Goal: Task Accomplishment & Management: Use online tool/utility

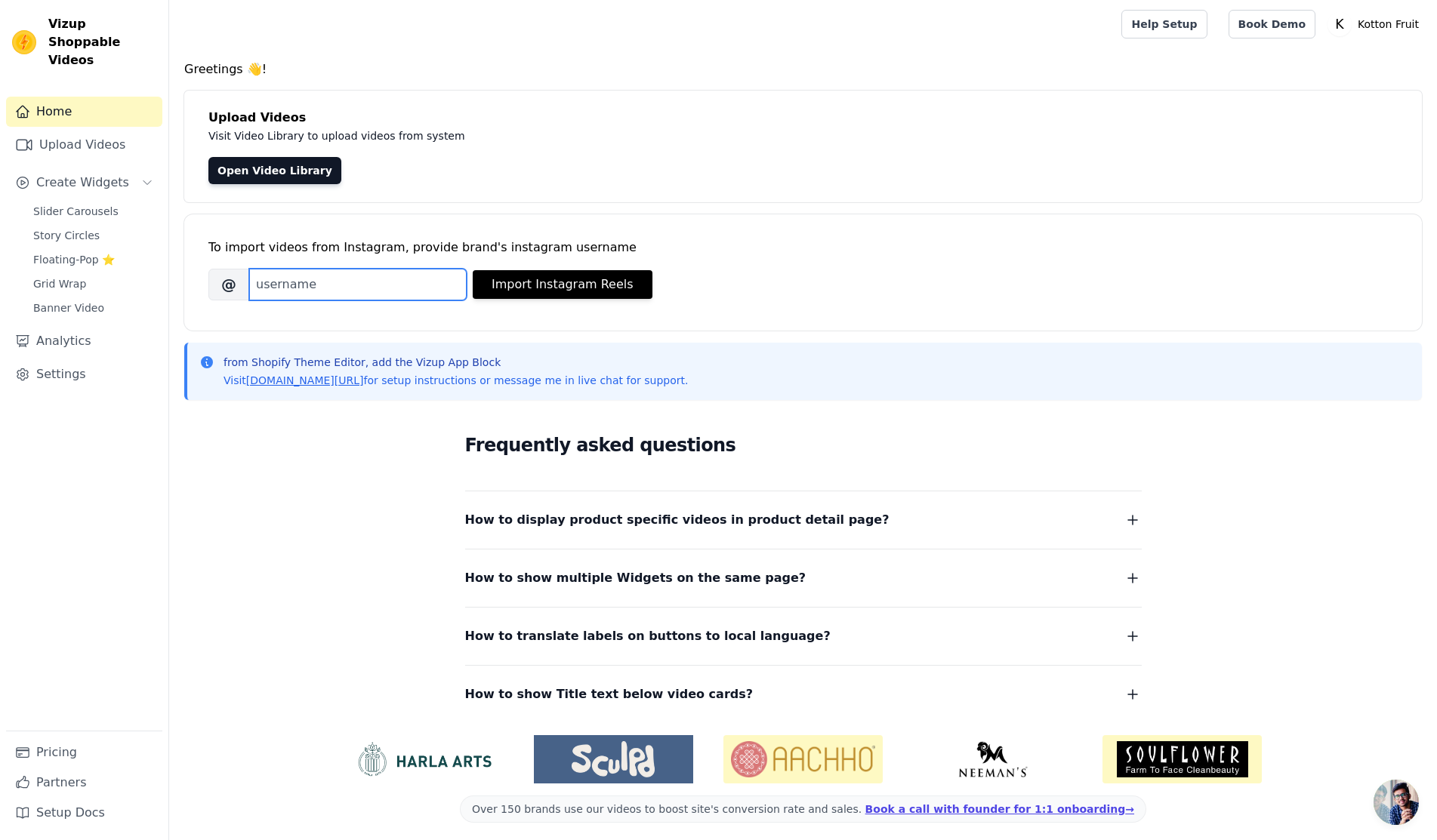
click at [377, 287] on input "Brand's Instagram Username" at bounding box center [358, 285] width 218 height 32
click at [333, 284] on input "Brand's Instagram Username" at bounding box center [358, 285] width 218 height 32
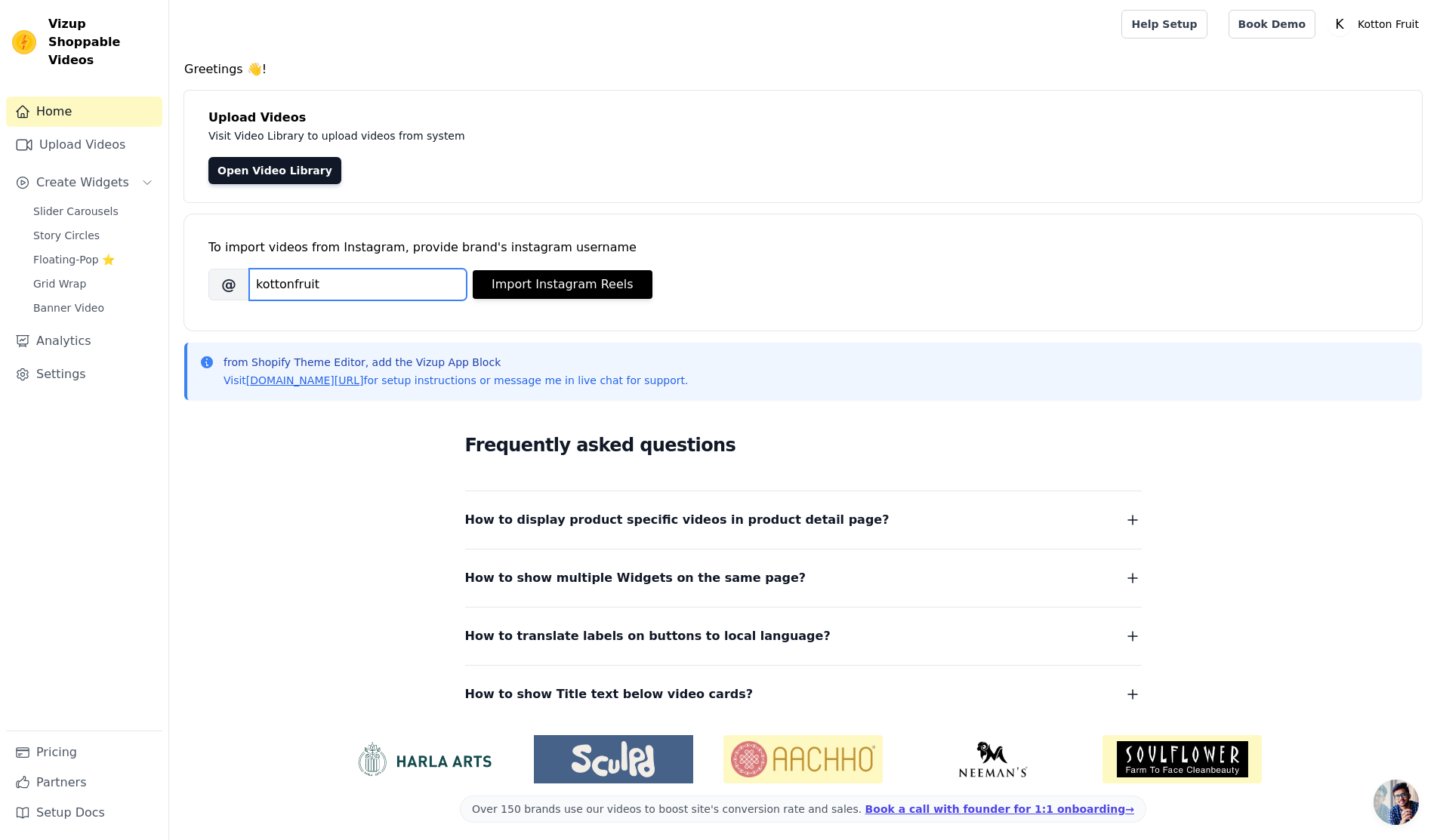
type input "kottonfruit"
click at [290, 723] on div "Frequently asked questions How to display product specific videos in product de…" at bounding box center [803, 785] width 1238 height 124
click at [521, 289] on button "Import Instagram Reels" at bounding box center [562, 285] width 180 height 28
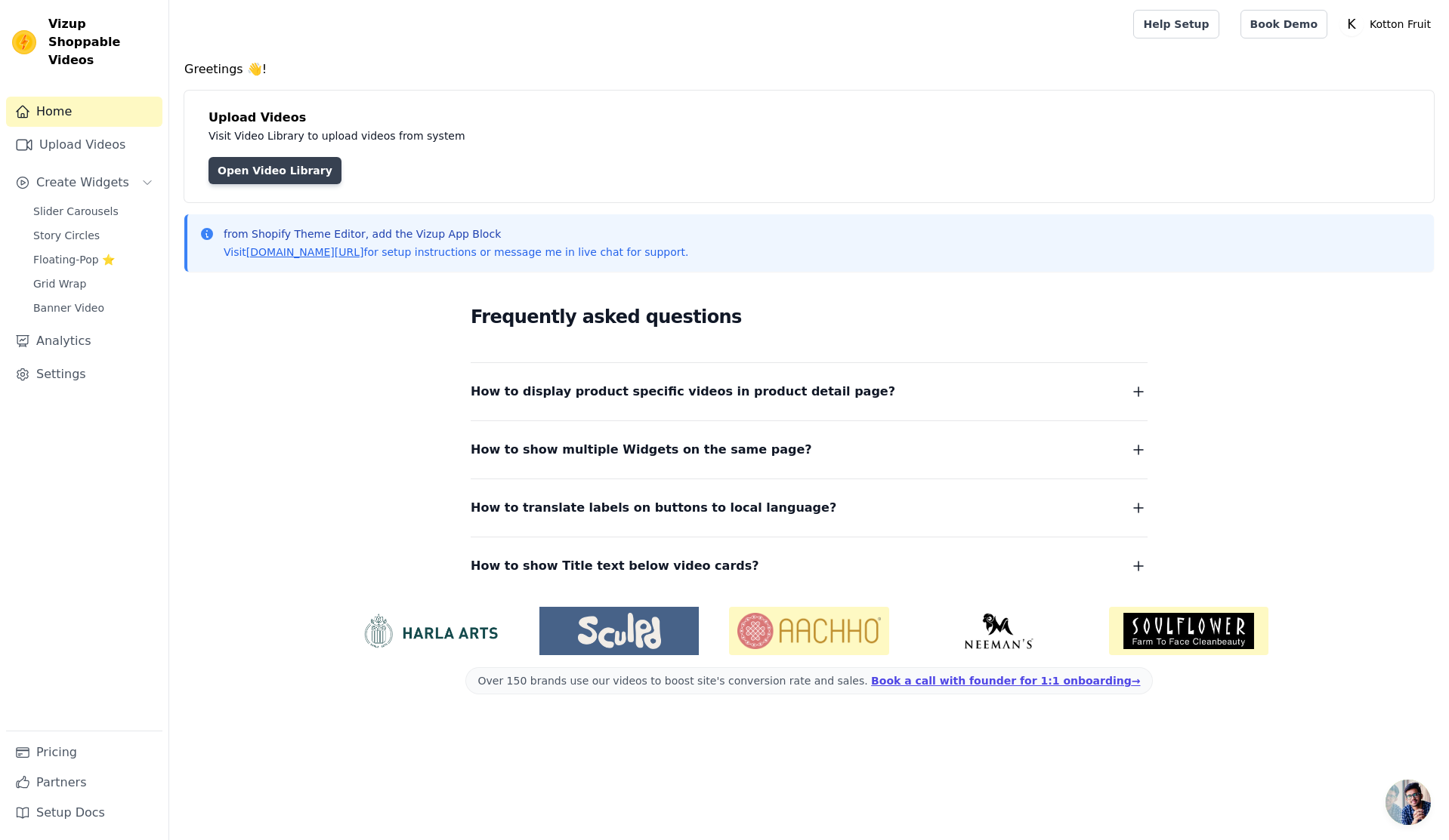
click at [257, 176] on link "Open Video Library" at bounding box center [275, 171] width 133 height 27
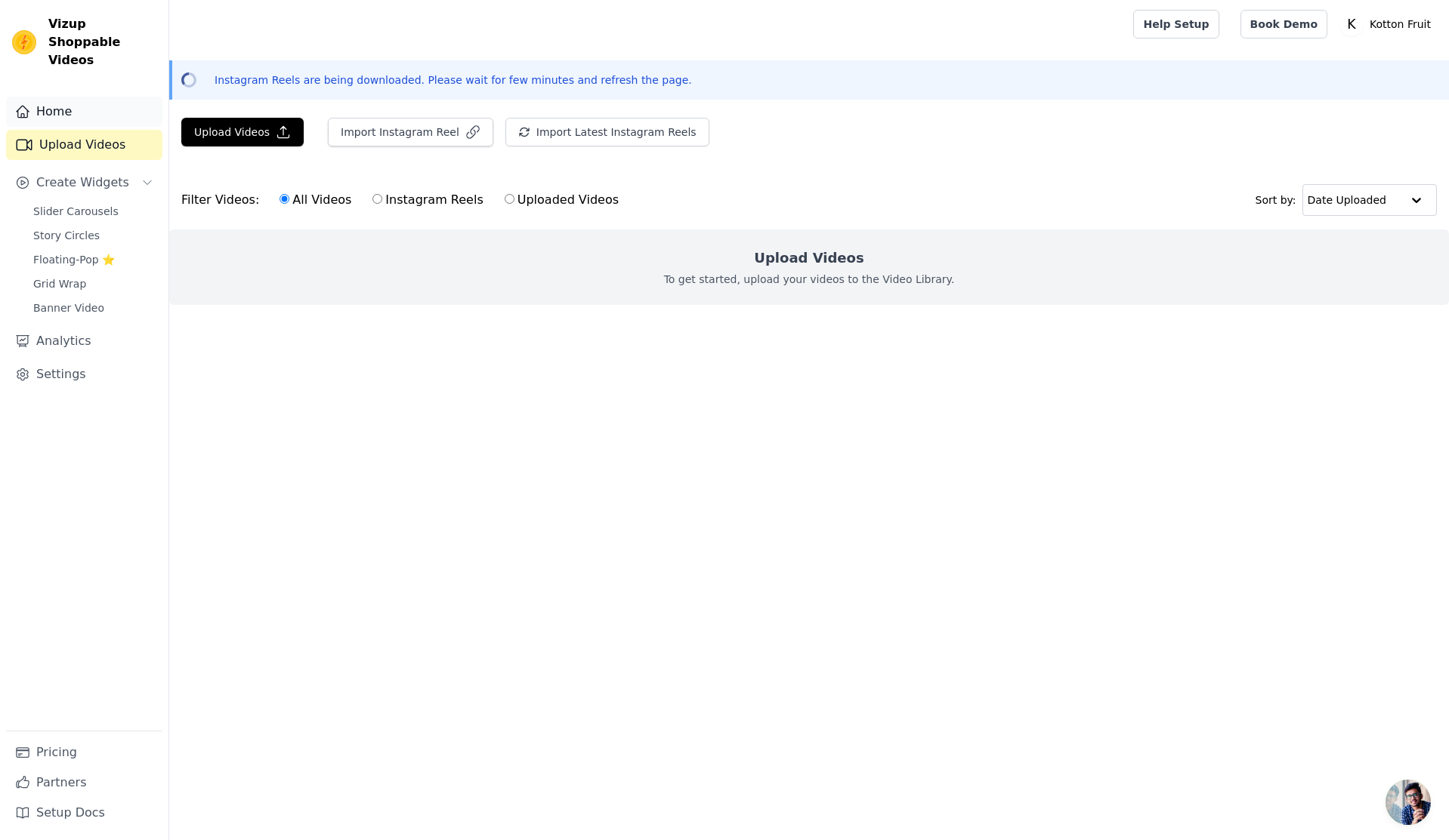
click at [87, 105] on link "Home" at bounding box center [85, 112] width 157 height 30
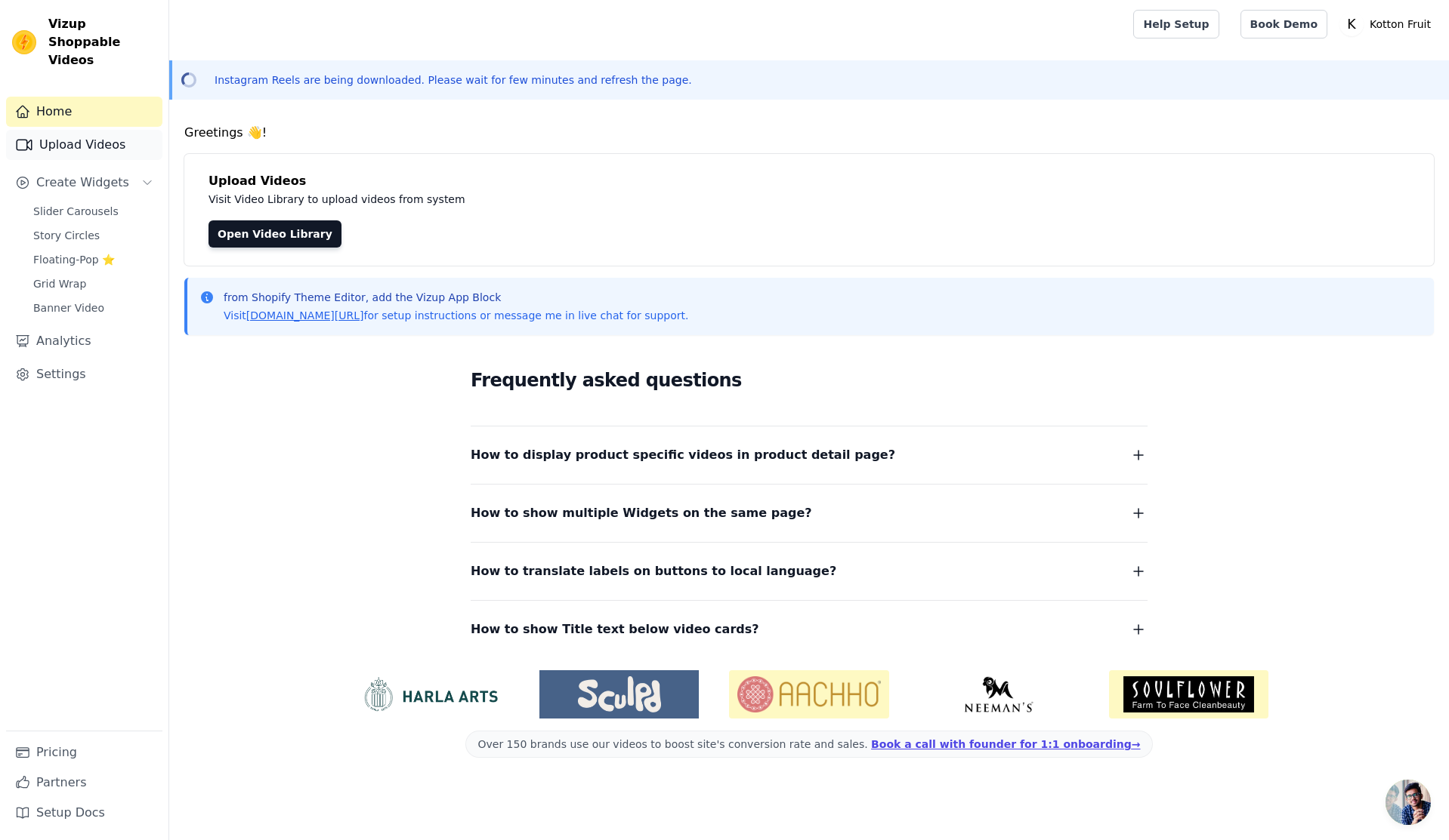
click at [116, 130] on link "Upload Videos" at bounding box center [85, 145] width 157 height 30
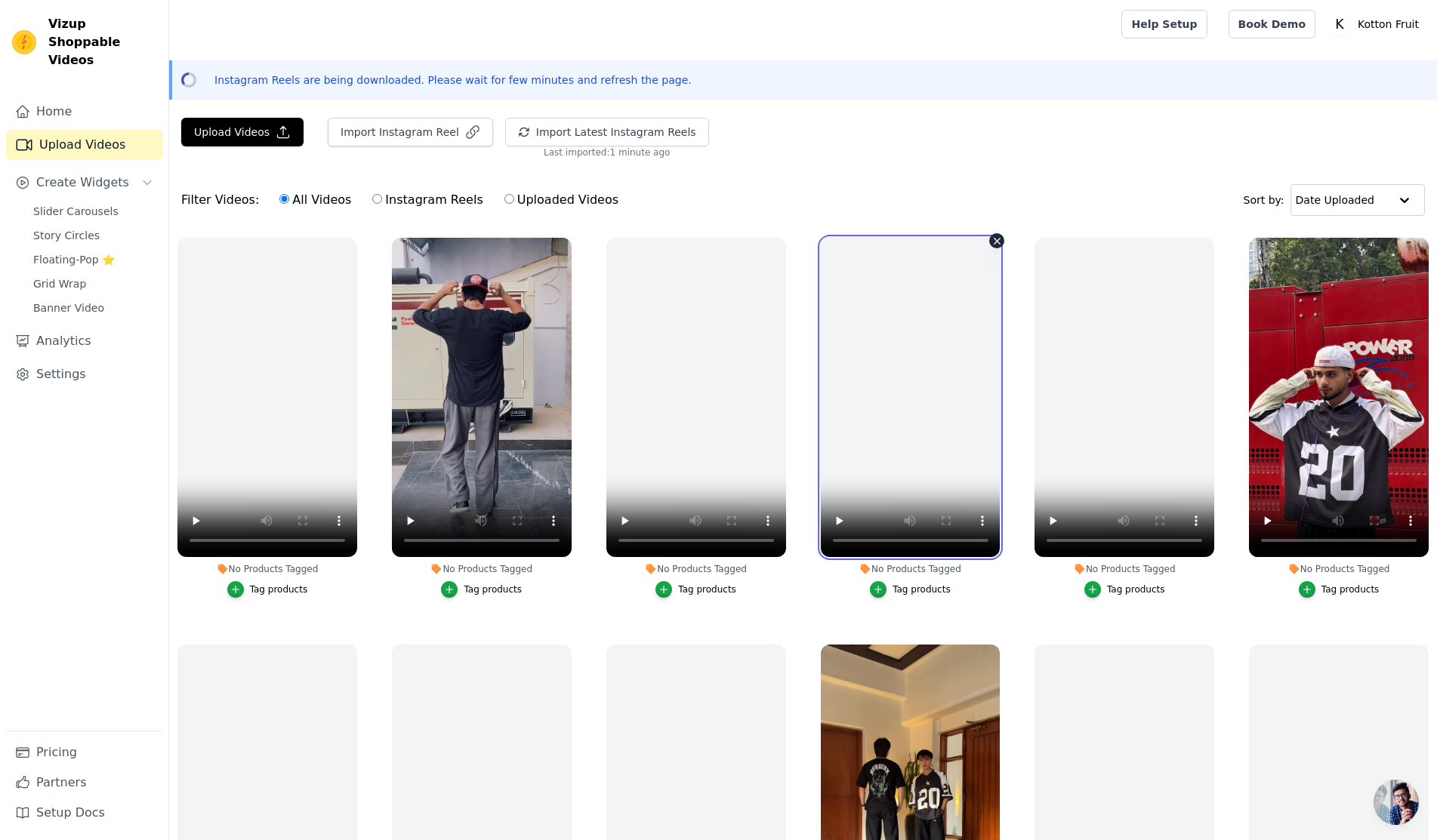
click at [929, 440] on video at bounding box center [911, 398] width 180 height 320
click at [392, 192] on label "Instagram Reels" at bounding box center [427, 200] width 112 height 20
click at [382, 194] on input "Instagram Reels" at bounding box center [377, 199] width 9 height 9
radio input "true"
click at [307, 203] on label "All Videos" at bounding box center [315, 200] width 74 height 20
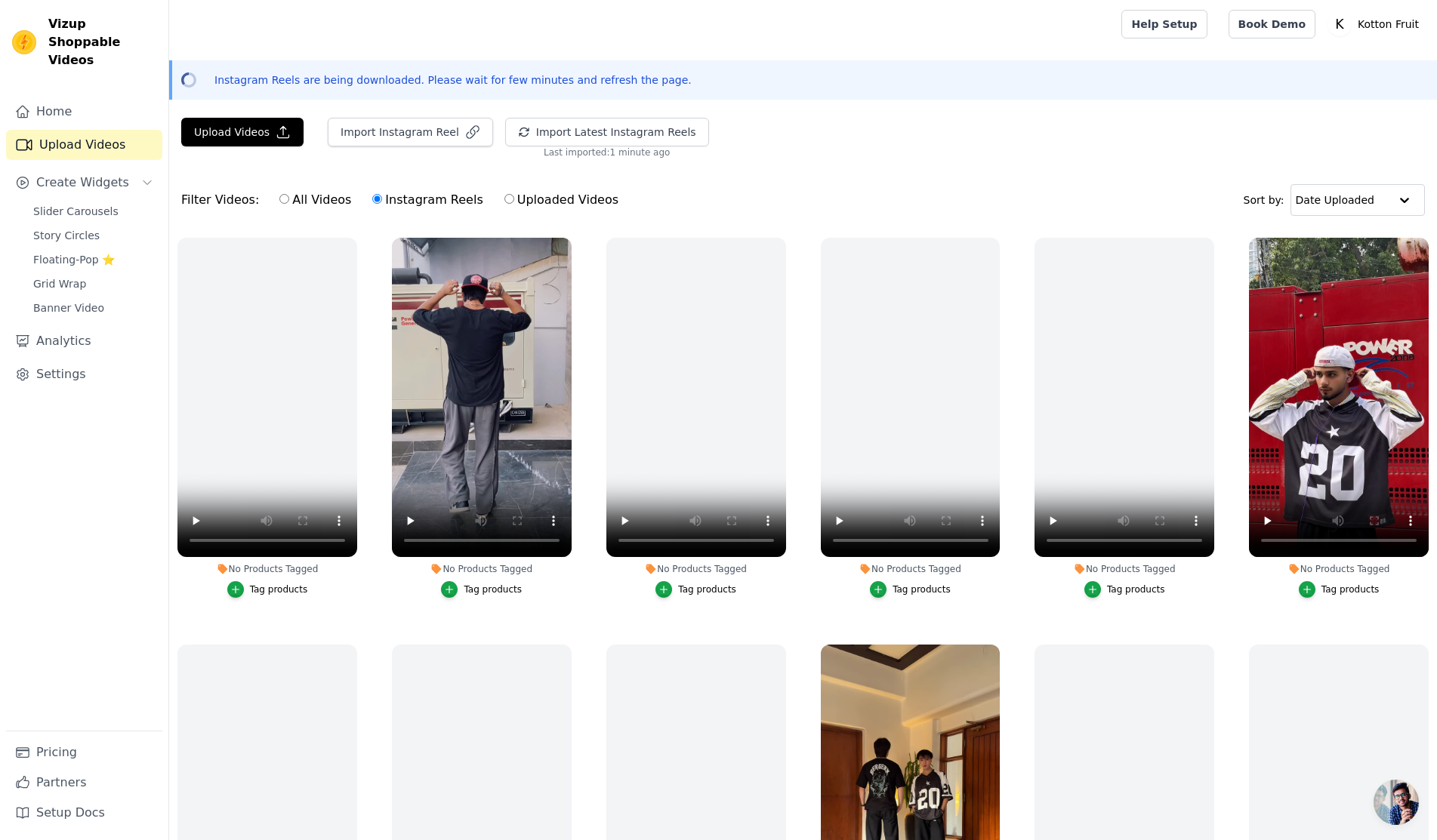
click at [290, 203] on input "All Videos" at bounding box center [284, 199] width 9 height 9
radio input "true"
click at [91, 96] on link "Home" at bounding box center [85, 112] width 157 height 30
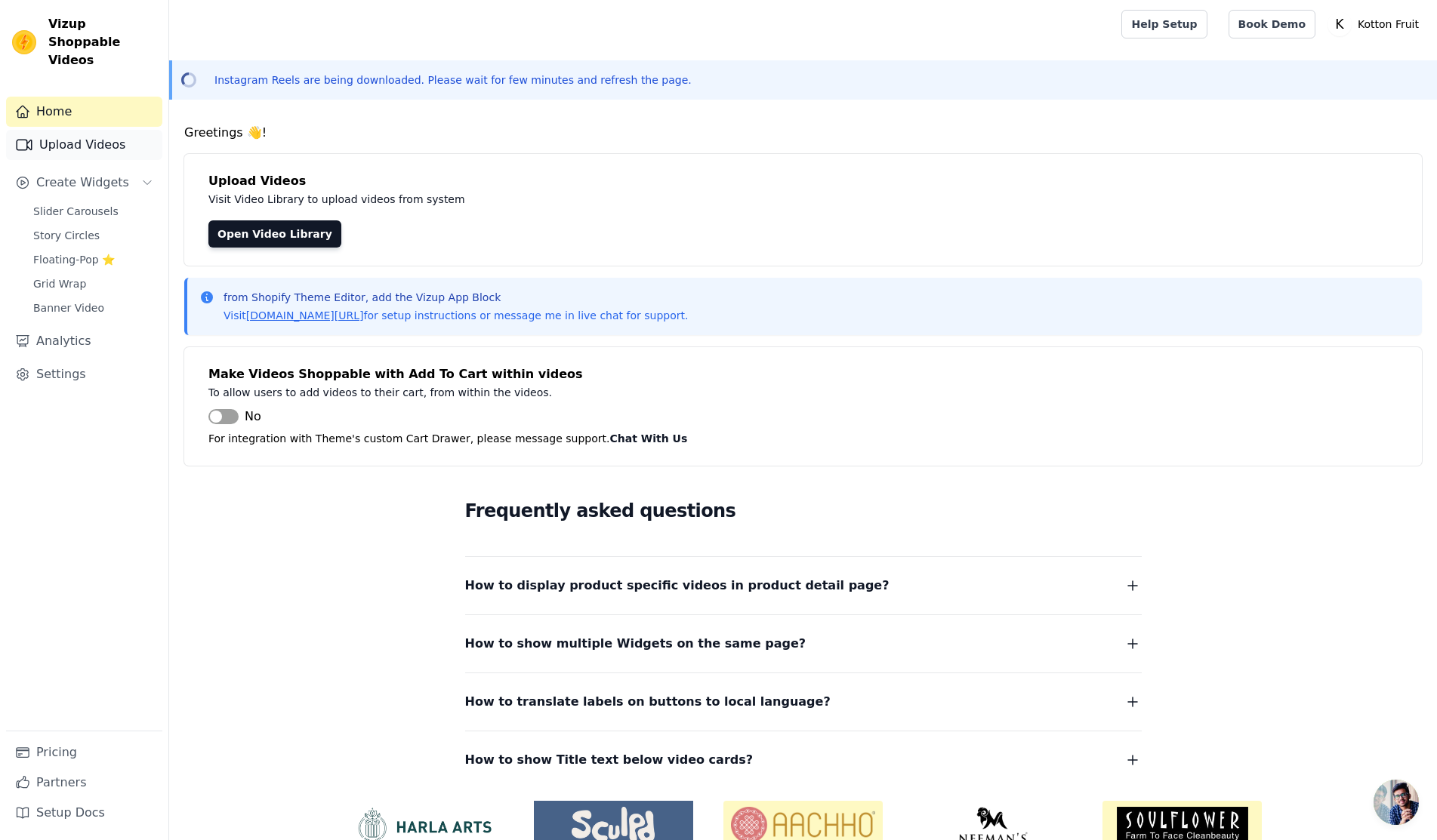
click at [102, 130] on link "Upload Videos" at bounding box center [85, 145] width 157 height 30
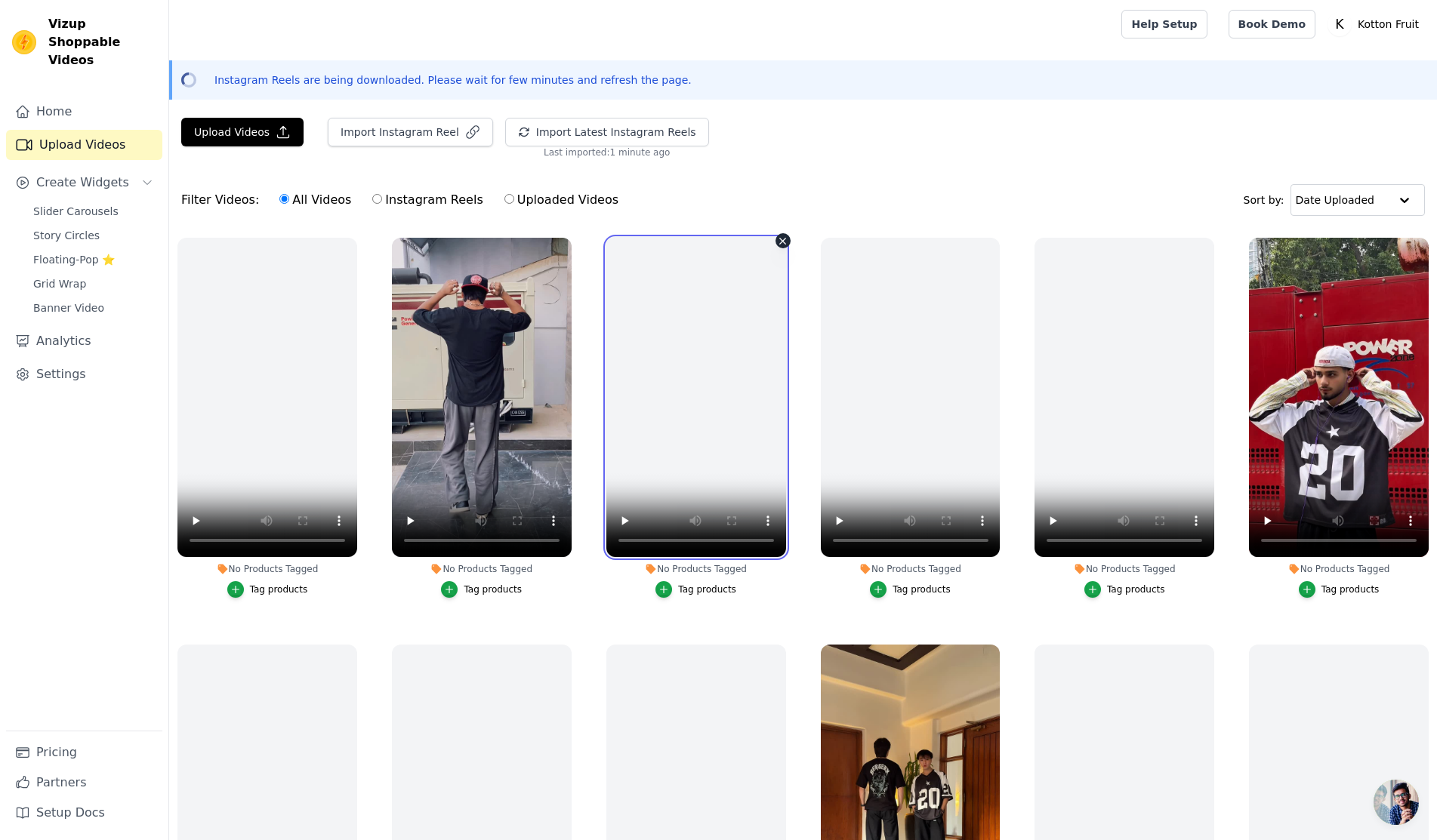
click at [681, 458] on video at bounding box center [696, 398] width 180 height 320
click at [84, 174] on span "Create Widgets" at bounding box center [82, 183] width 93 height 18
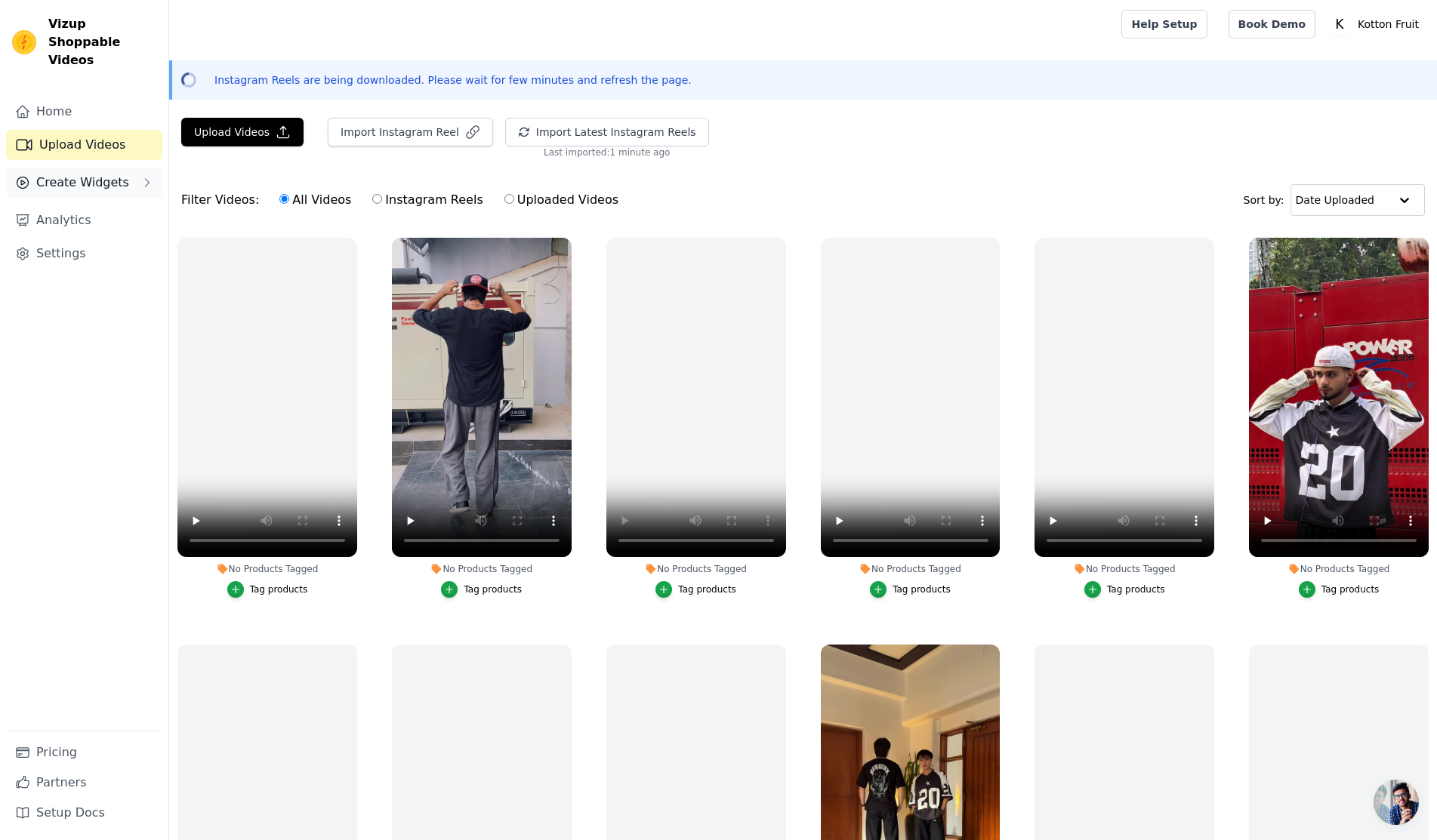
click at [84, 174] on span "Create Widgets" at bounding box center [82, 183] width 93 height 18
click at [108, 203] on link "Slider Carousels" at bounding box center [93, 211] width 138 height 21
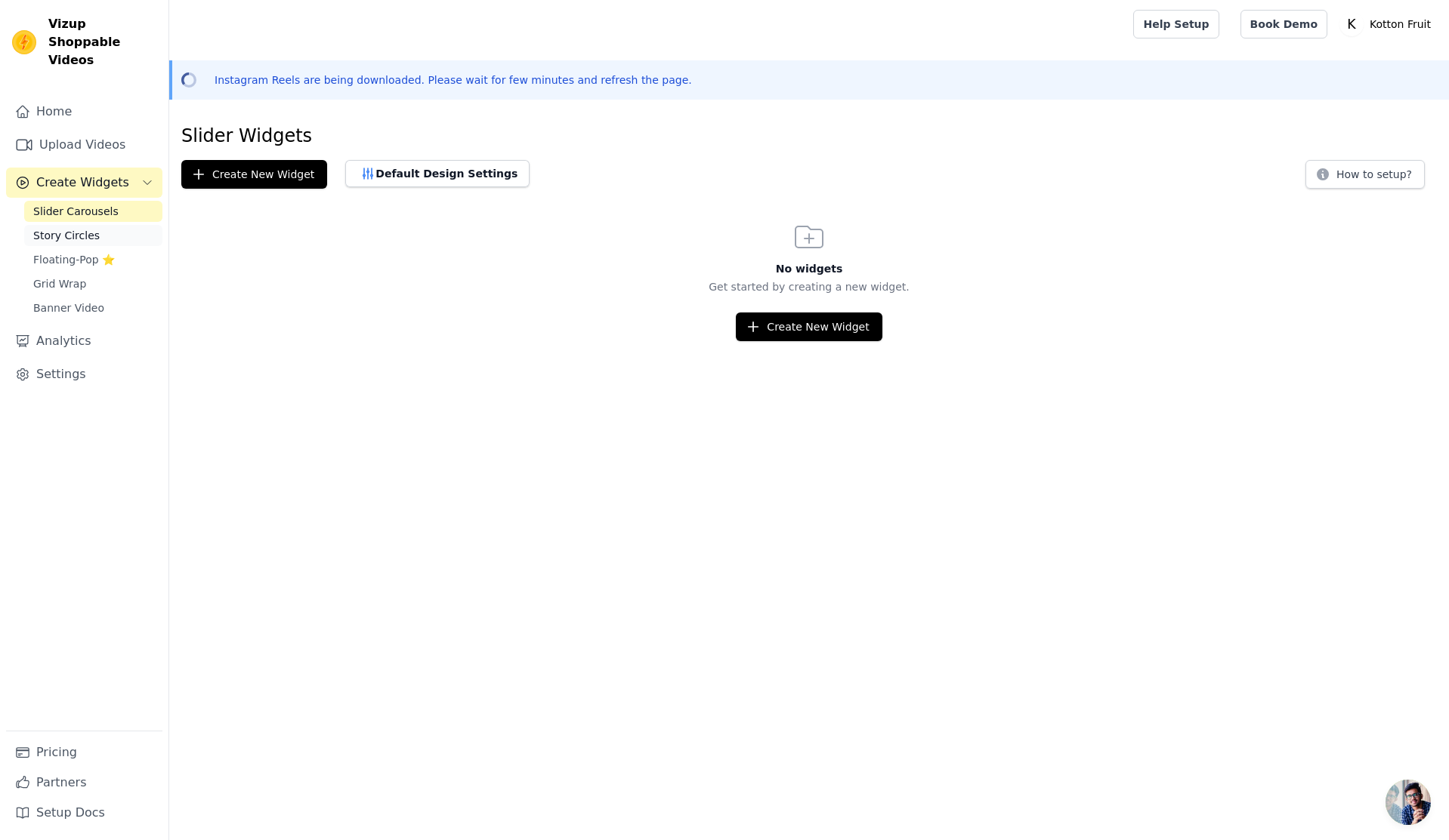
click at [108, 225] on link "Story Circles" at bounding box center [93, 235] width 138 height 21
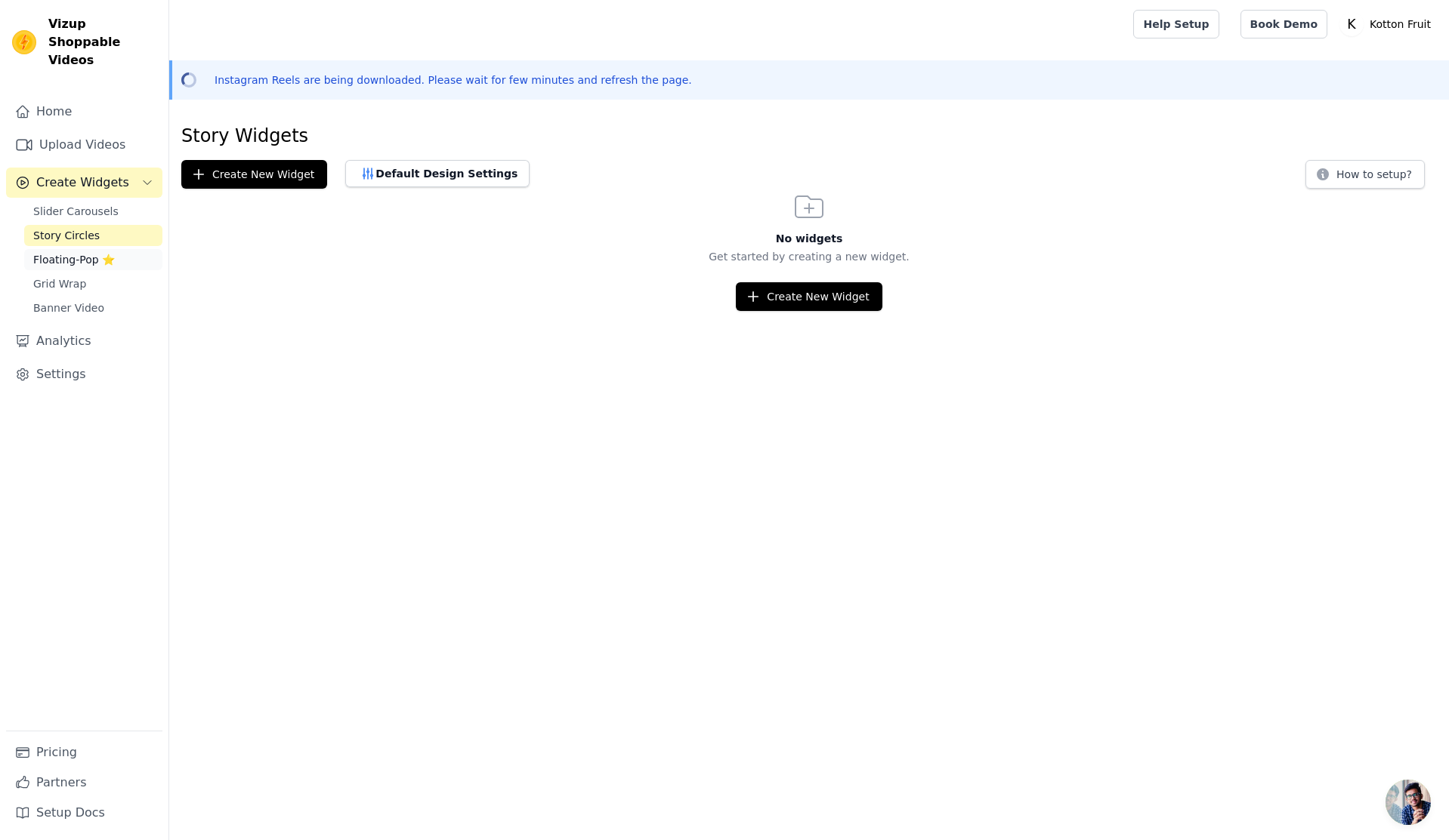
click at [108, 249] on link "Floating-Pop ⭐" at bounding box center [93, 259] width 138 height 21
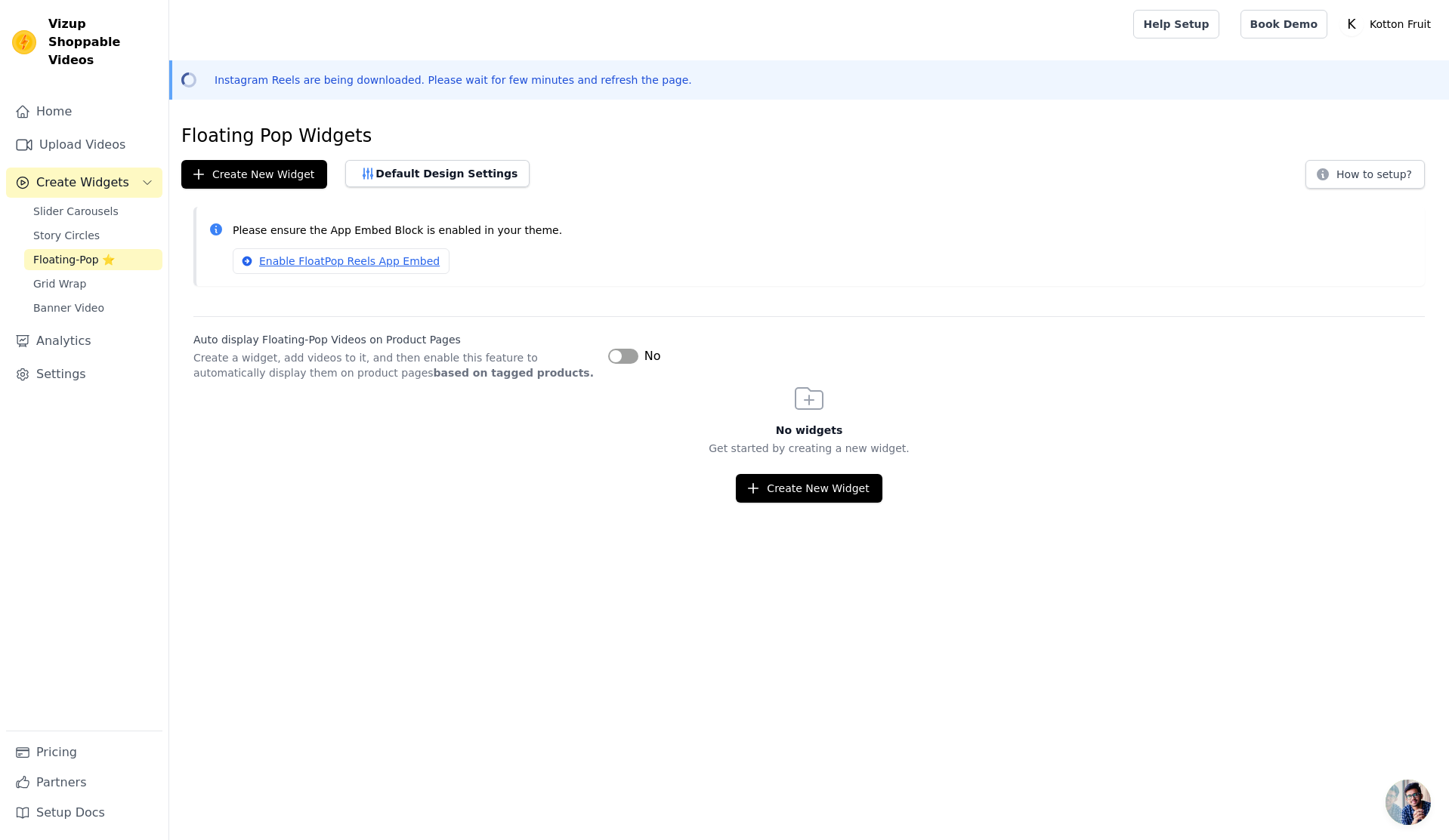
click at [117, 252] on div "Slider Carousels Story Circles Floating-Pop ⭐ Grid Wrap Banner Video" at bounding box center [93, 259] width 138 height 118
click at [119, 274] on link "Grid Wrap" at bounding box center [93, 284] width 138 height 21
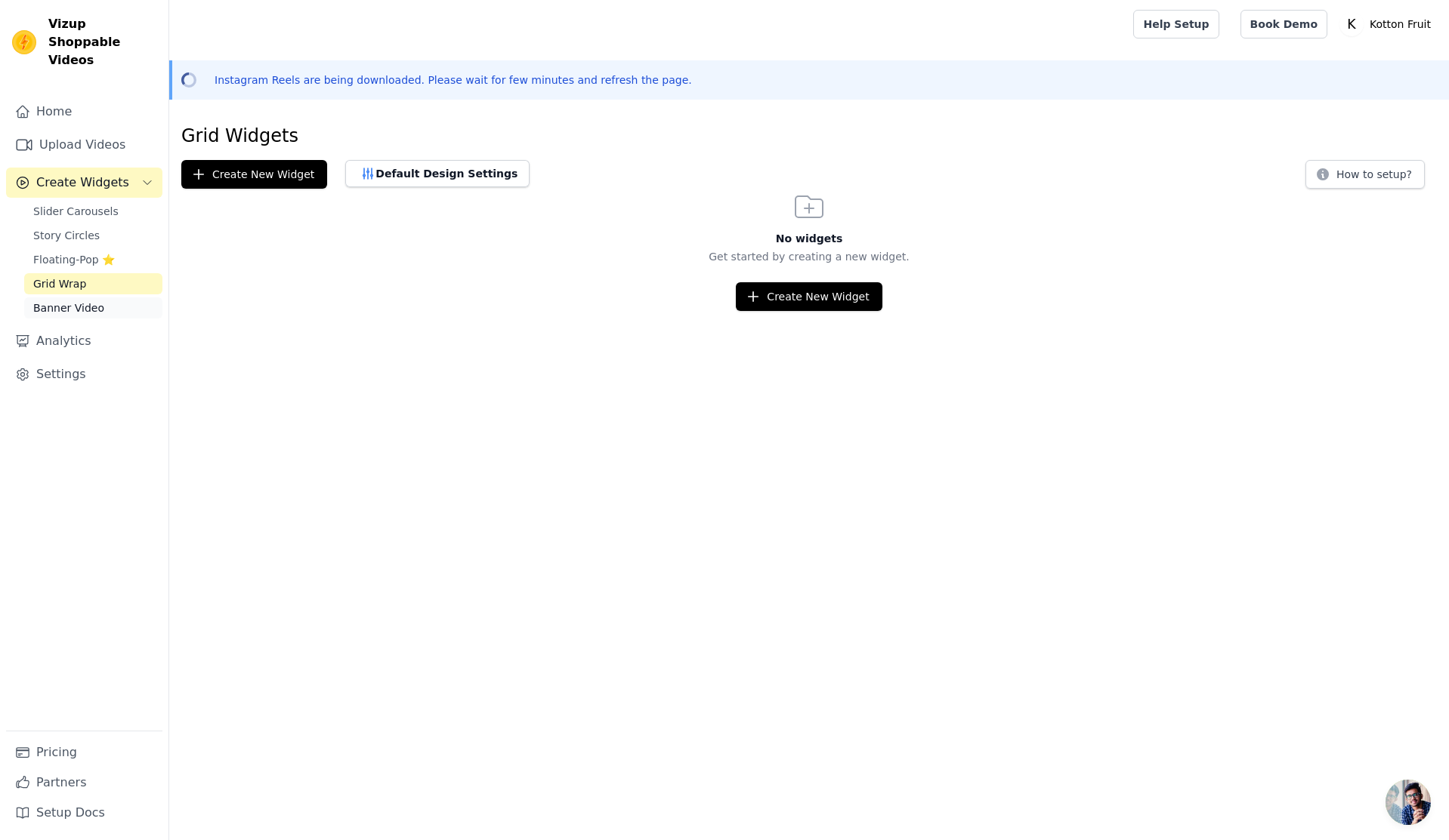
click at [119, 297] on link "Banner Video" at bounding box center [93, 308] width 138 height 21
click at [99, 204] on div "Slider Carousels Story Circles Floating-Pop ⭐ Grid Wrap Banner Video" at bounding box center [93, 259] width 138 height 118
click at [99, 204] on span "Slider Carousels" at bounding box center [76, 211] width 85 height 15
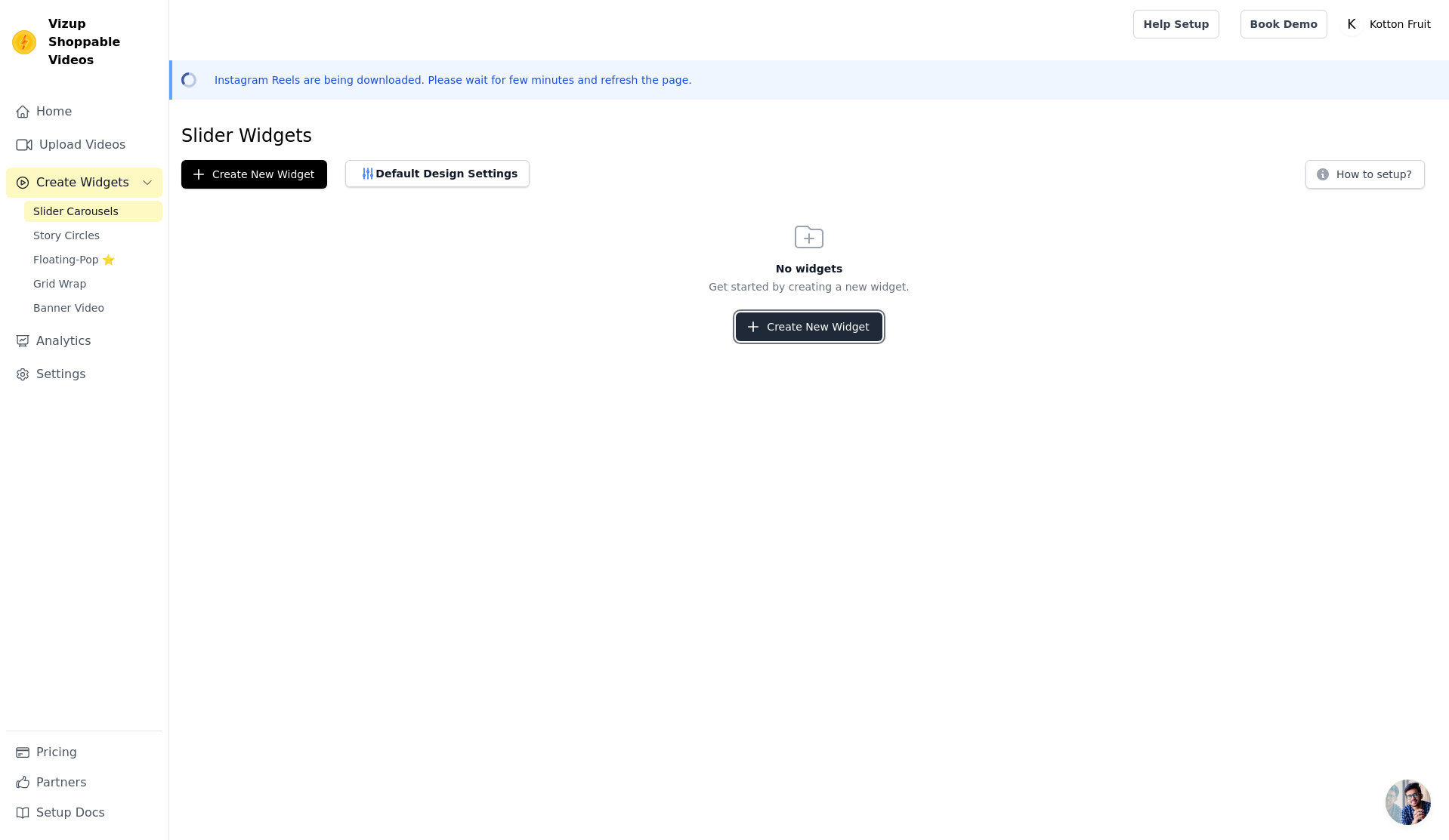
click at [798, 323] on button "Create New Widget" at bounding box center [809, 327] width 146 height 28
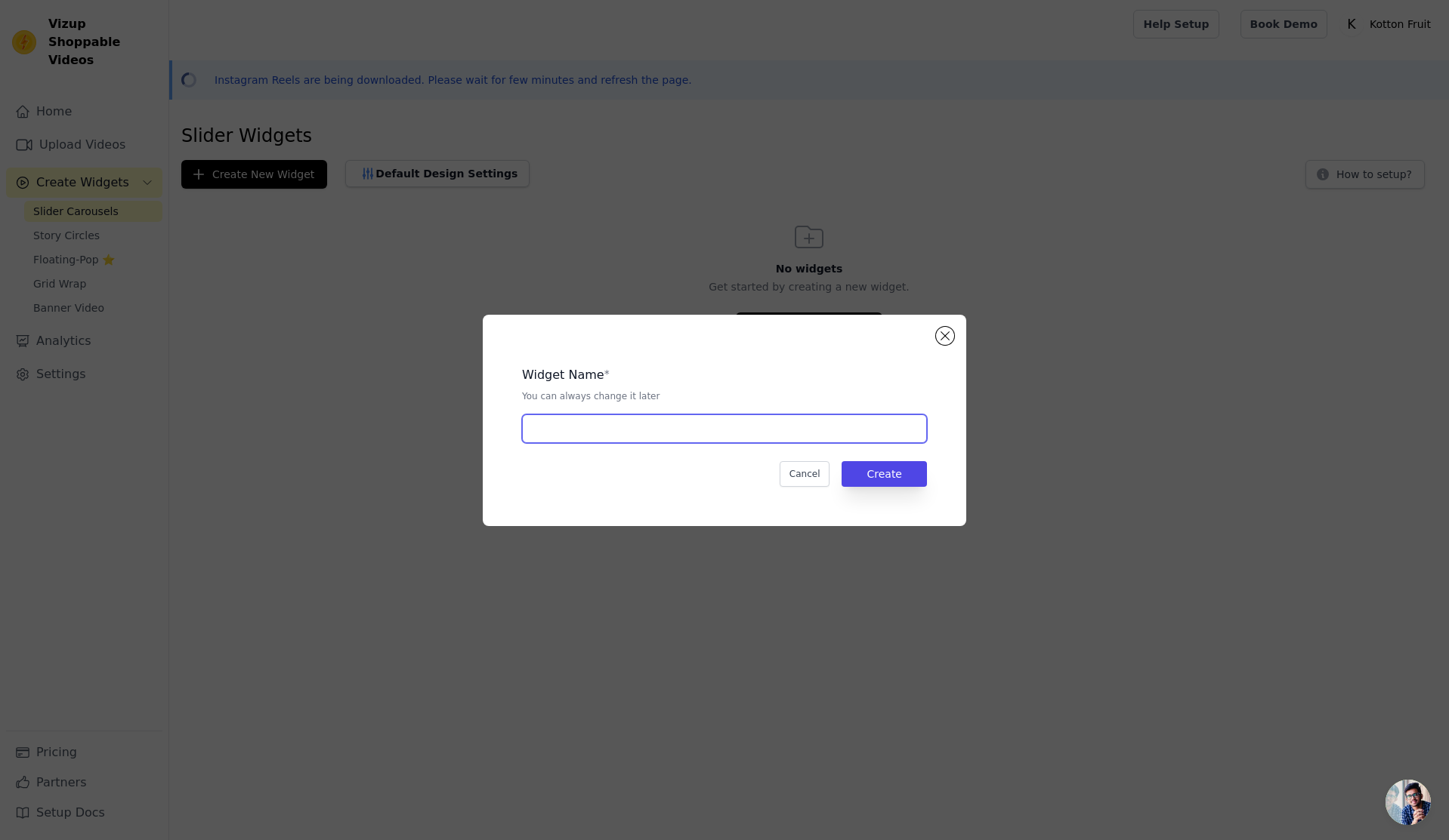
click at [801, 427] on input "text" at bounding box center [725, 429] width 405 height 28
click at [799, 427] on input "text" at bounding box center [725, 429] width 405 height 28
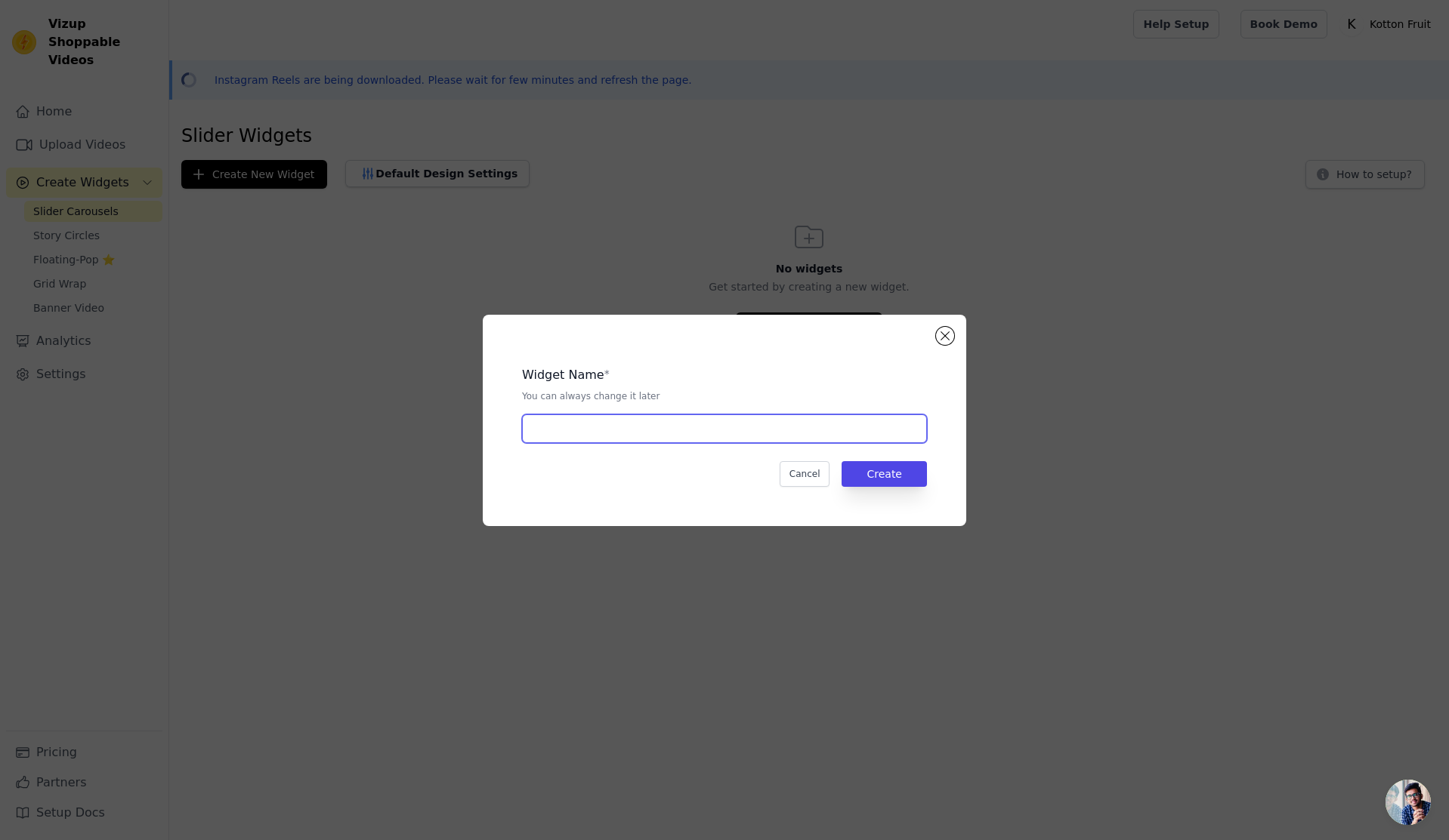
click at [799, 427] on input "text" at bounding box center [725, 429] width 405 height 28
type input "V1"
click at [889, 480] on button "Create" at bounding box center [884, 474] width 85 height 25
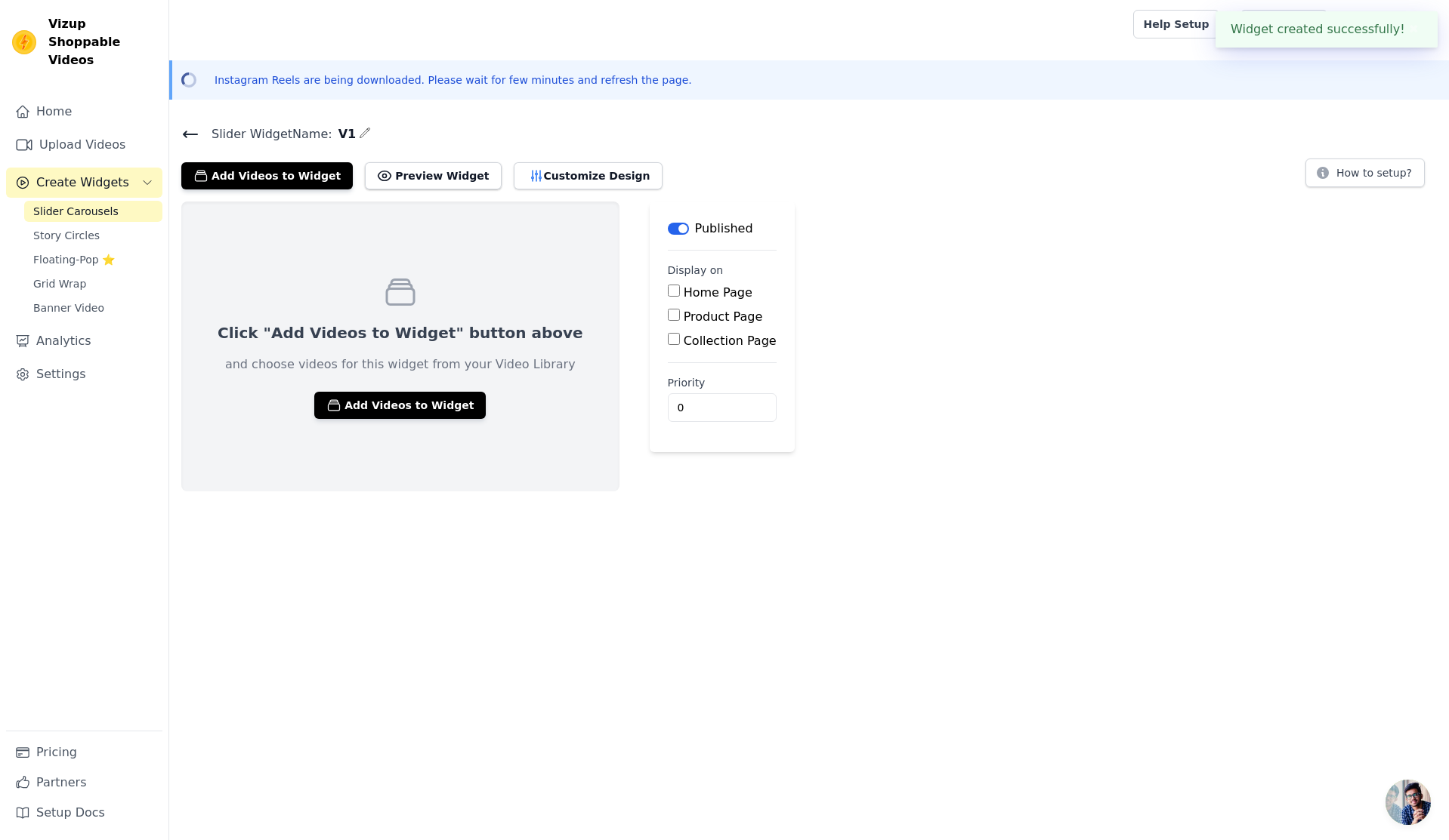
click at [668, 295] on div "Home Page" at bounding box center [722, 293] width 108 height 18
click at [668, 293] on input "Home Page" at bounding box center [673, 290] width 12 height 12
checkbox input "true"
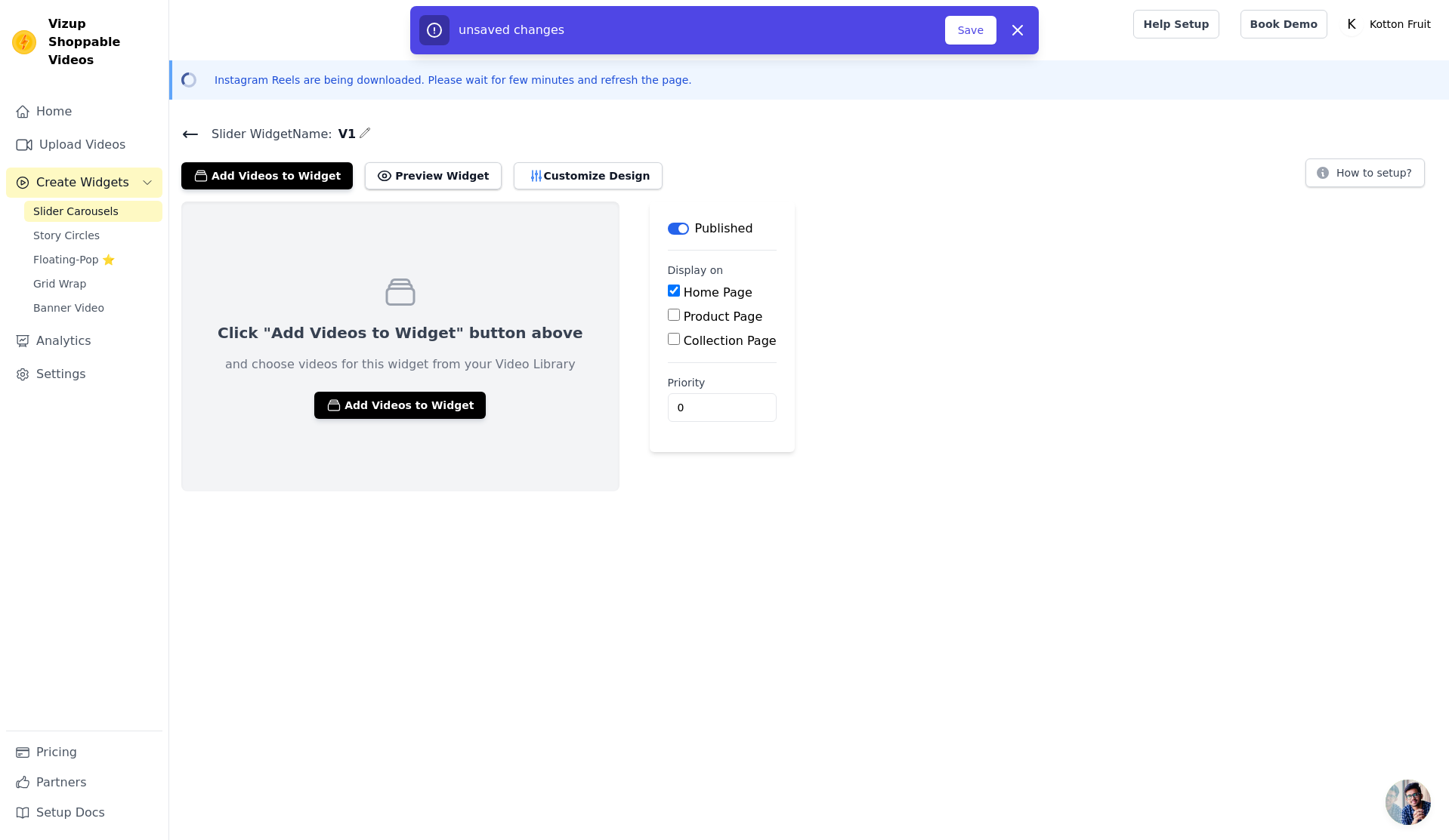
click at [668, 312] on input "Product Page" at bounding box center [673, 314] width 12 height 12
checkbox input "true"
click at [668, 224] on button "Label" at bounding box center [678, 229] width 21 height 12
click at [668, 382] on input "Collection Page" at bounding box center [673, 380] width 12 height 12
checkbox input "true"
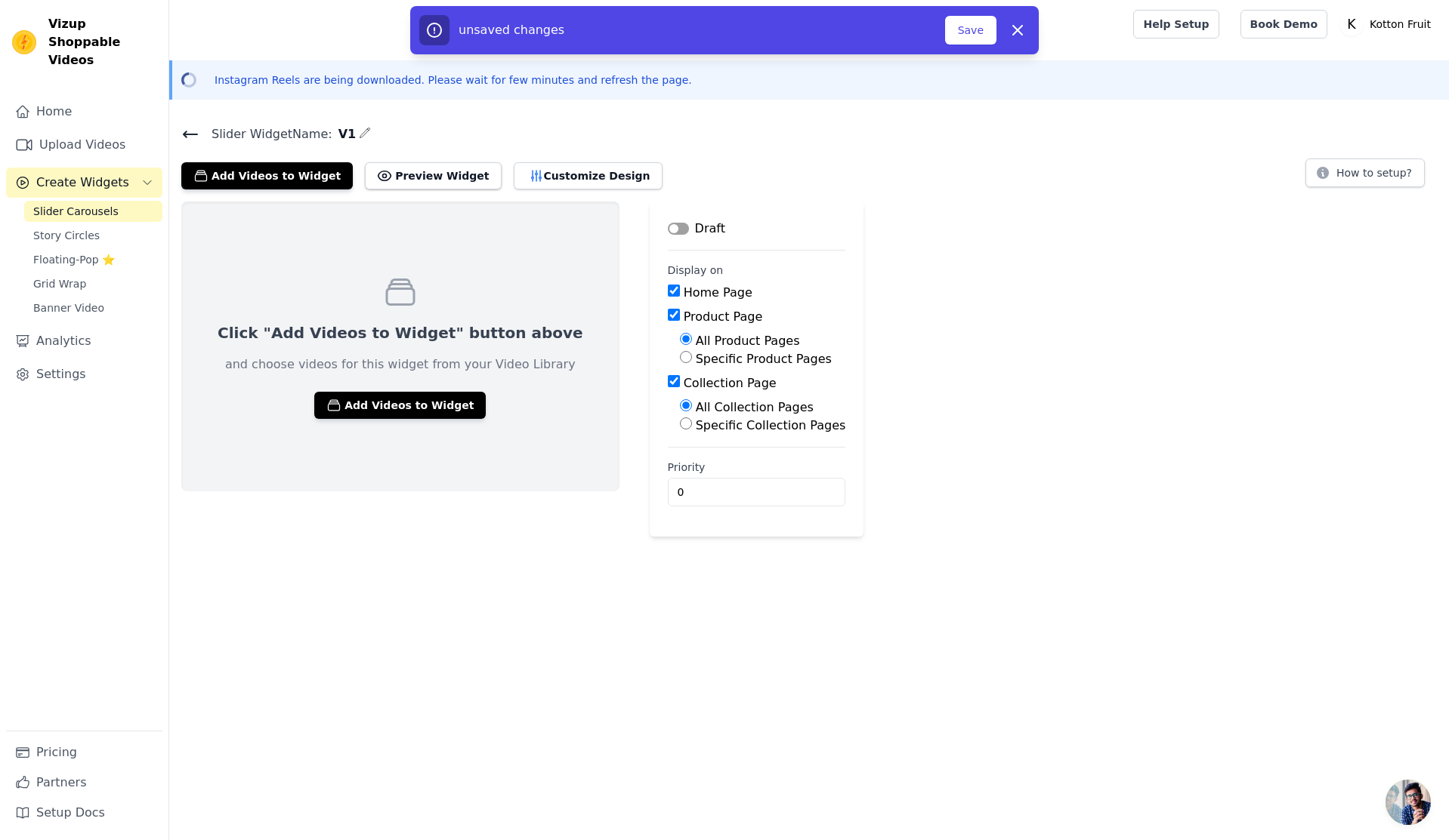
click at [523, 537] on html "Vizup Shoppable Videos Home Upload Videos Create Widgets Slider Carousels Story…" at bounding box center [724, 268] width 1449 height 537
click at [396, 396] on button "Add Videos to Widget" at bounding box center [400, 405] width 172 height 27
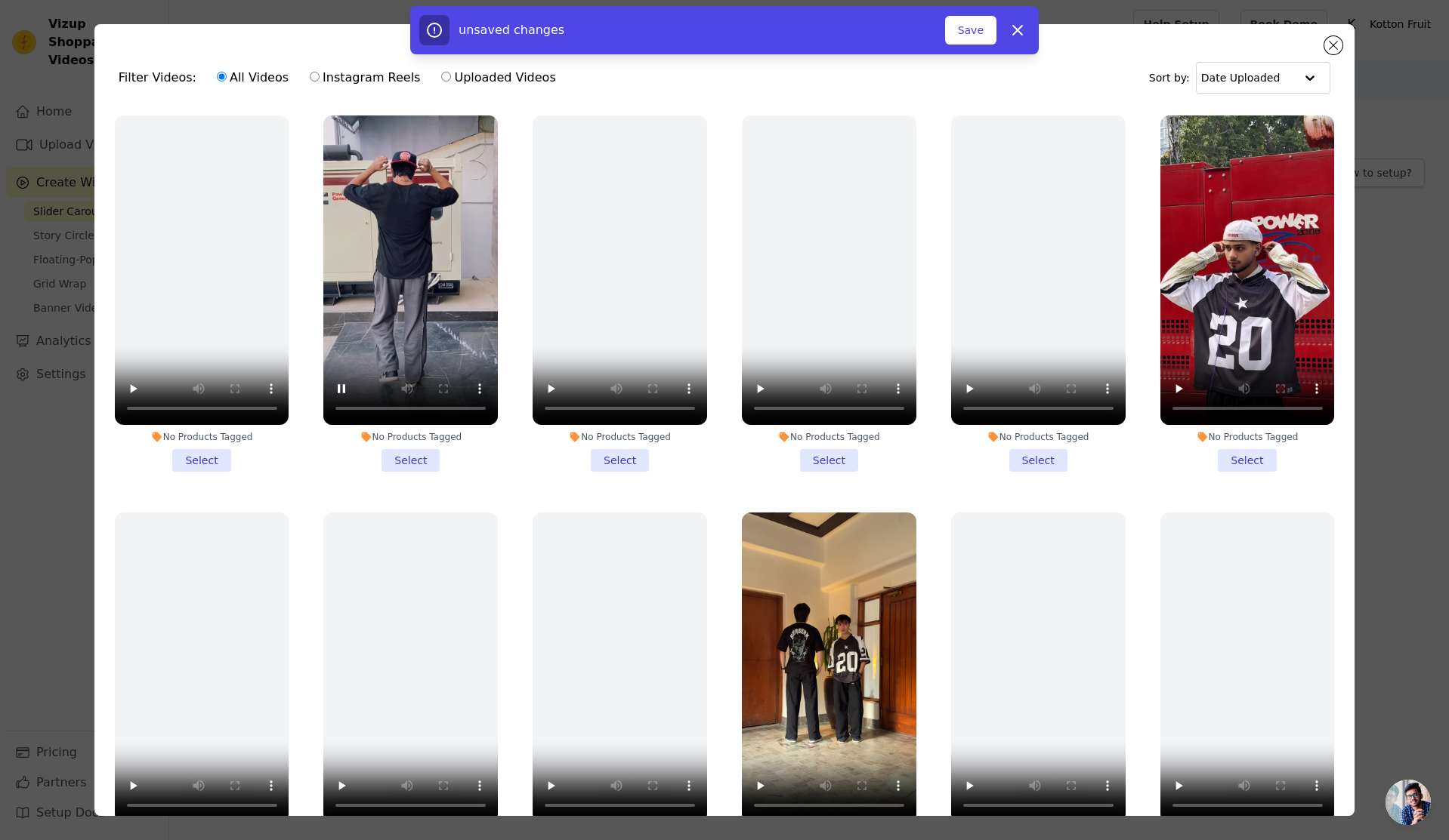
click at [1345, 54] on div "unsaved changes Save Dismiss" at bounding box center [724, 30] width 1449 height 48
click at [1341, 53] on div "unsaved changes Save Dismiss" at bounding box center [724, 30] width 1449 height 48
click at [1334, 53] on div "unsaved changes Save Dismiss" at bounding box center [724, 30] width 1449 height 48
click at [1333, 44] on div "unsaved changes Save Dismiss" at bounding box center [724, 30] width 1449 height 48
click at [1332, 44] on div "unsaved changes Save Dismiss" at bounding box center [724, 30] width 1449 height 48
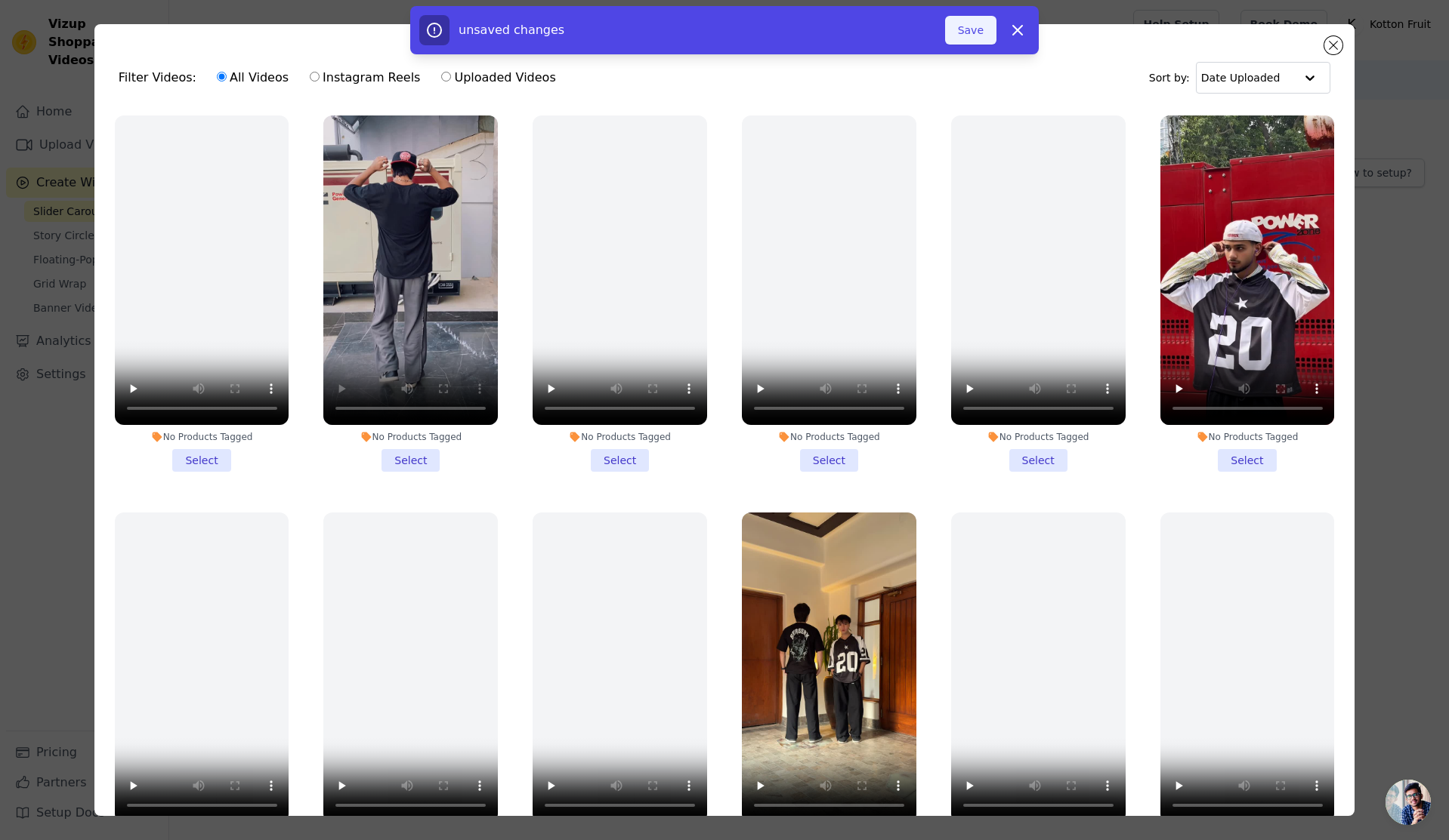
click at [970, 38] on button "Save" at bounding box center [970, 30] width 51 height 28
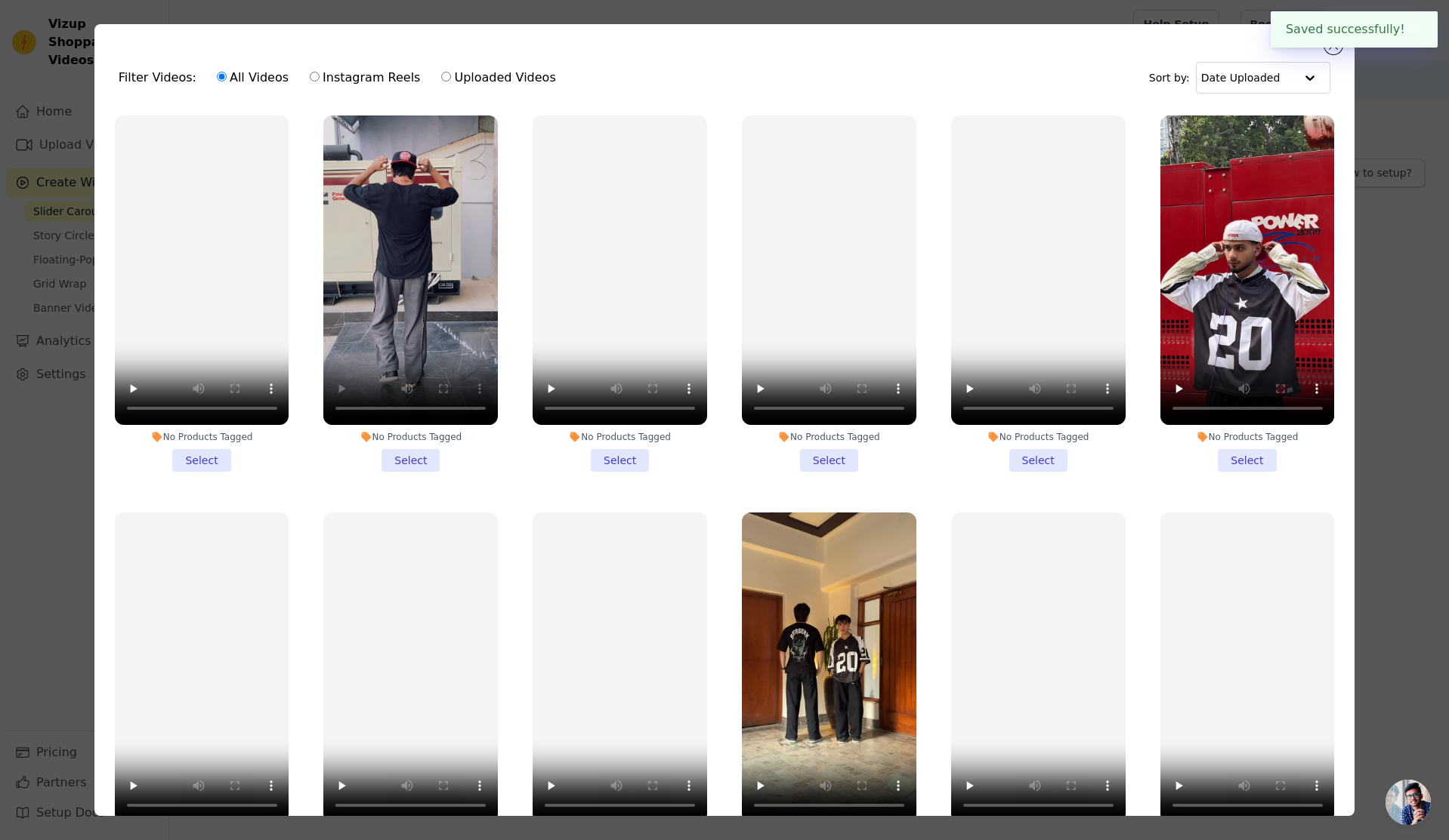
click at [1415, 27] on button "✖" at bounding box center [1413, 29] width 17 height 18
click at [1330, 48] on button "Close modal" at bounding box center [1333, 45] width 18 height 18
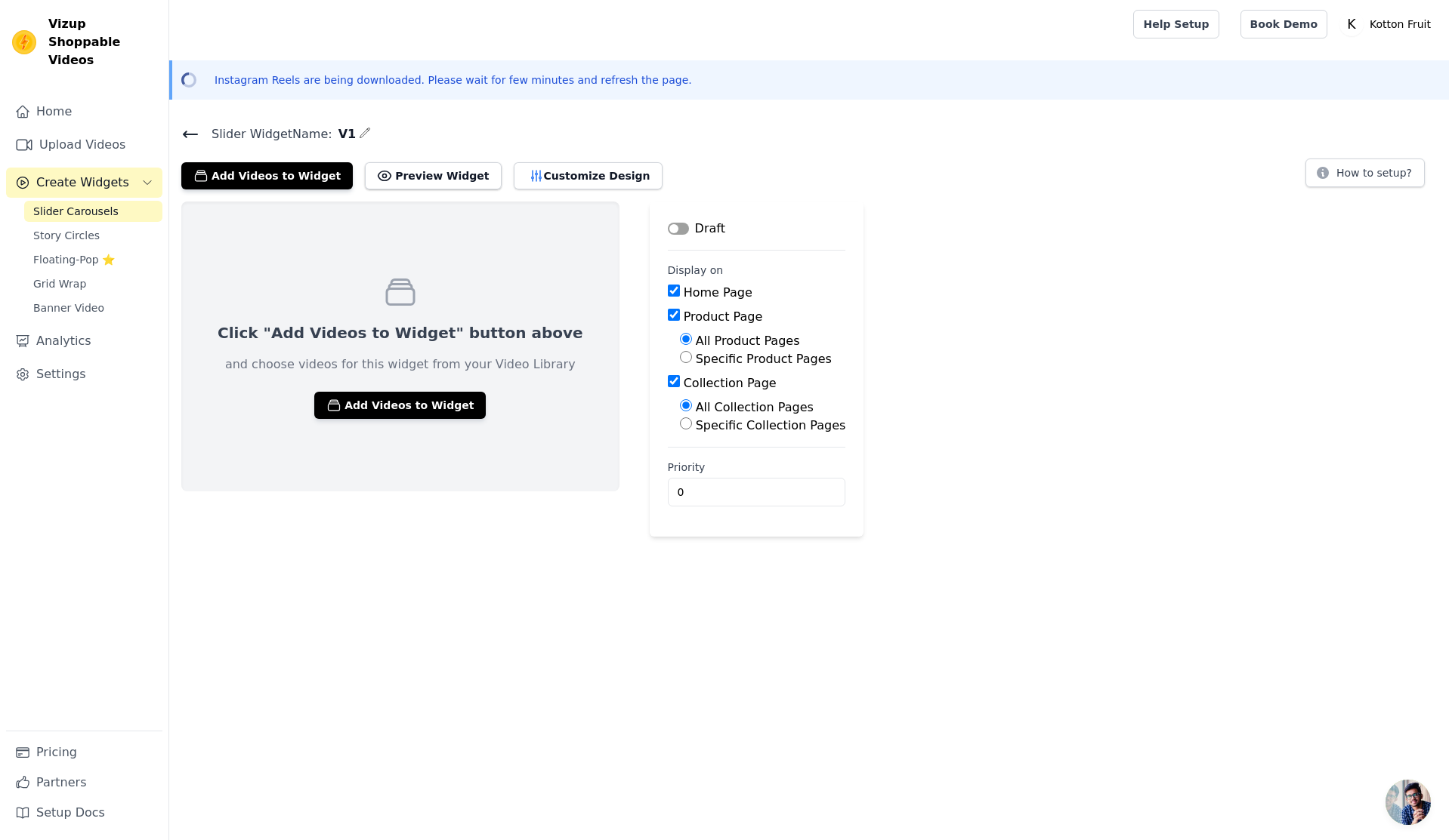
click at [891, 537] on html "Vizup Shoppable Videos Home Upload Videos Create Widgets Slider Carousels Story…" at bounding box center [724, 268] width 1449 height 537
click at [386, 414] on button "Add Videos to Widget" at bounding box center [400, 405] width 172 height 27
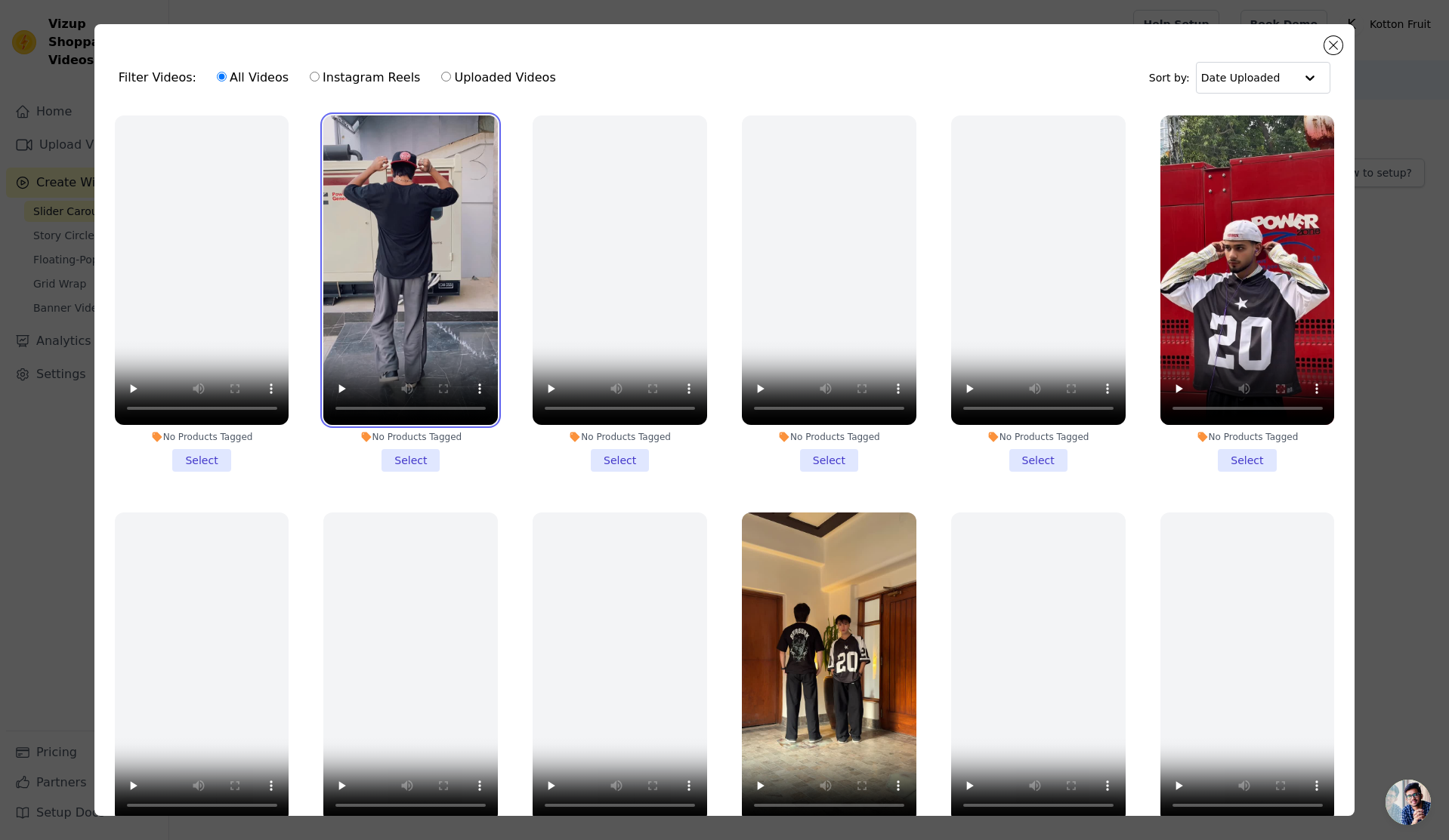
click at [384, 224] on video at bounding box center [411, 270] width 174 height 309
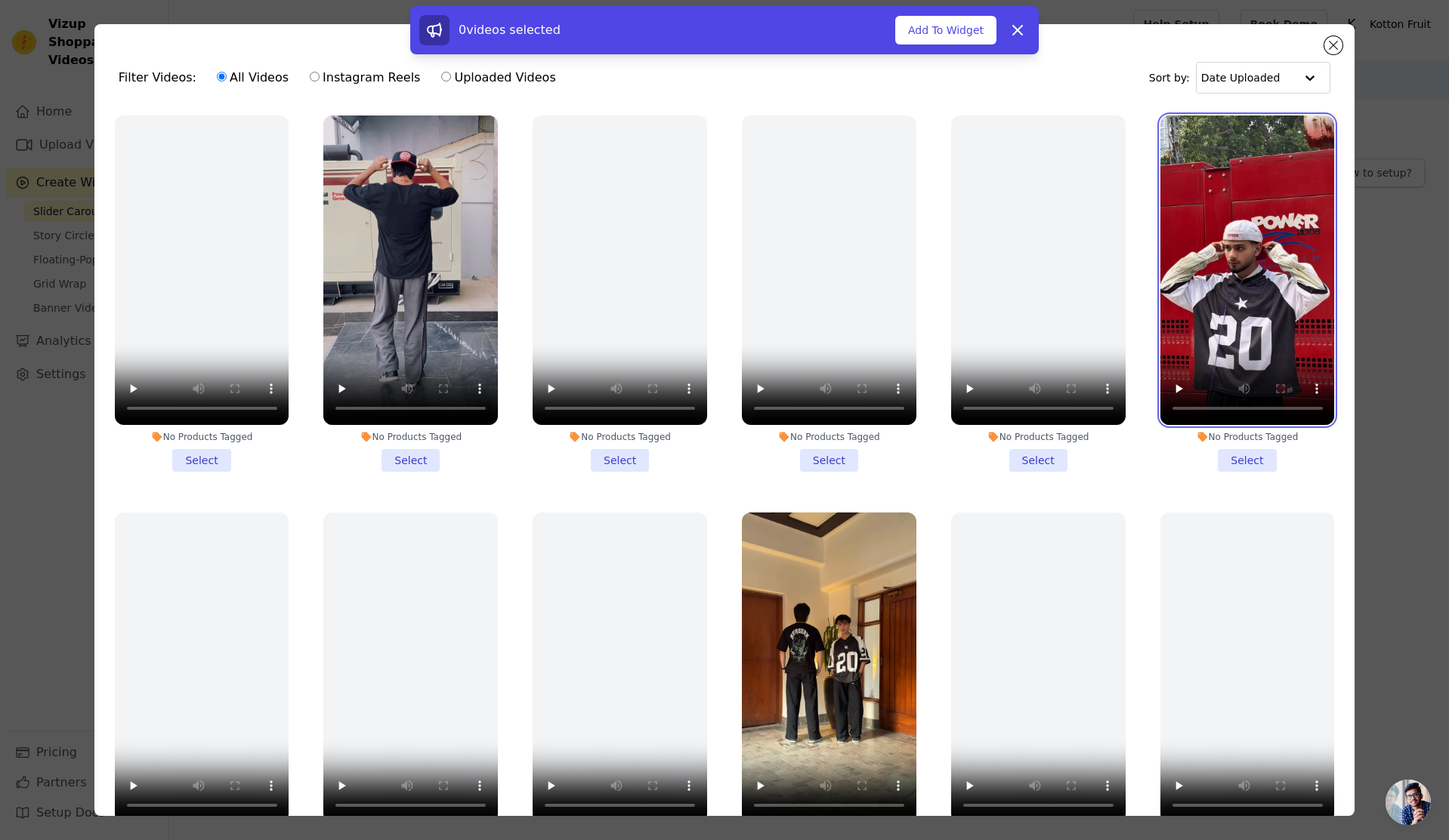
click at [1220, 275] on video at bounding box center [1247, 270] width 174 height 309
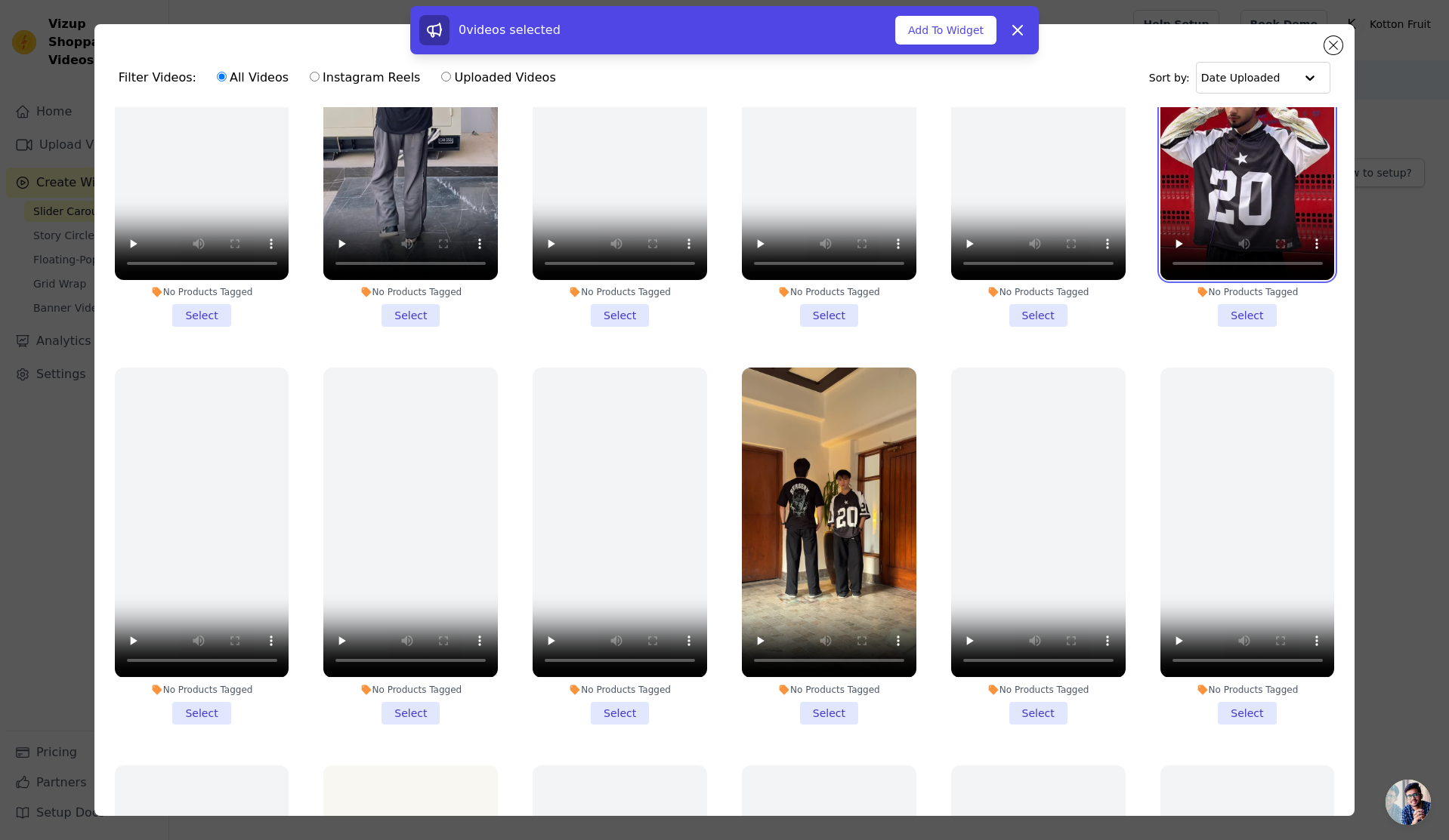
scroll to position [151, 0]
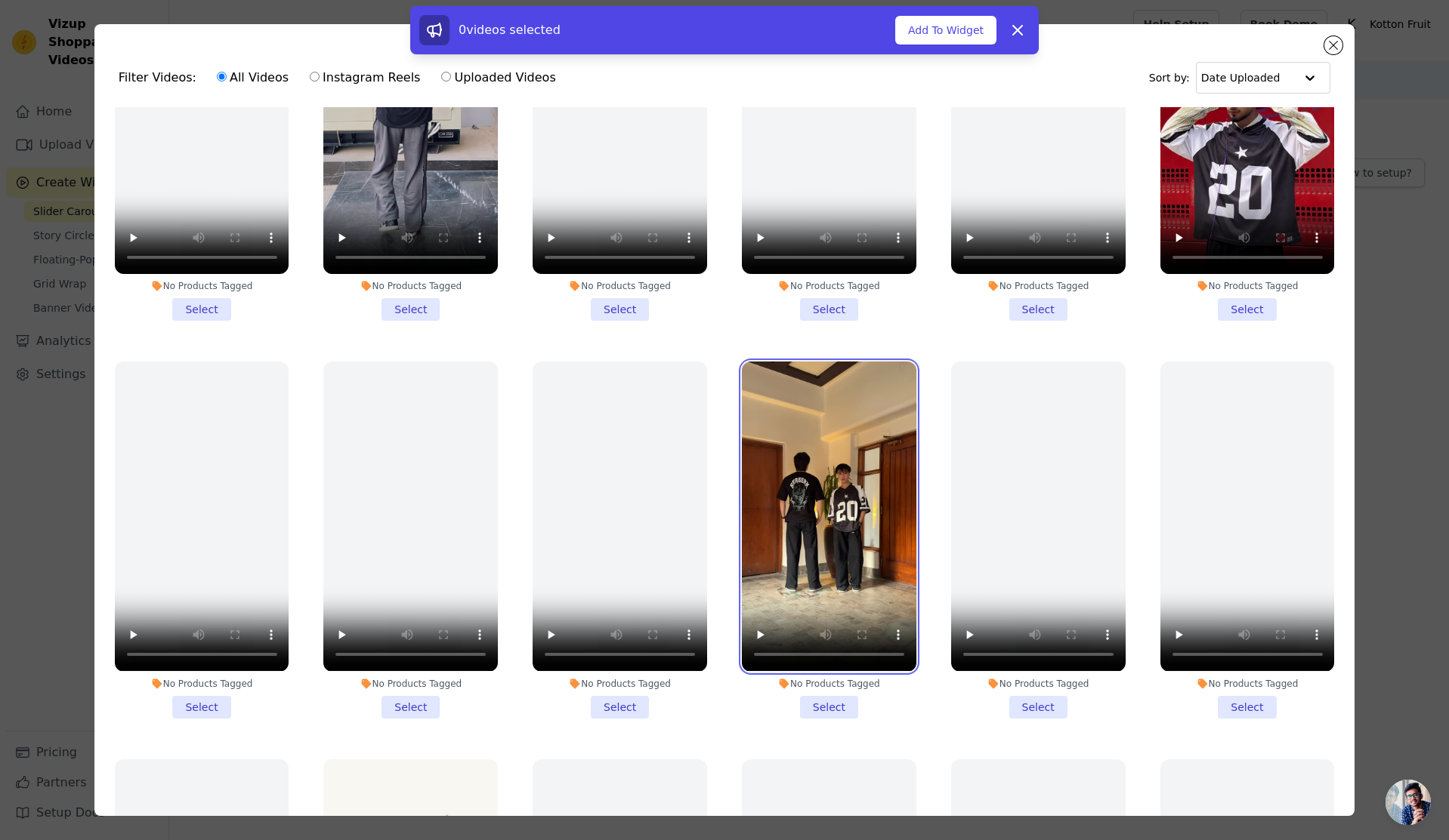
click at [843, 485] on video at bounding box center [829, 516] width 174 height 309
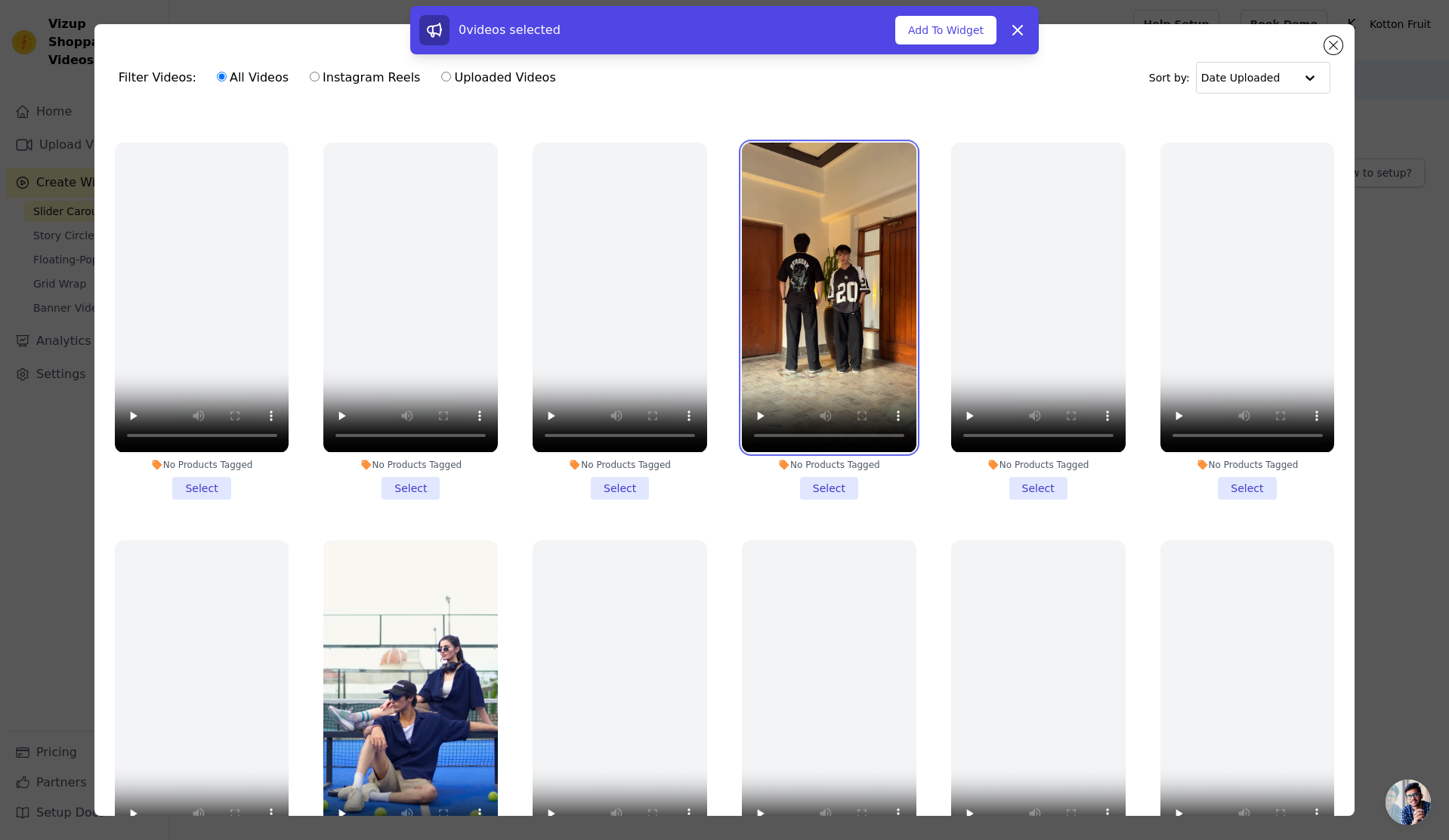
scroll to position [377, 0]
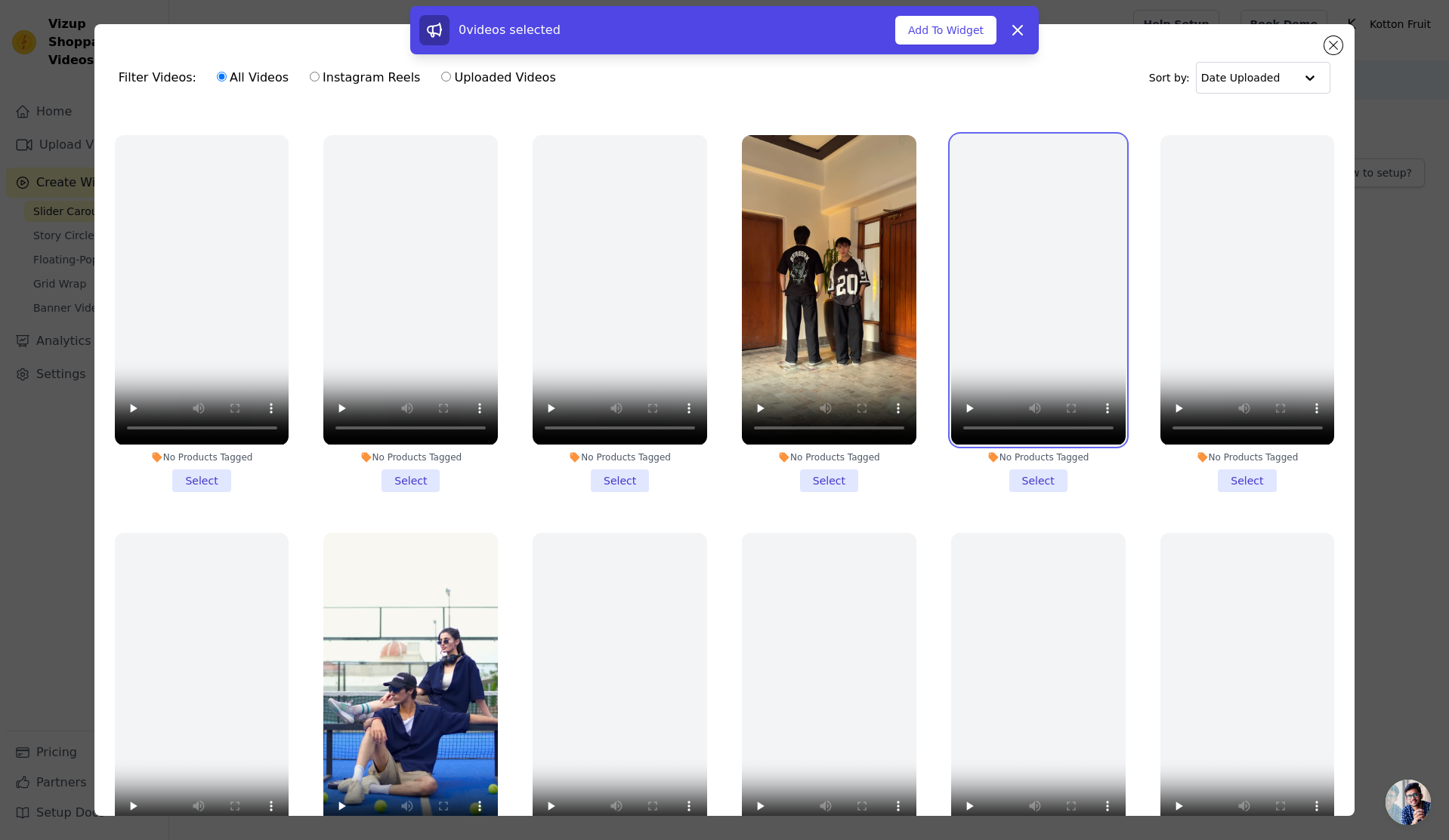
click at [1000, 271] on video at bounding box center [1038, 289] width 174 height 309
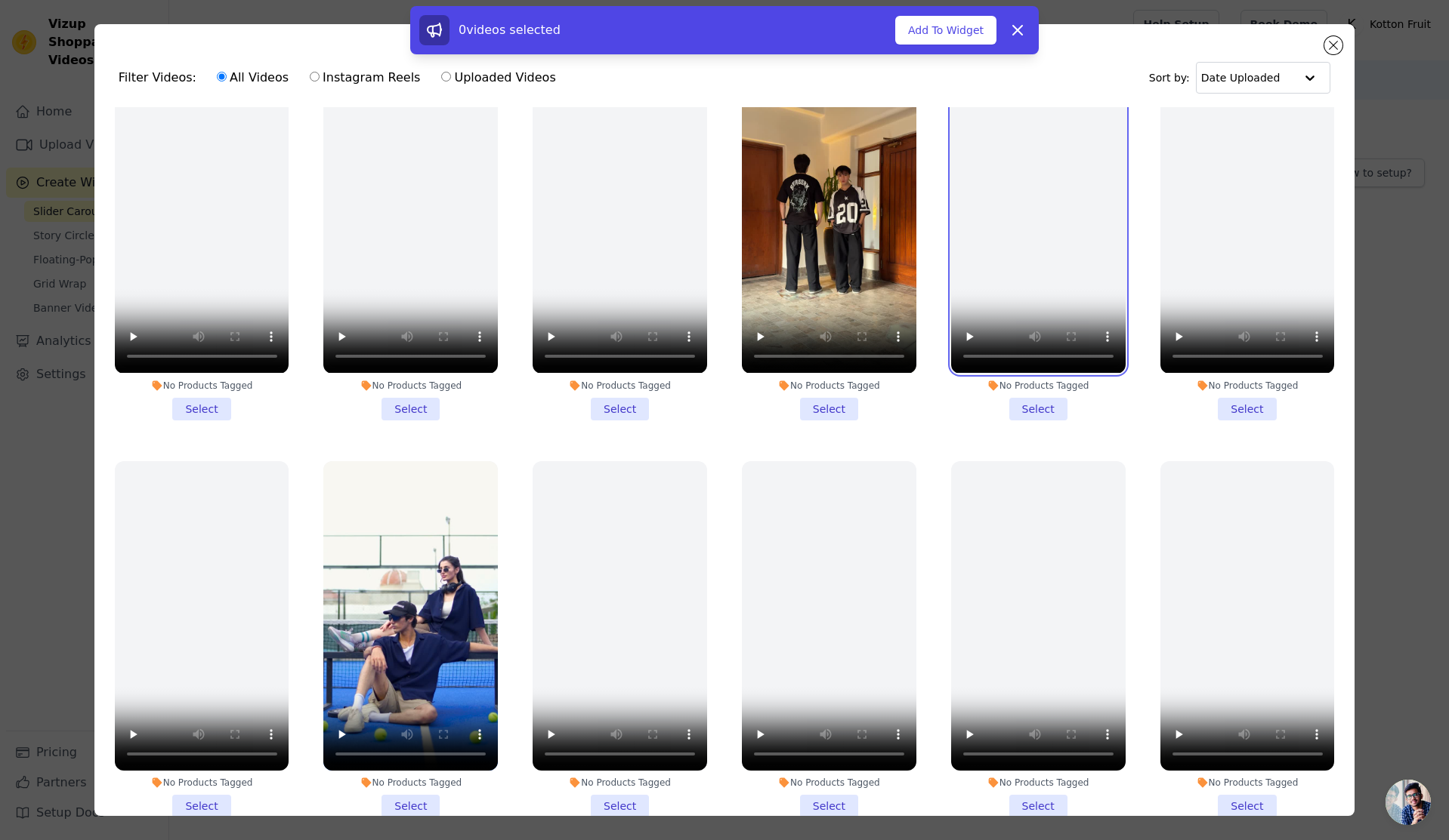
scroll to position [528, 0]
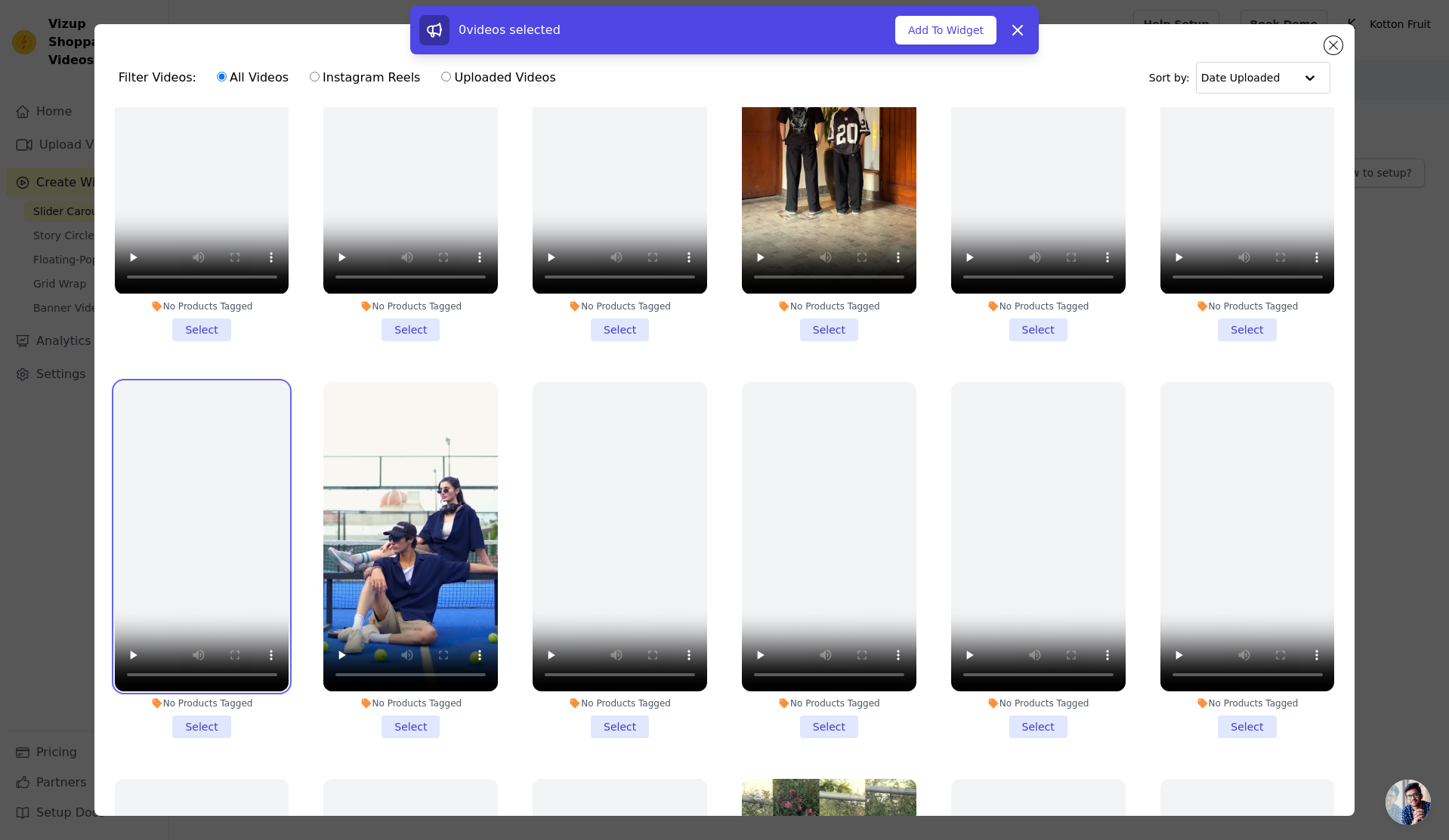
click at [187, 464] on video at bounding box center [202, 536] width 174 height 309
click at [226, 482] on video at bounding box center [202, 536] width 174 height 309
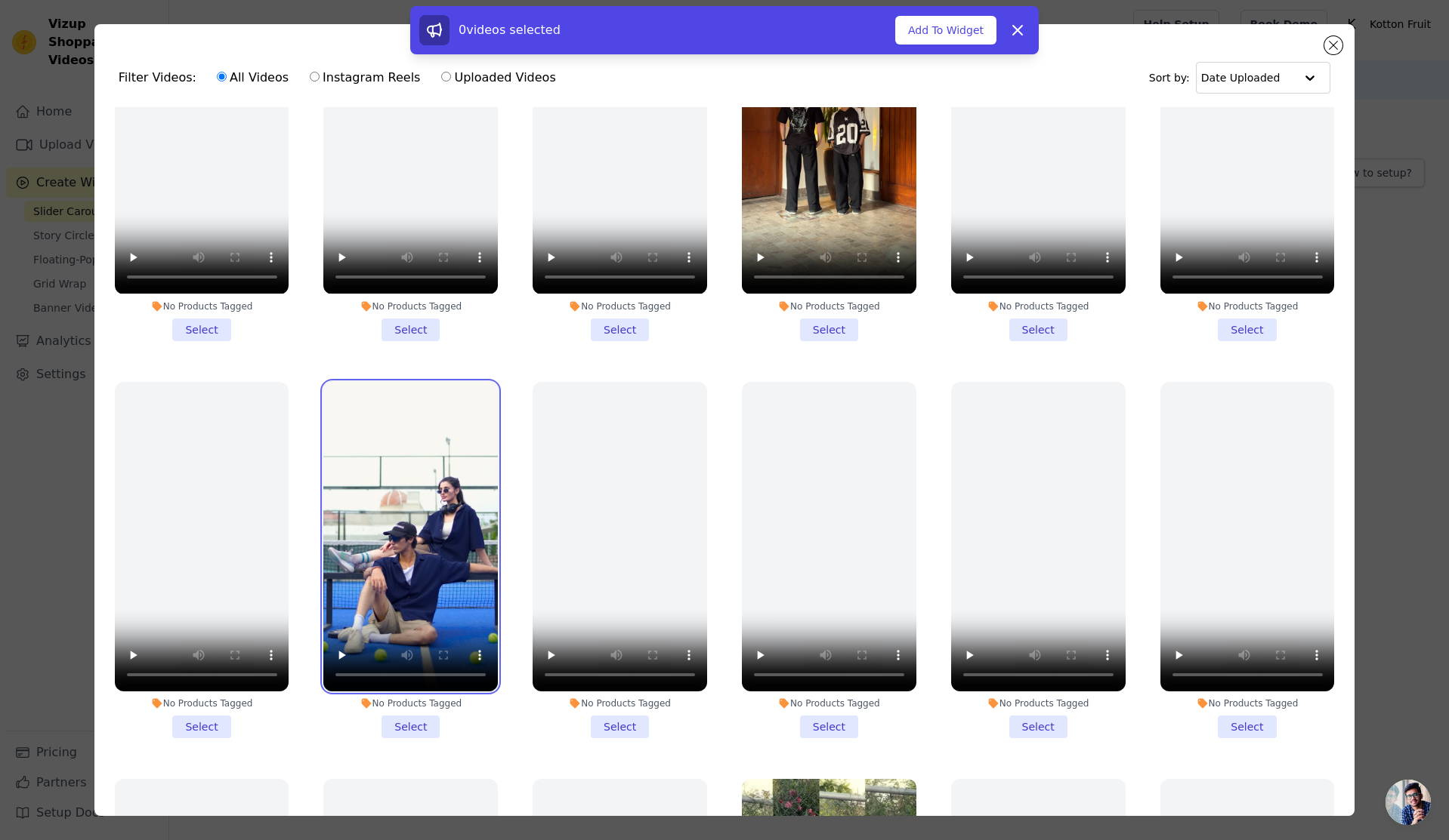
click at [366, 487] on video at bounding box center [411, 536] width 174 height 309
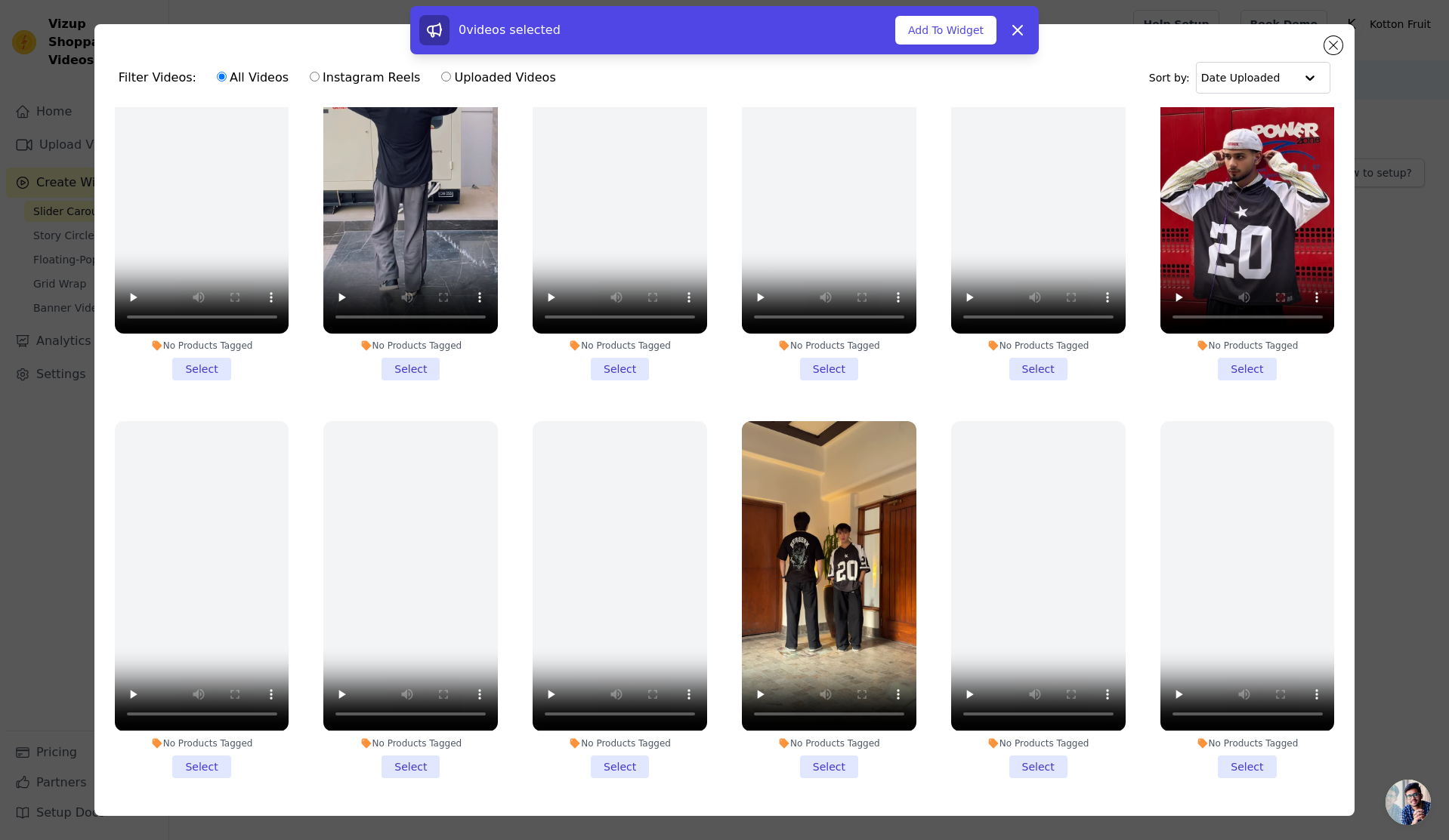
scroll to position [0, 0]
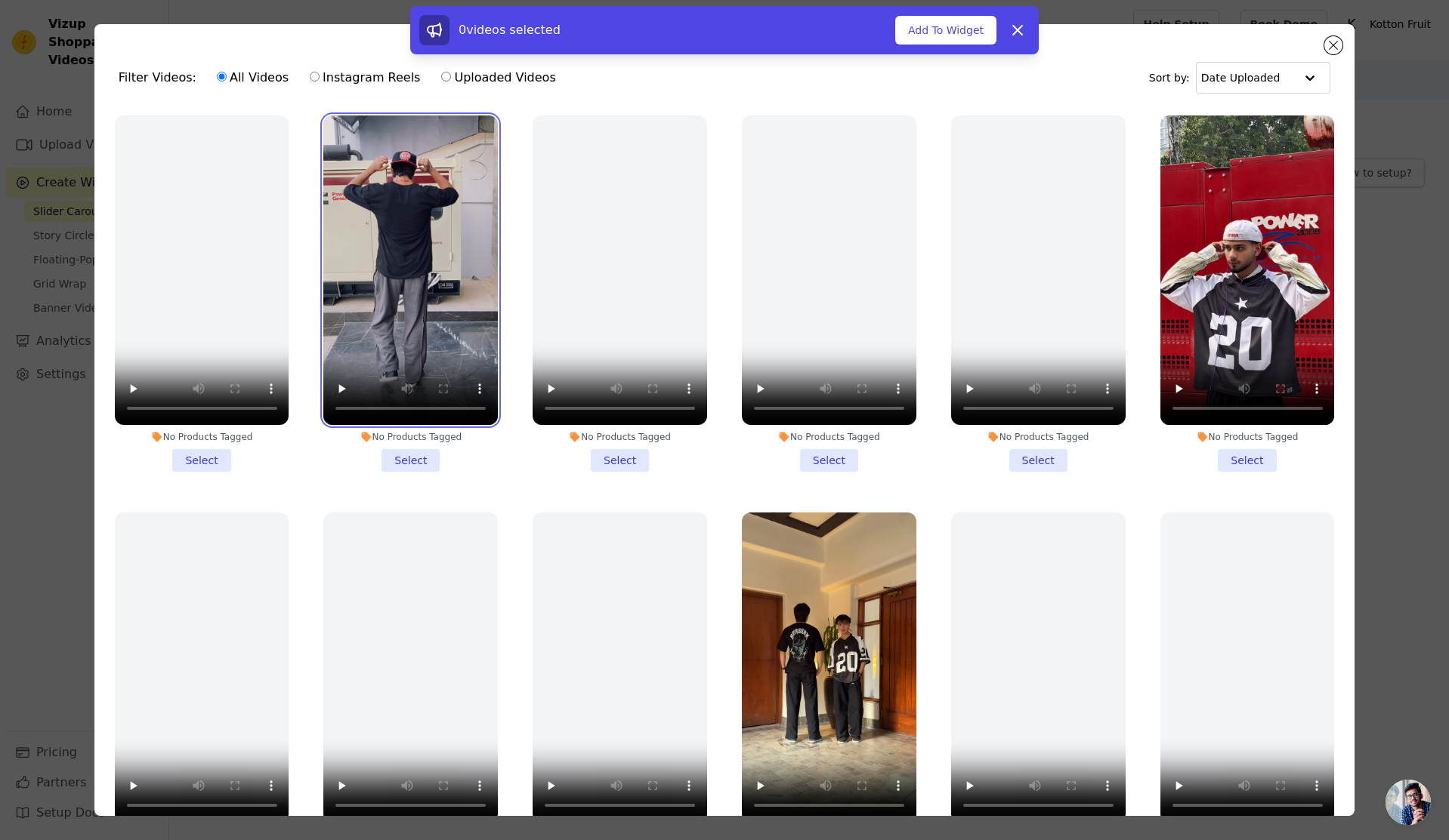
click at [393, 227] on video at bounding box center [411, 270] width 174 height 309
click at [962, 34] on button "Add To Widget" at bounding box center [946, 30] width 101 height 28
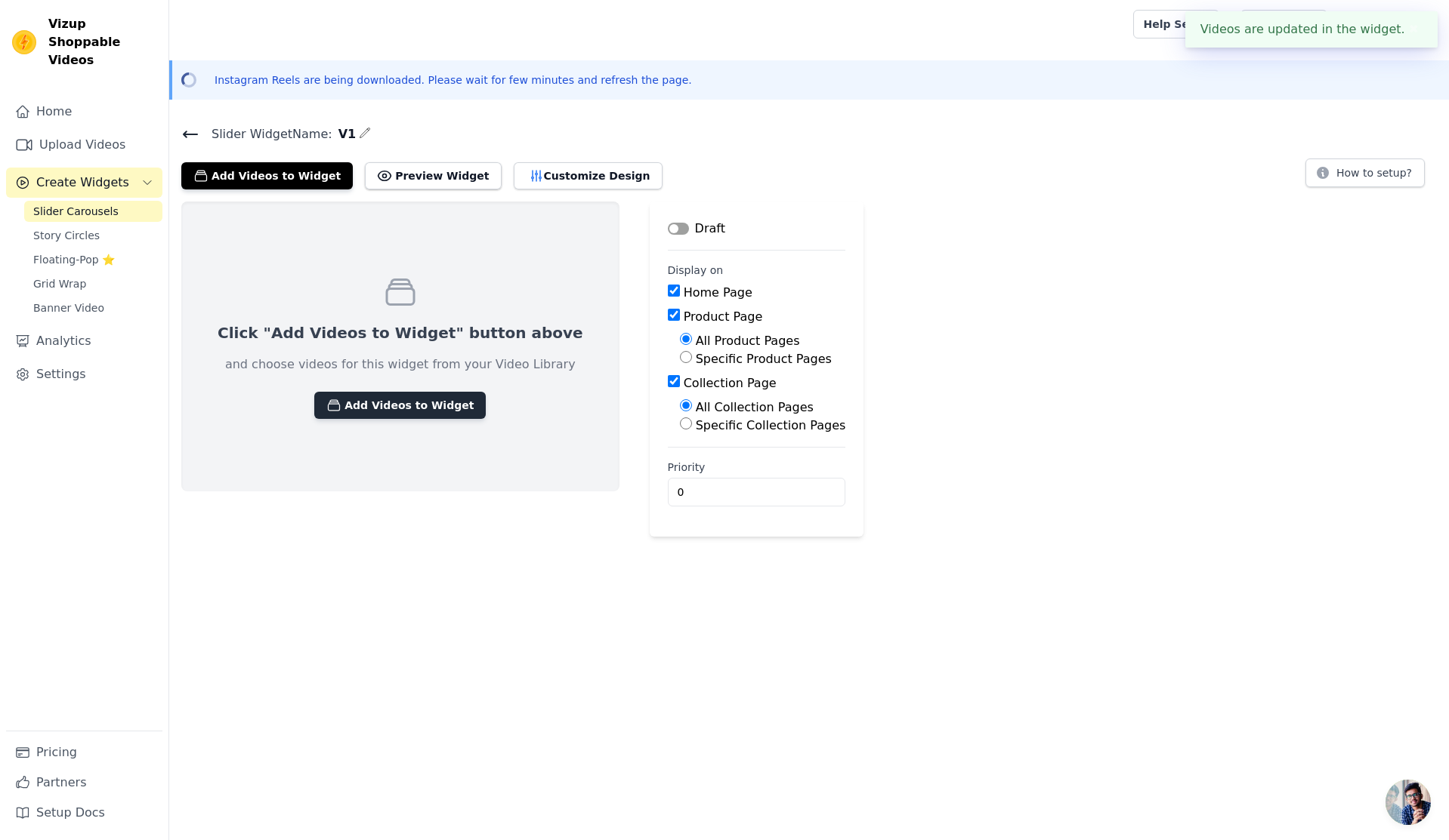
click at [366, 416] on button "Add Videos to Widget" at bounding box center [400, 405] width 172 height 27
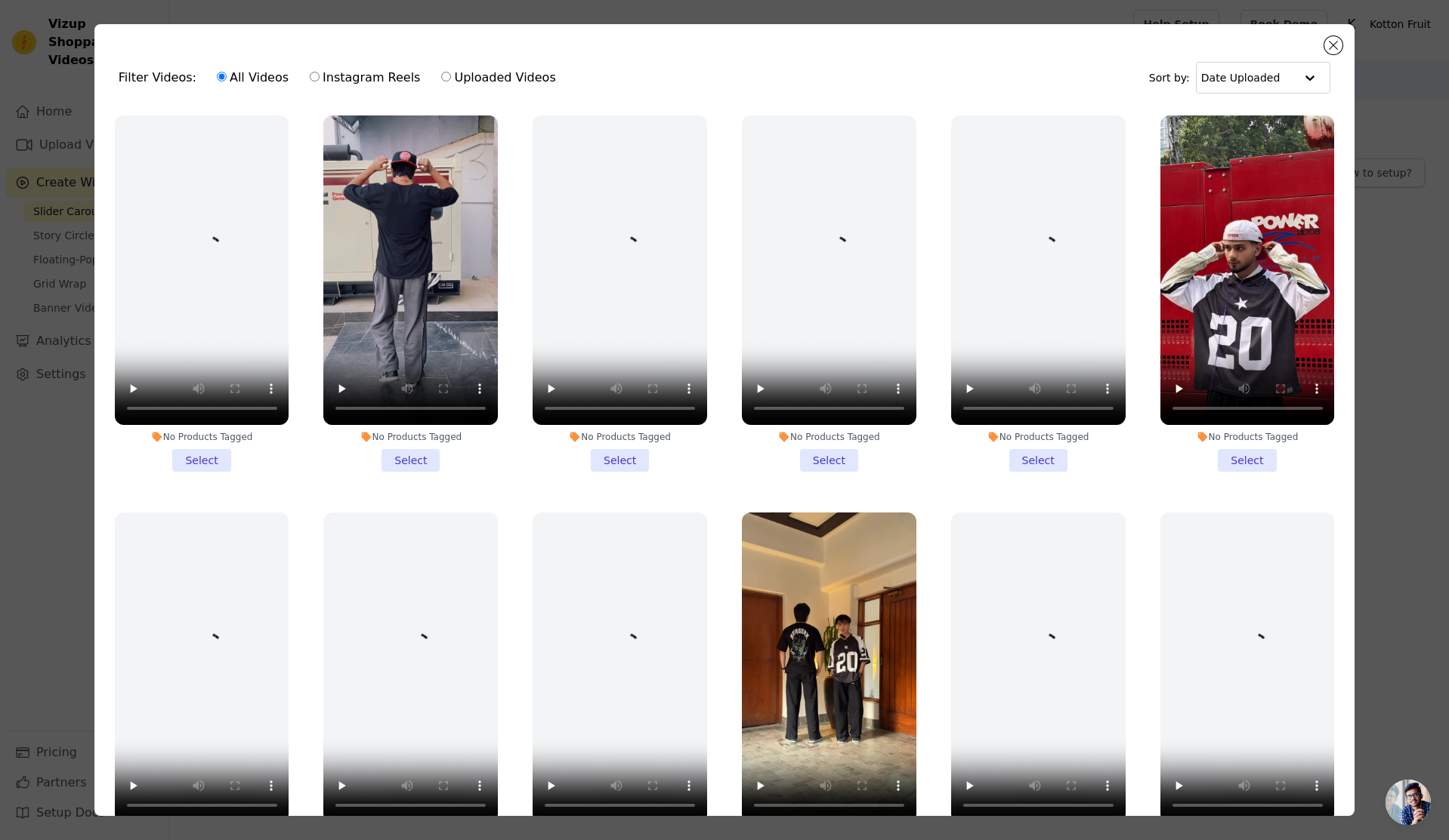
click at [315, 294] on div "No Products Tagged Select" at bounding box center [410, 294] width 191 height 373
click at [423, 263] on video at bounding box center [411, 270] width 174 height 309
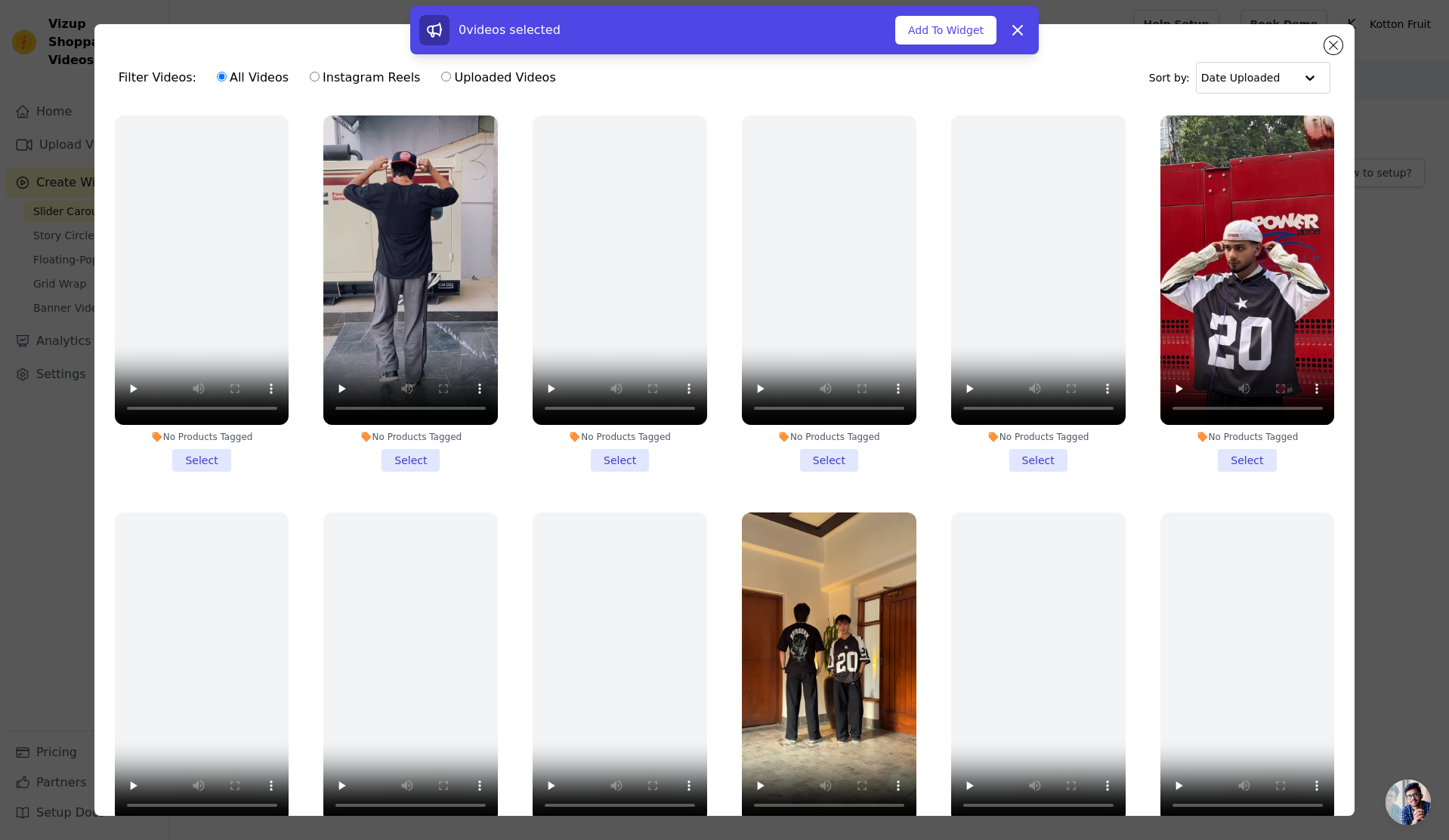
click at [916, 46] on div "0 videos selected Add To Widget Dismiss" at bounding box center [724, 30] width 628 height 48
click at [924, 36] on button "Add To Widget" at bounding box center [946, 30] width 101 height 28
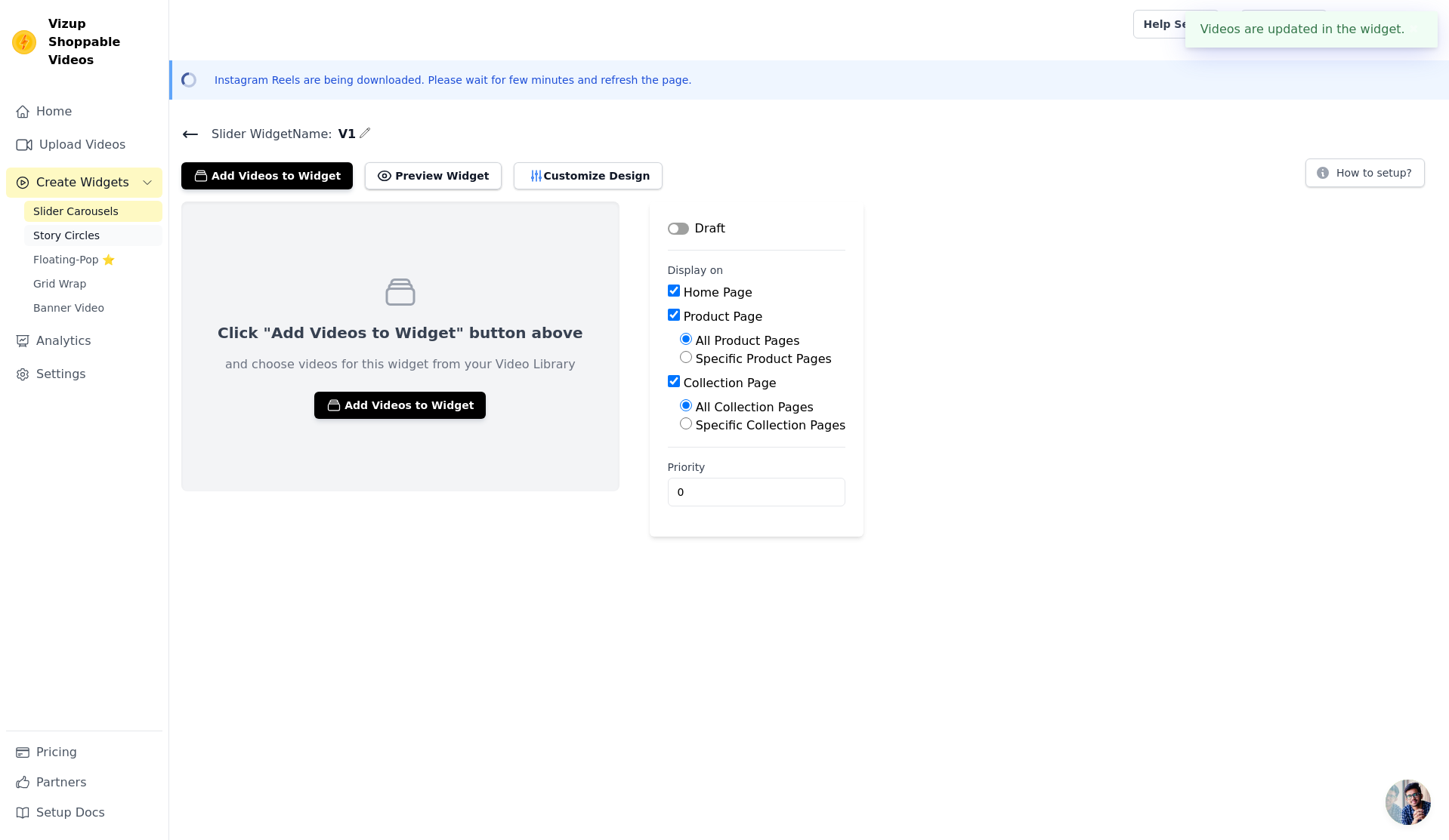
click at [78, 228] on span "Story Circles" at bounding box center [66, 235] width 66 height 15
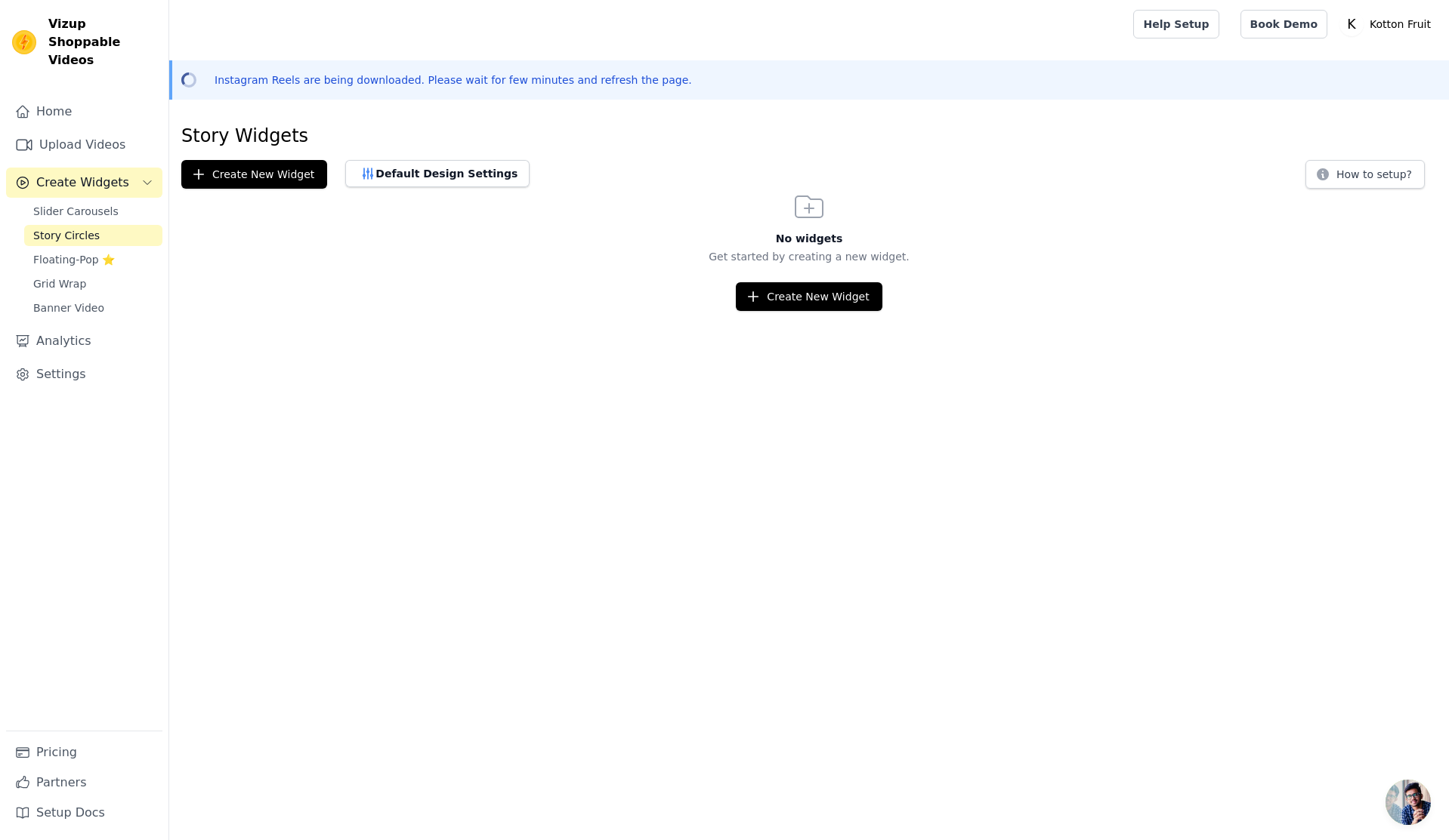
click at [93, 205] on div "Slider Carousels Story Circles Floating-Pop ⭐ Grid Wrap Banner Video" at bounding box center [93, 259] width 138 height 118
click at [93, 204] on span "Slider Carousels" at bounding box center [76, 211] width 85 height 15
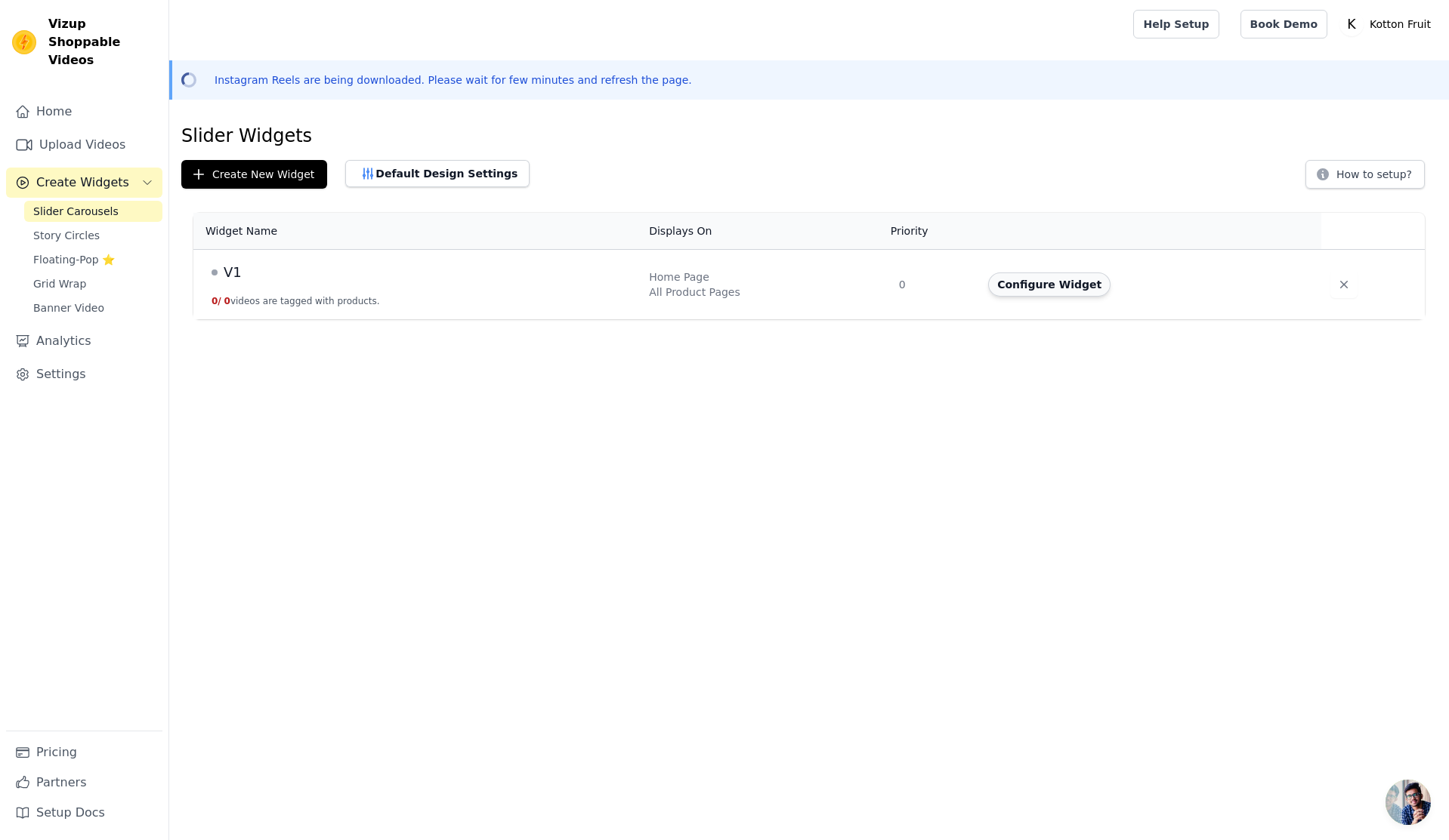
click at [1016, 283] on button "Configure Widget" at bounding box center [1049, 285] width 123 height 25
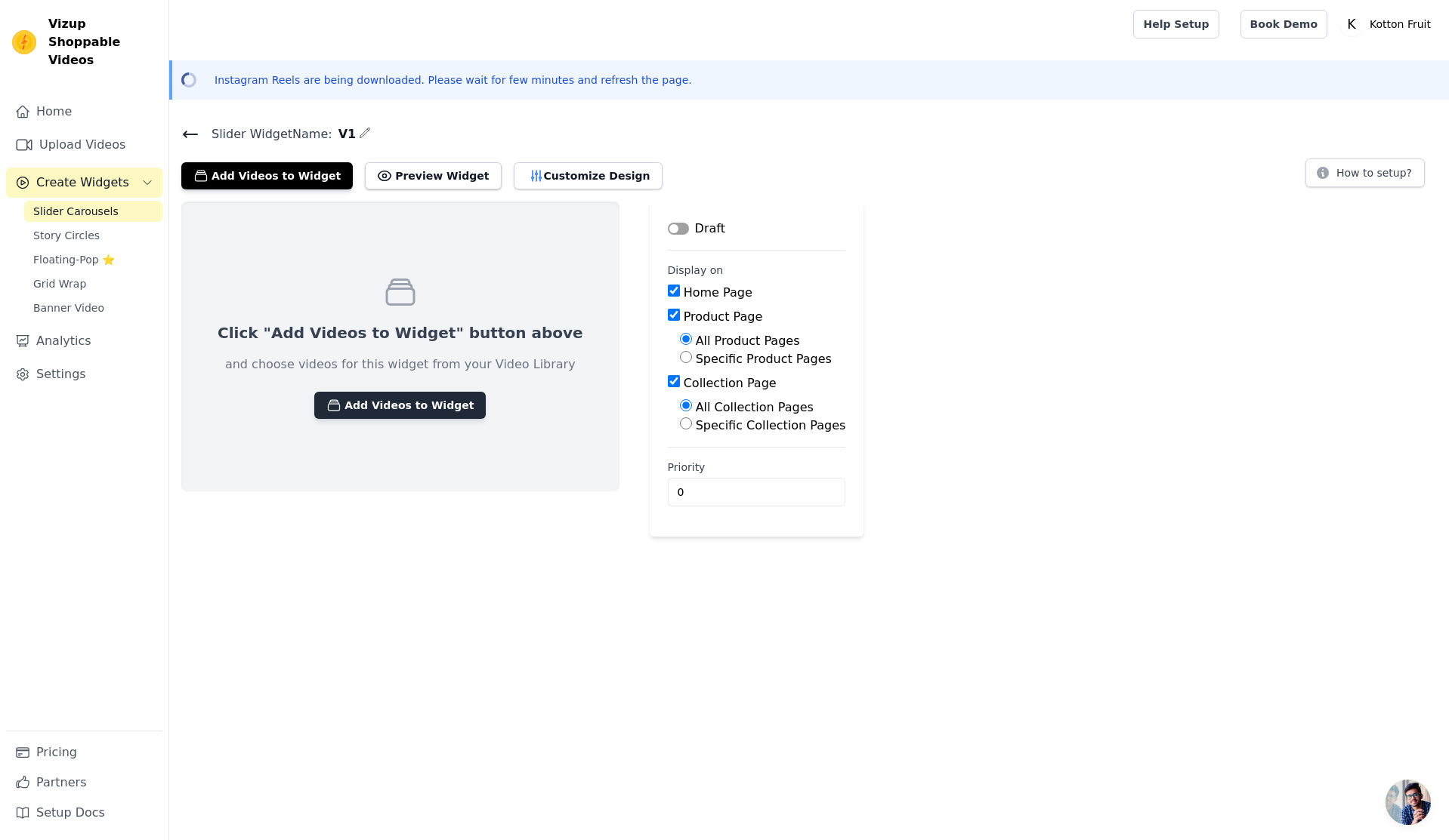
click at [422, 399] on button "Add Videos to Widget" at bounding box center [400, 405] width 172 height 27
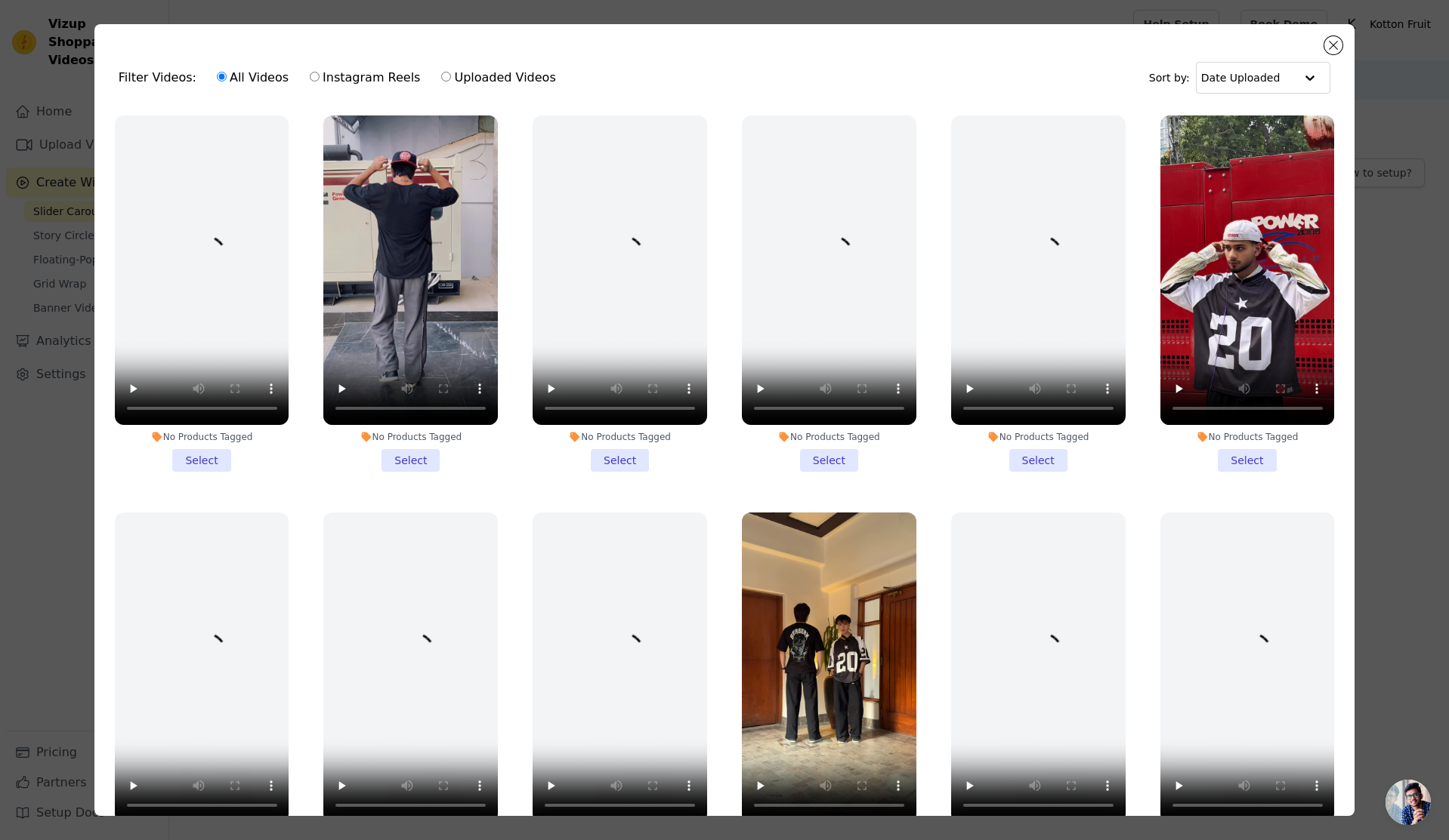
click at [423, 456] on li "No Products Tagged Select" at bounding box center [411, 293] width 174 height 357
click at [0, 0] on input "No Products Tagged Select" at bounding box center [0, 0] width 0 height 0
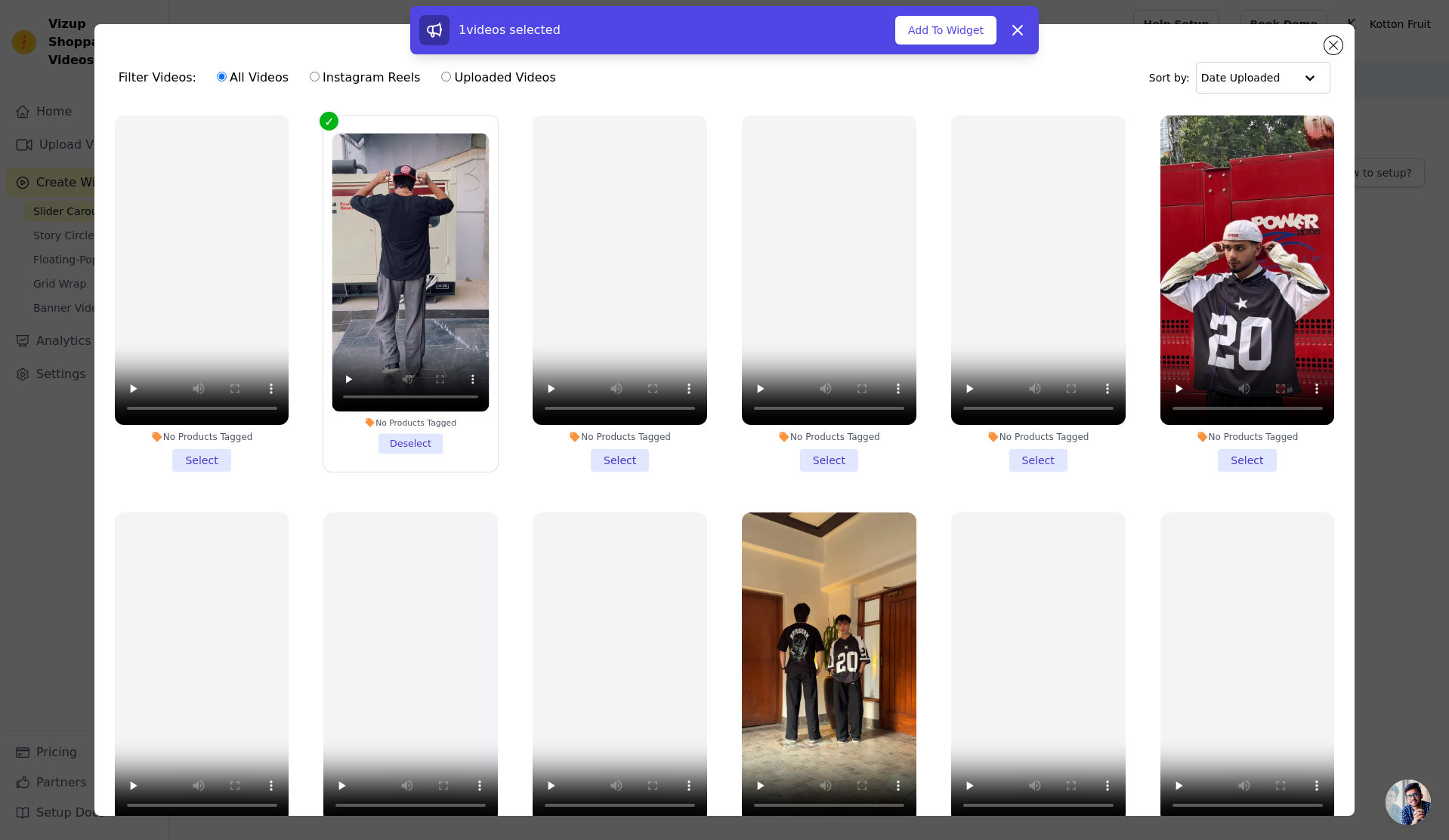
click at [1234, 460] on li "No Products Tagged Select" at bounding box center [1247, 293] width 174 height 357
click at [0, 0] on input "No Products Tagged Select" at bounding box center [0, 0] width 0 height 0
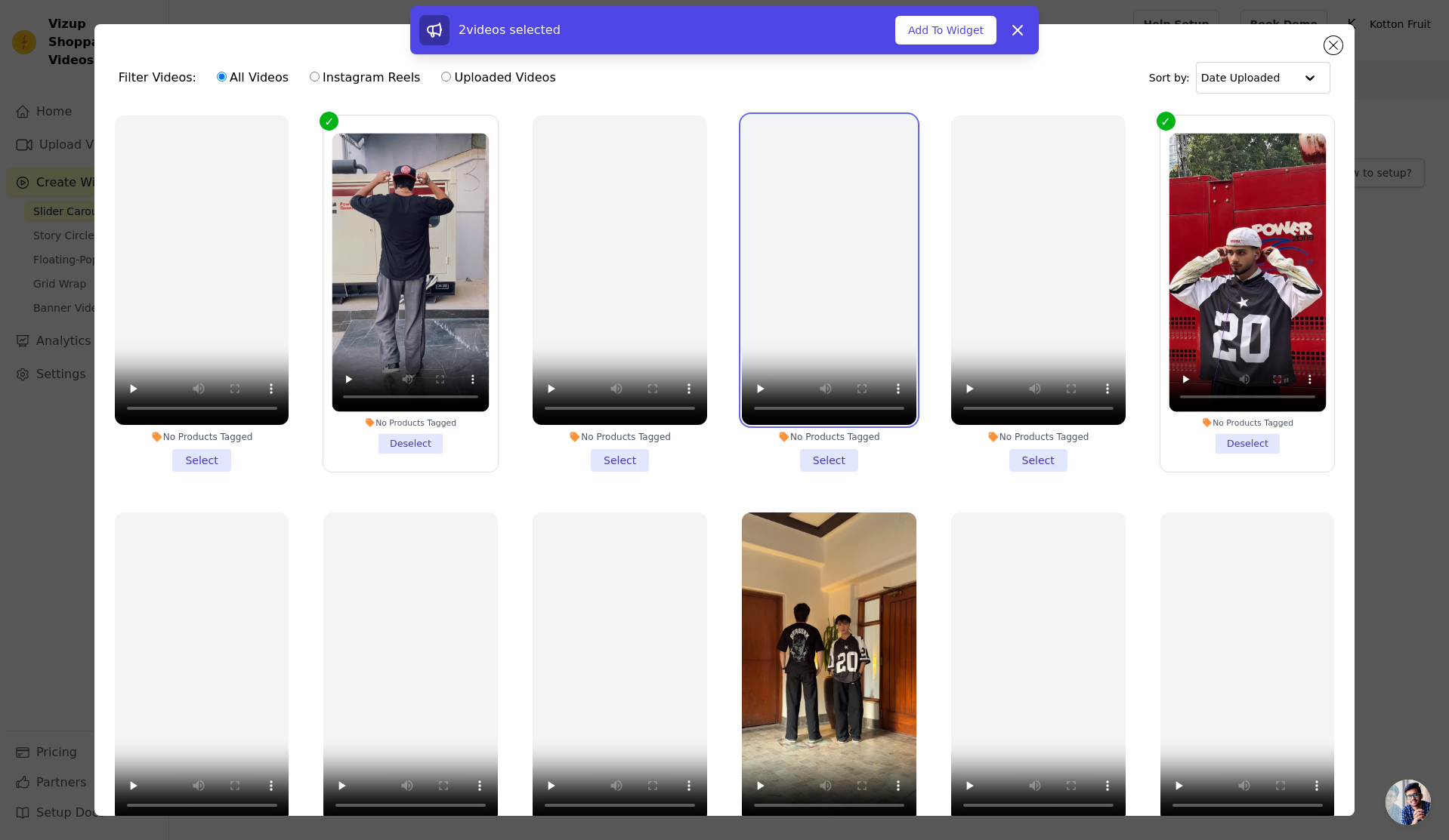
click at [815, 303] on video at bounding box center [829, 270] width 174 height 309
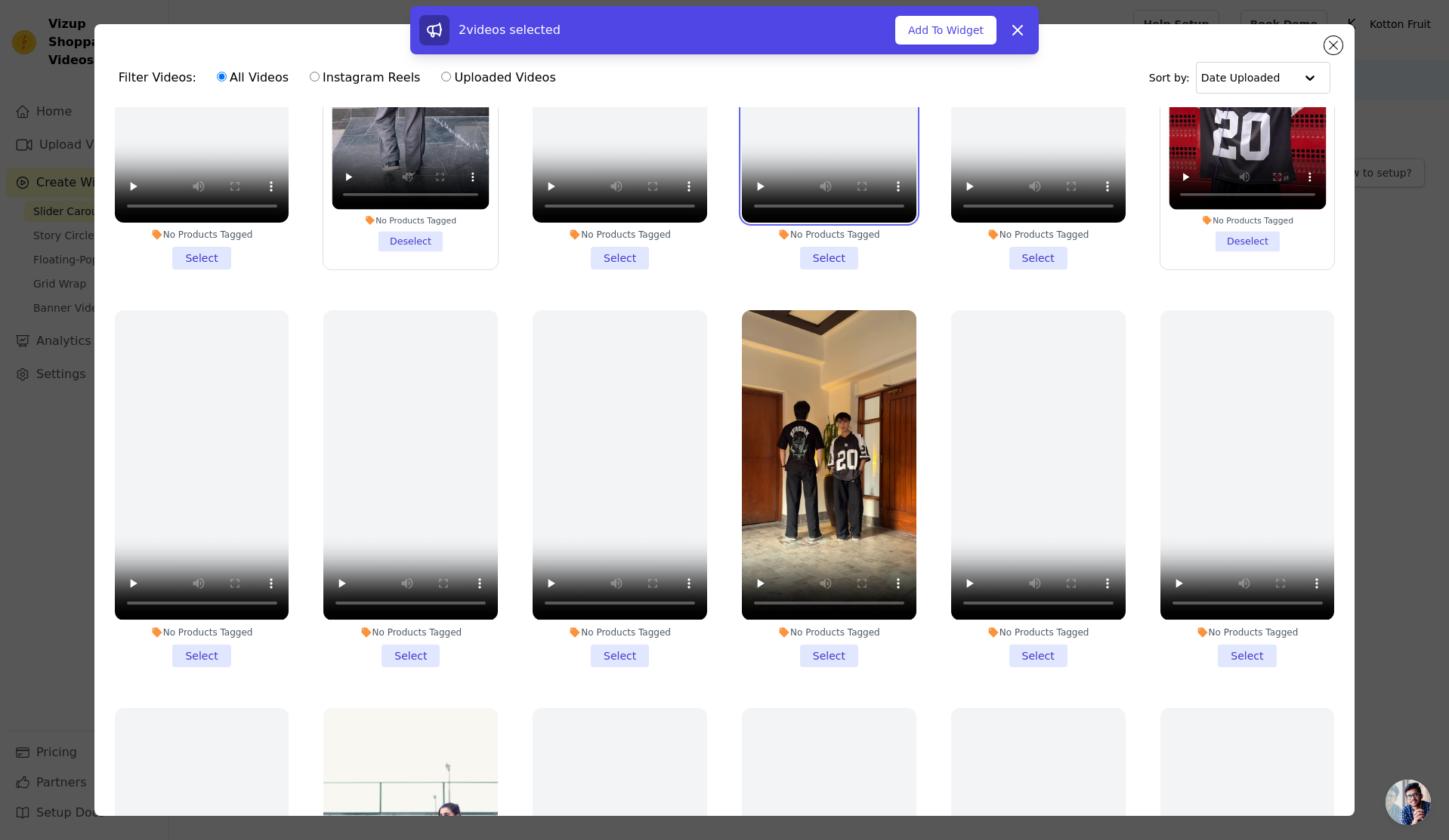
scroll to position [226, 0]
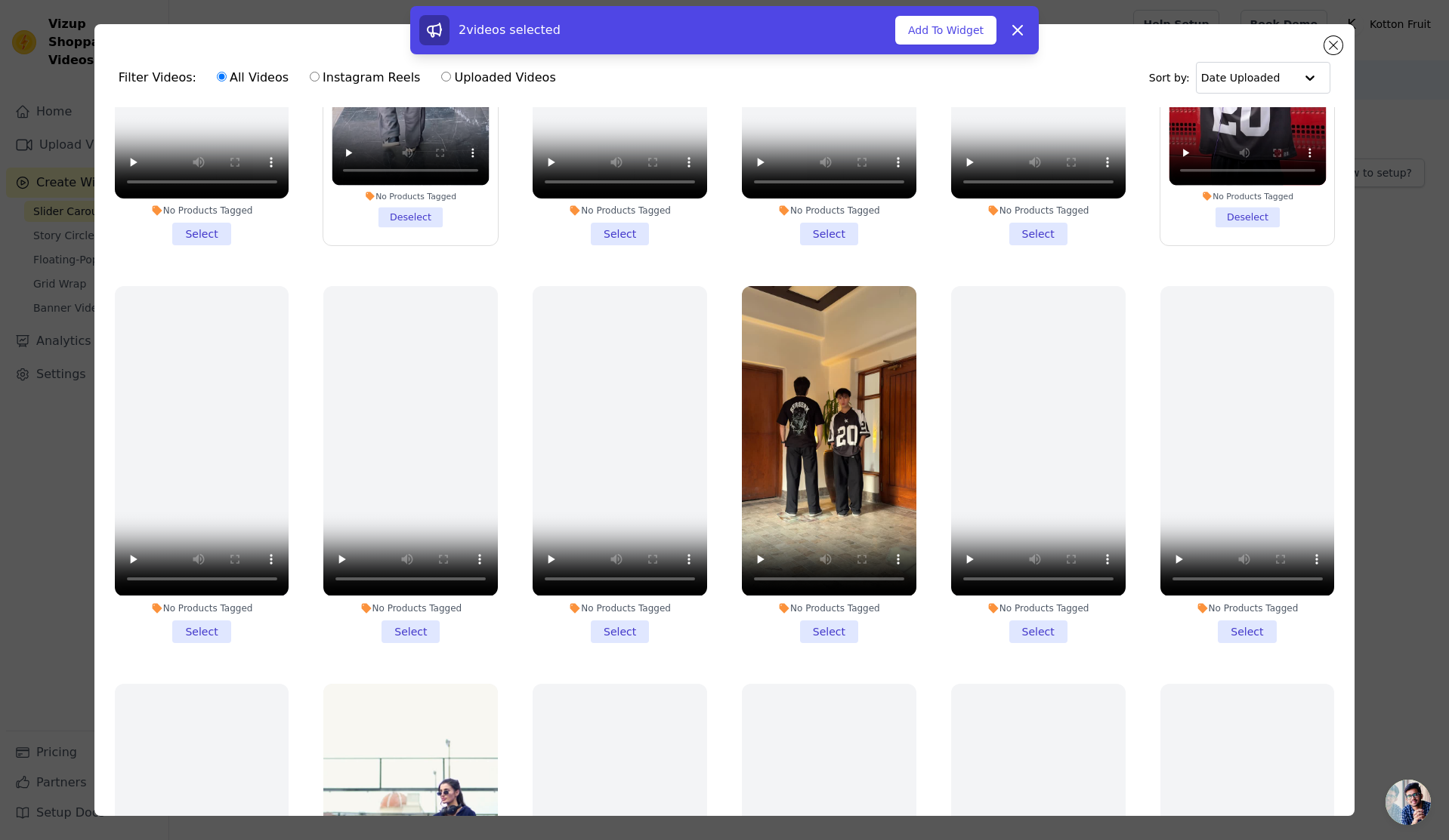
click at [831, 629] on li "No Products Tagged Select" at bounding box center [829, 464] width 174 height 357
click at [0, 0] on input "No Products Tagged Select" at bounding box center [0, 0] width 0 height 0
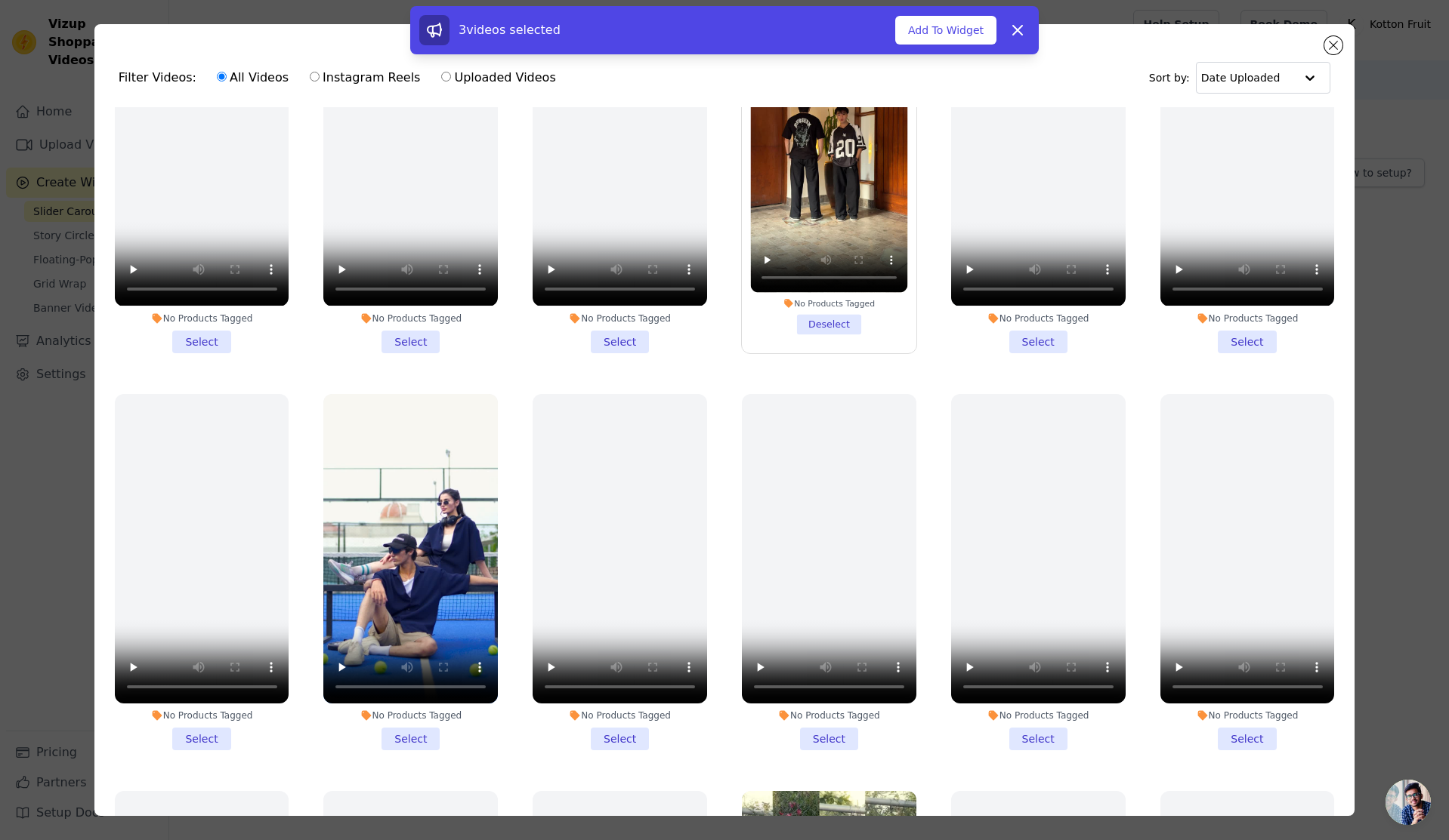
scroll to position [528, 0]
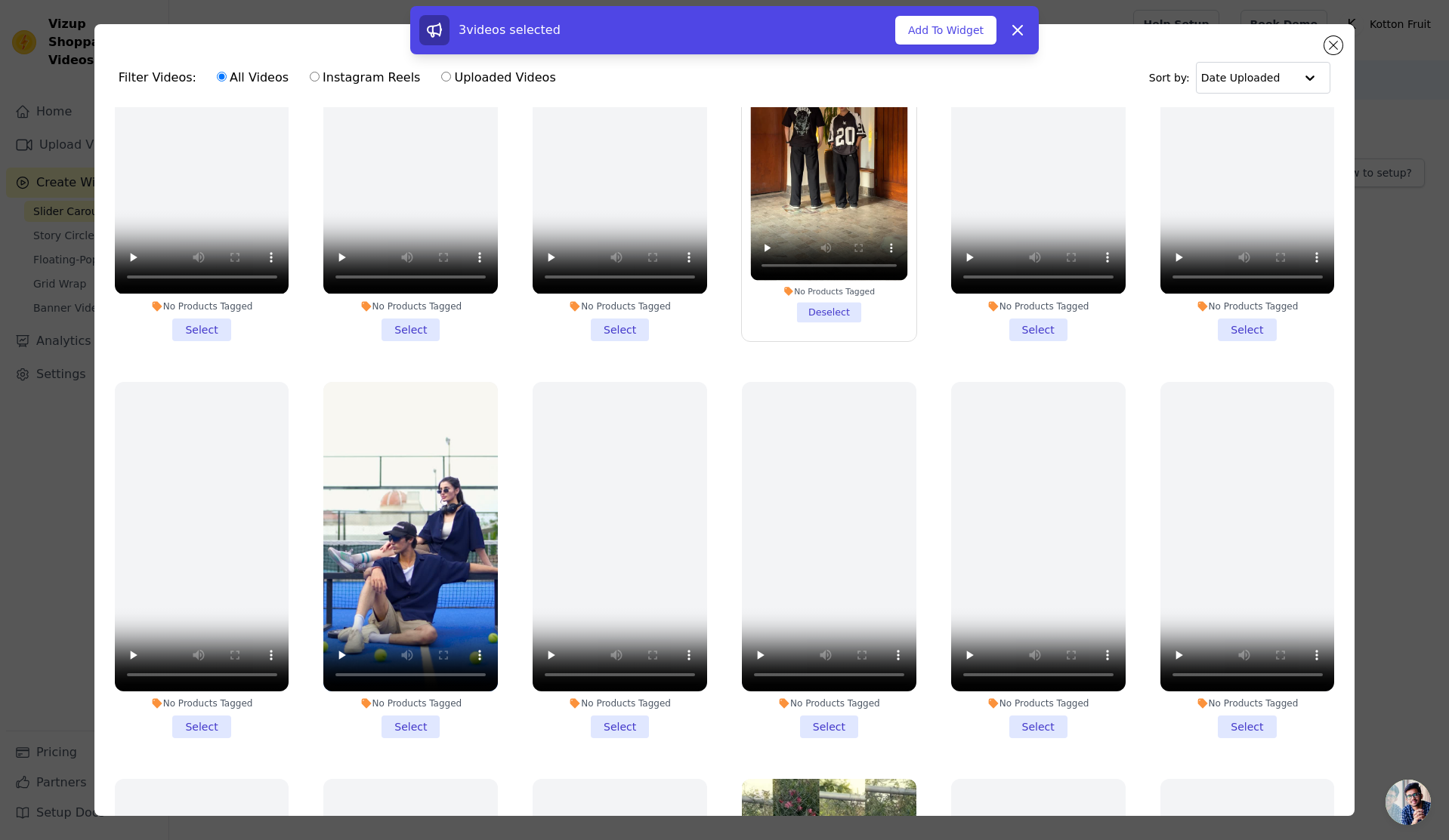
click at [411, 707] on li "No Products Tagged Select" at bounding box center [411, 560] width 174 height 357
click at [0, 0] on input "No Products Tagged Select" at bounding box center [0, 0] width 0 height 0
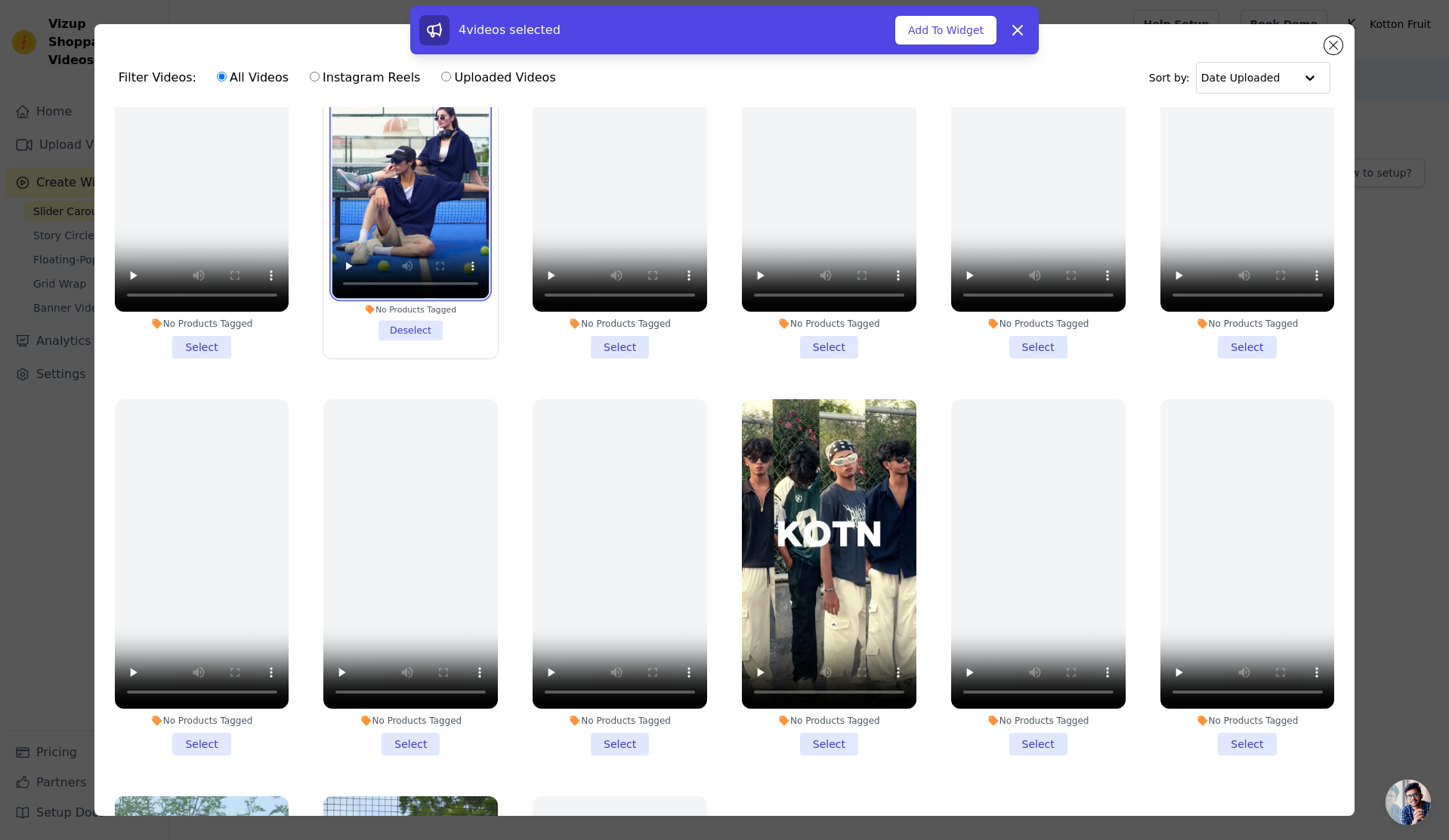
scroll to position [906, 0]
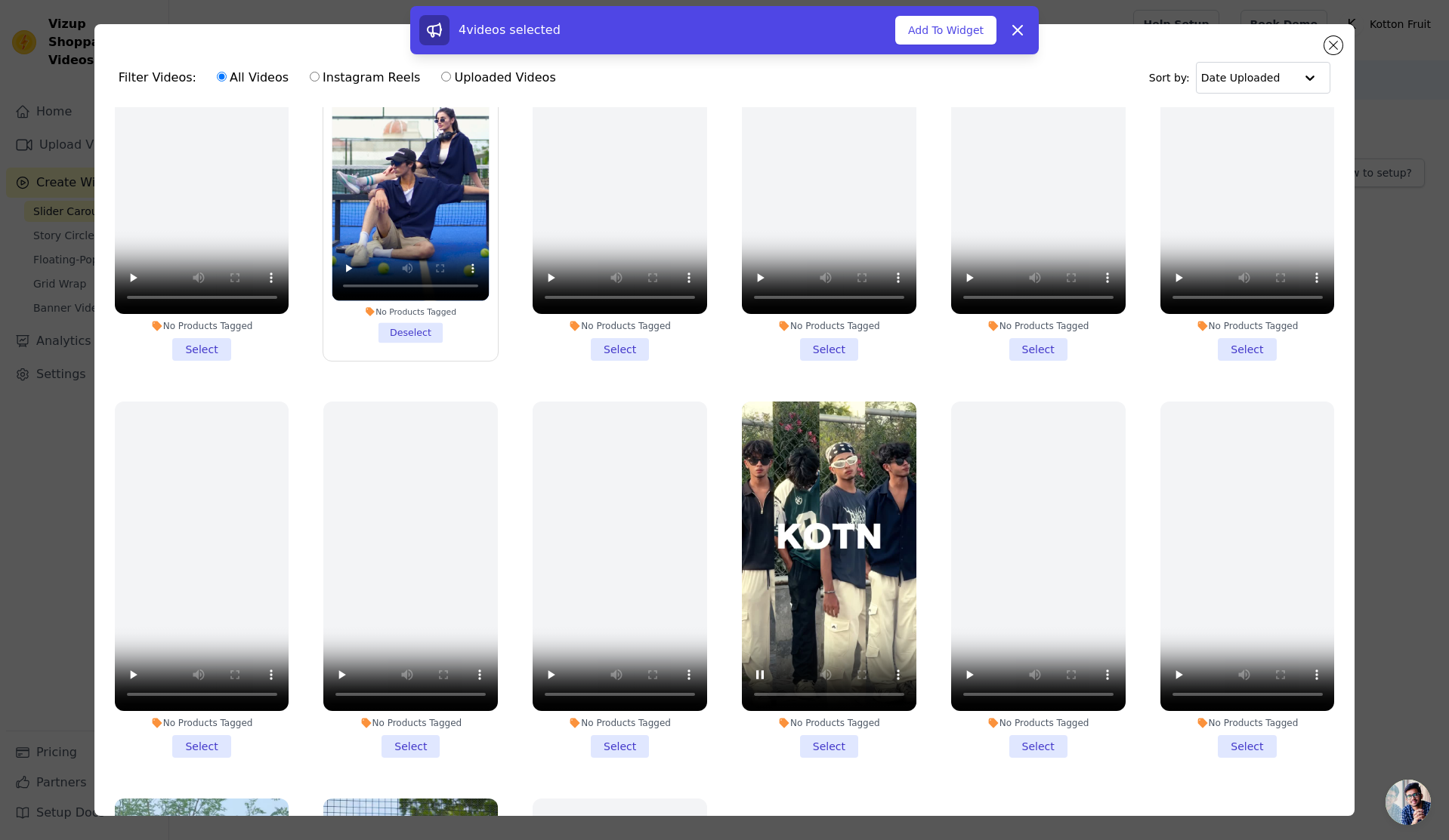
click at [815, 722] on li "No Products Tagged Select" at bounding box center [829, 580] width 174 height 357
click at [0, 0] on input "No Products Tagged Select" at bounding box center [0, 0] width 0 height 0
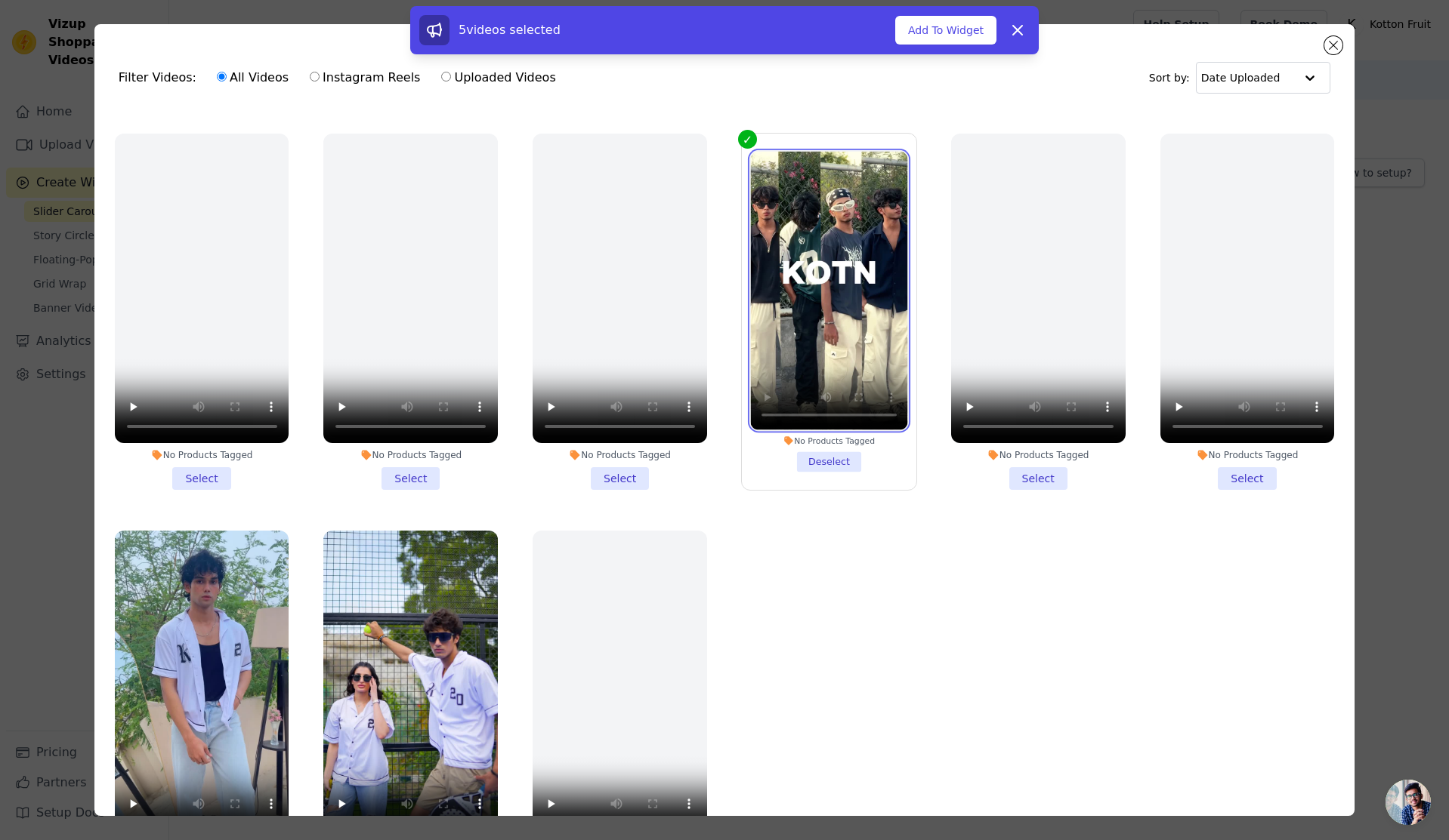
scroll to position [131, 0]
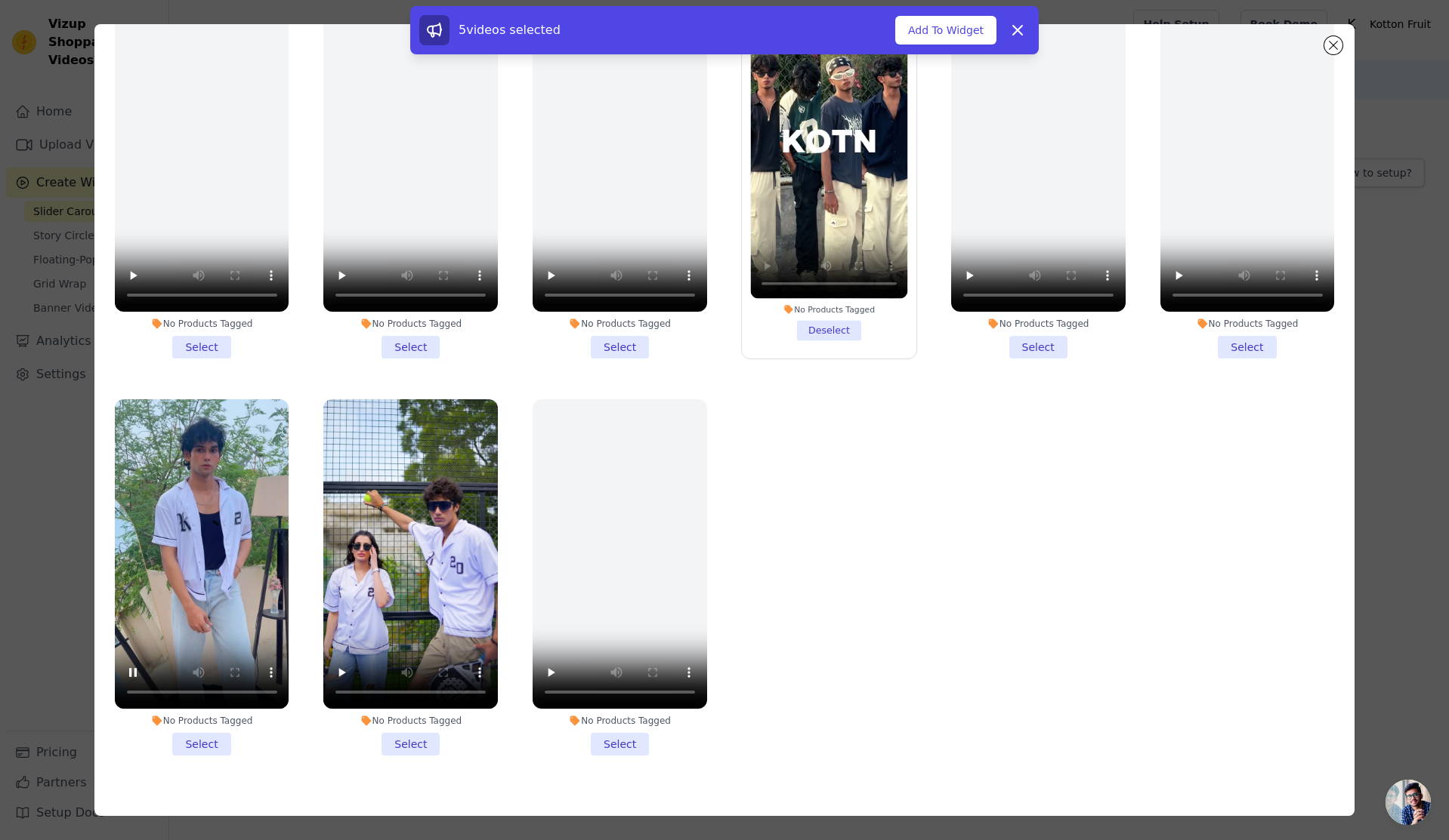
click at [199, 717] on li "No Products Tagged Select" at bounding box center [202, 577] width 174 height 357
click at [0, 0] on input "No Products Tagged Select" at bounding box center [0, 0] width 0 height 0
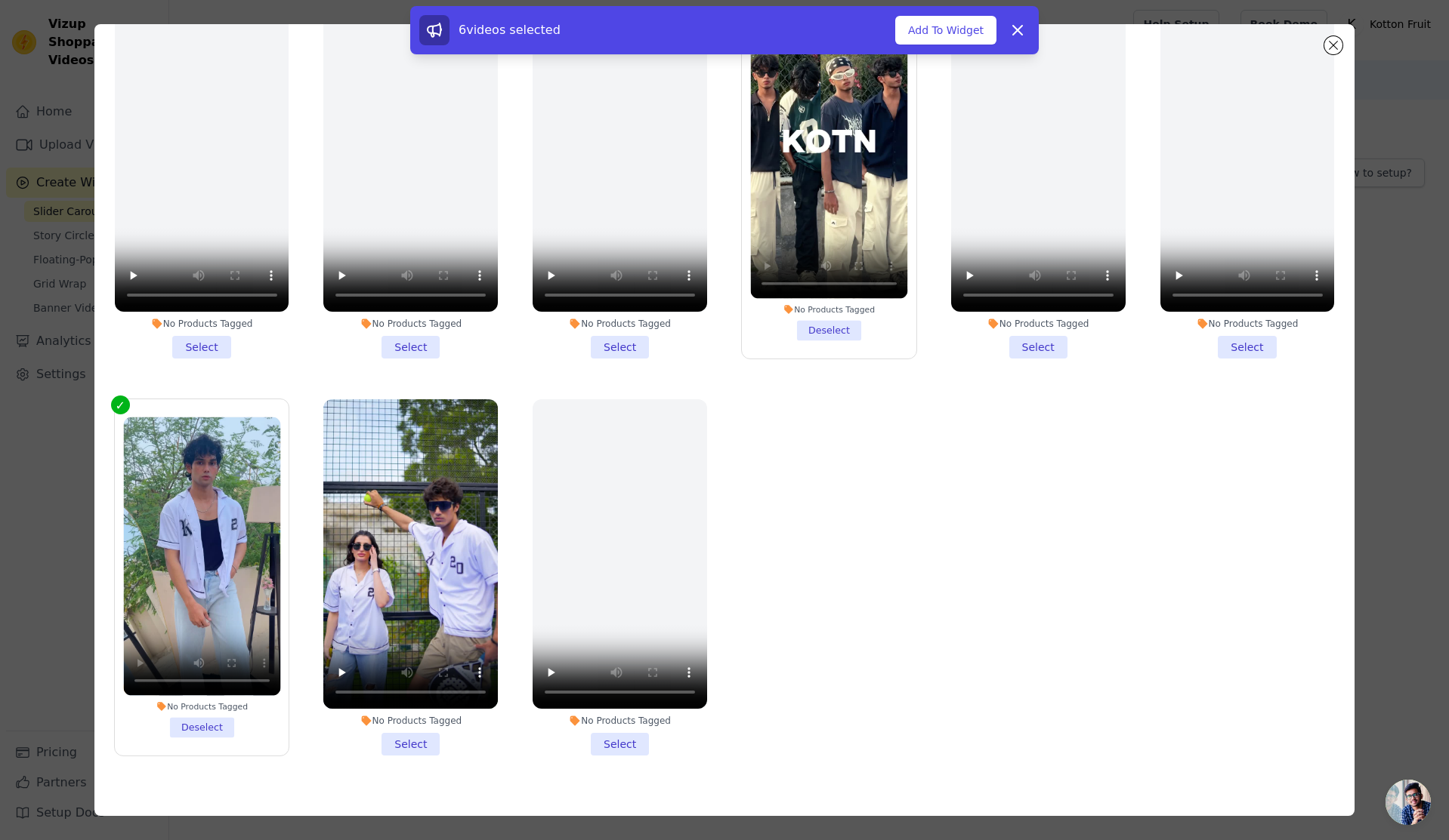
click at [404, 724] on li "No Products Tagged Select" at bounding box center [411, 577] width 174 height 357
click at [0, 0] on input "No Products Tagged Select" at bounding box center [0, 0] width 0 height 0
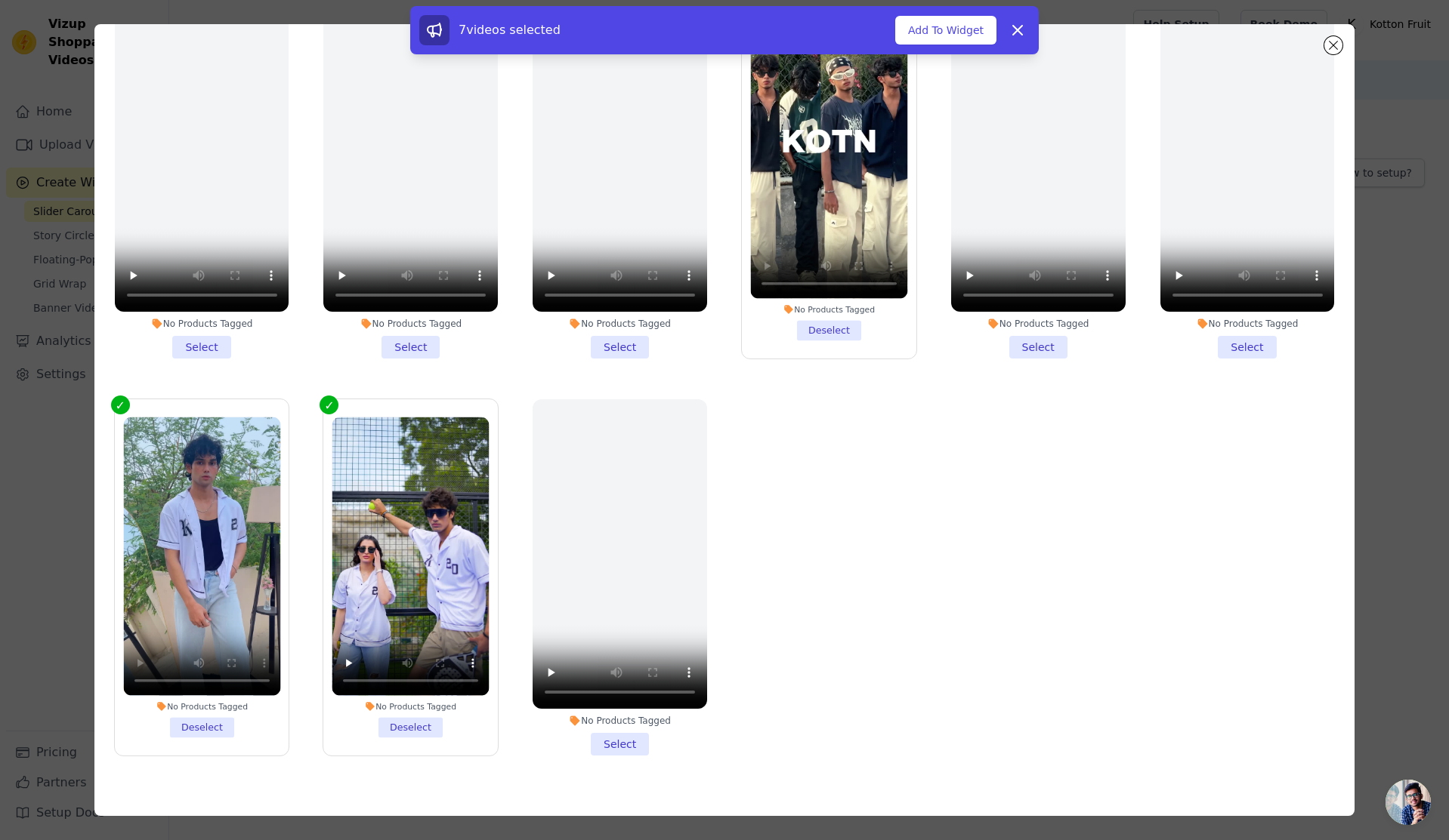
click at [974, 605] on ul "No Products Tagged Select No Products Tagged Deselect No Products Tagged Select…" at bounding box center [725, 371] width 1236 height 792
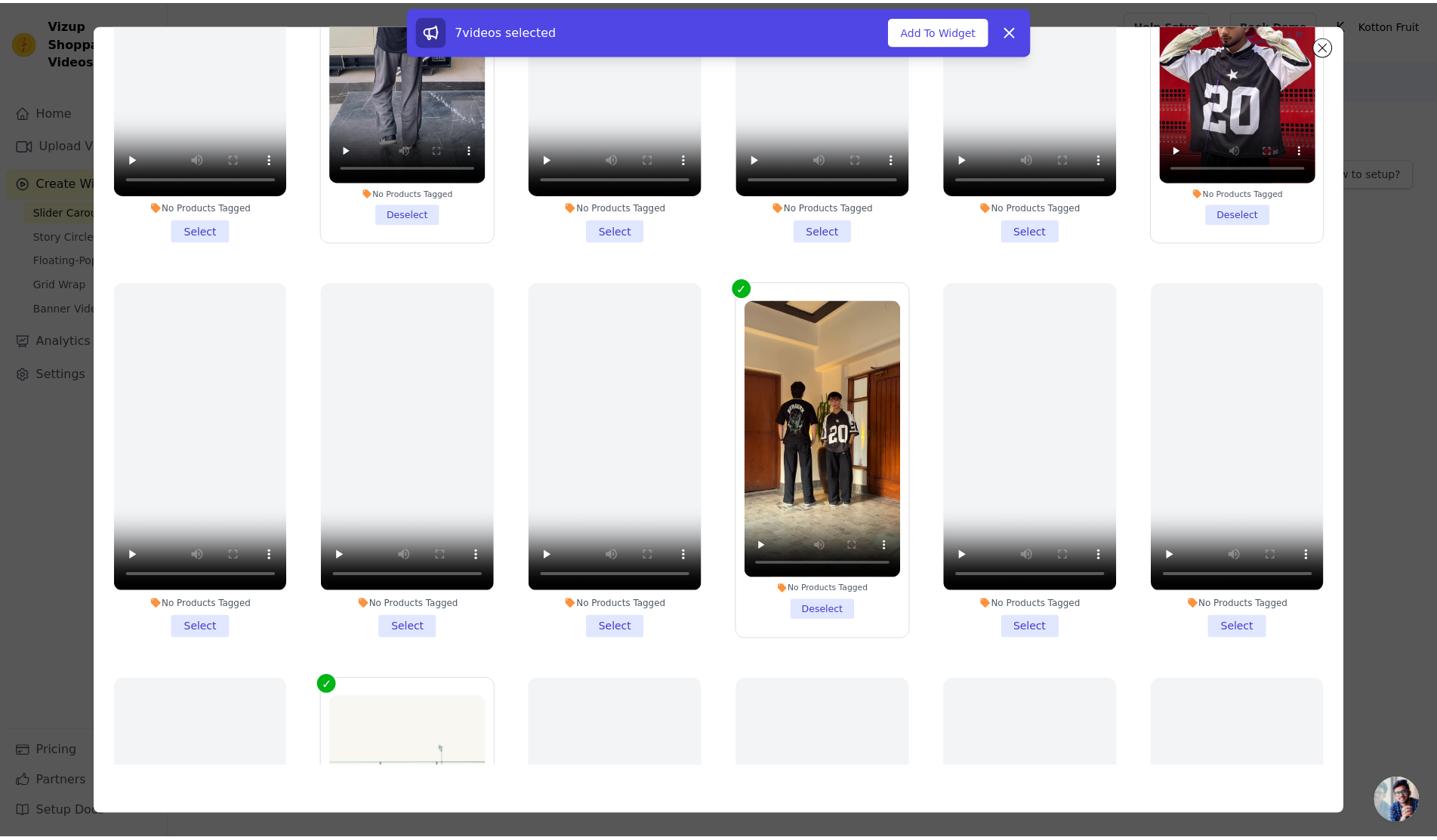
scroll to position [0, 0]
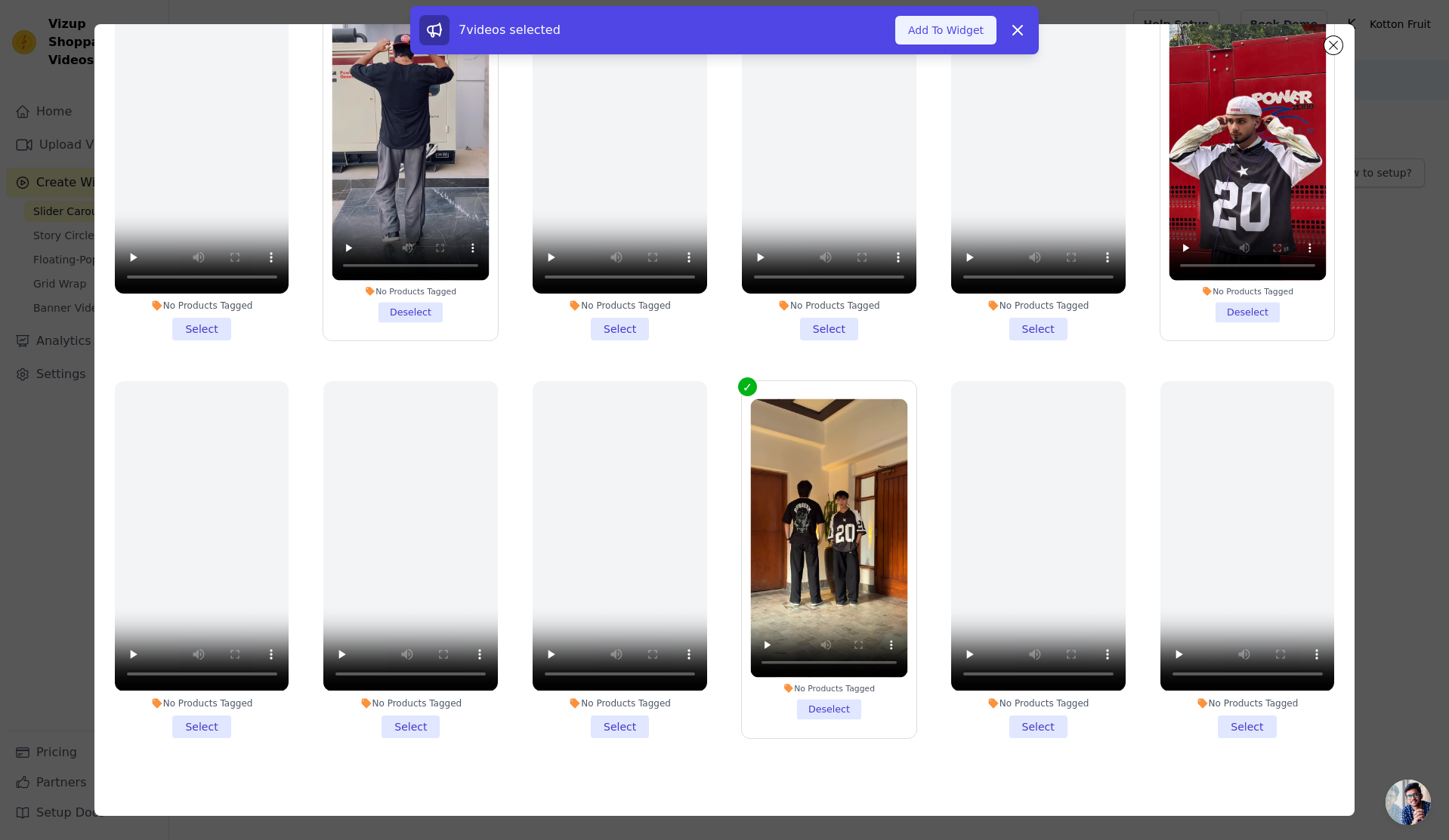
click at [969, 37] on button "Add To Widget" at bounding box center [946, 30] width 101 height 28
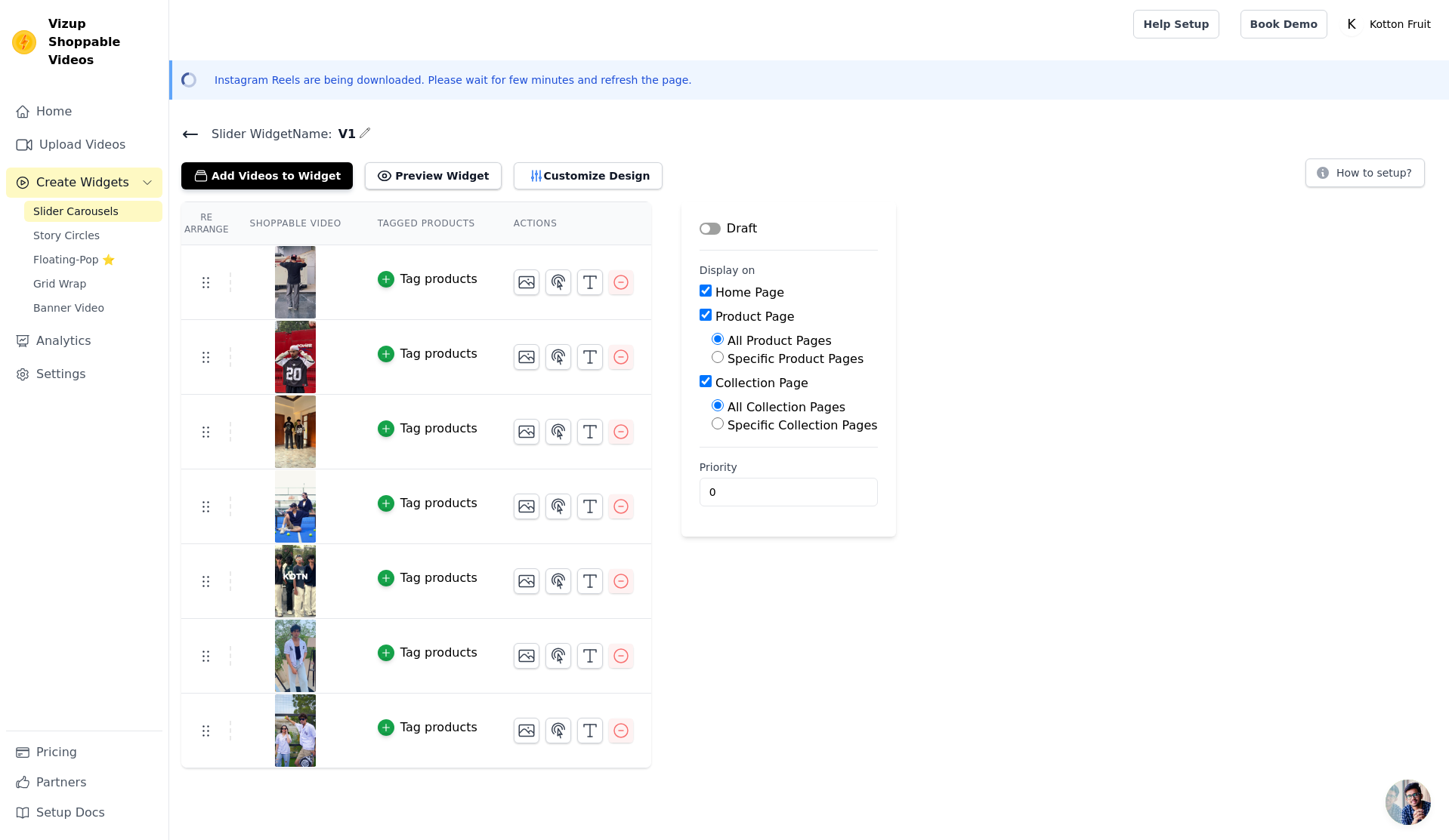
click at [384, 282] on button "Tag products" at bounding box center [427, 279] width 100 height 18
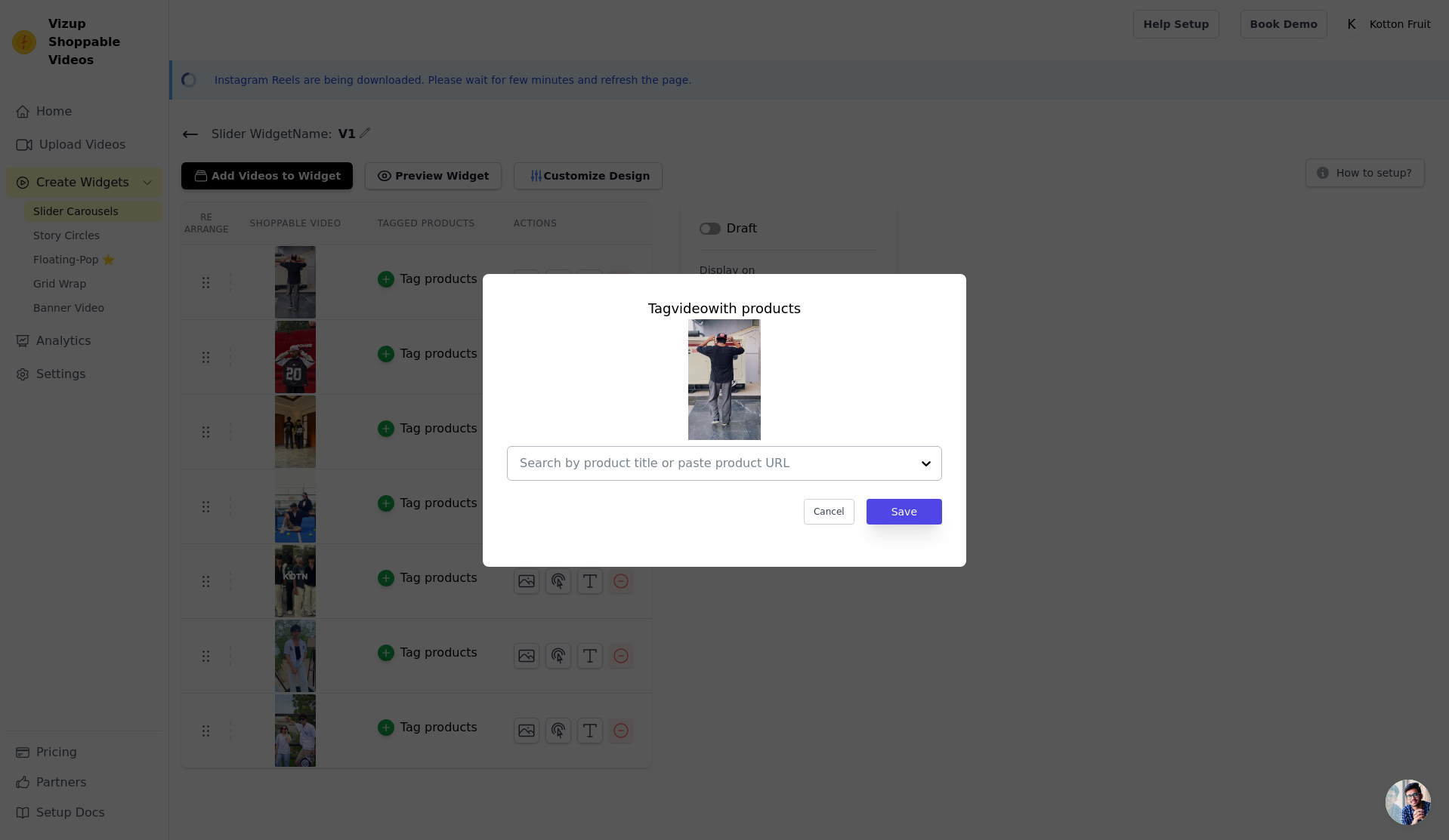
click at [772, 469] on input "text" at bounding box center [715, 464] width 391 height 18
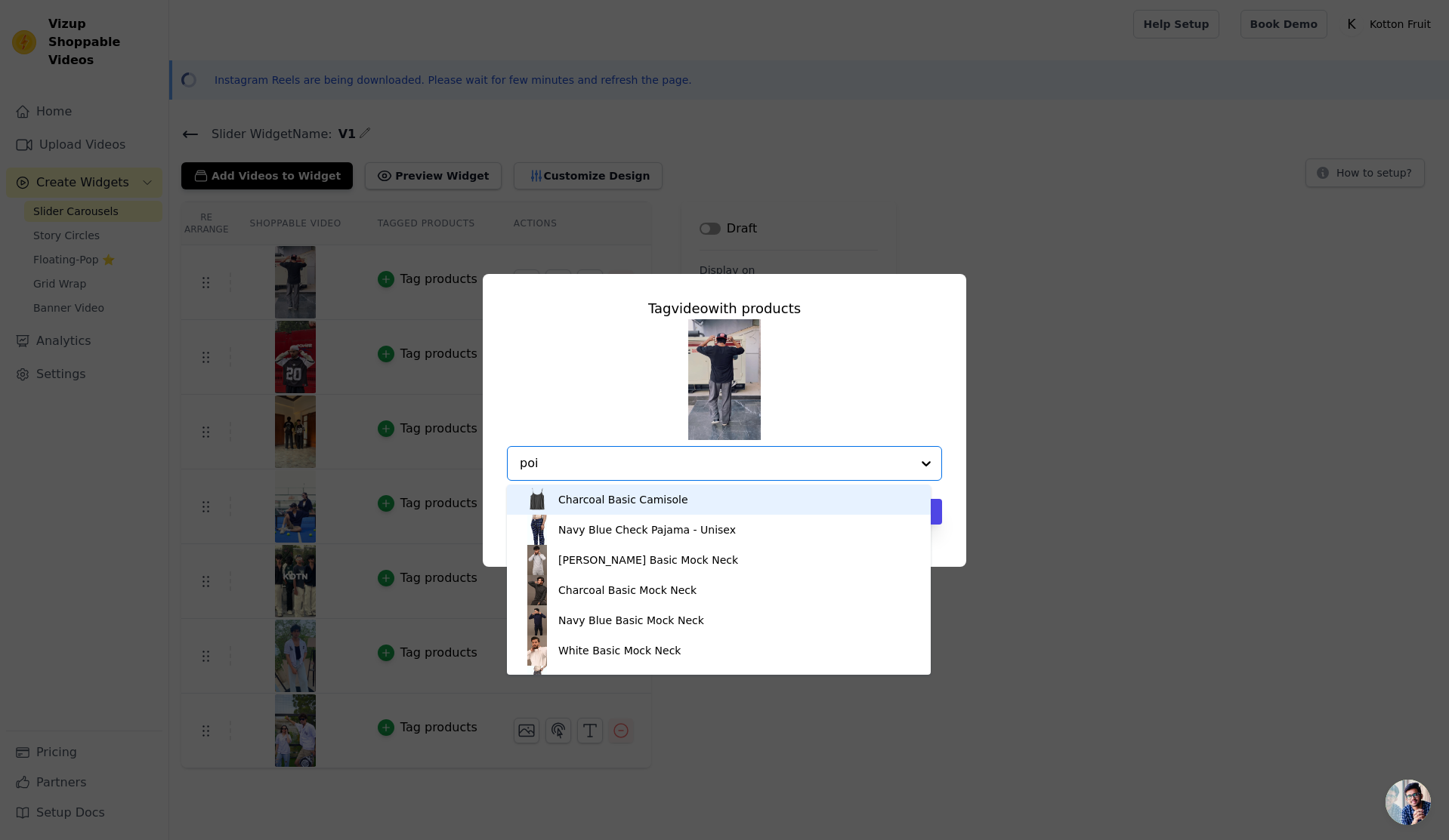
type input "pois"
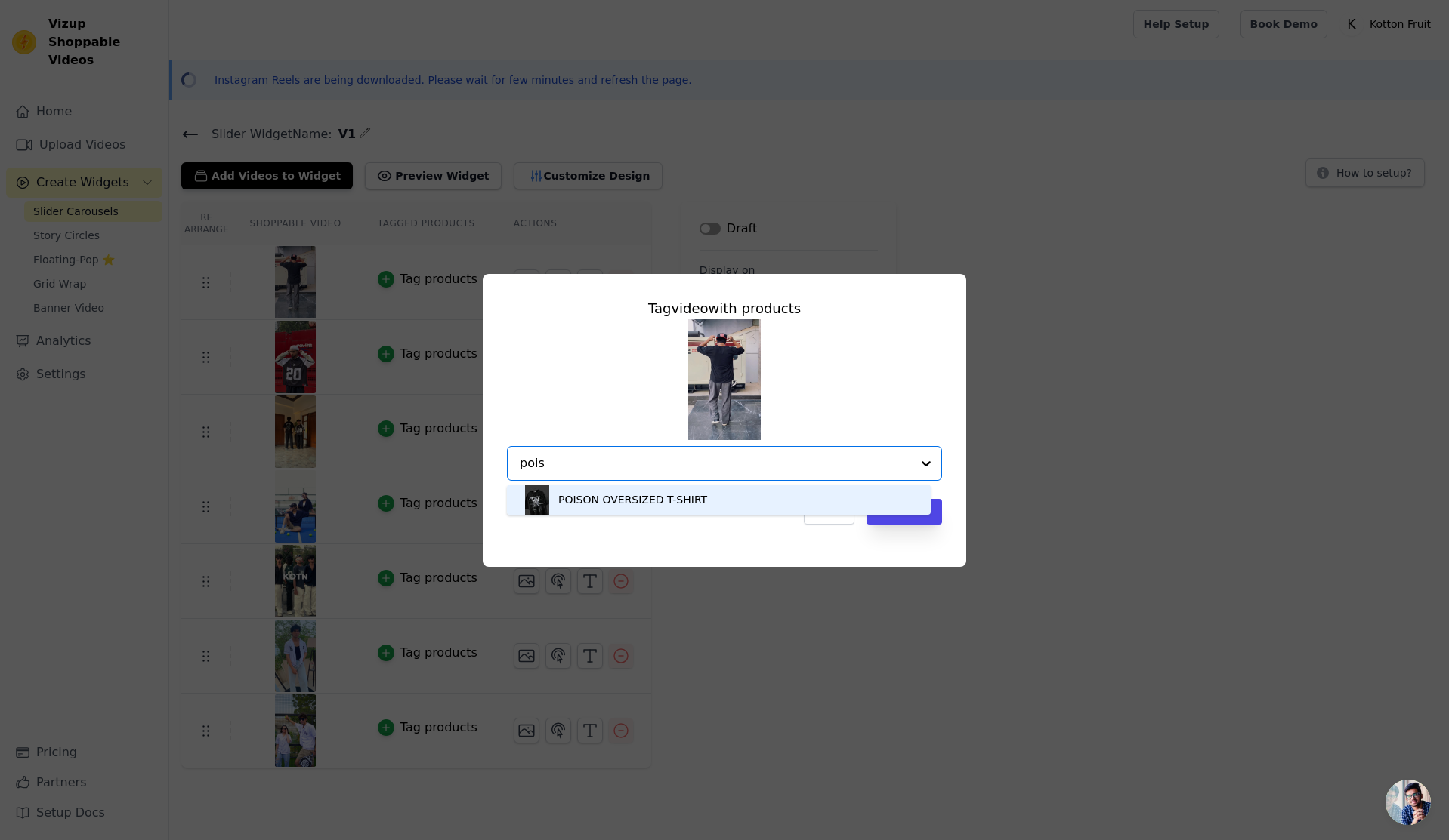
click at [753, 496] on div "POISON OVERSIZED T-SHIRT" at bounding box center [719, 500] width 393 height 30
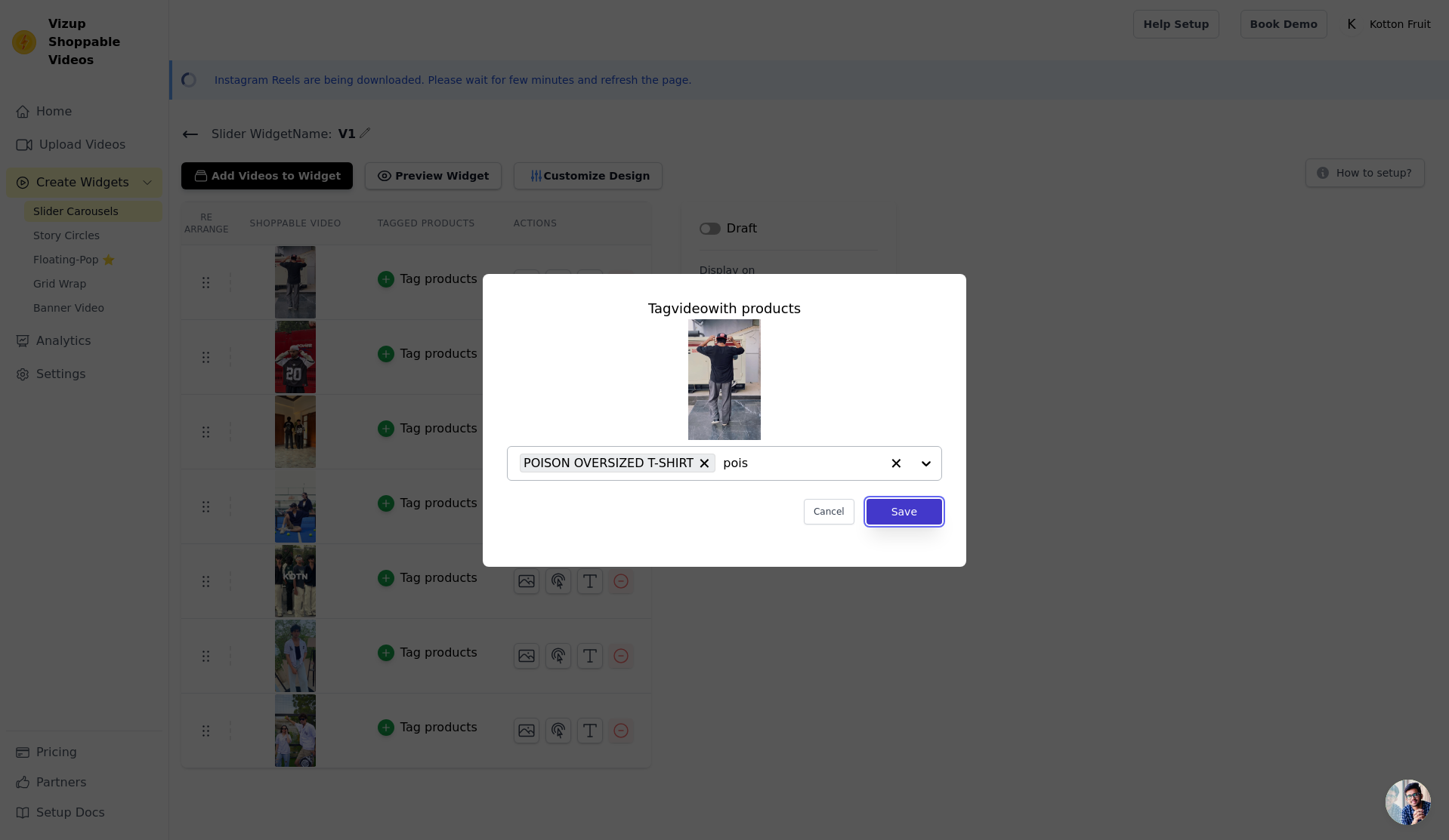
click at [924, 515] on button "Save" at bounding box center [904, 512] width 75 height 25
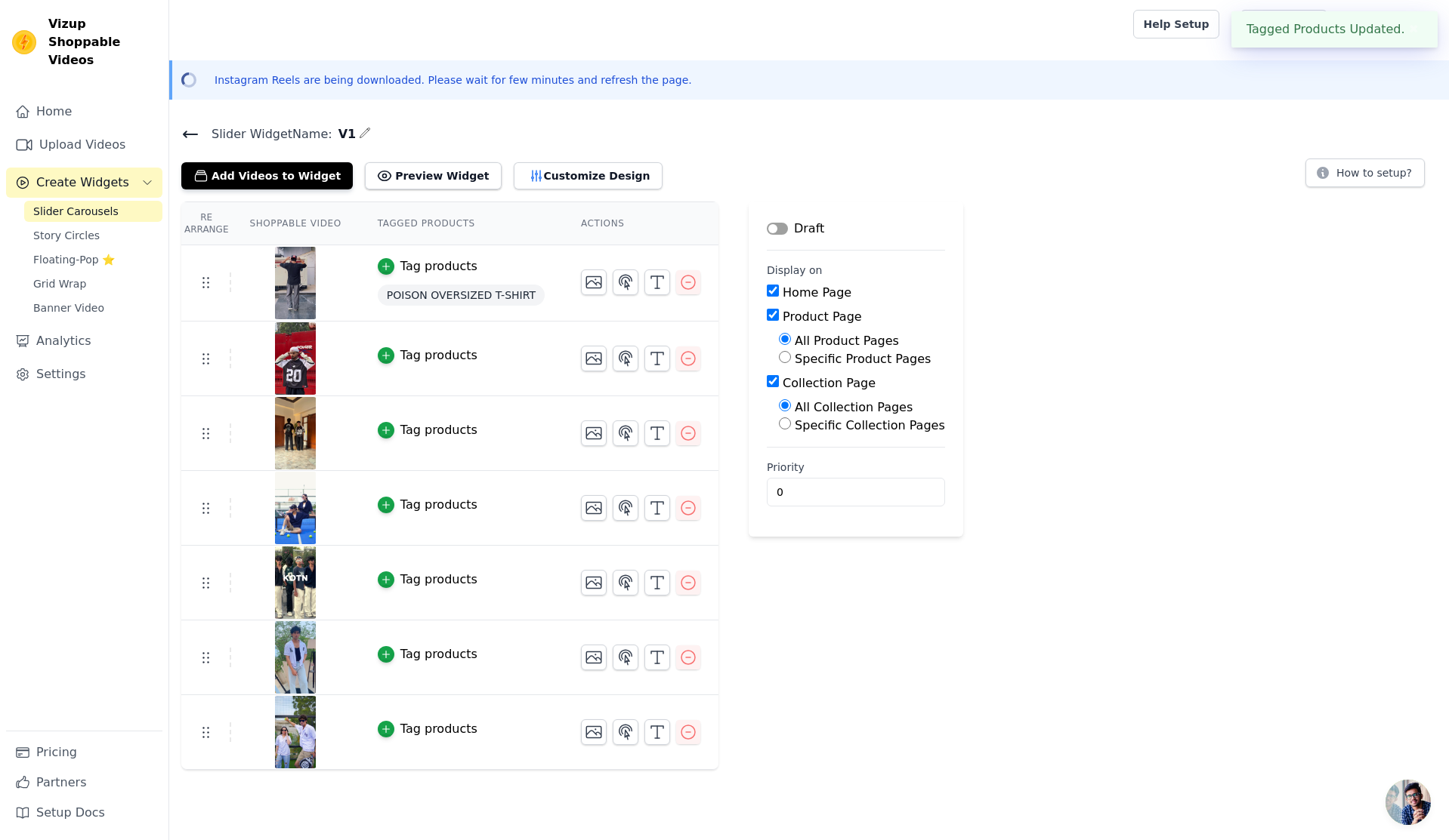
click at [413, 350] on div "Tag products" at bounding box center [438, 355] width 77 height 18
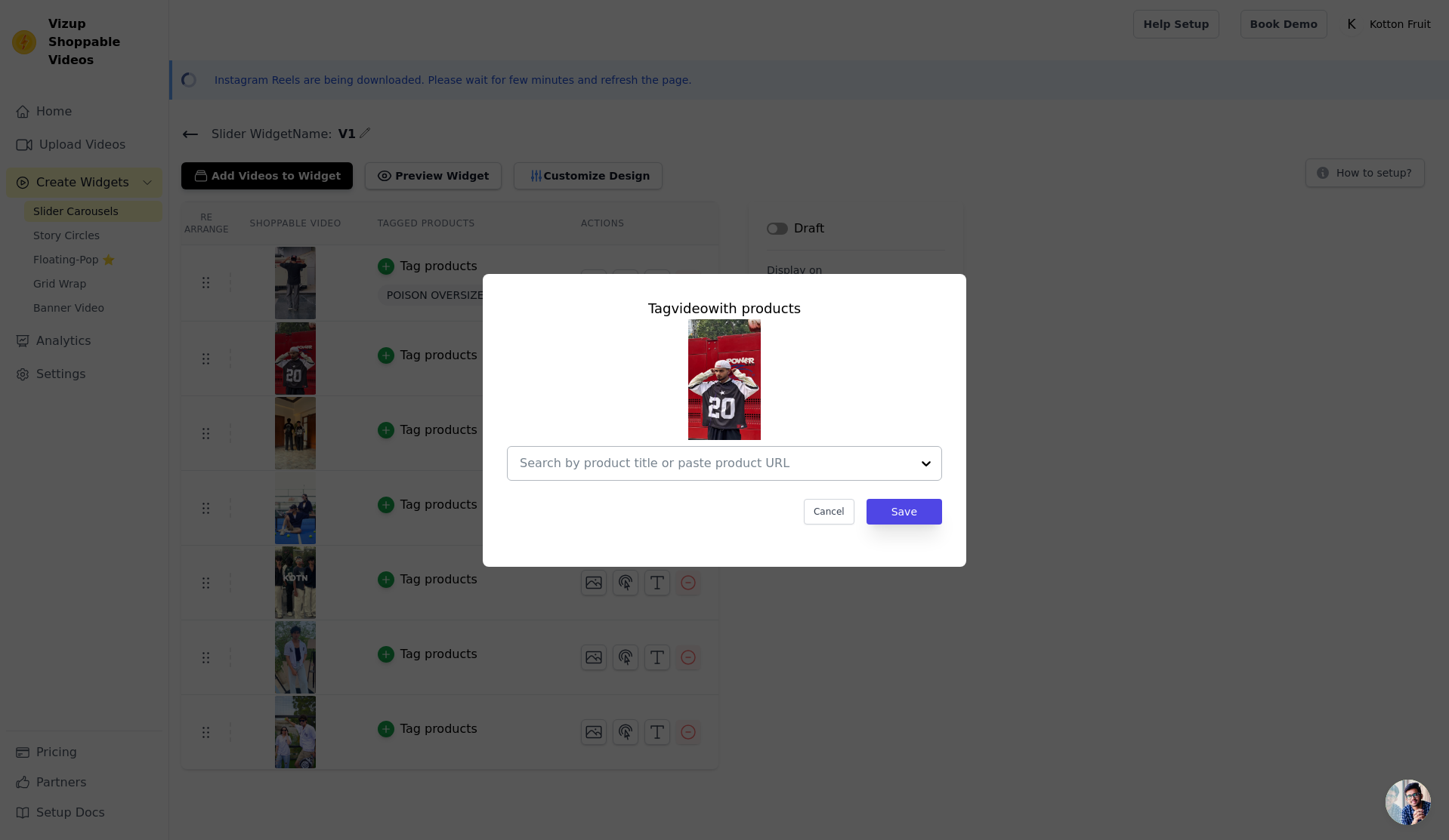
click at [780, 464] on input "text" at bounding box center [715, 464] width 391 height 18
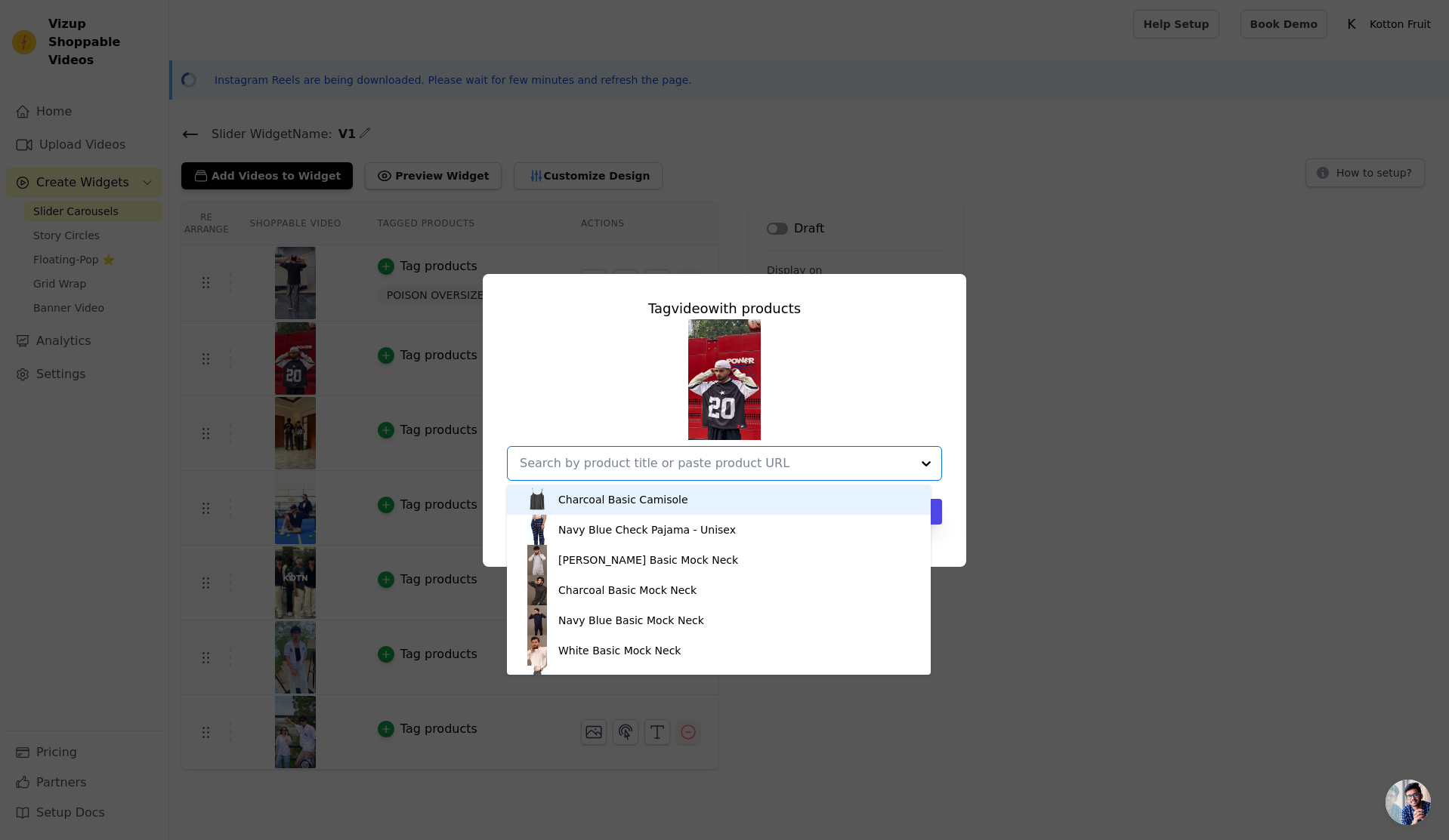
click at [750, 376] on img at bounding box center [725, 380] width 73 height 121
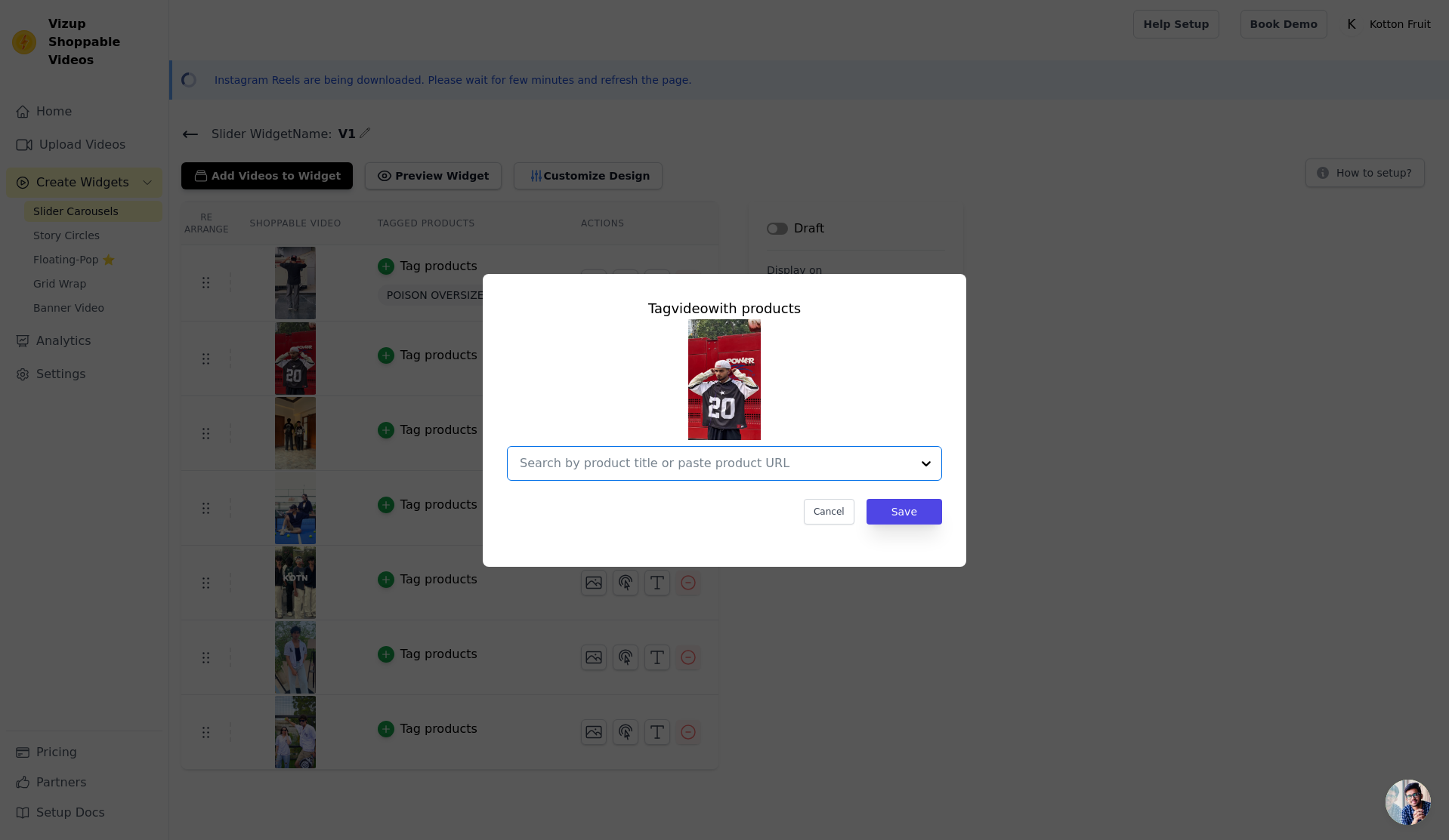
click at [648, 459] on input "text" at bounding box center [715, 464] width 391 height 18
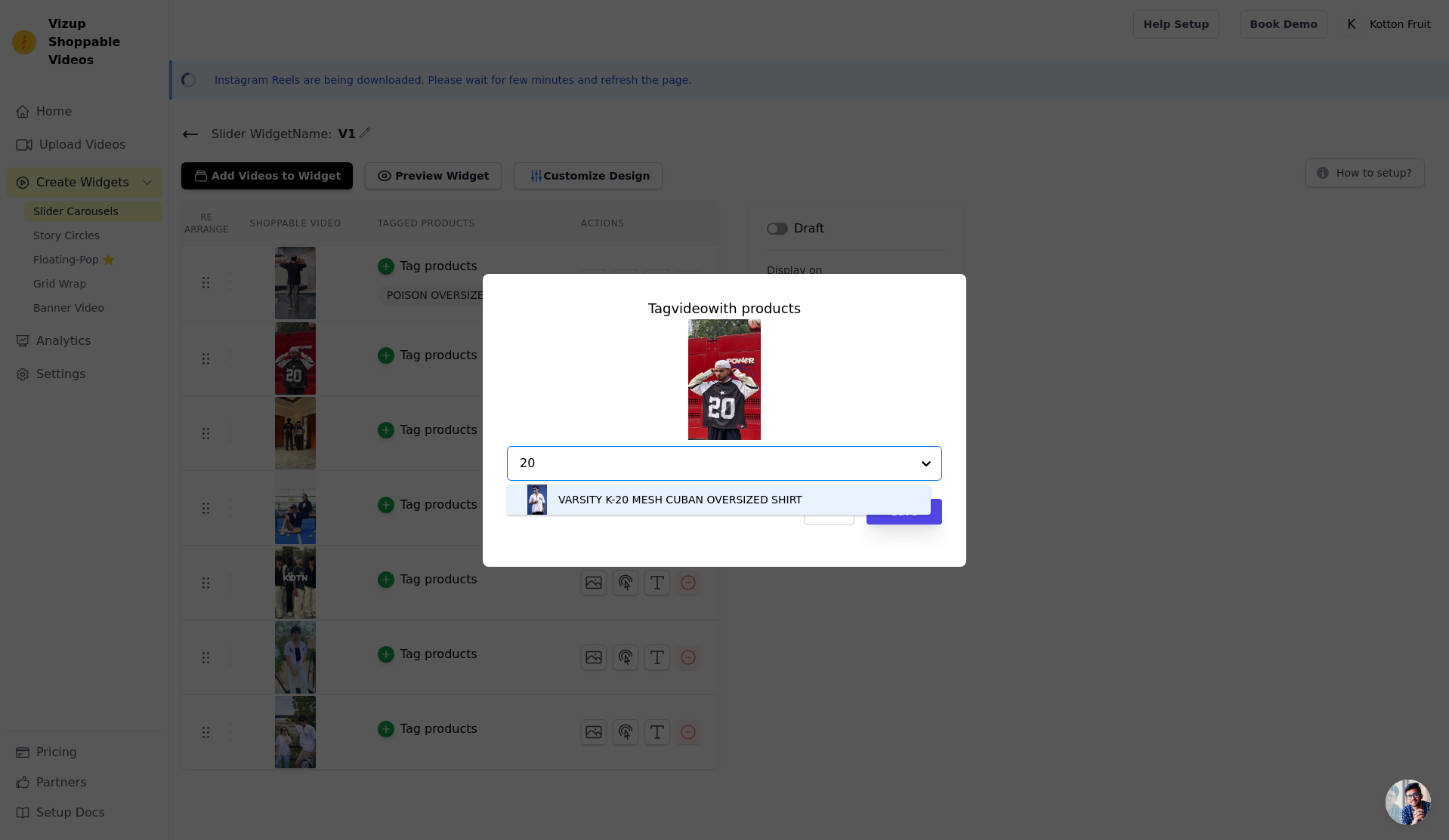
type input "2"
type input "g"
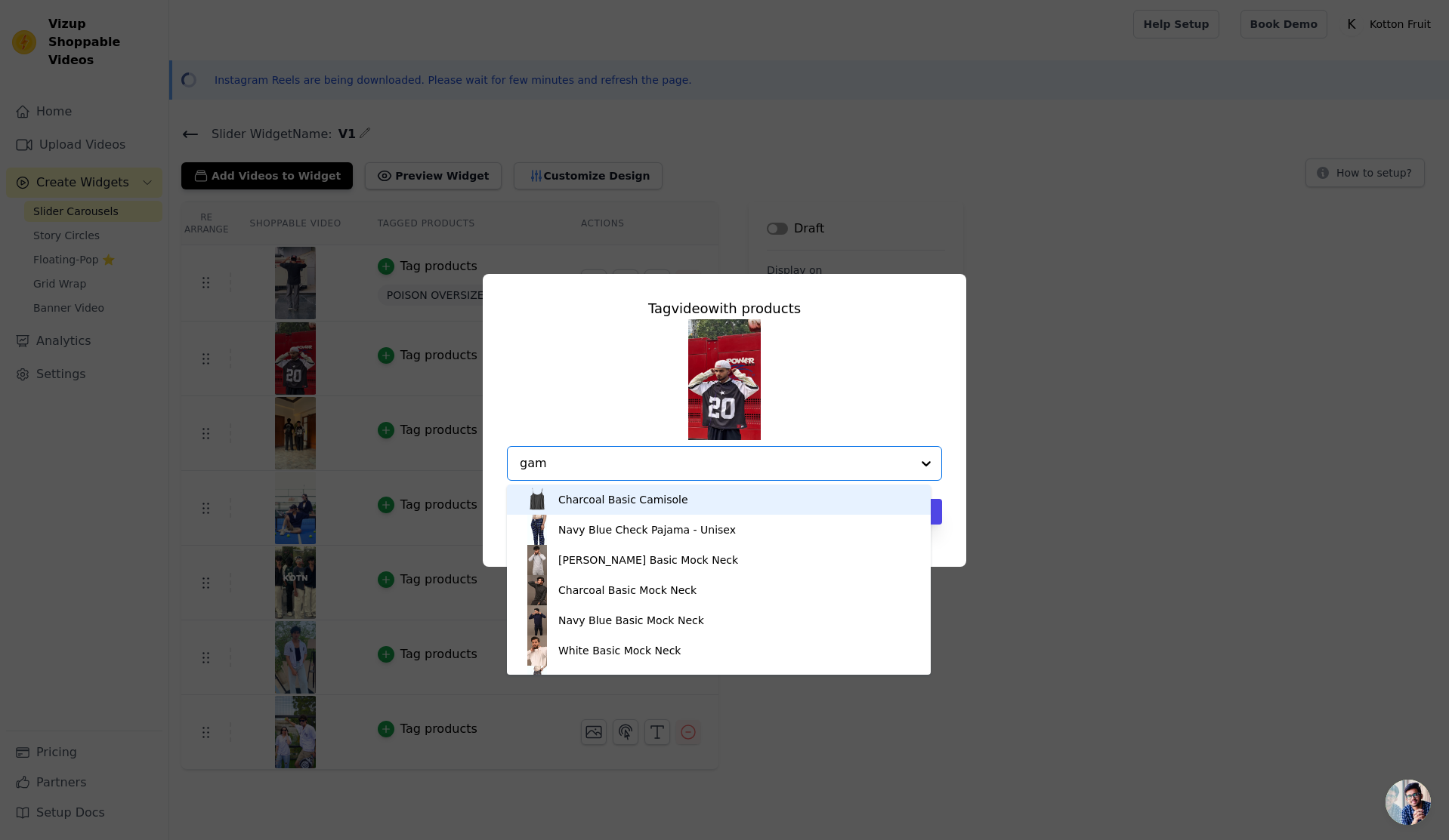
type input "game"
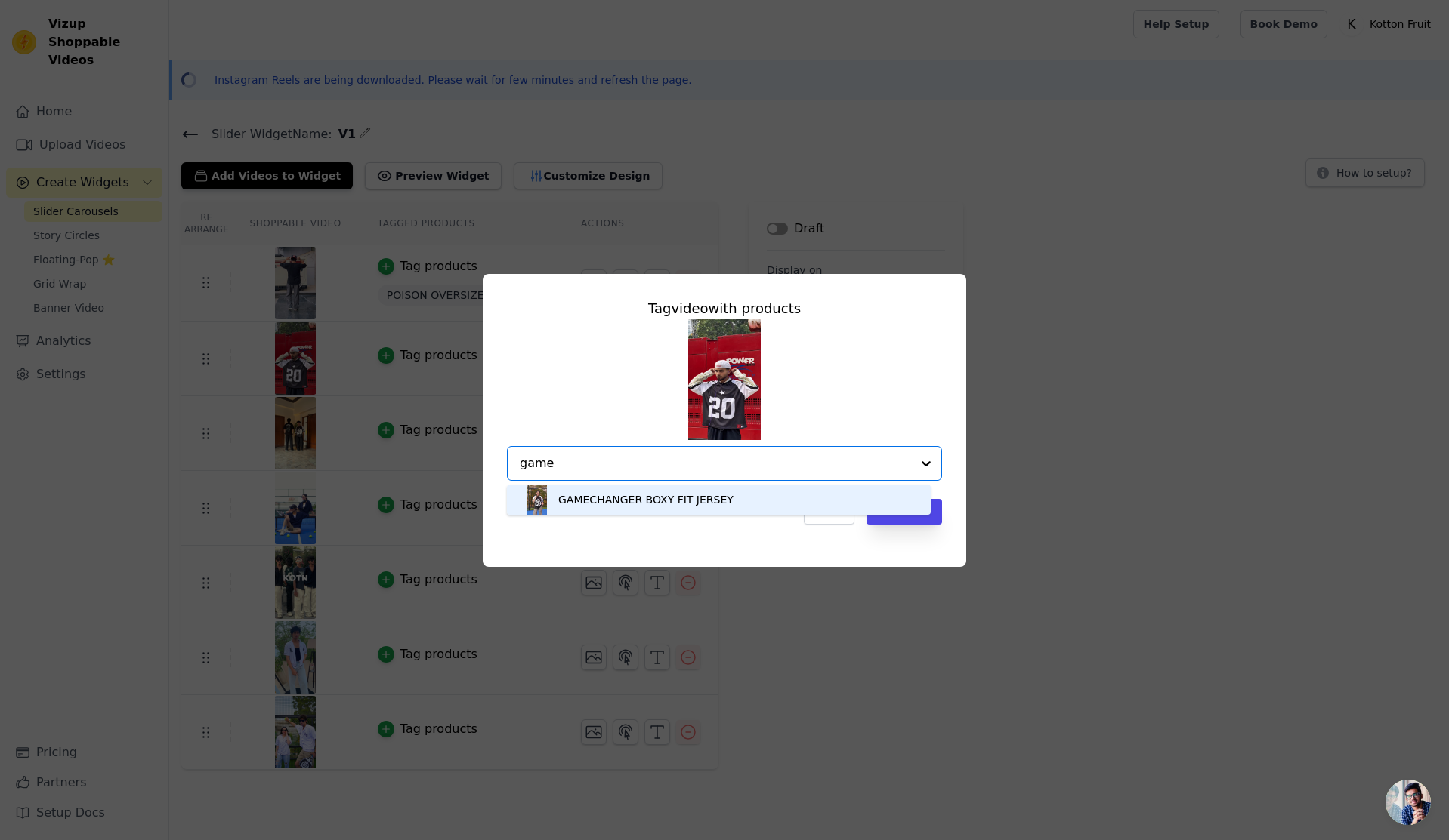
click at [661, 503] on div "GAMECHANGER BOXY FIT JERSEY" at bounding box center [645, 499] width 175 height 15
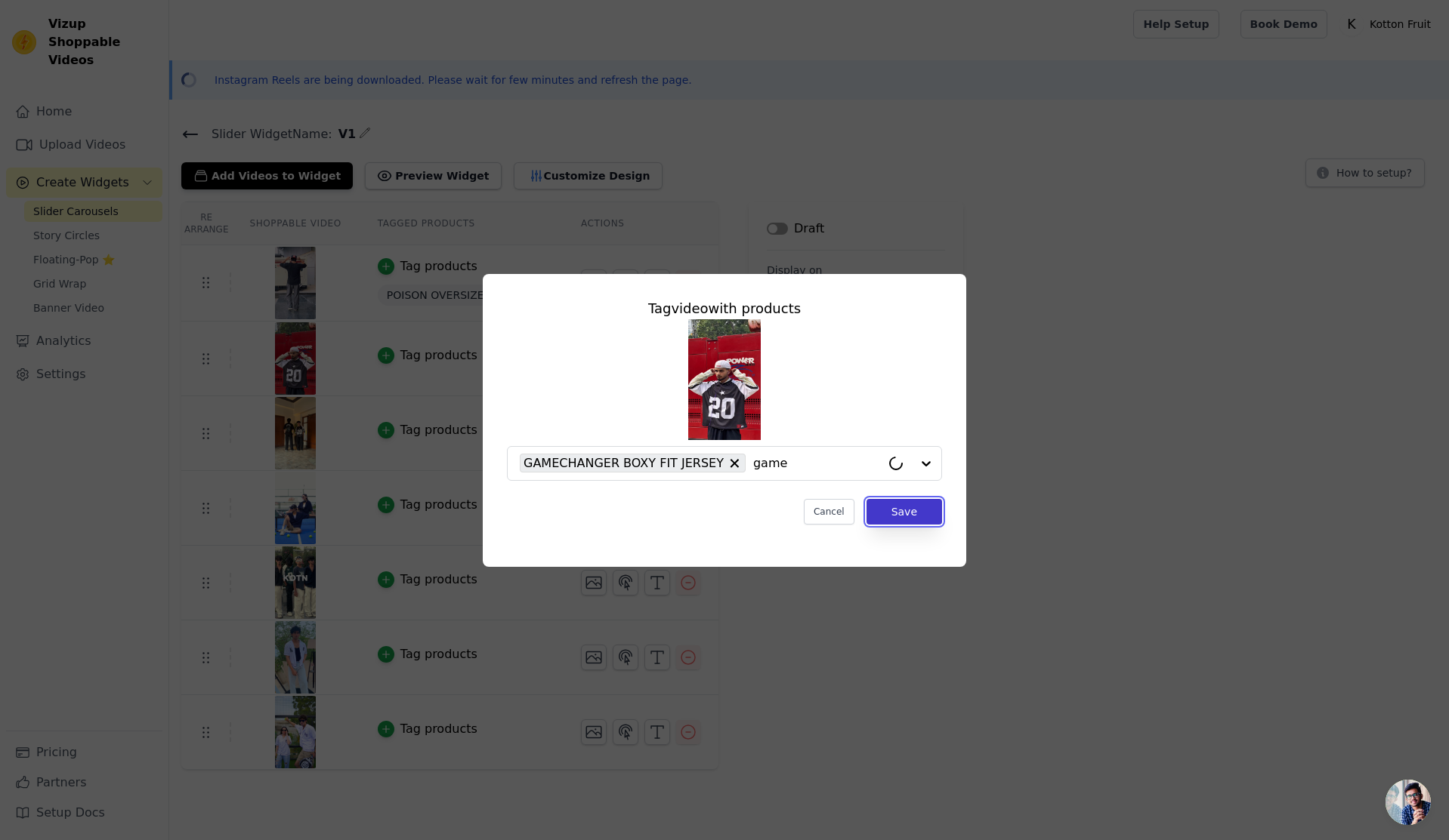
click at [912, 512] on button "Save" at bounding box center [904, 512] width 75 height 25
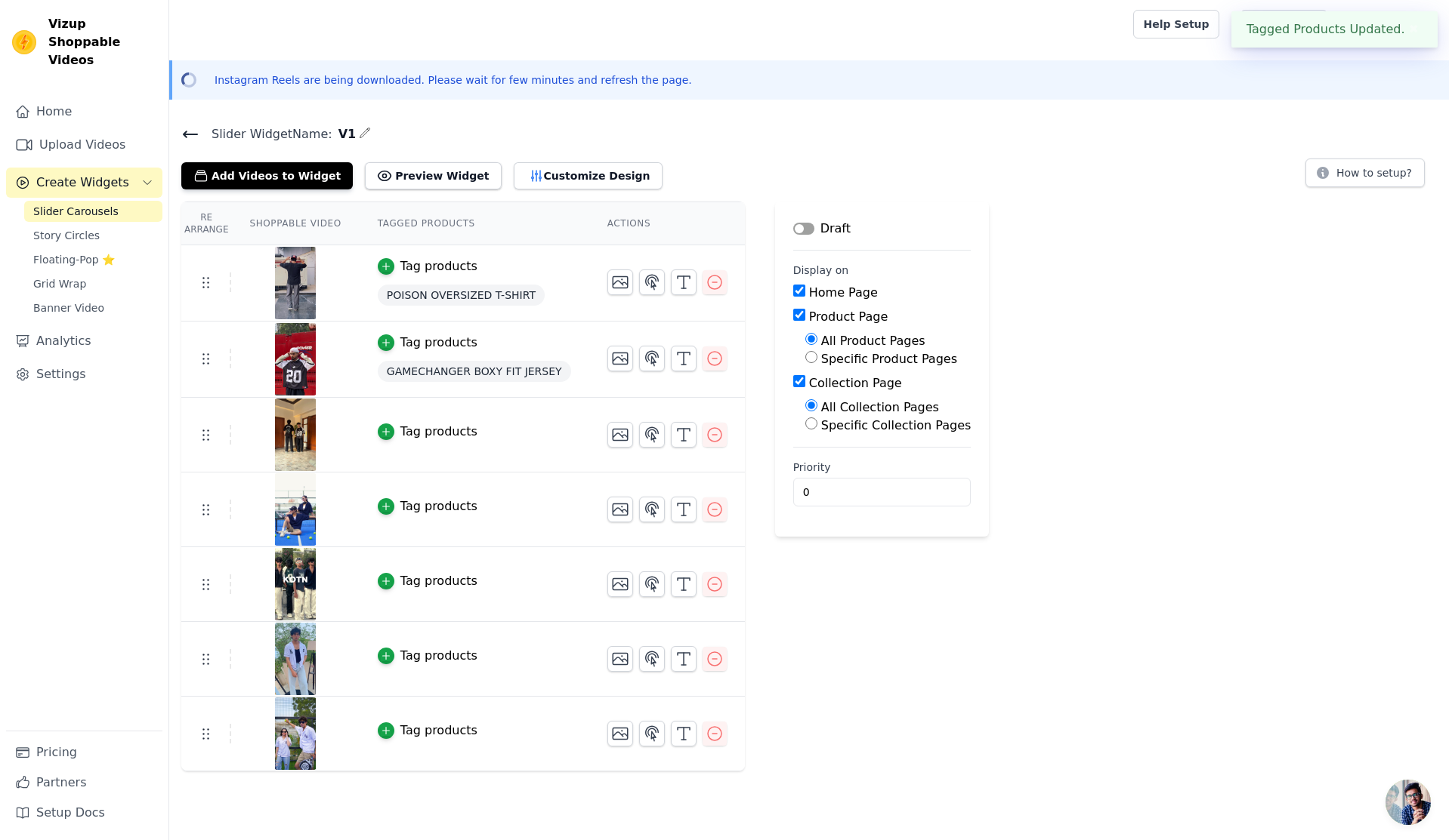
click at [433, 434] on div "Tag products" at bounding box center [438, 432] width 77 height 18
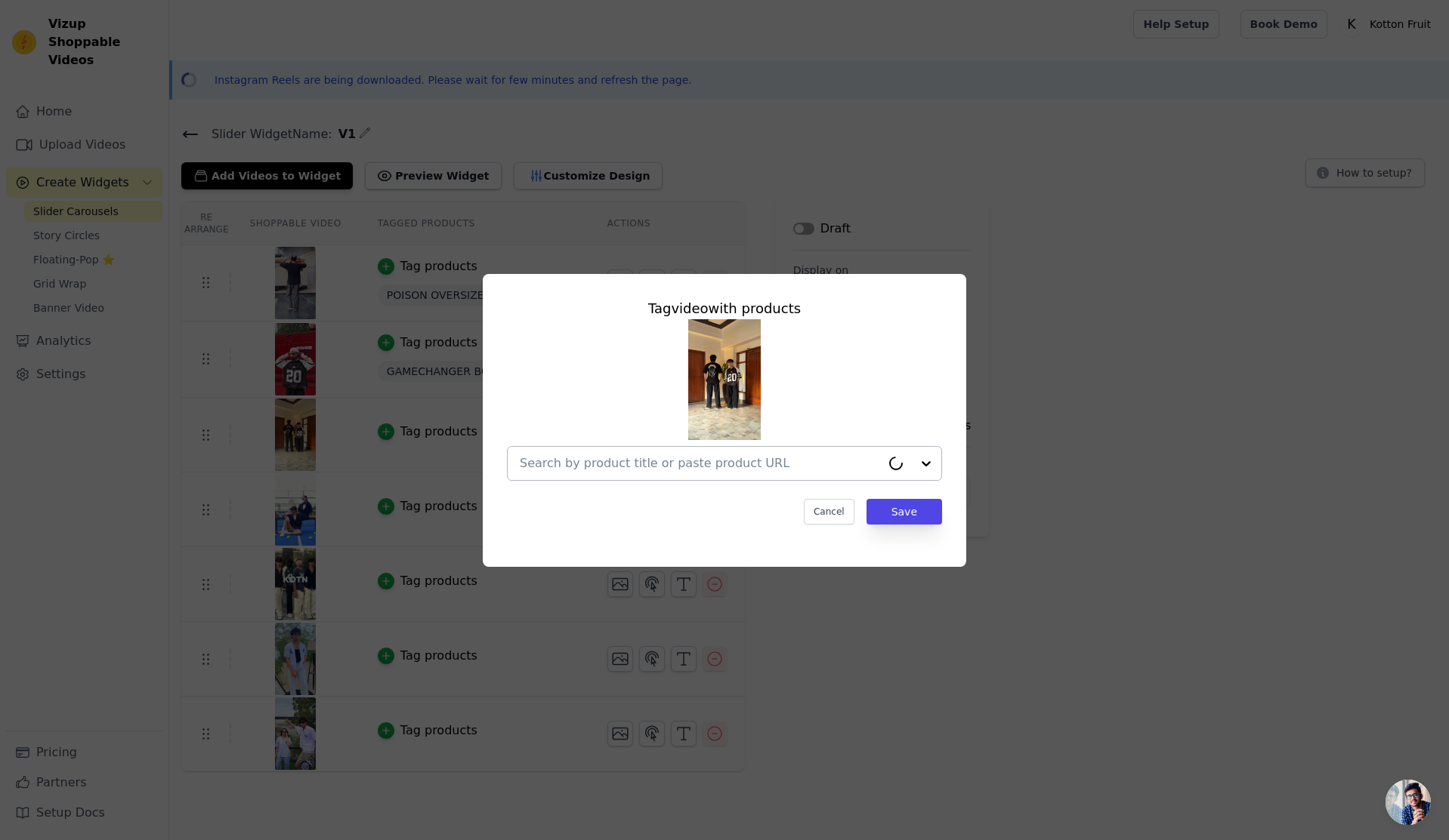
click at [703, 462] on input "text" at bounding box center [700, 464] width 361 height 18
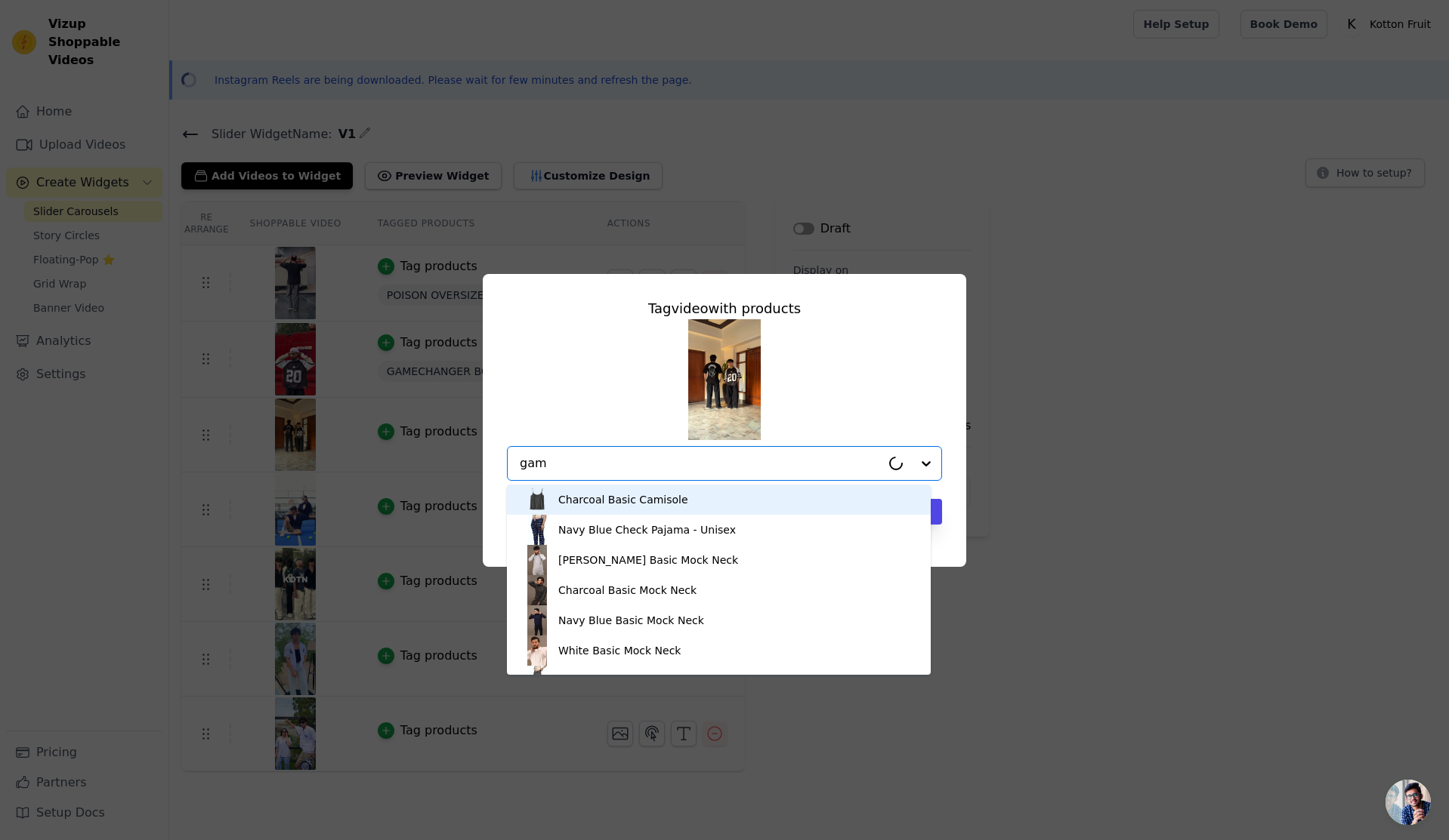
type input "game"
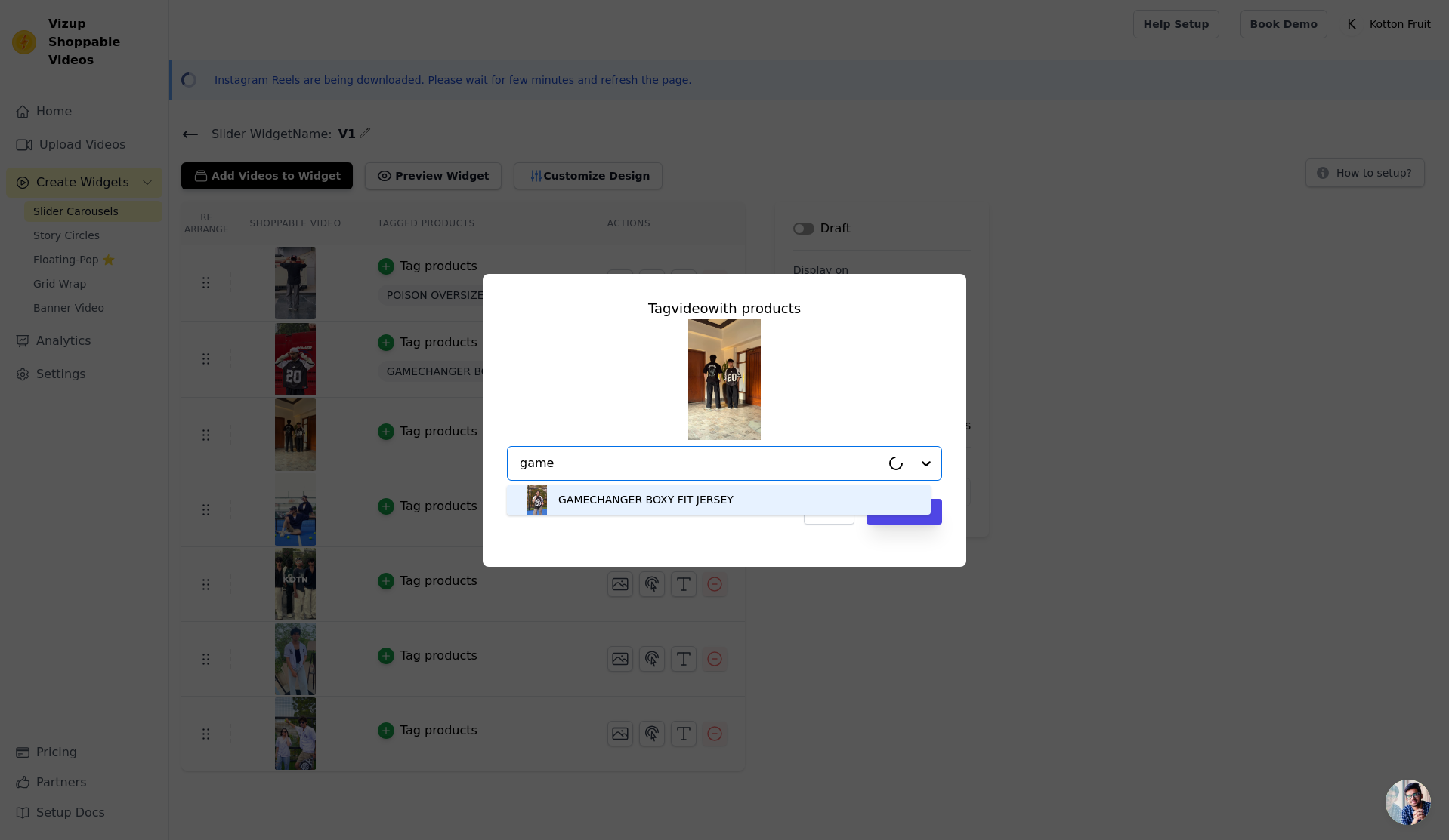
click at [691, 492] on div "GAMECHANGER BOXY FIT JERSEY" at bounding box center [645, 499] width 175 height 15
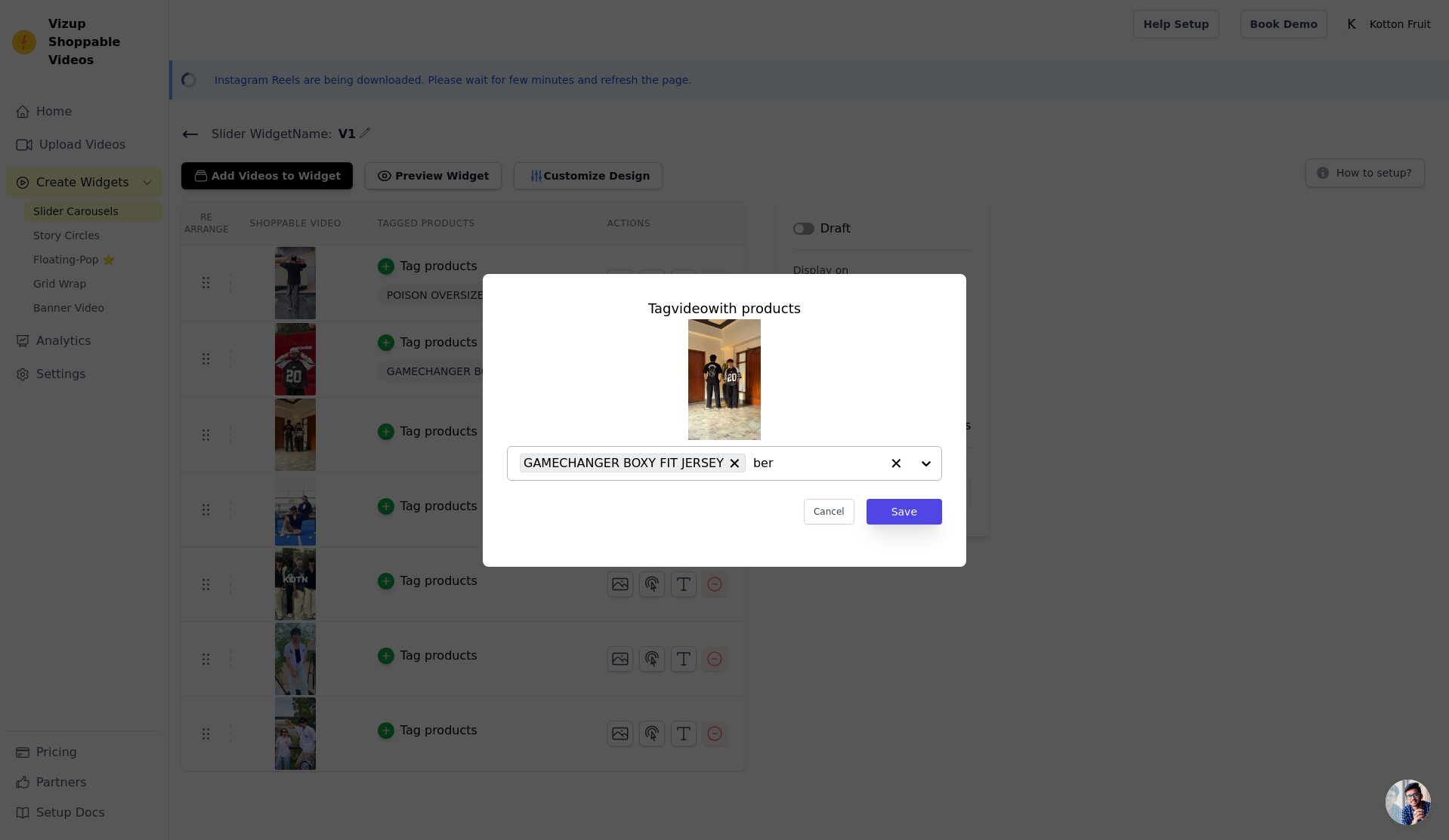
type input "bers"
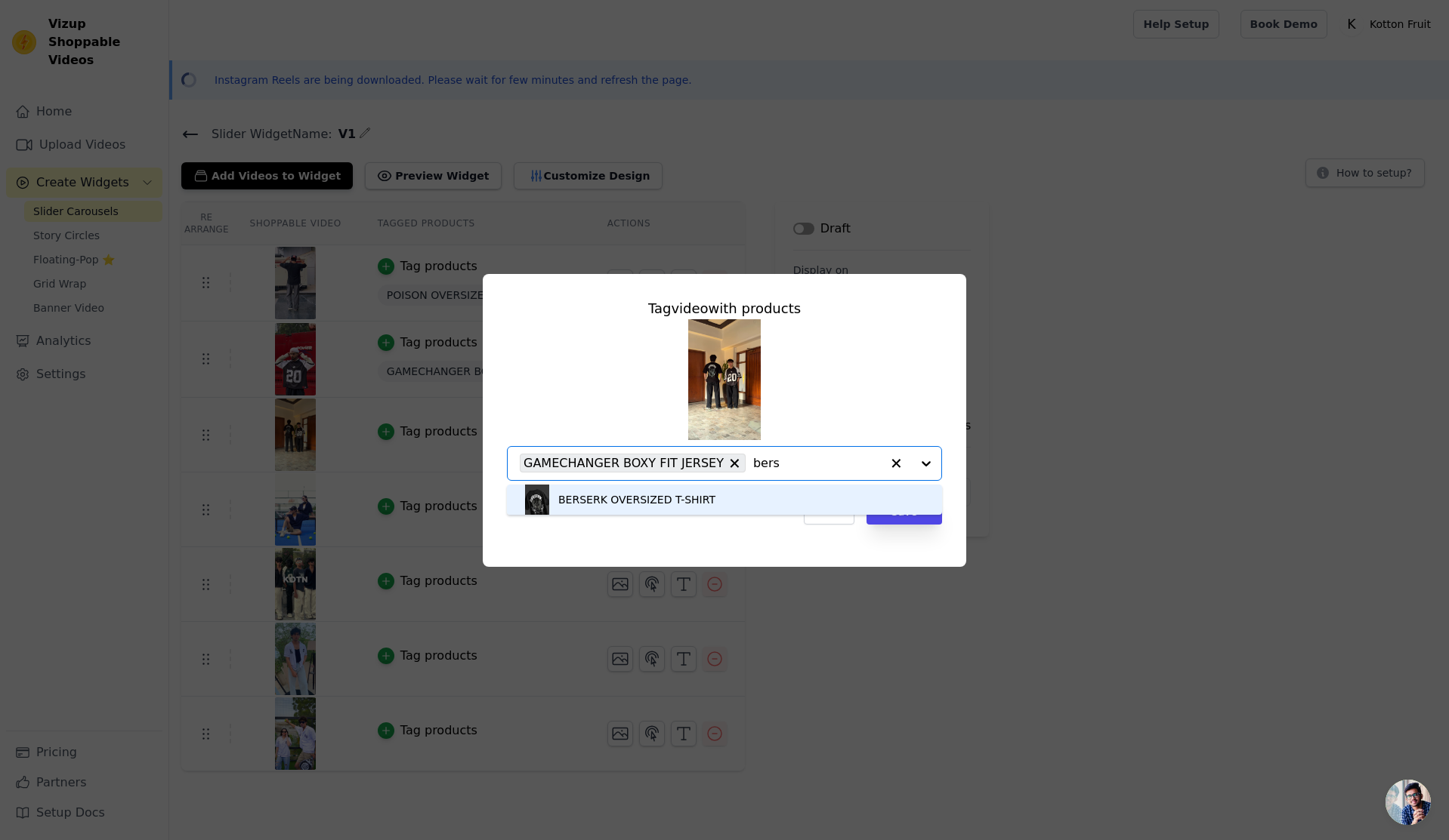
click at [757, 493] on div "BERSERK OVERSIZED T-SHIRT" at bounding box center [725, 500] width 405 height 30
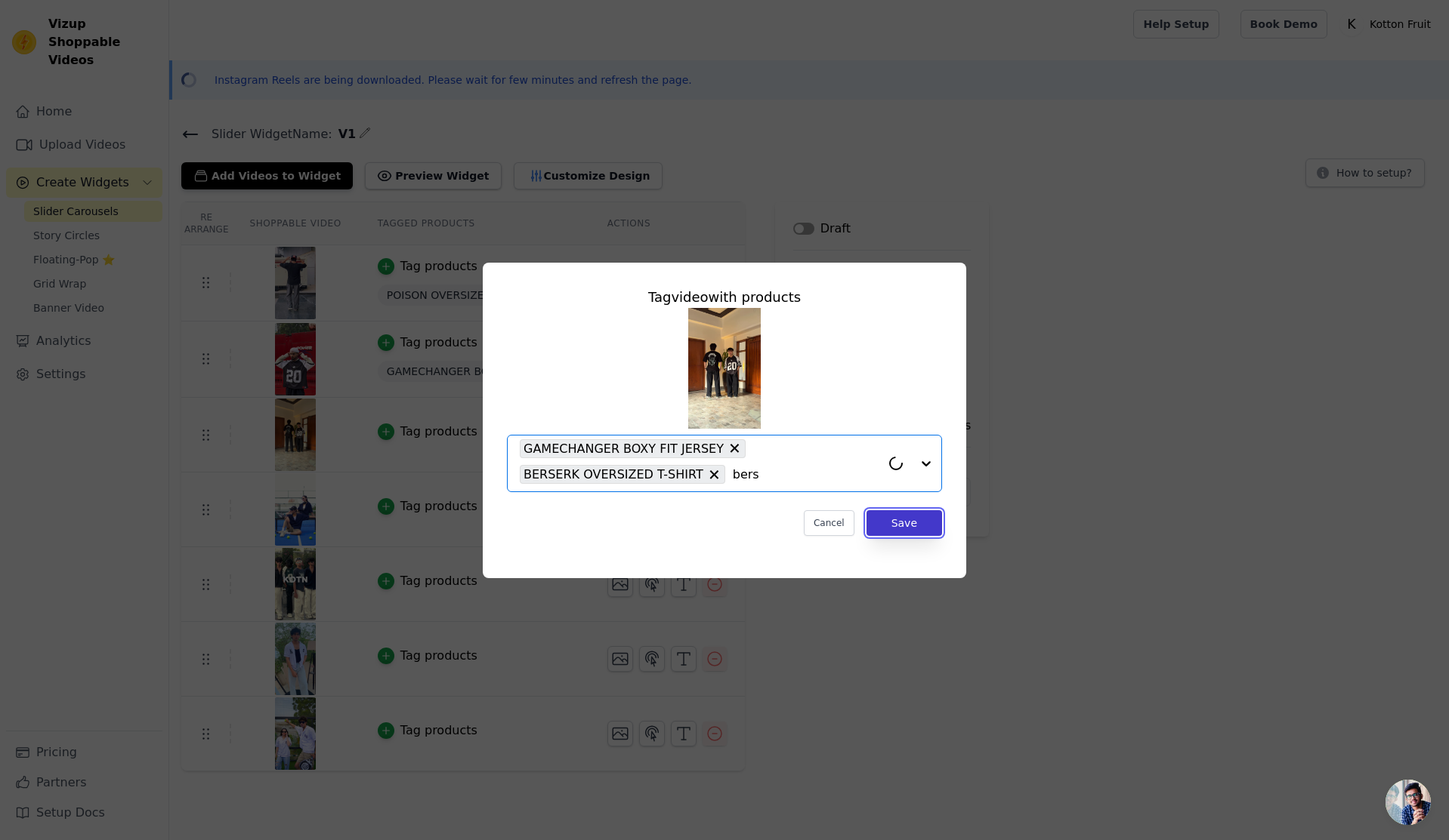
click at [923, 522] on button "Save" at bounding box center [904, 523] width 75 height 25
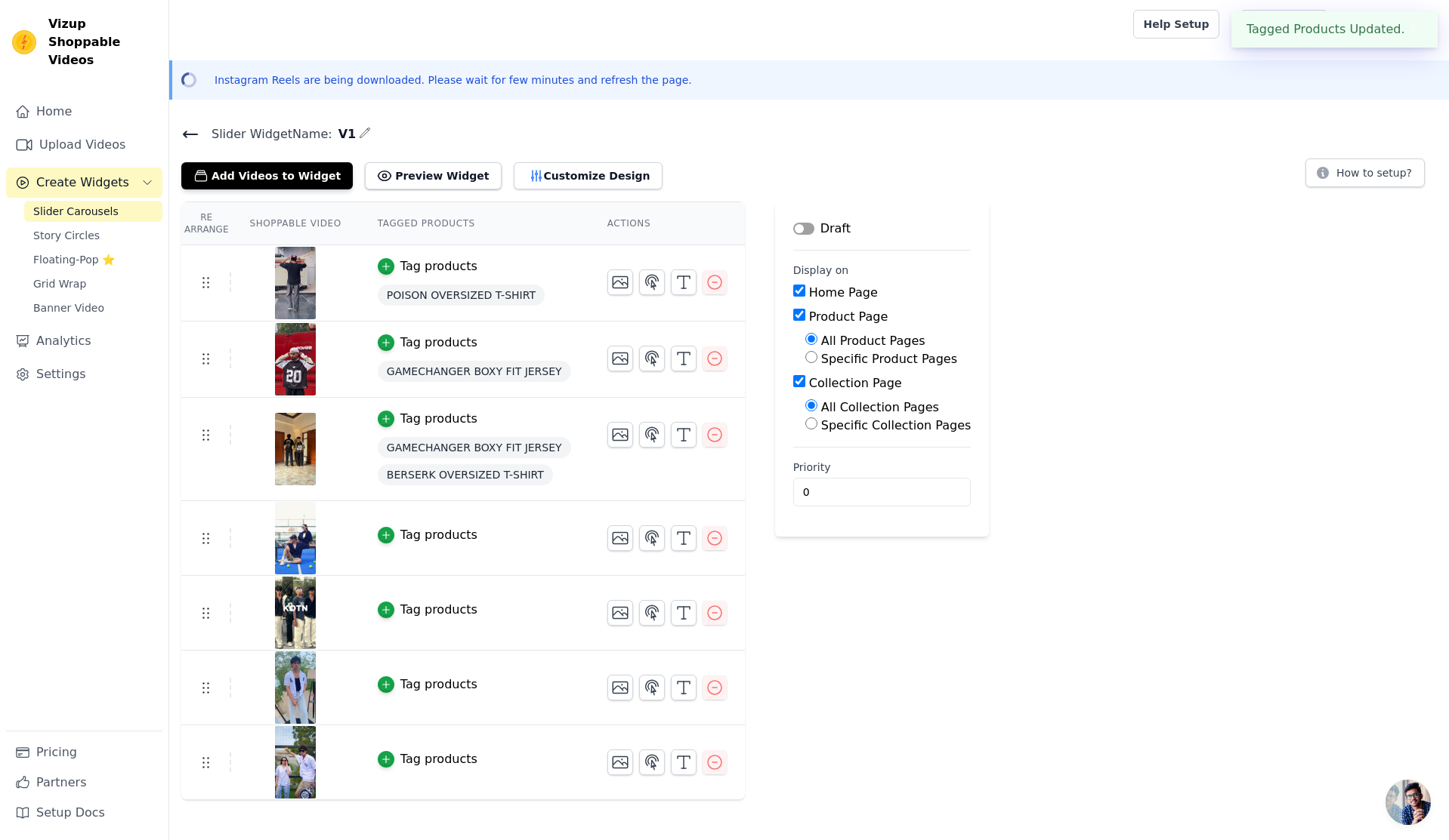
click at [446, 539] on div "Tag products" at bounding box center [438, 535] width 77 height 18
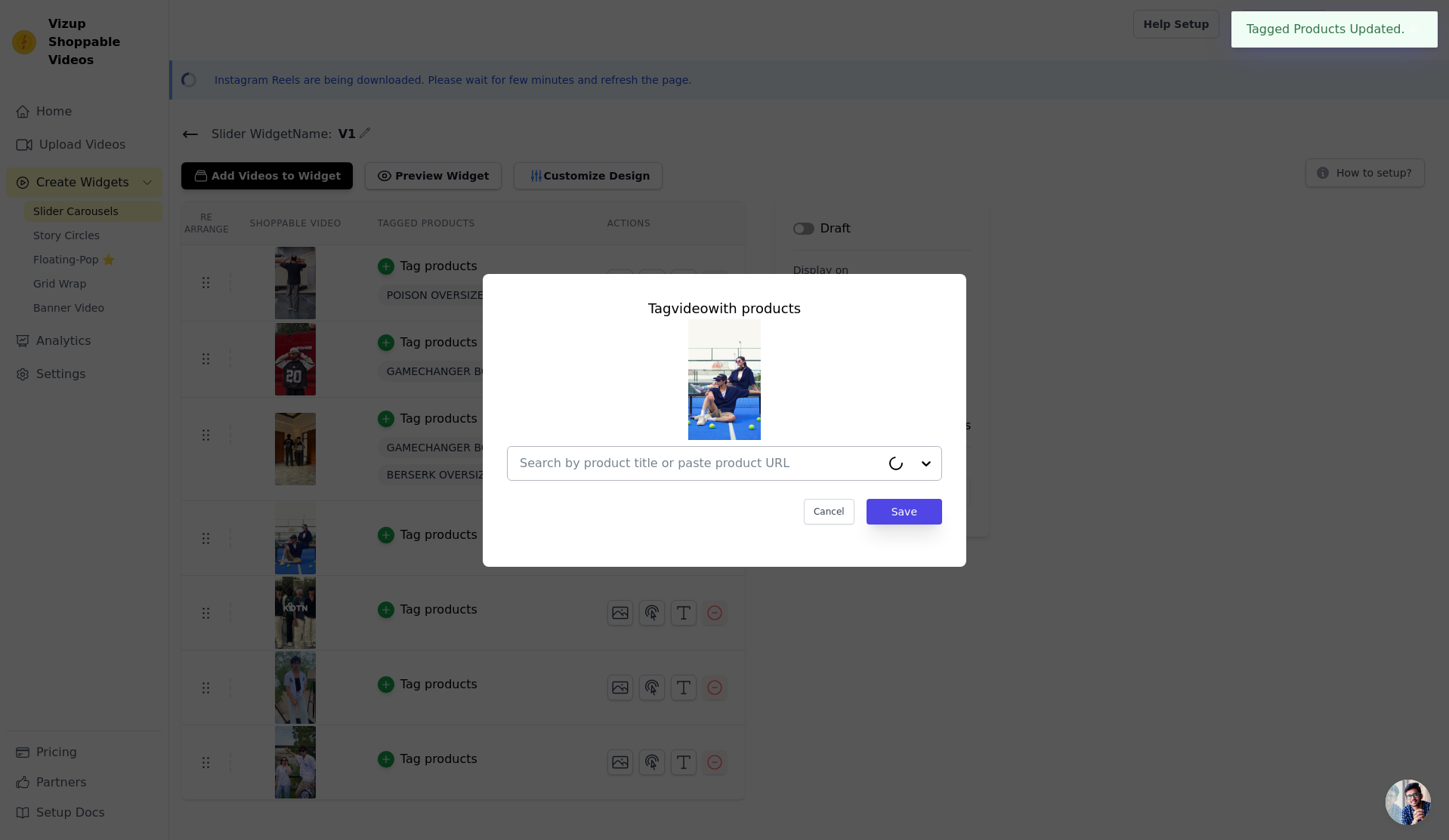
click at [720, 464] on input "text" at bounding box center [700, 464] width 361 height 18
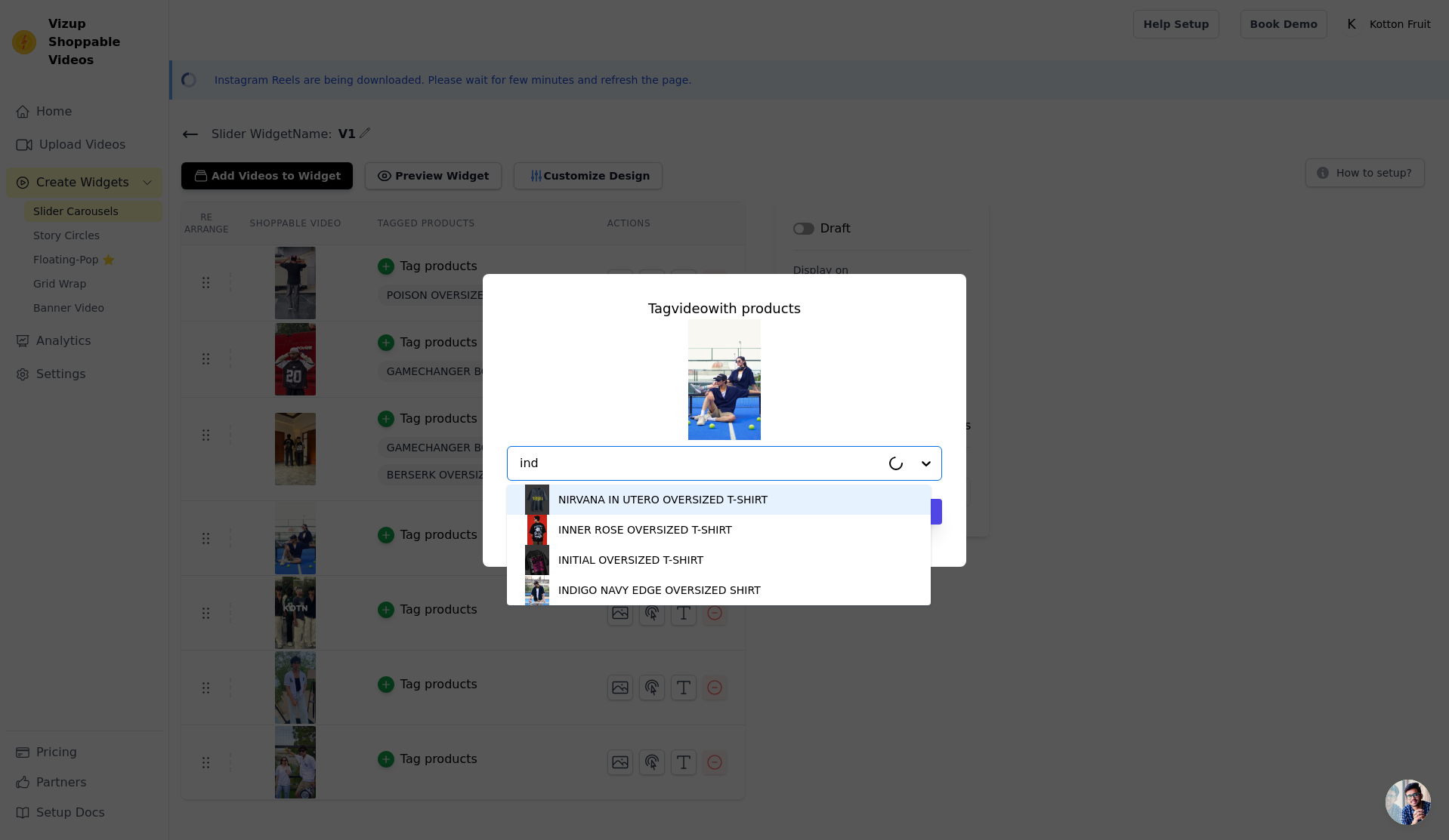
type input "indi"
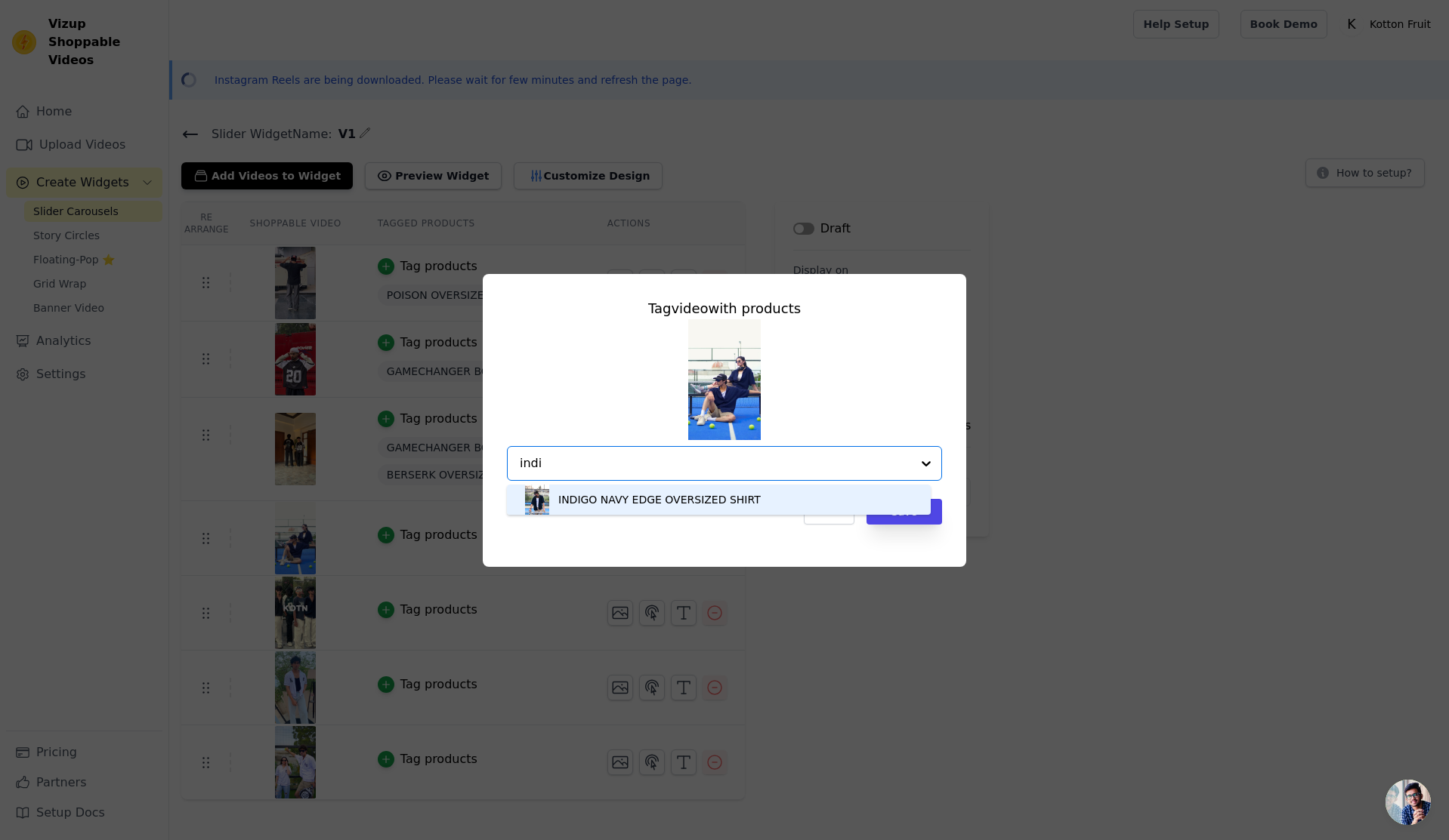
click at [674, 509] on div "INDIGO NAVY EDGE OVERSIZED SHIRT" at bounding box center [719, 500] width 393 height 30
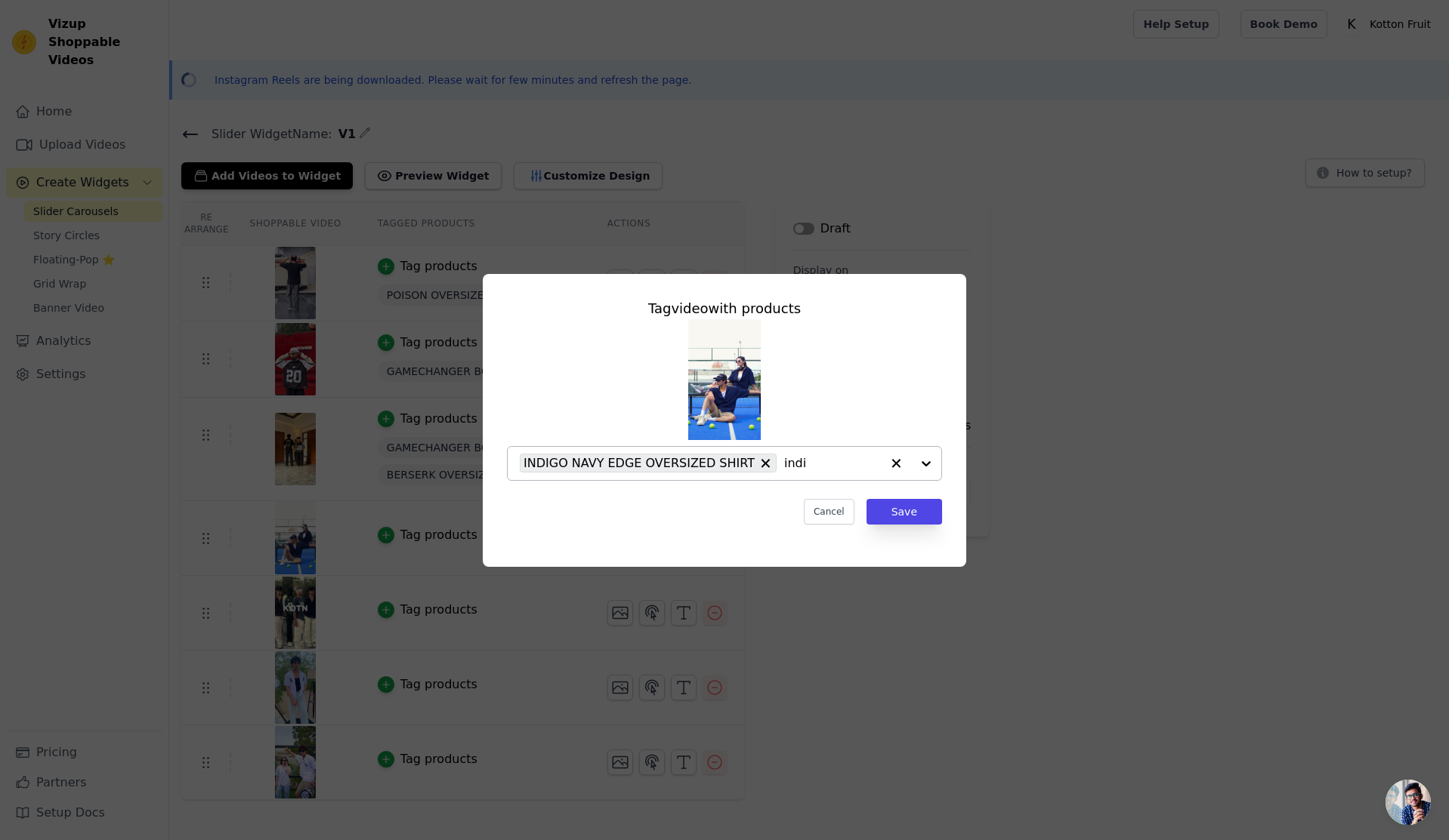
click at [951, 539] on div "Tag video with products INDIGO NAVY EDGE OVERSIZED SHIRT indi Cancel Save" at bounding box center [724, 420] width 484 height 293
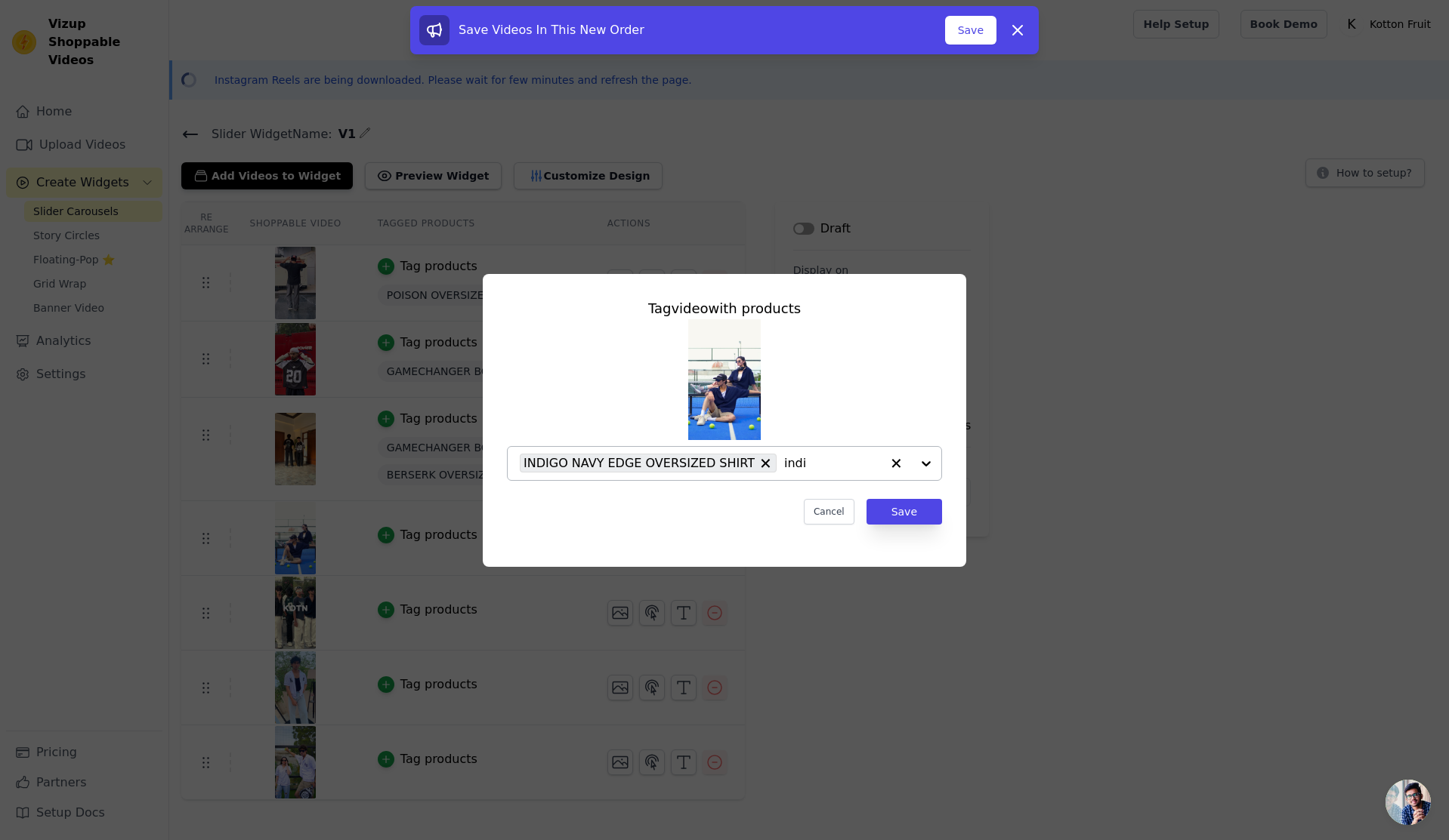
click at [784, 457] on input "indi" at bounding box center [833, 464] width 97 height 18
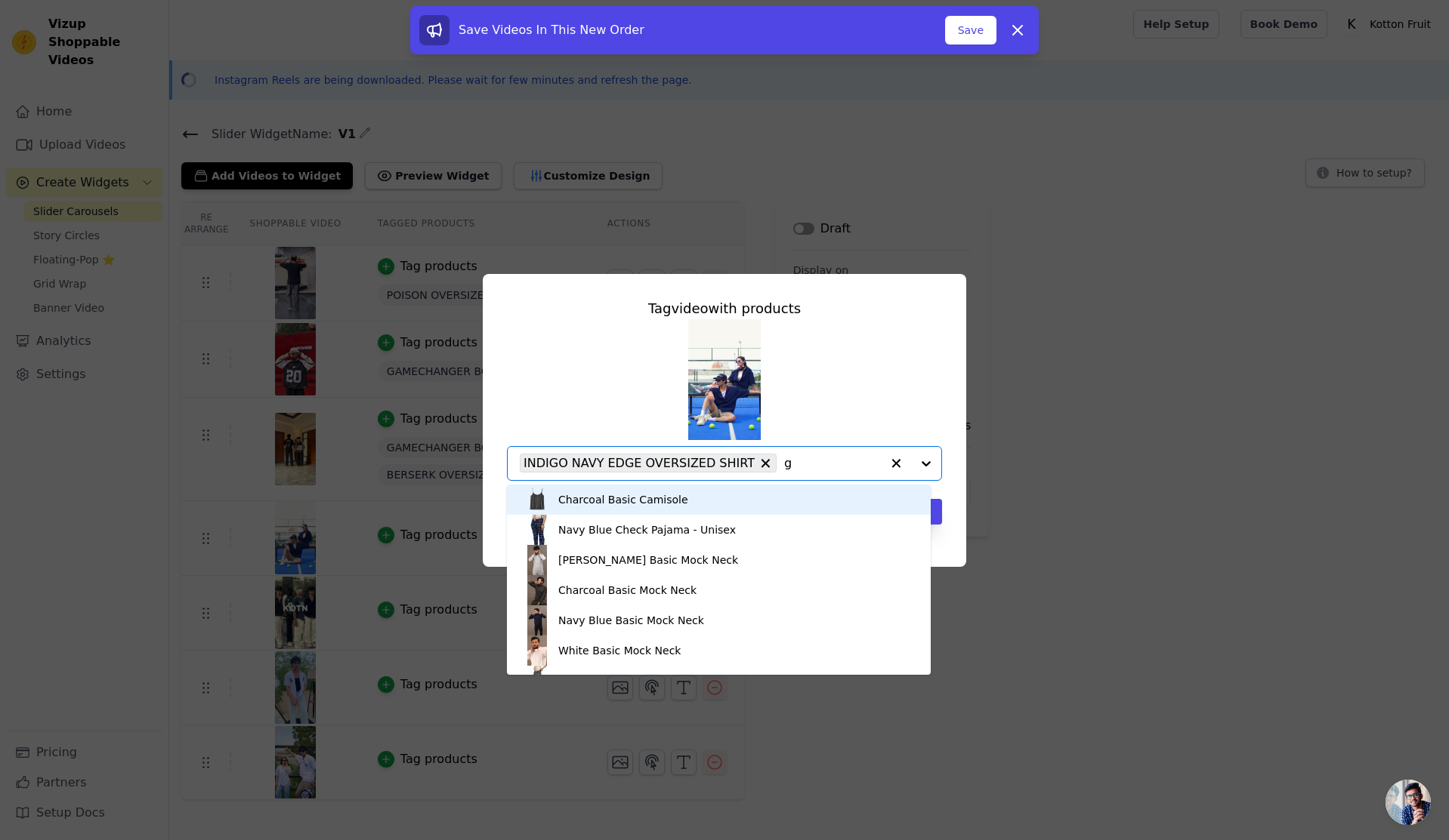
type input "ga"
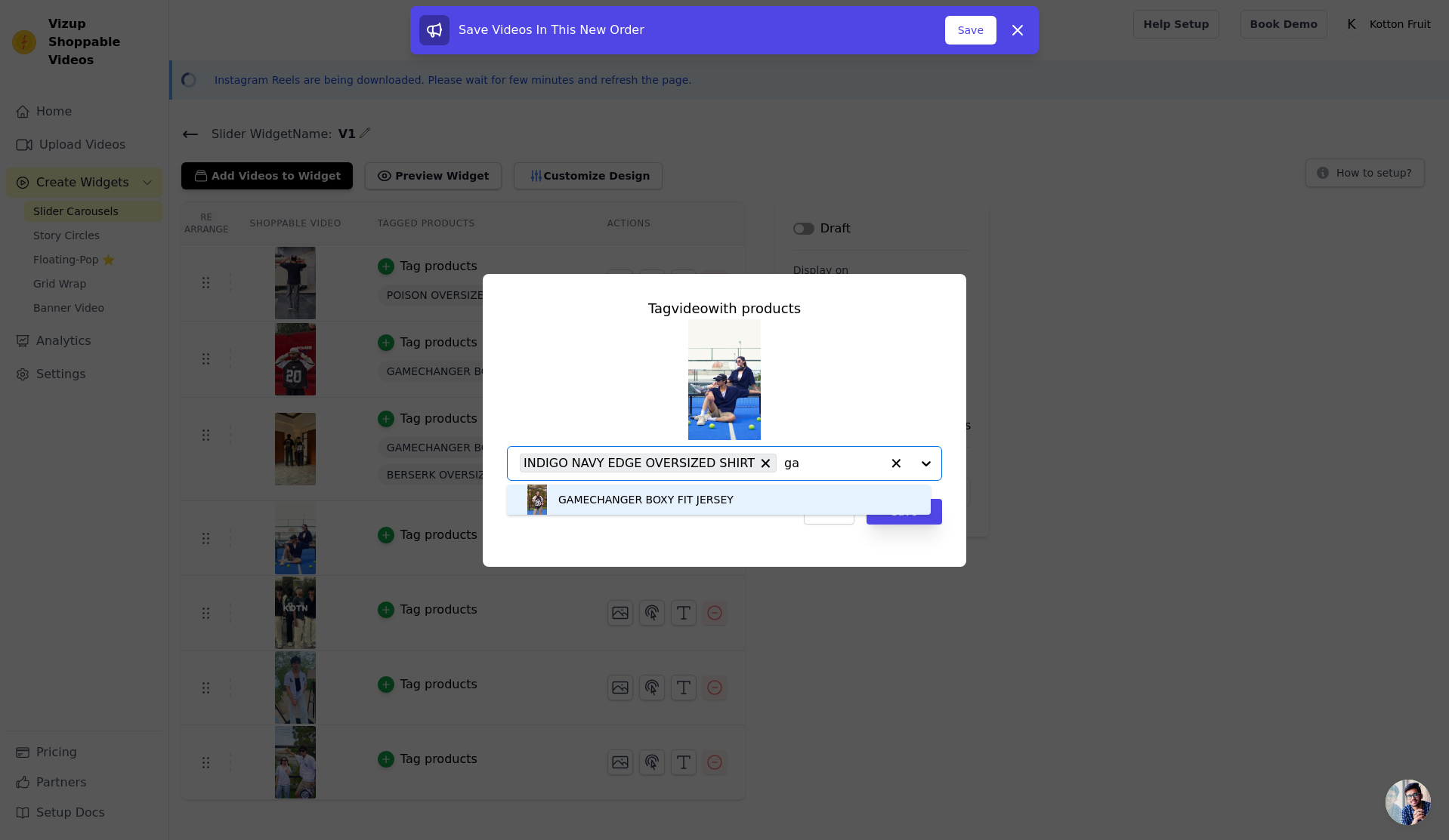
click at [755, 490] on div "GAMECHANGER BOXY FIT JERSEY" at bounding box center [719, 500] width 393 height 30
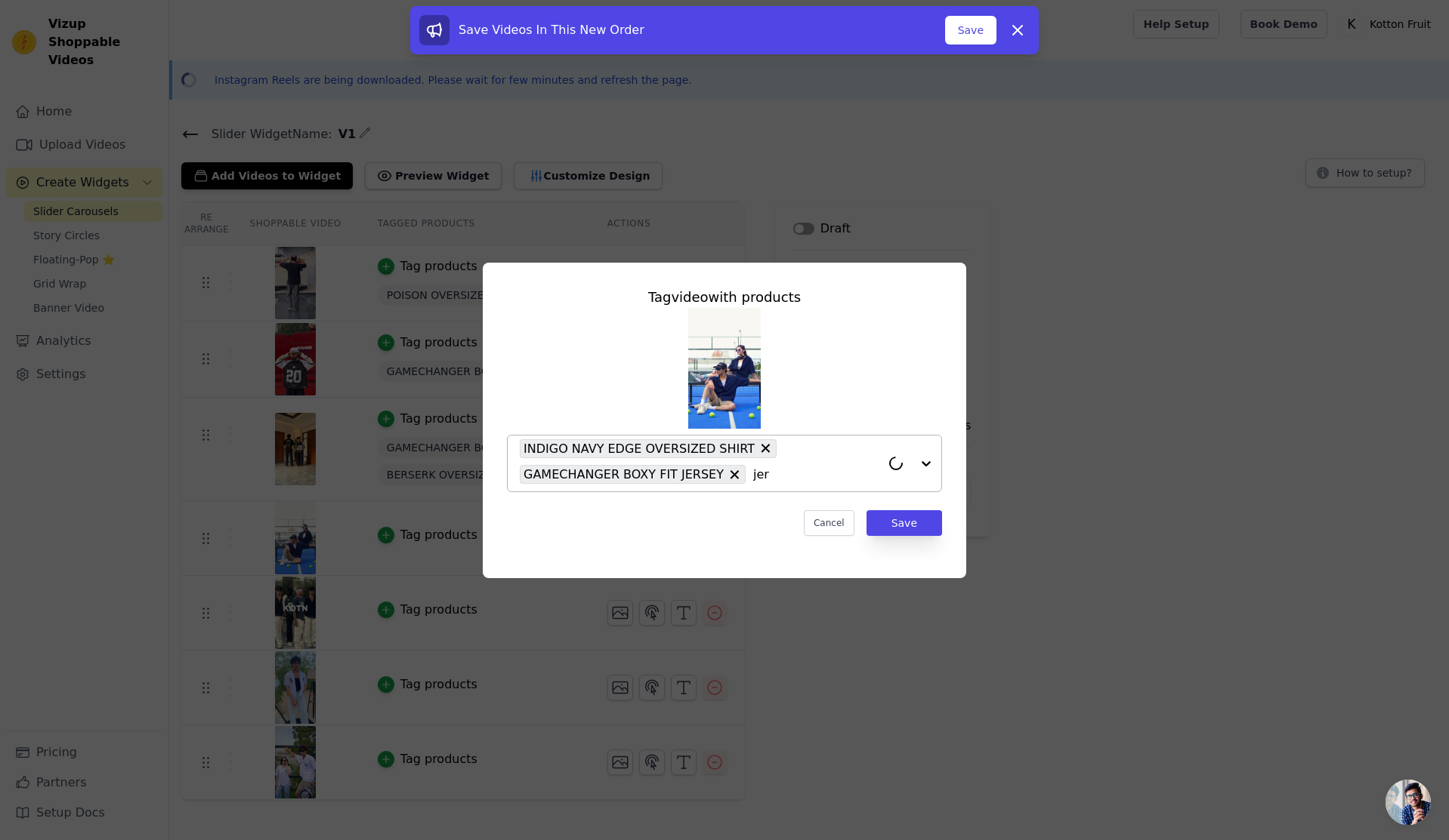
type input "jers"
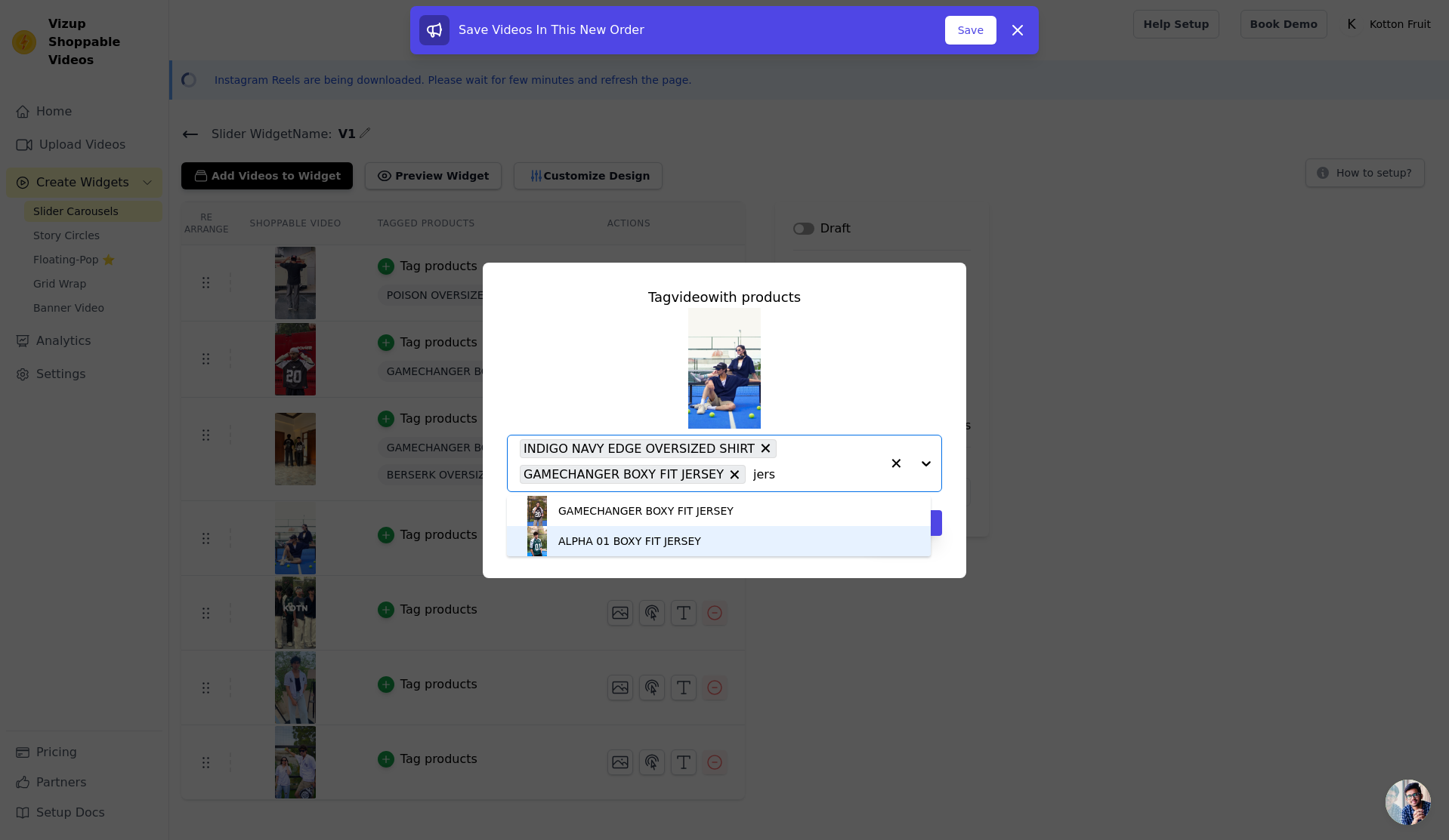
click at [692, 535] on div "ALPHA 01 BOXY FIT JERSEY" at bounding box center [719, 541] width 393 height 30
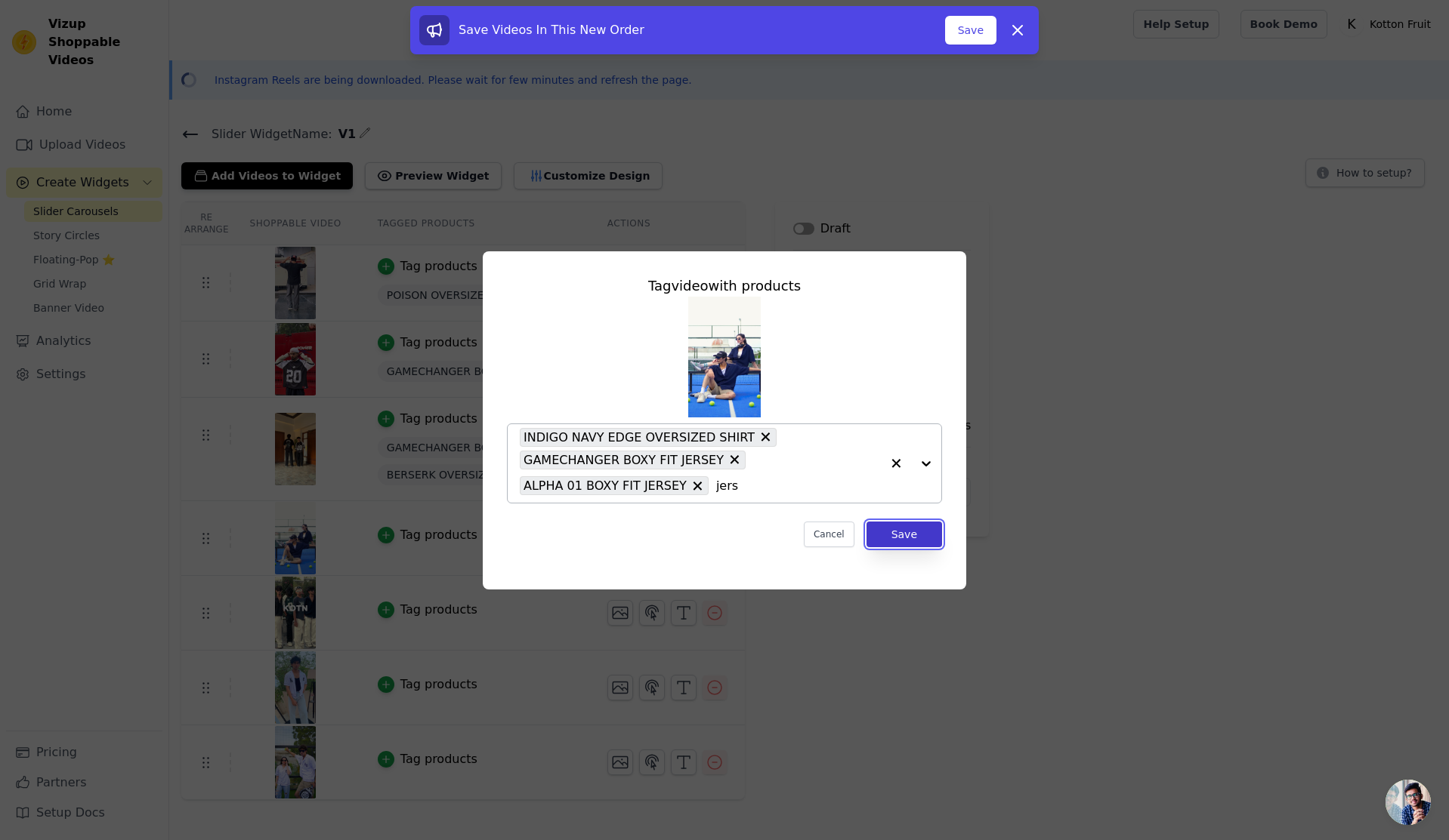
click at [920, 542] on button "Save" at bounding box center [904, 535] width 75 height 25
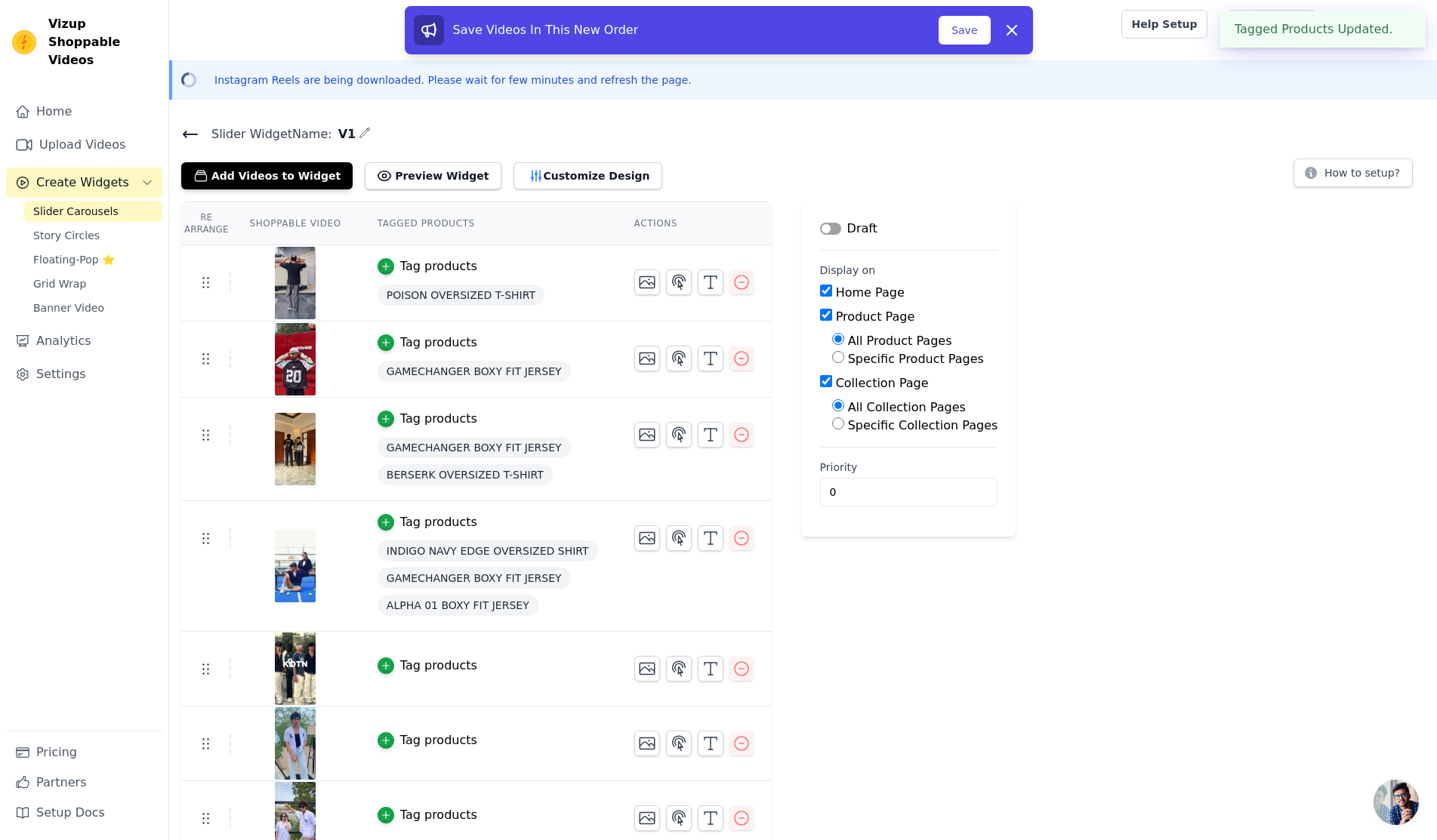
scroll to position [15, 0]
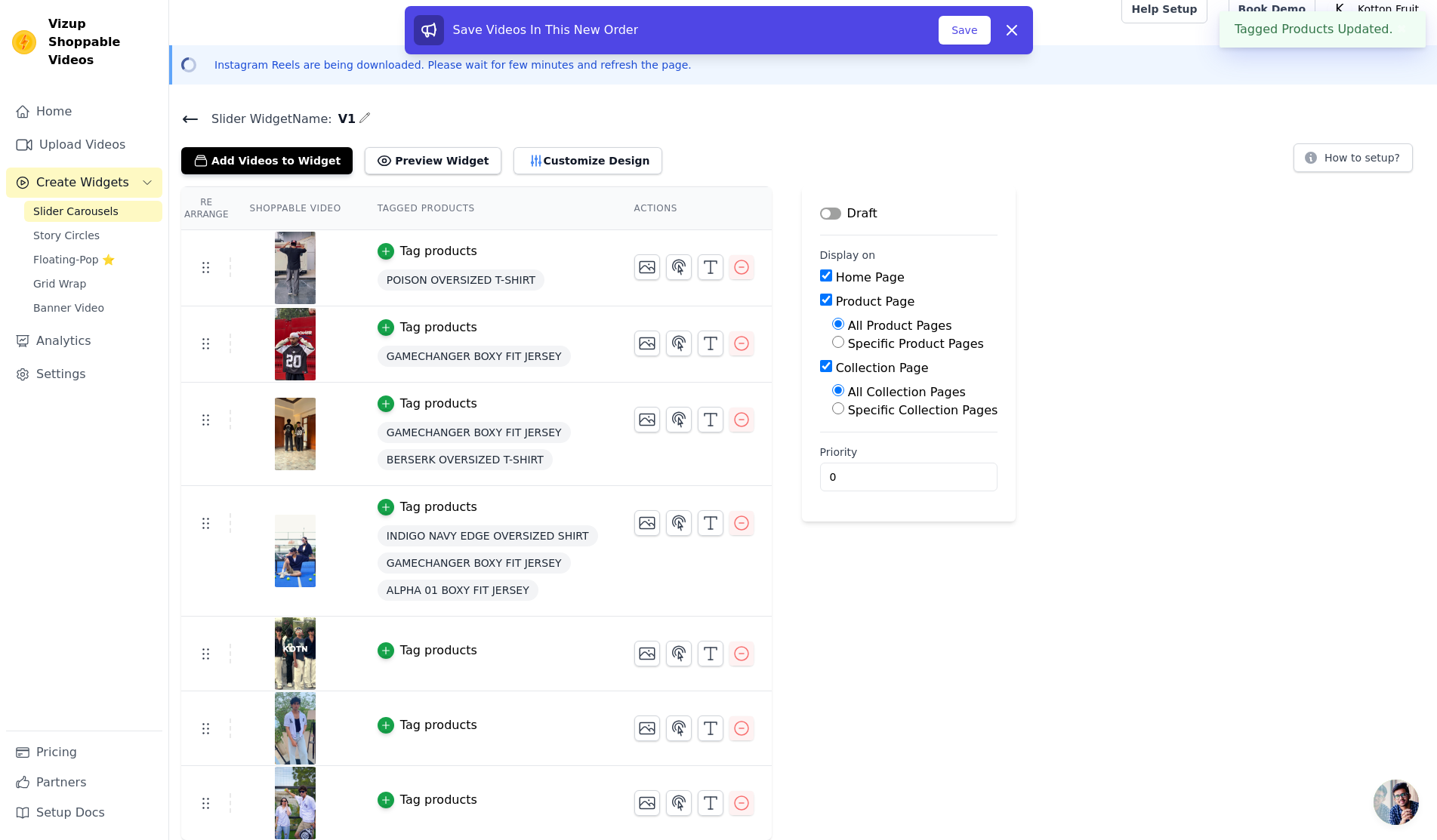
click at [446, 656] on div "Tag products" at bounding box center [438, 650] width 77 height 18
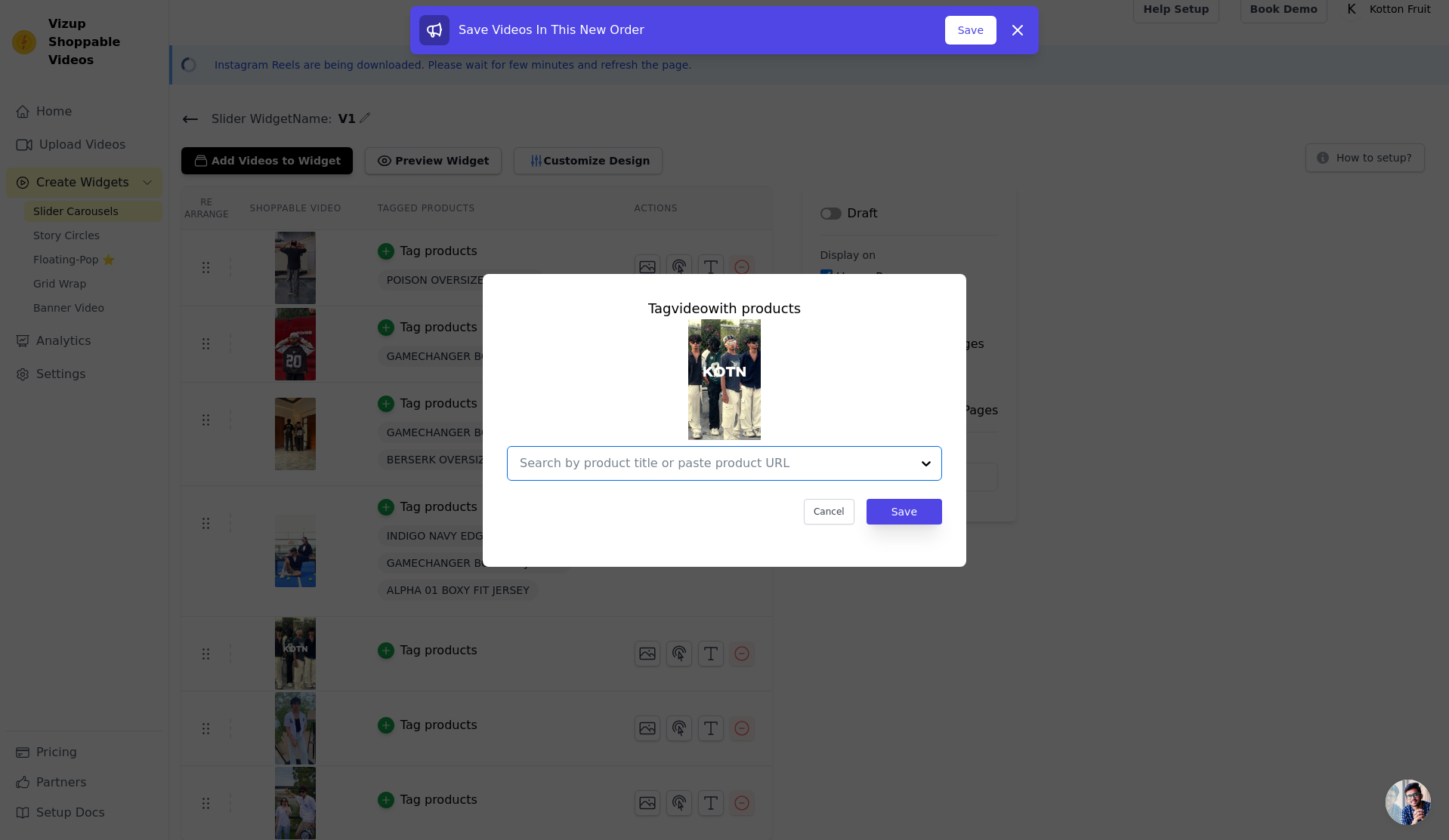
click at [757, 461] on input "text" at bounding box center [715, 464] width 391 height 18
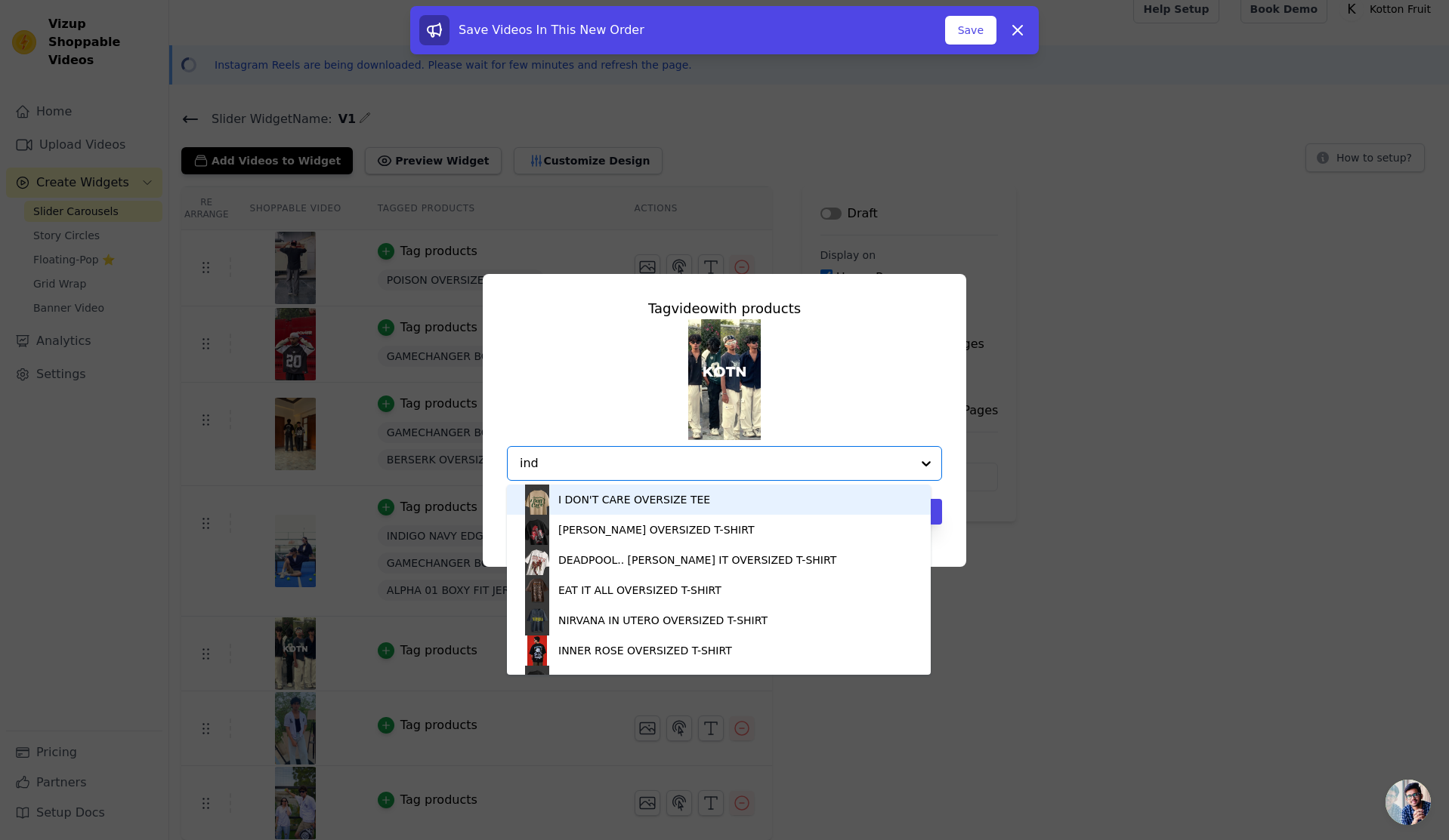
type input "indi"
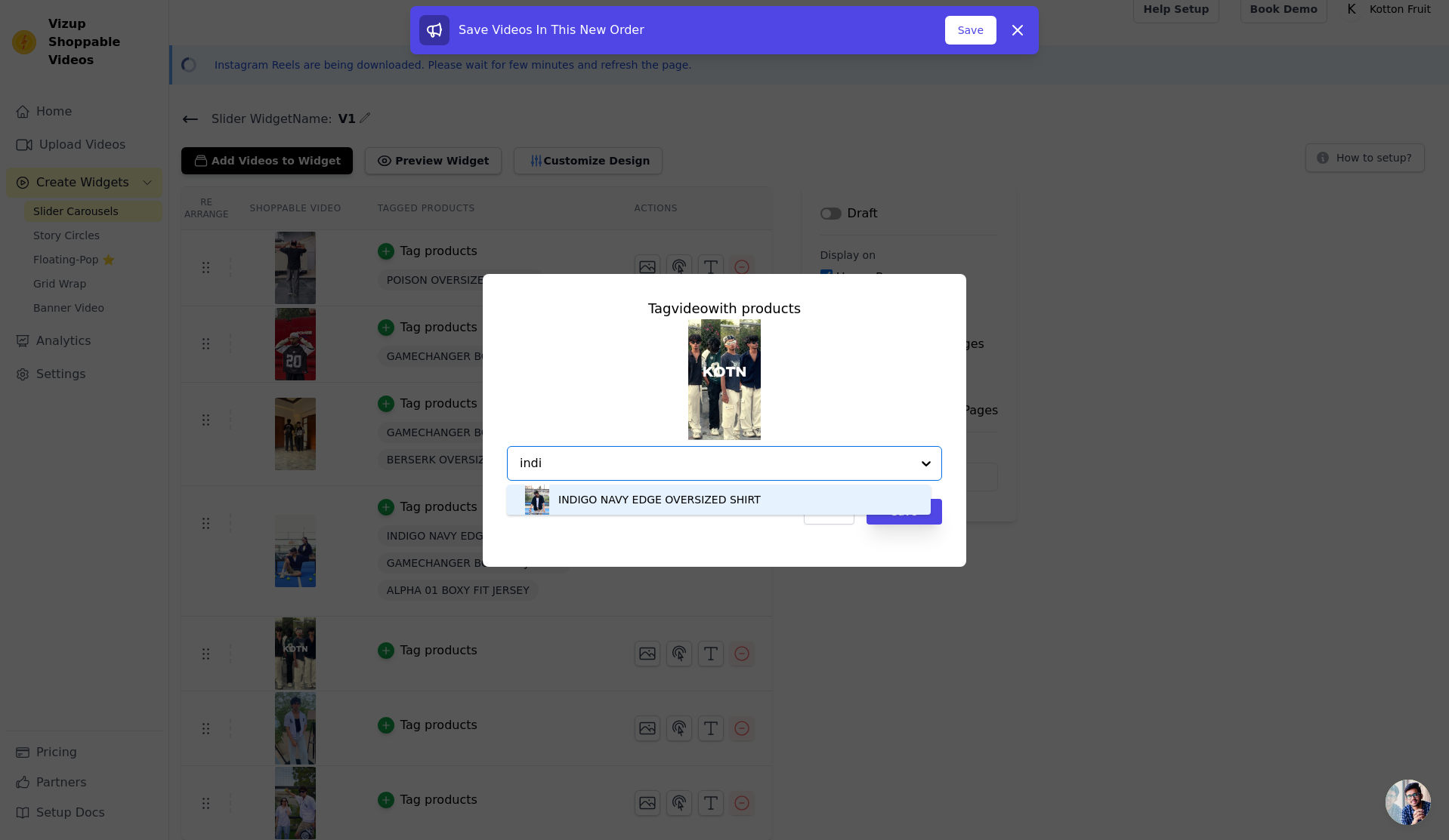
click at [700, 504] on div "INDIGO NAVY EDGE OVERSIZED SHIRT" at bounding box center [659, 499] width 203 height 15
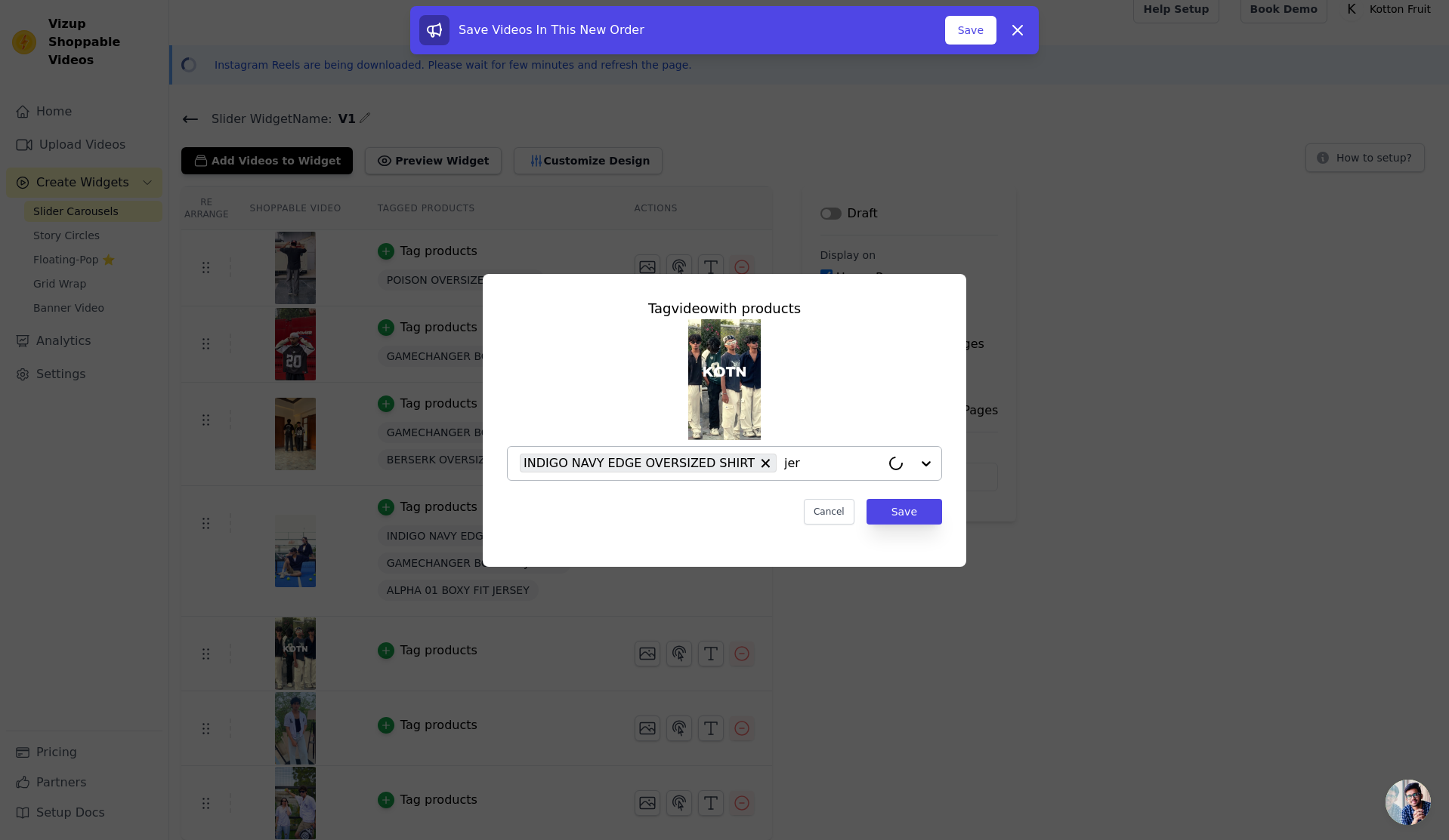
type input "jers"
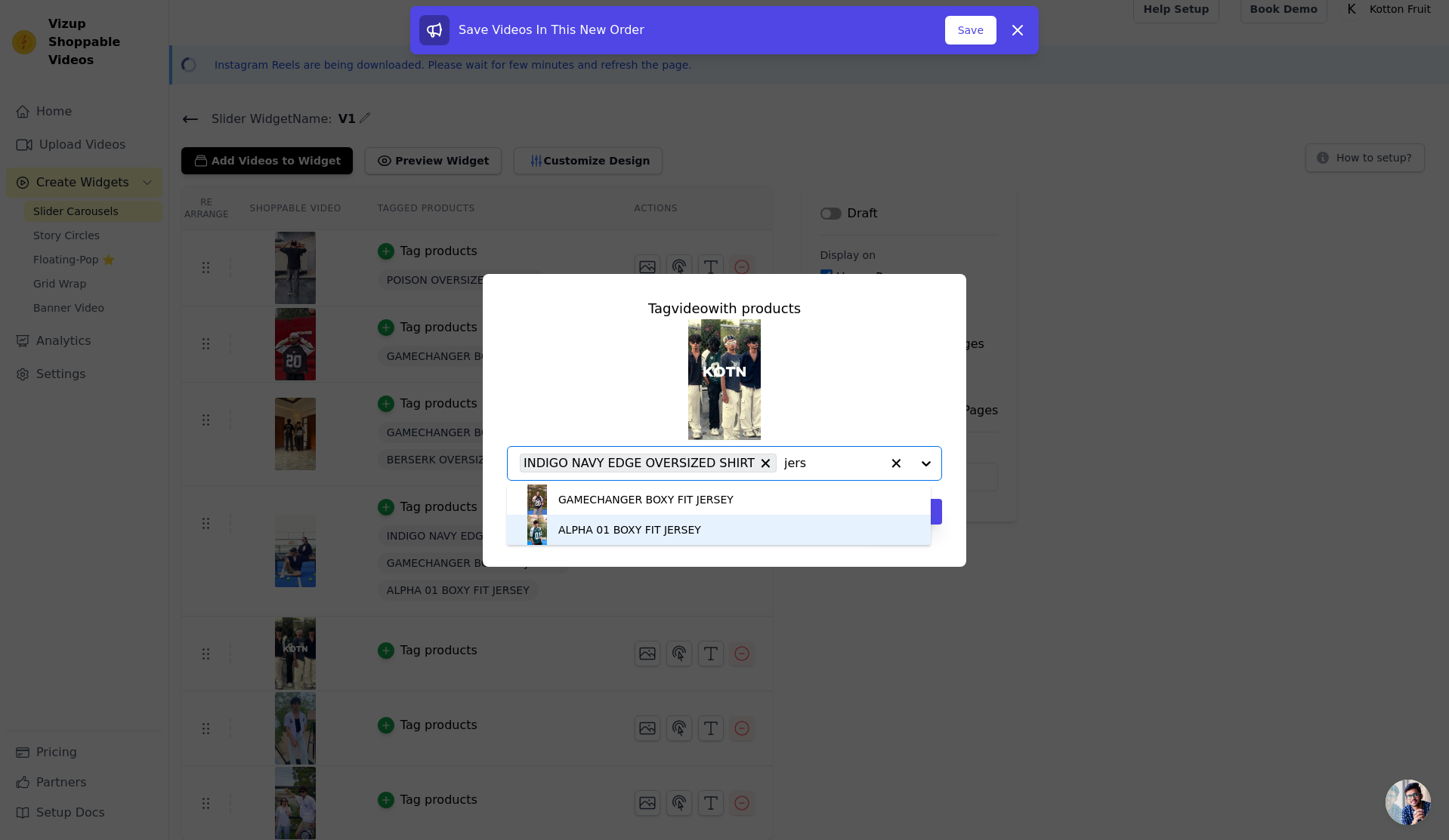
click at [655, 526] on div "ALPHA 01 BOXY FIT JERSEY" at bounding box center [629, 529] width 142 height 15
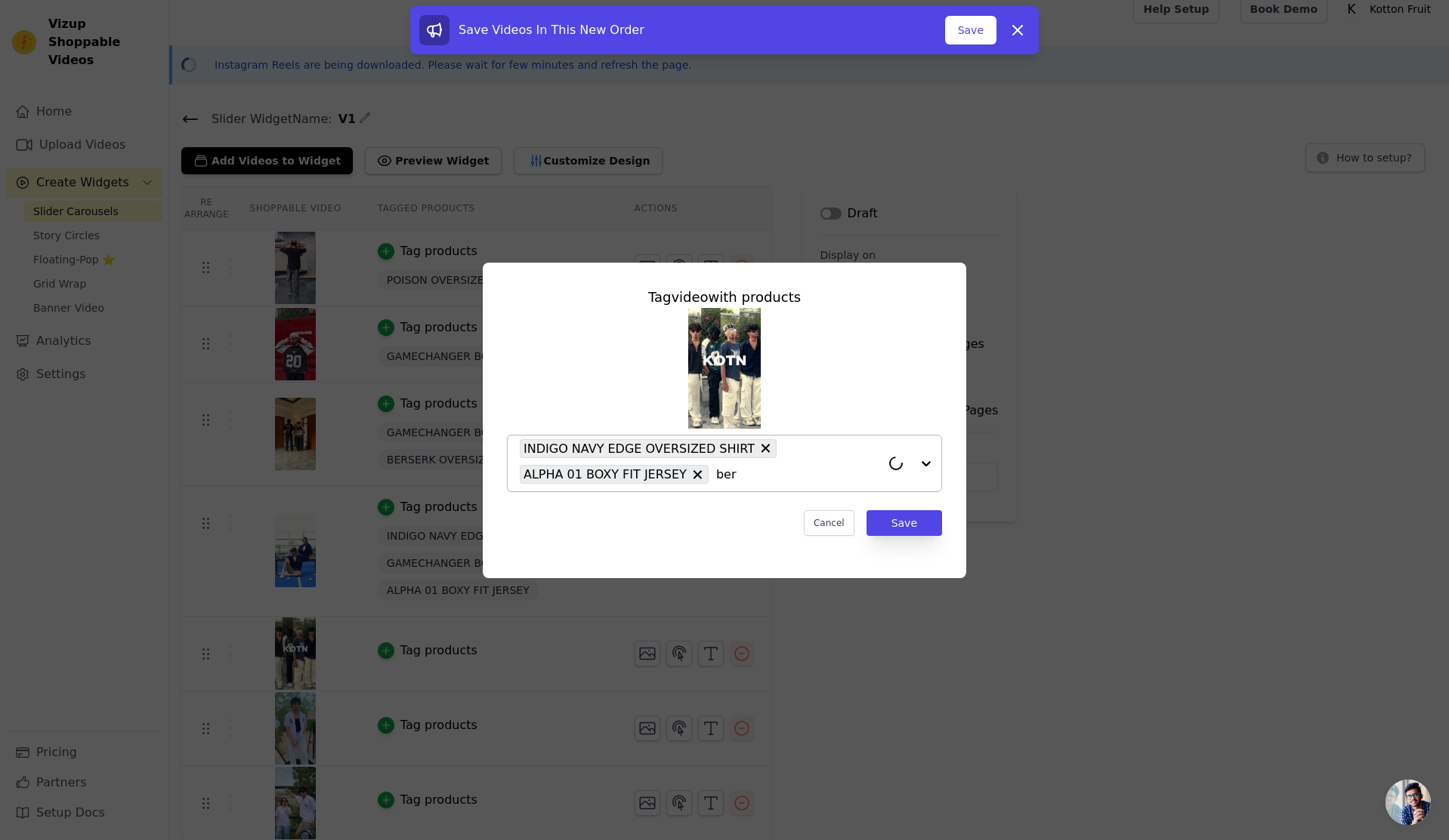
type input "bers"
click at [754, 480] on input "bers" at bounding box center [798, 475] width 165 height 18
type input "f"
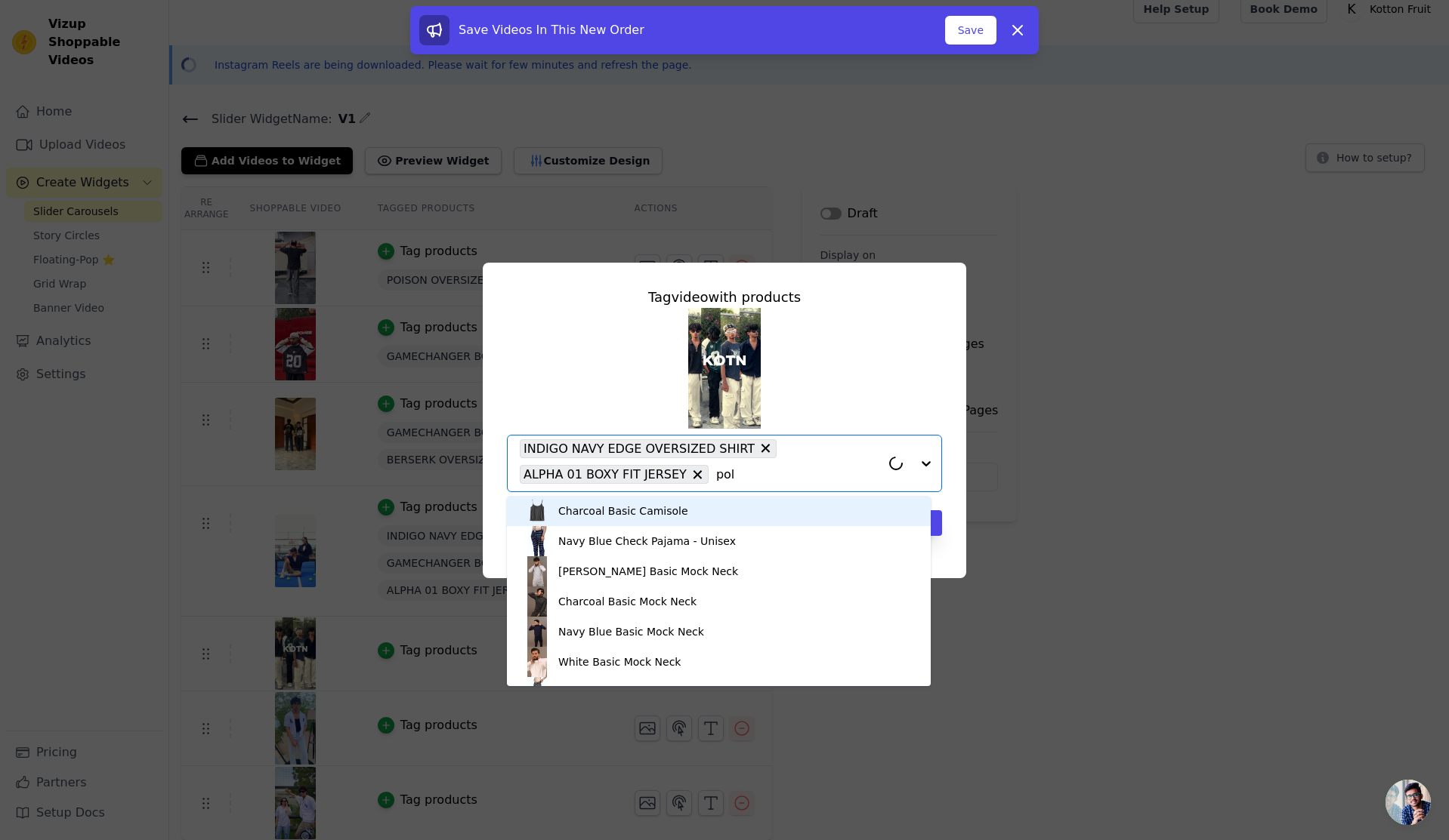
type input "polo"
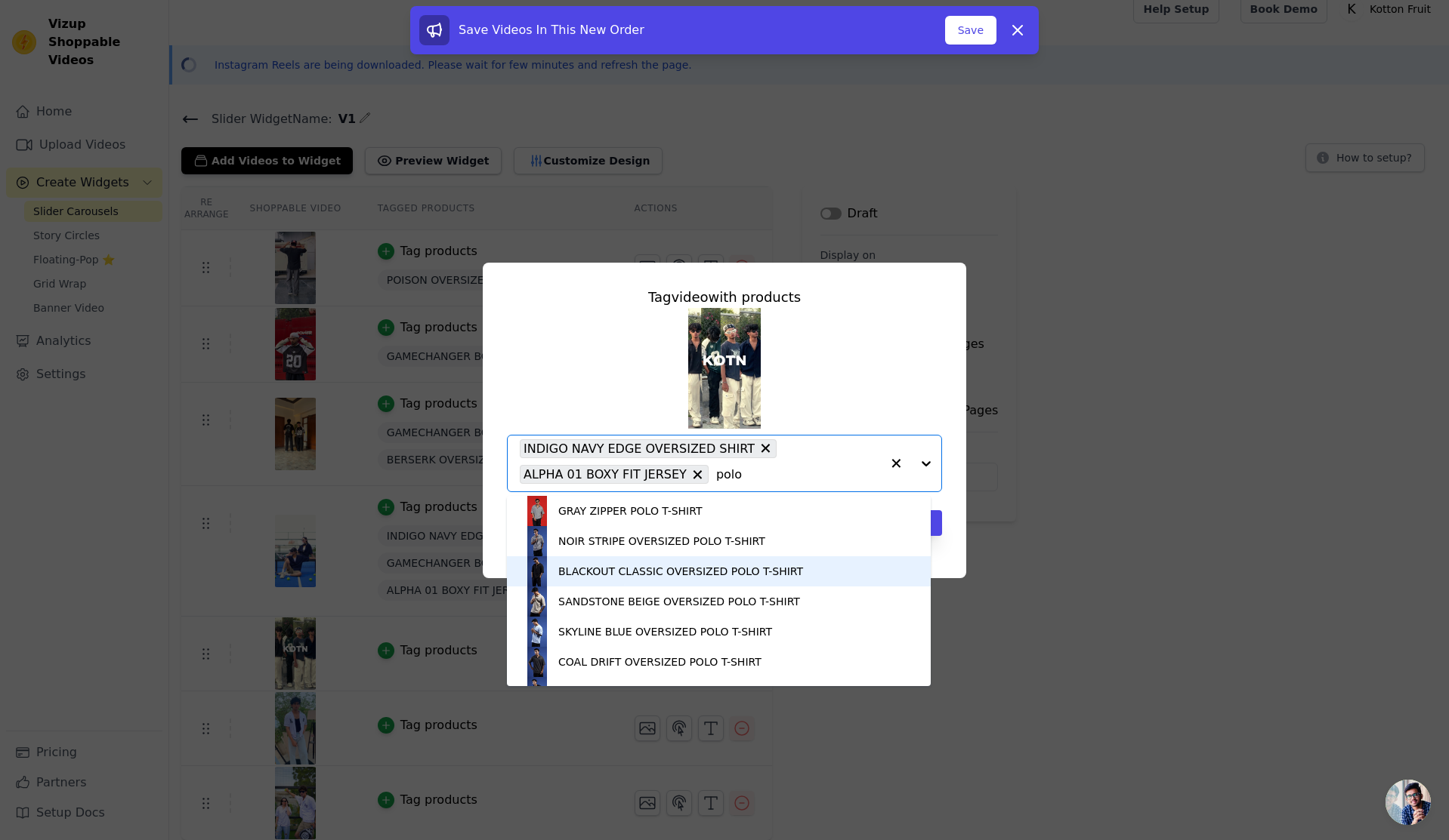
click at [716, 571] on div "BLACKOUT CLASSIC OVERSIZED POLO T-SHIRT" at bounding box center [680, 571] width 245 height 15
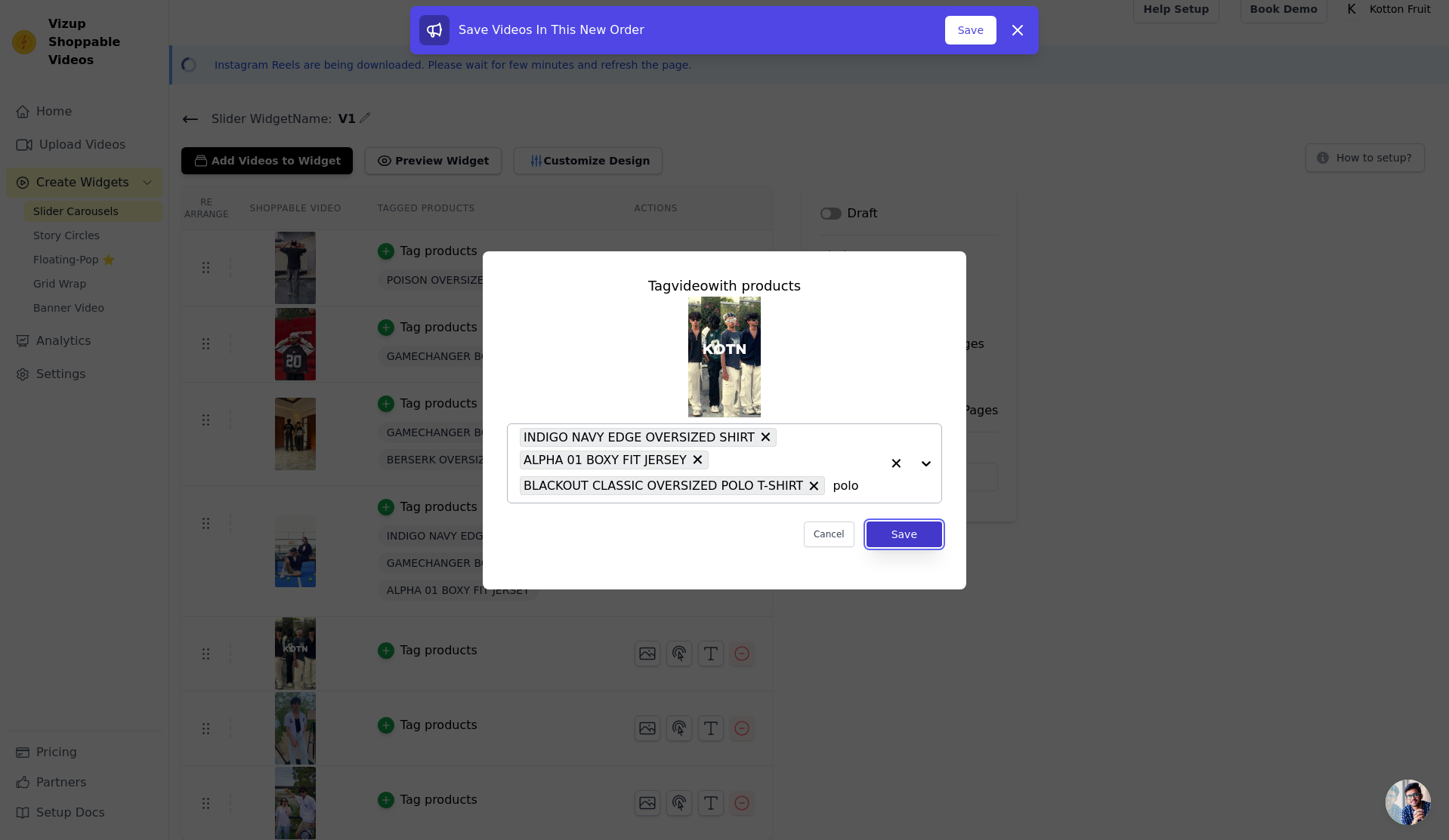
click at [928, 544] on button "Save" at bounding box center [904, 535] width 75 height 25
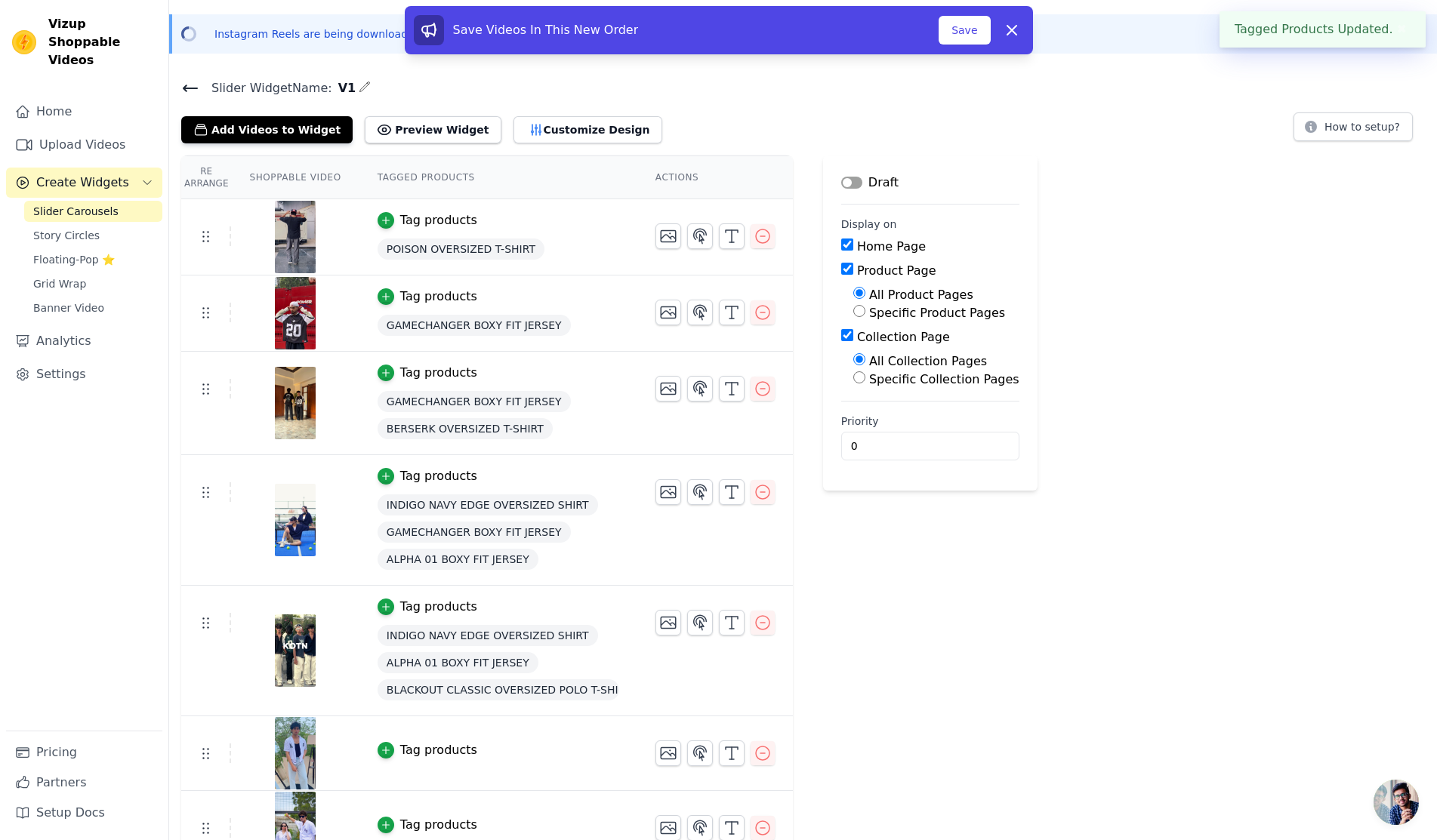
scroll to position [71, 0]
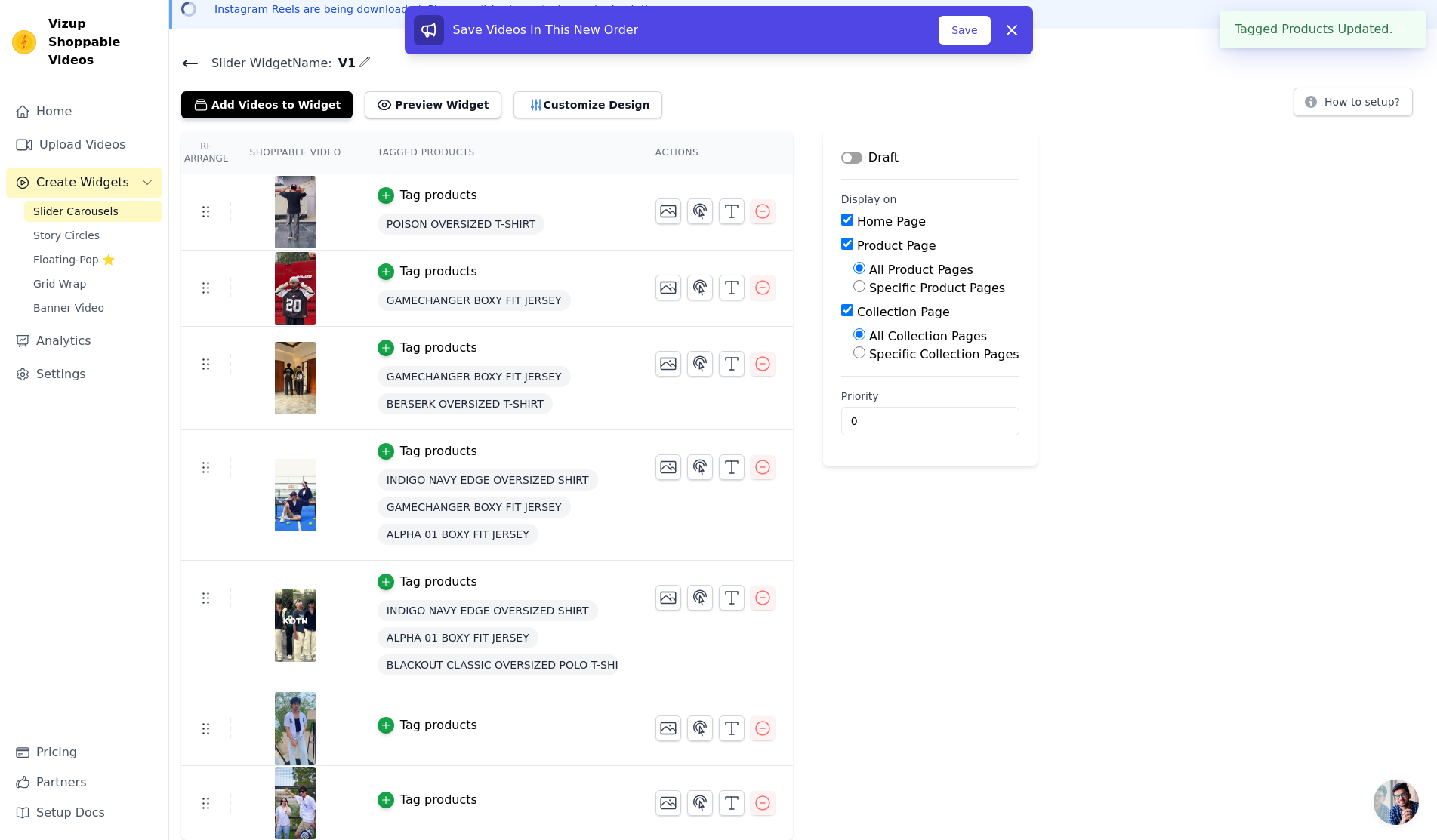
click at [445, 713] on td "Tag products" at bounding box center [498, 728] width 278 height 74
click at [448, 718] on div "Tag products" at bounding box center [438, 725] width 77 height 18
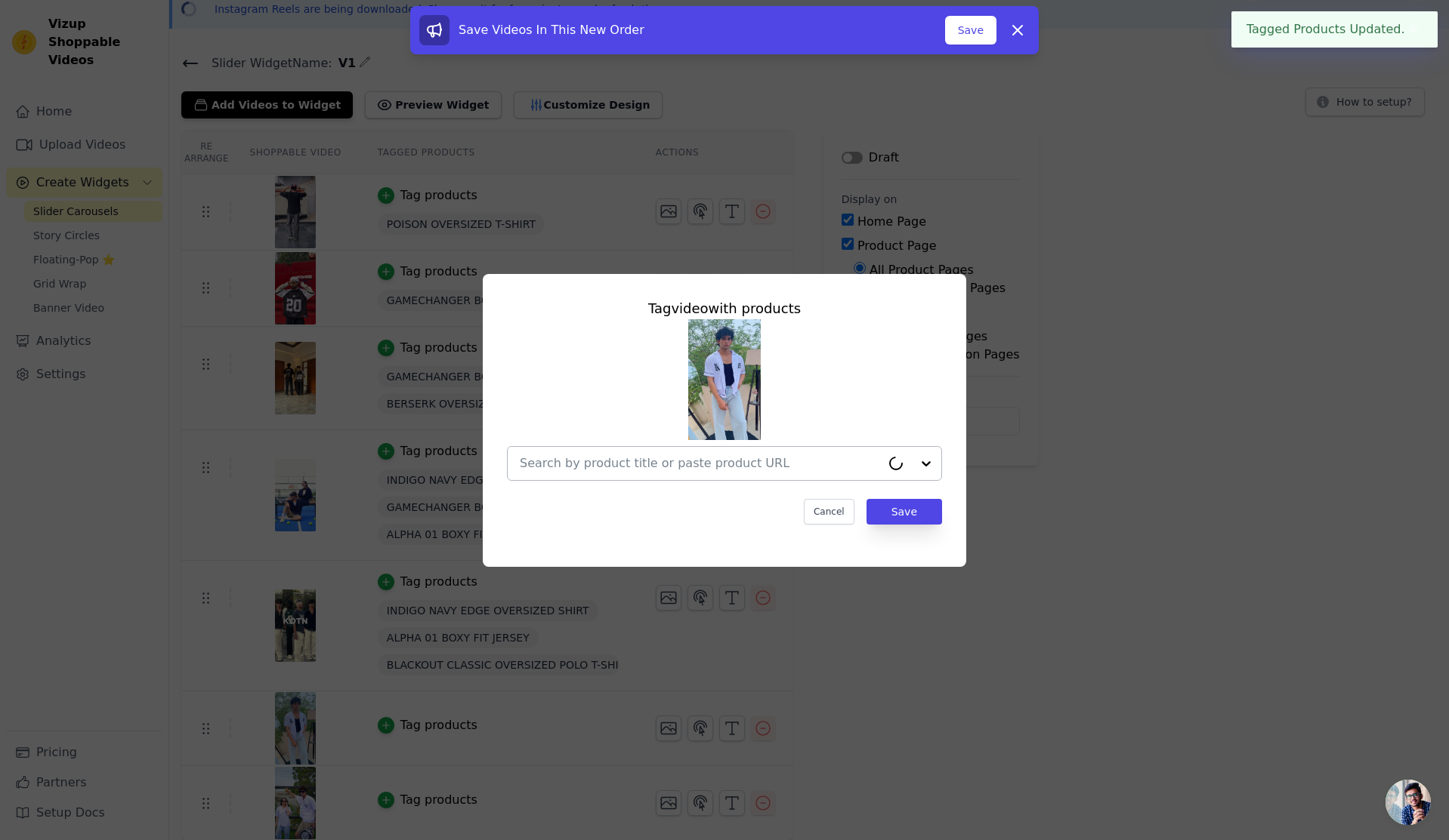
click at [623, 465] on input "text" at bounding box center [700, 464] width 361 height 18
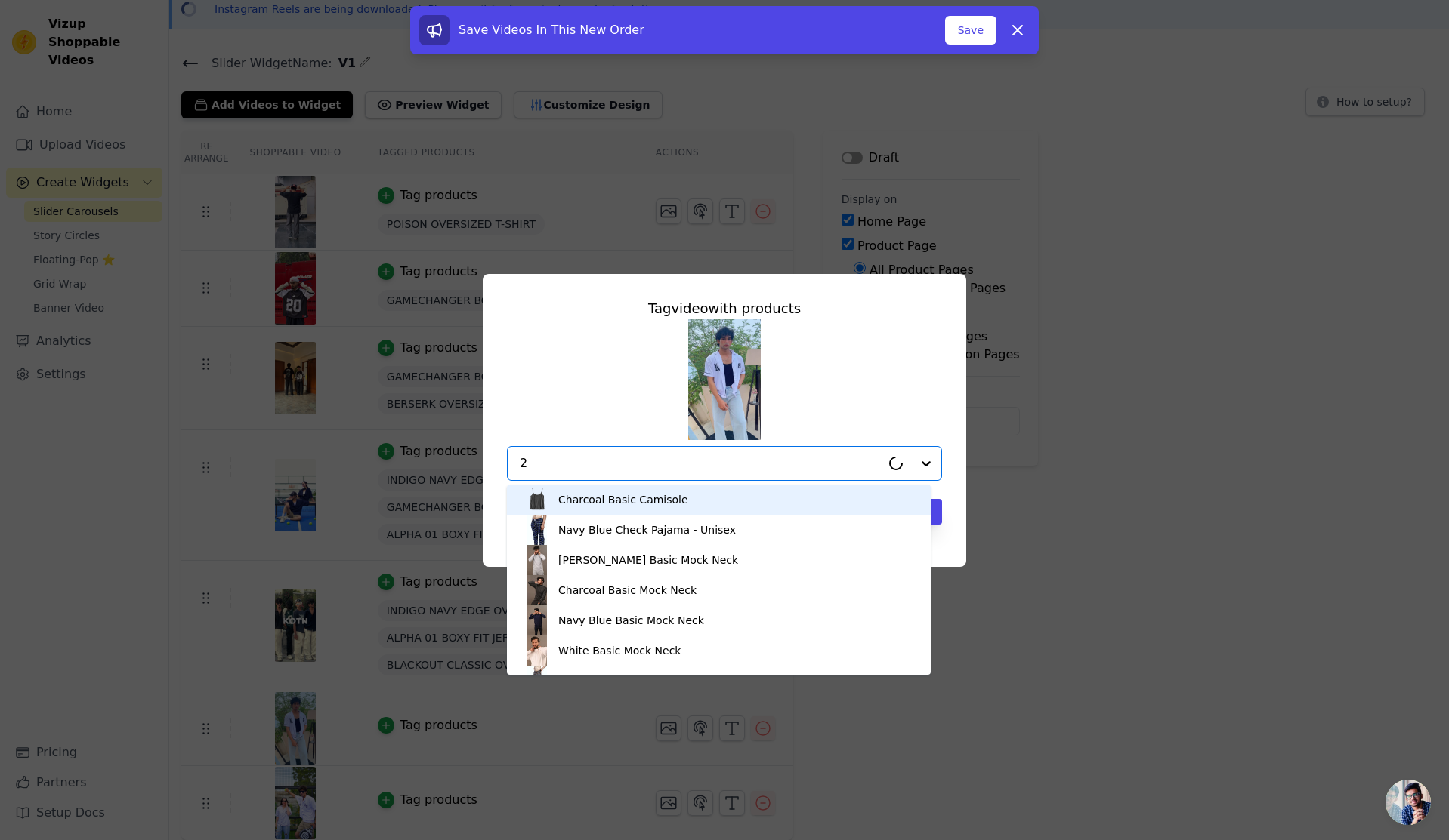
type input "20"
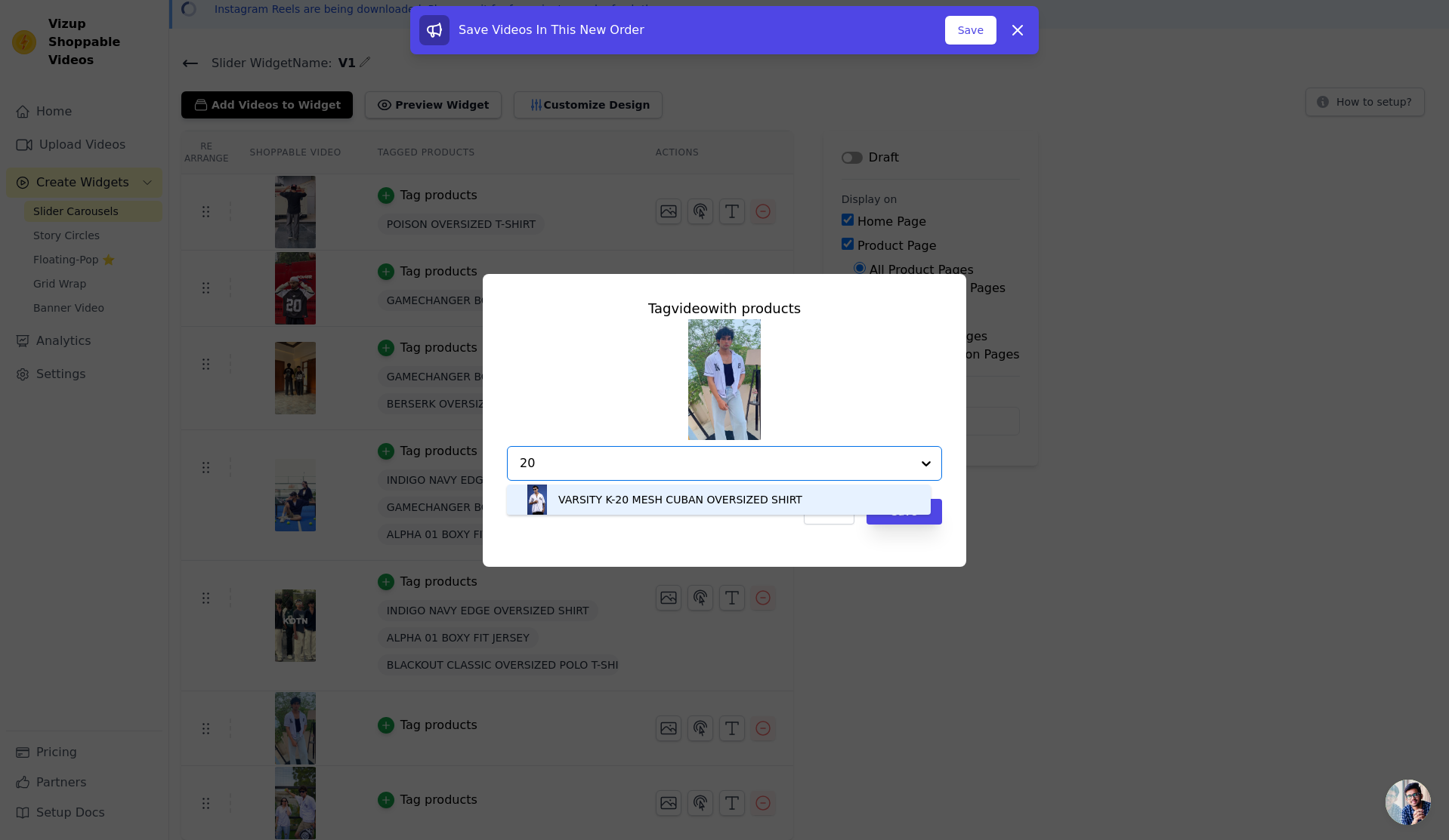
click at [635, 494] on div "VARSITY K-20 MESH CUBAN OVERSIZED SHIRT" at bounding box center [680, 499] width 244 height 15
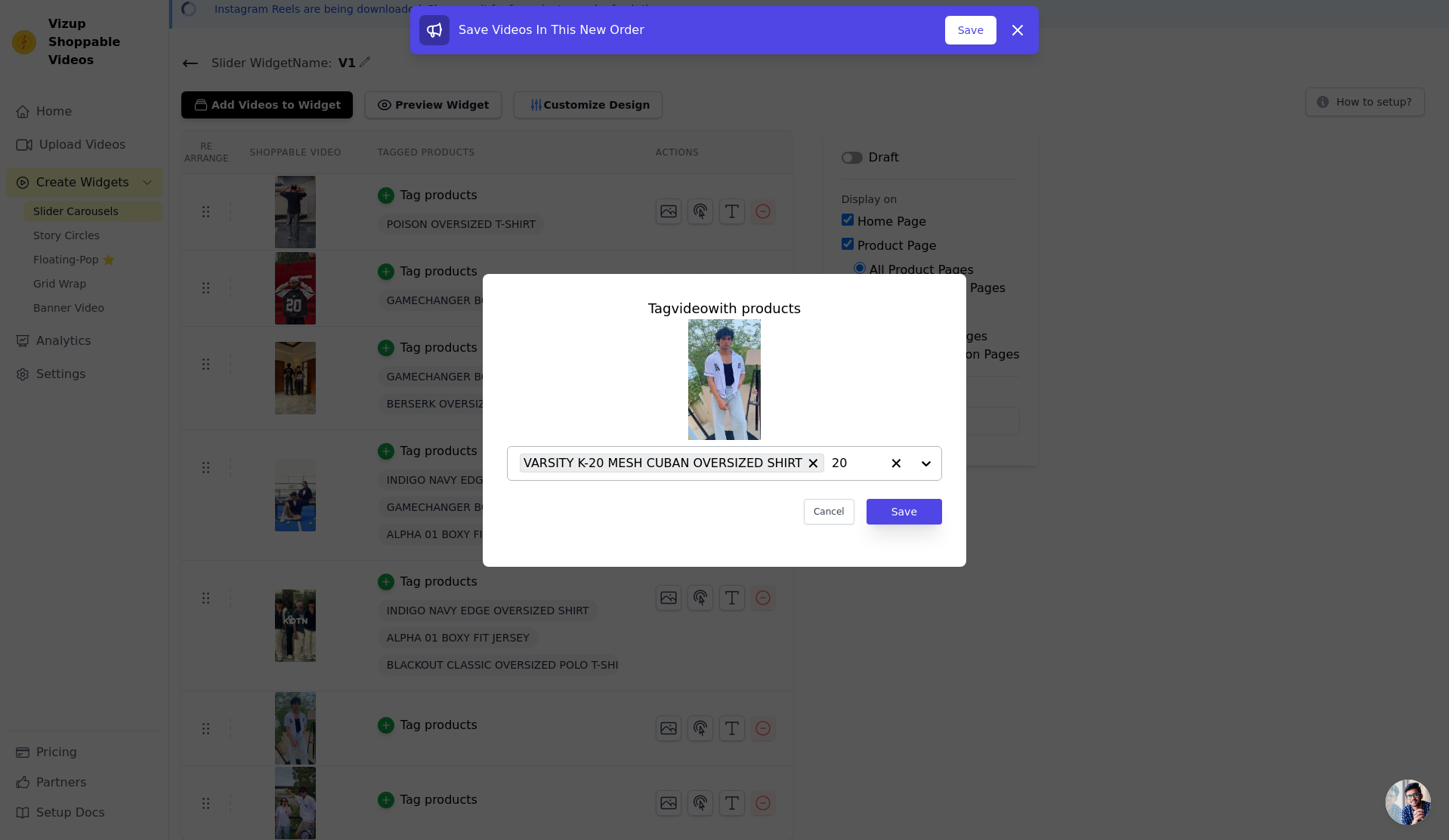
click at [832, 460] on input "20" at bounding box center [856, 464] width 49 height 18
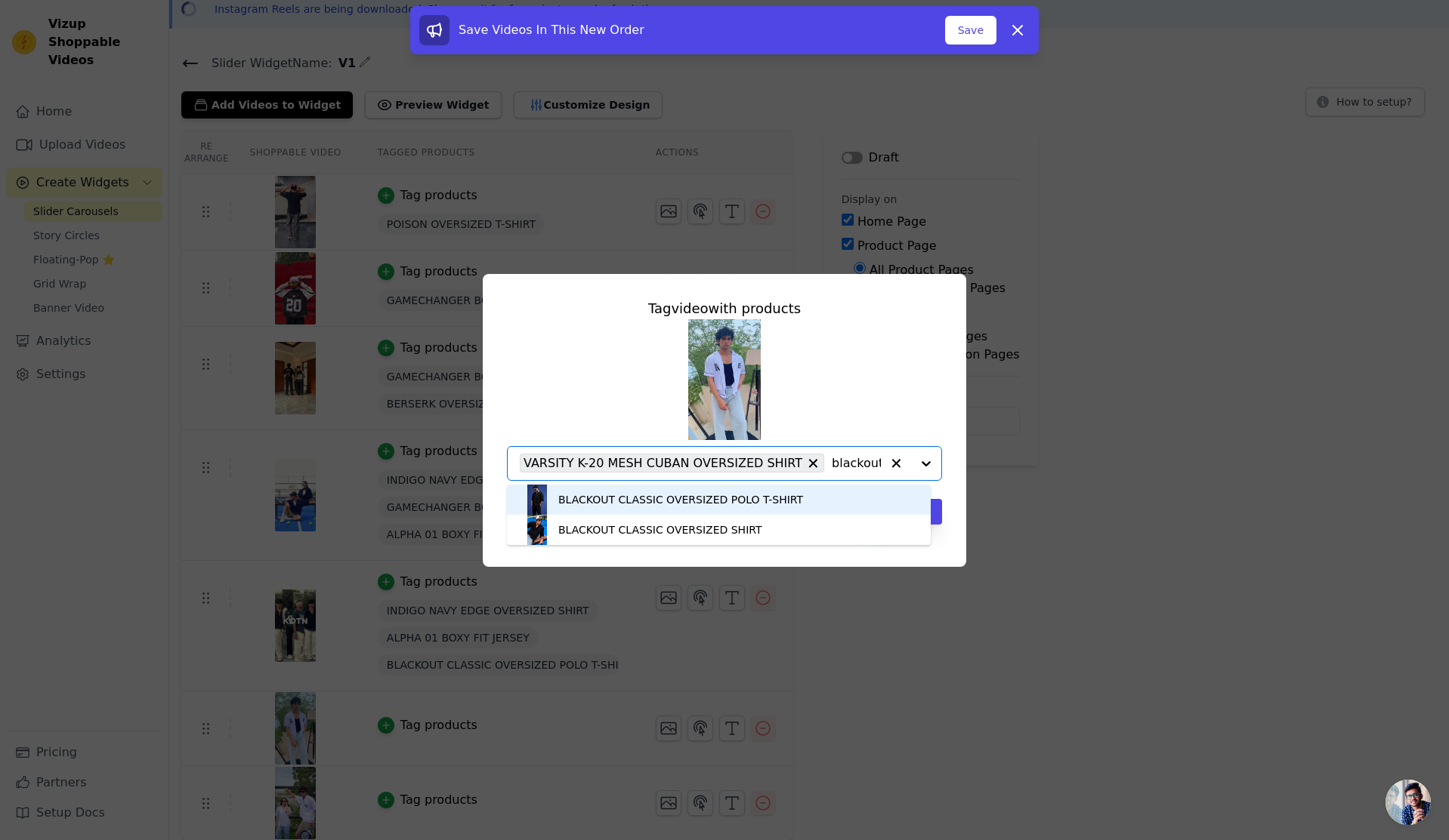
click at [838, 460] on input "blackout" at bounding box center [856, 464] width 49 height 18
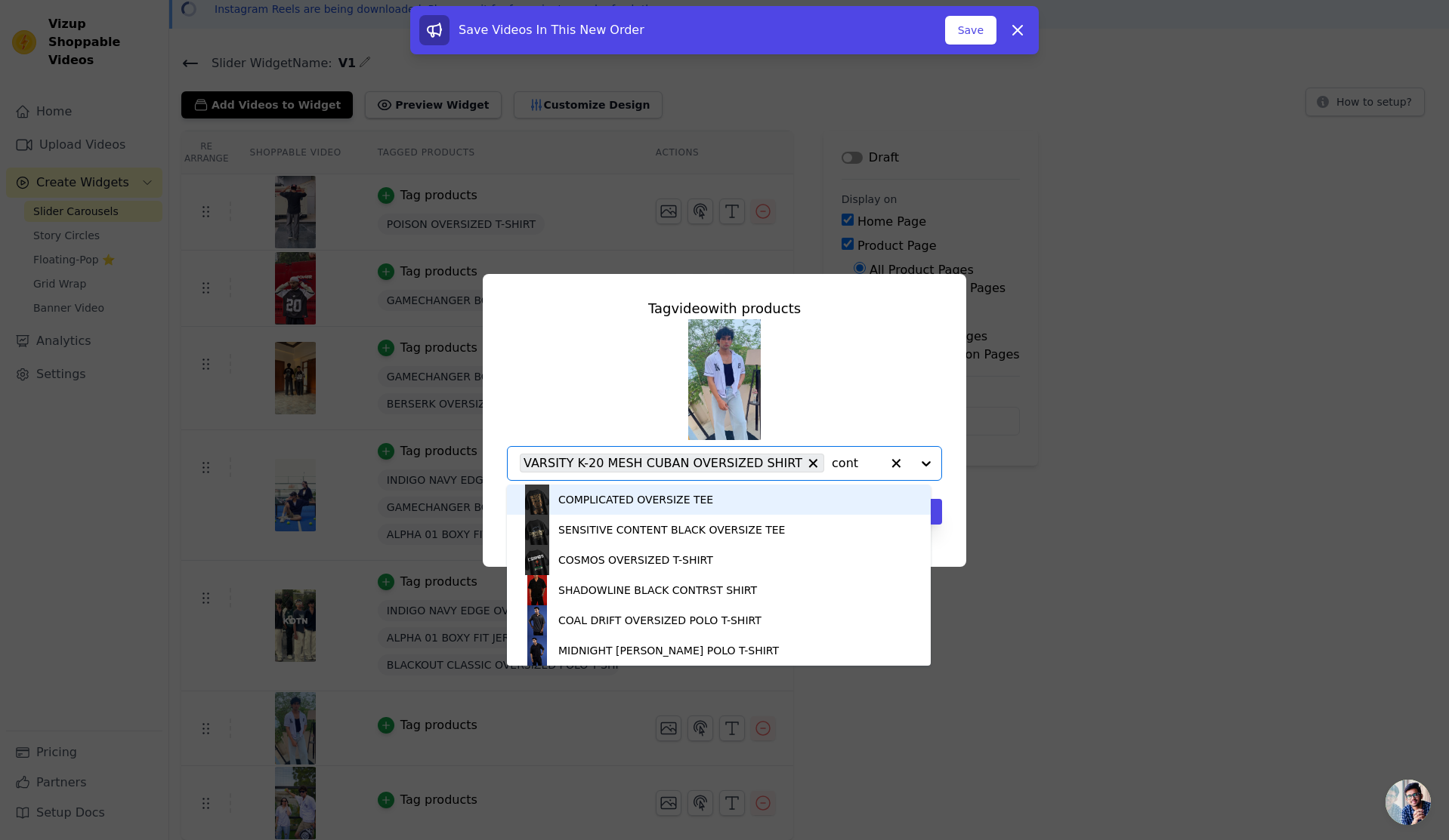
type input "contr"
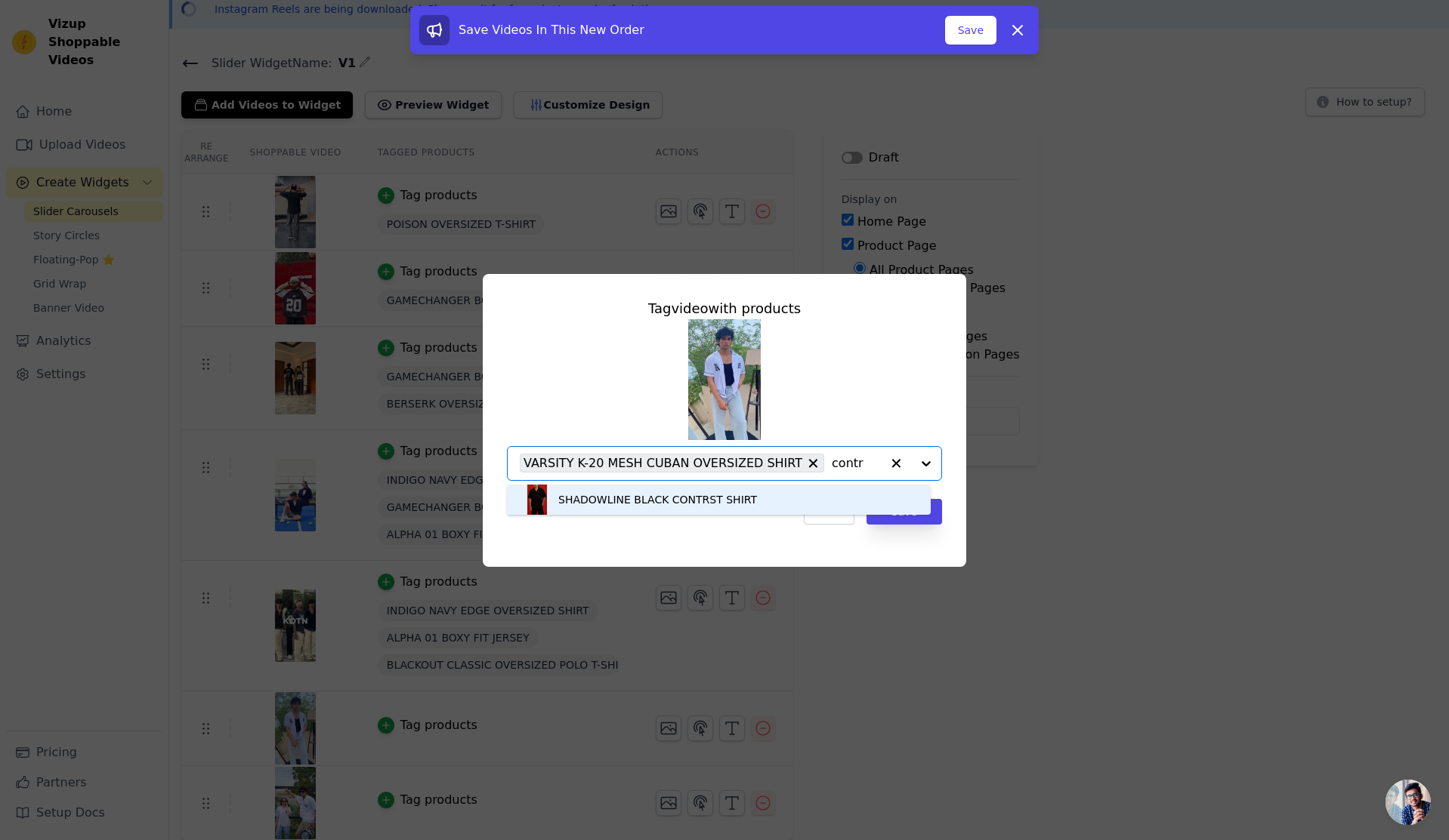
click at [754, 503] on div "SHADOWLINE BLACK CONTRST SHIRT" at bounding box center [719, 500] width 393 height 30
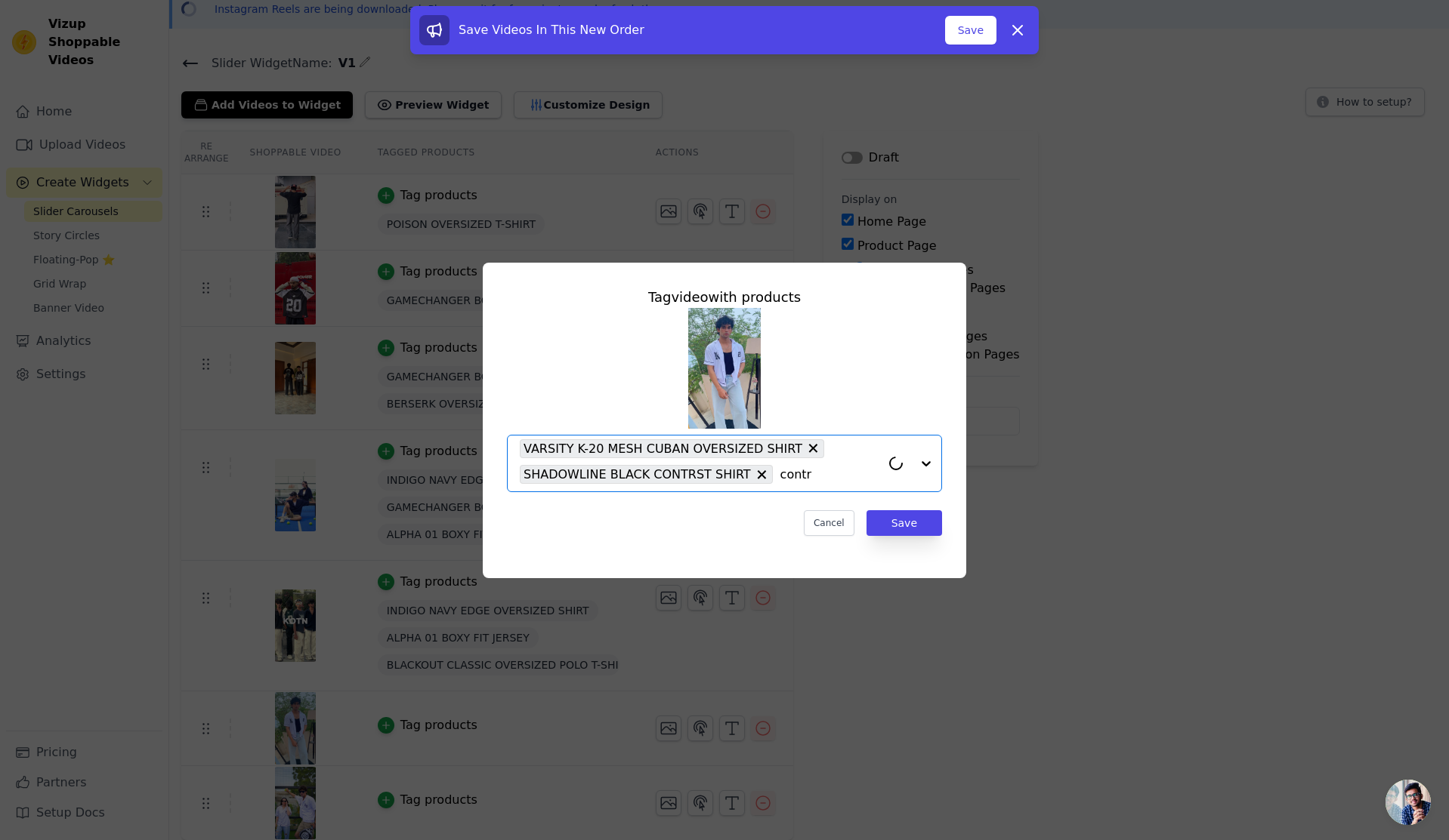
click at [949, 533] on div "Tag video with products Option VARSITY K-20 MESH CUBAN OVERSIZED SHIRT, SHADOWL…" at bounding box center [724, 411] width 459 height 274
click at [925, 531] on button "Save" at bounding box center [904, 523] width 75 height 25
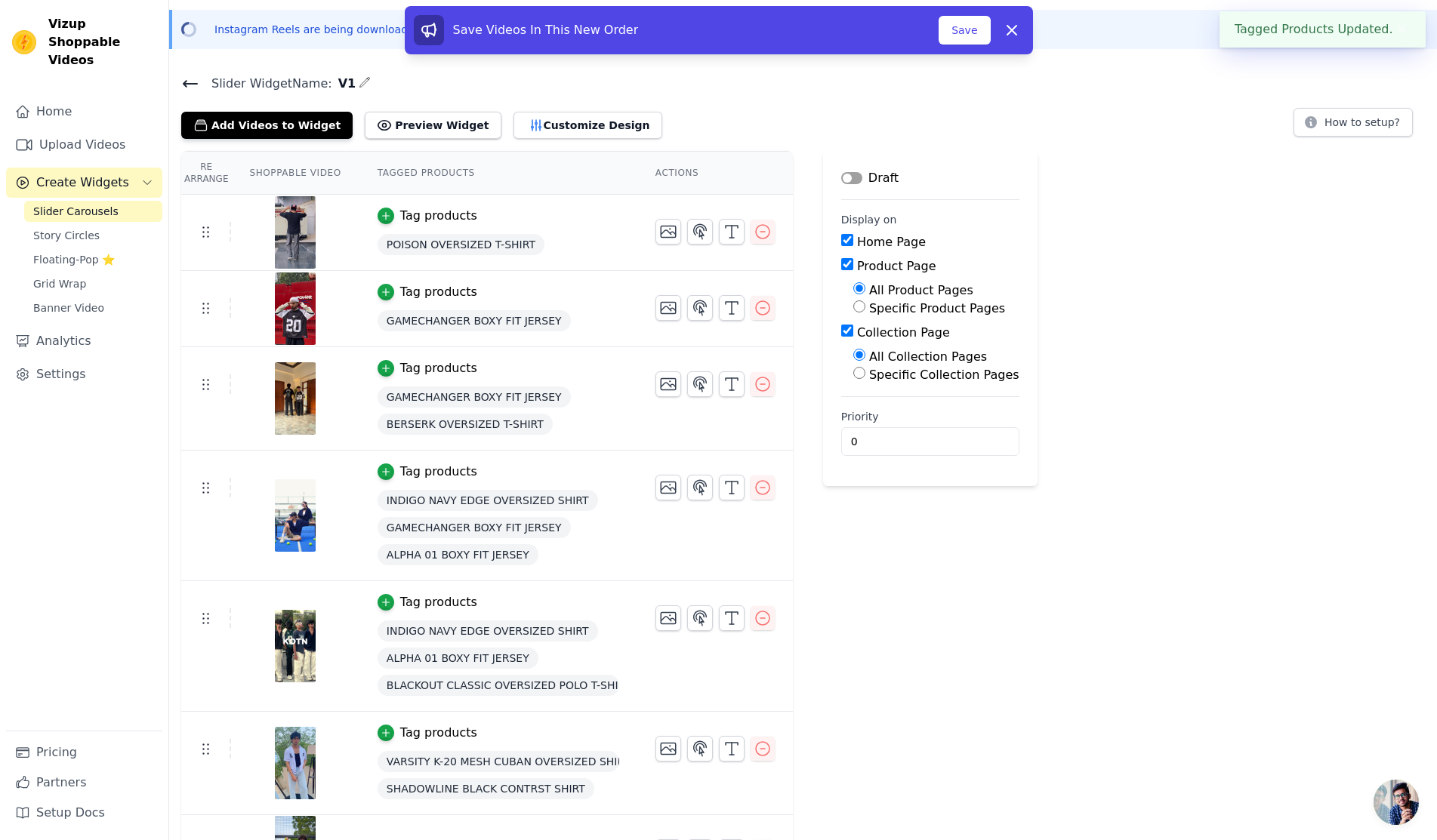
scroll to position [100, 0]
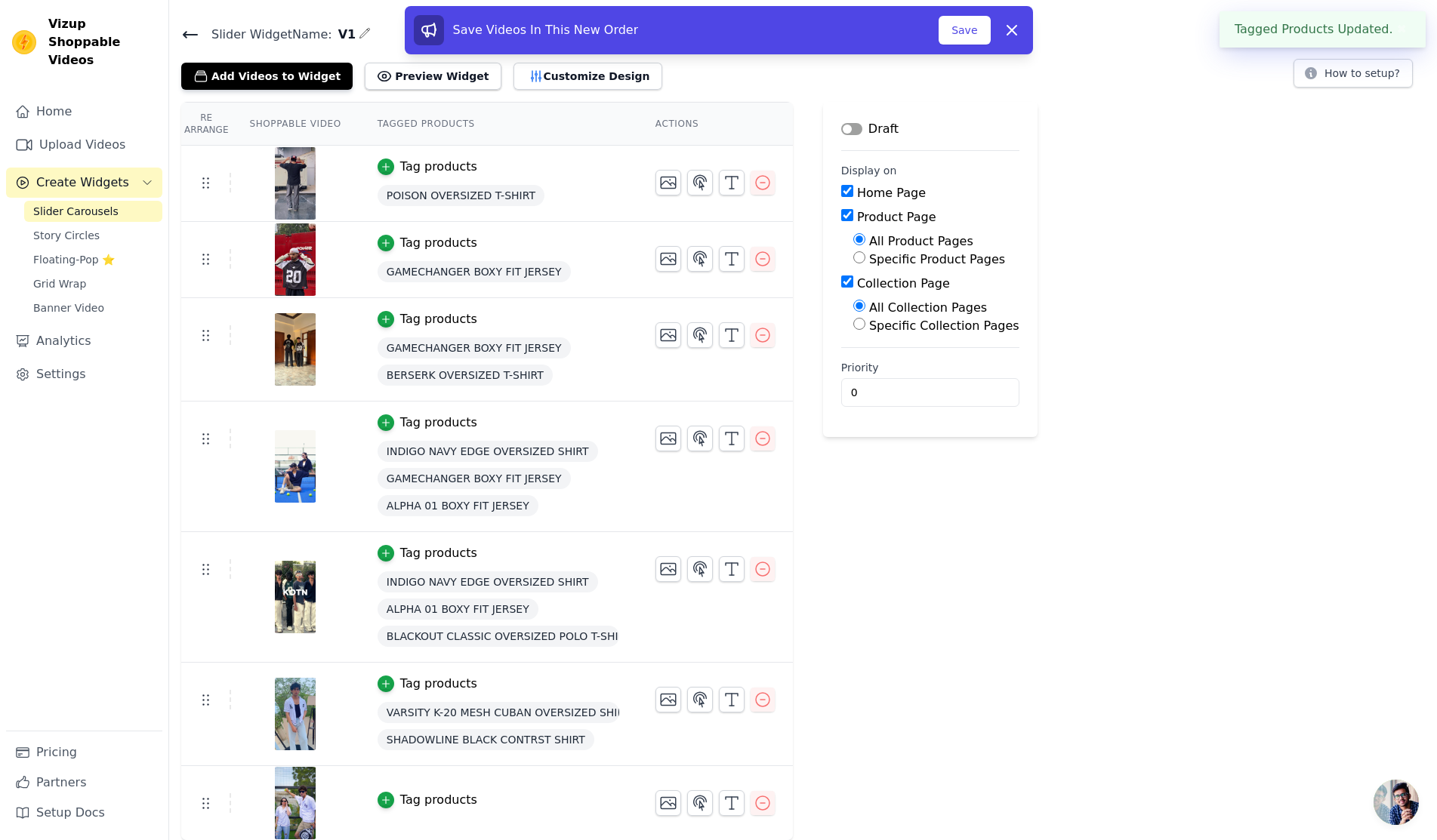
click at [423, 808] on td "Tag products" at bounding box center [498, 804] width 278 height 74
click at [456, 423] on div "Tag products" at bounding box center [438, 422] width 77 height 18
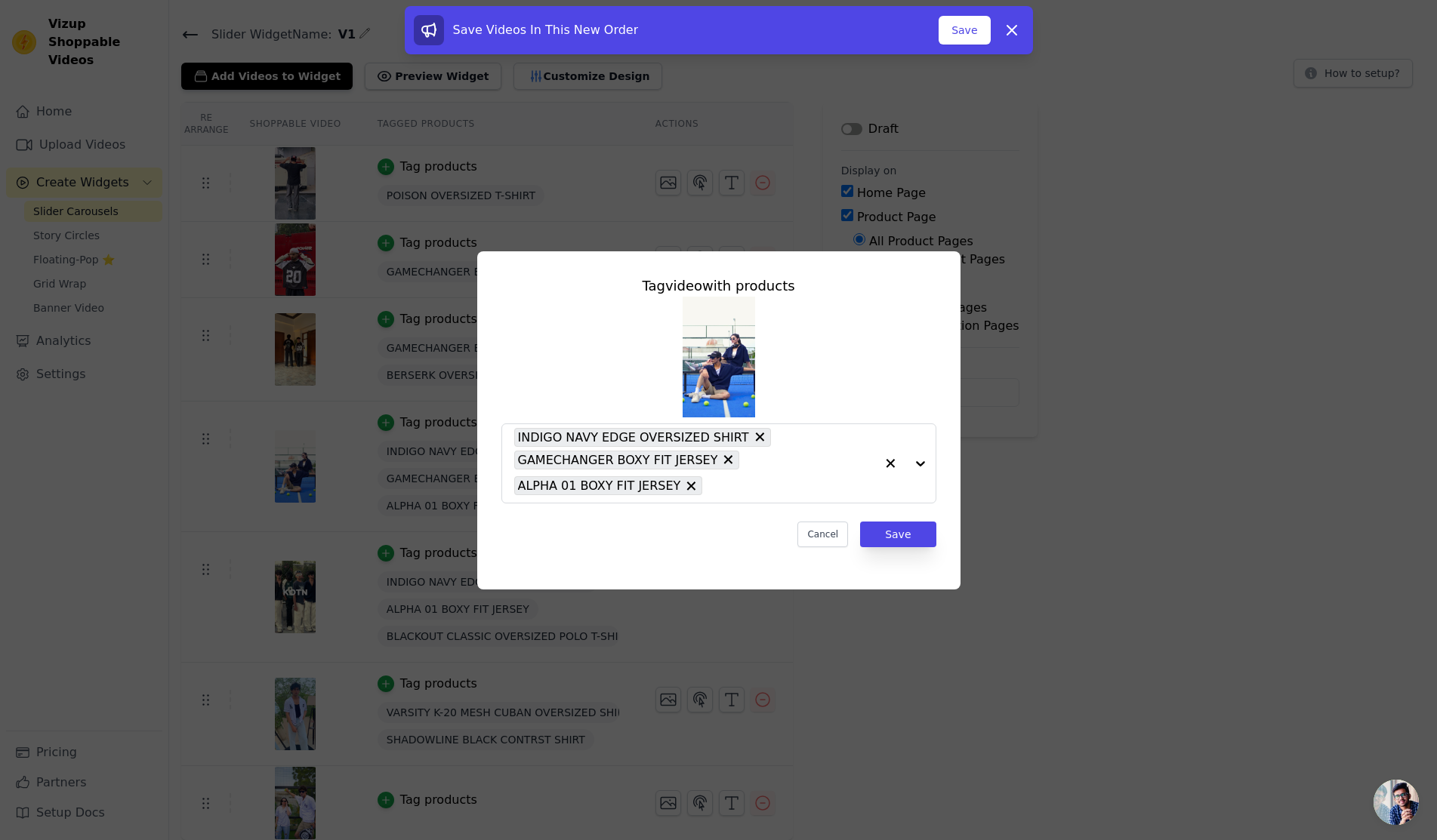
scroll to position [0, 0]
click at [794, 493] on input "text" at bounding box center [798, 486] width 165 height 18
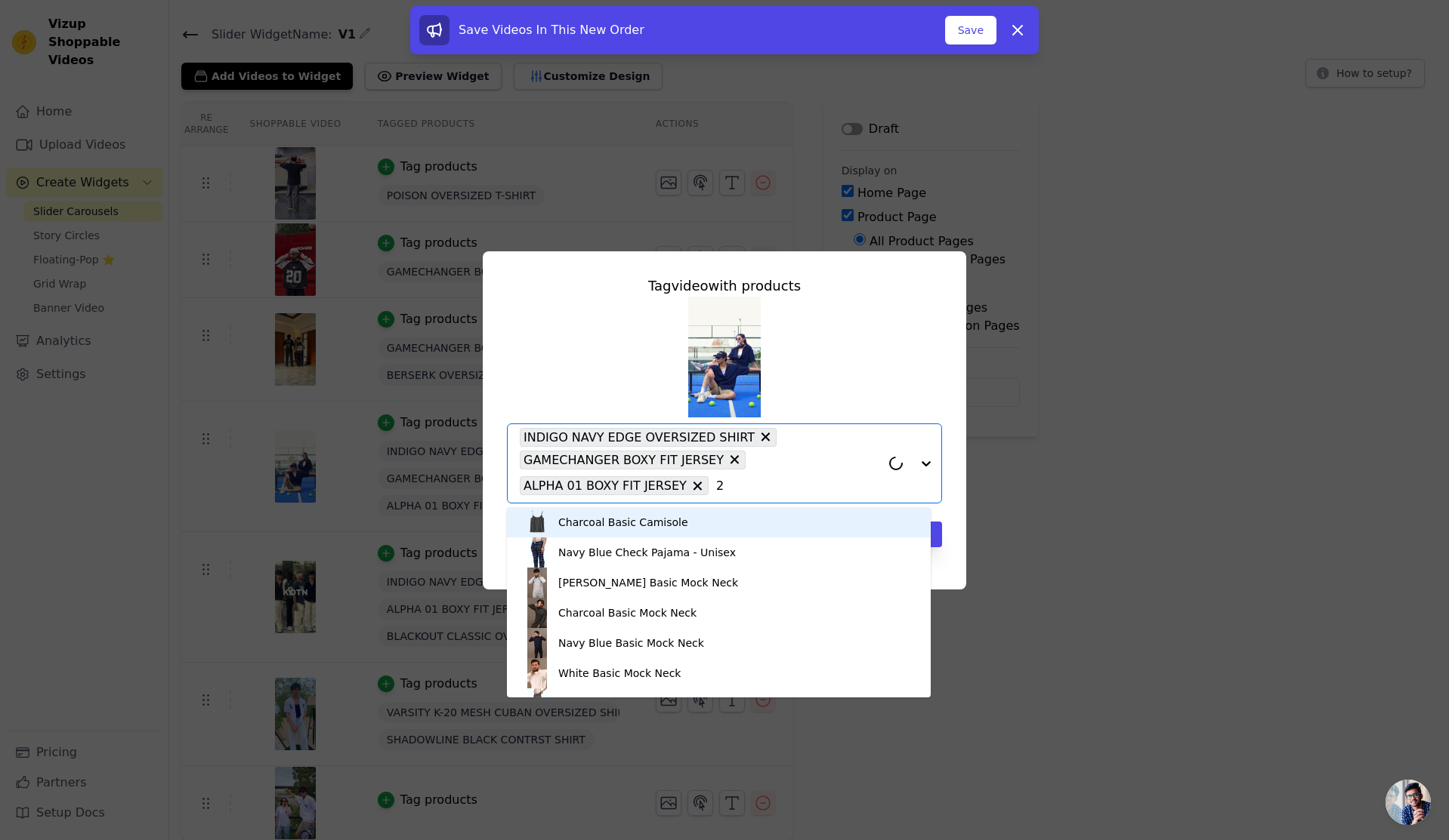
type input "20"
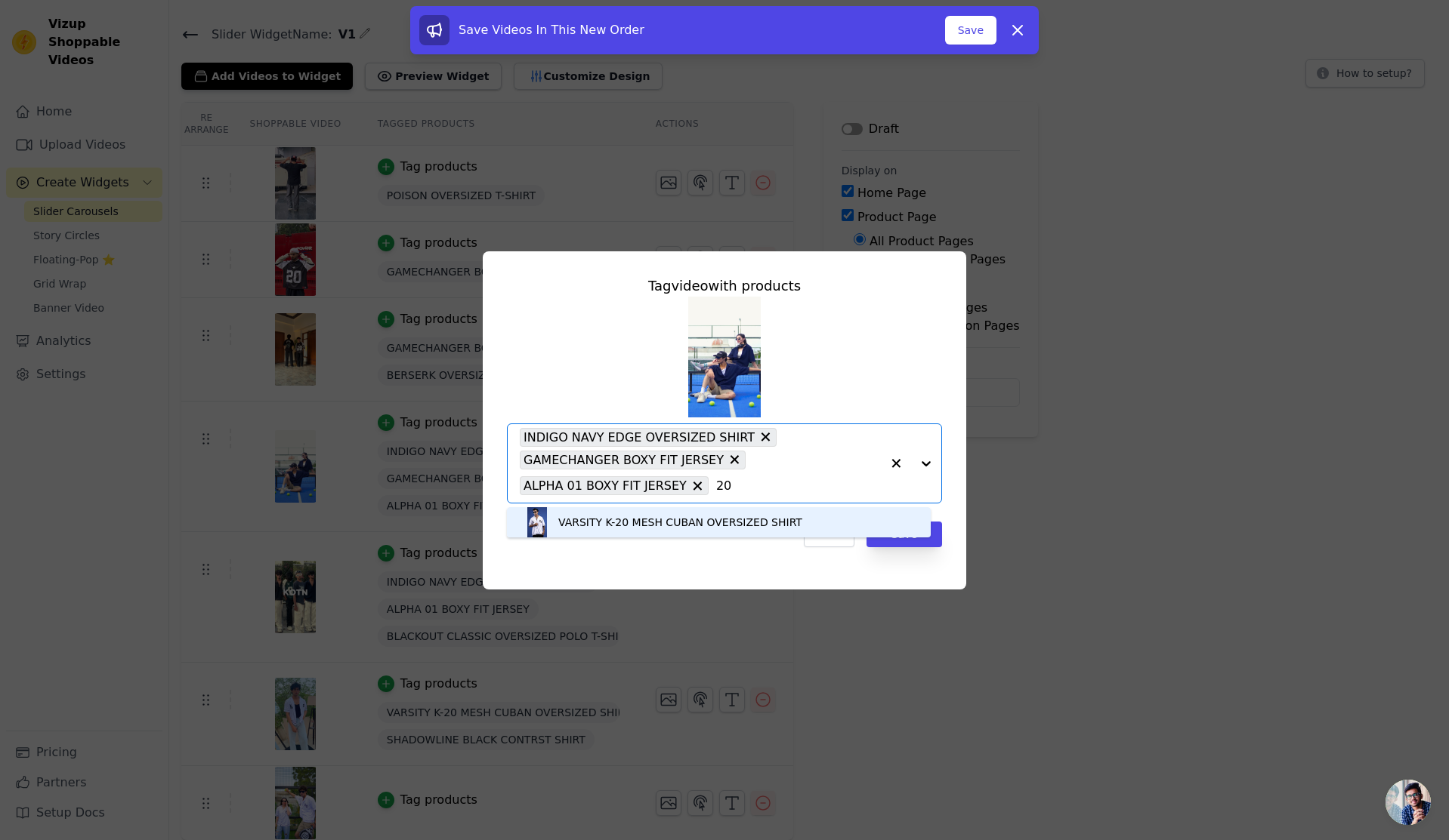
click at [715, 524] on div "VARSITY K-20 MESH CUBAN OVERSIZED SHIRT" at bounding box center [680, 522] width 244 height 15
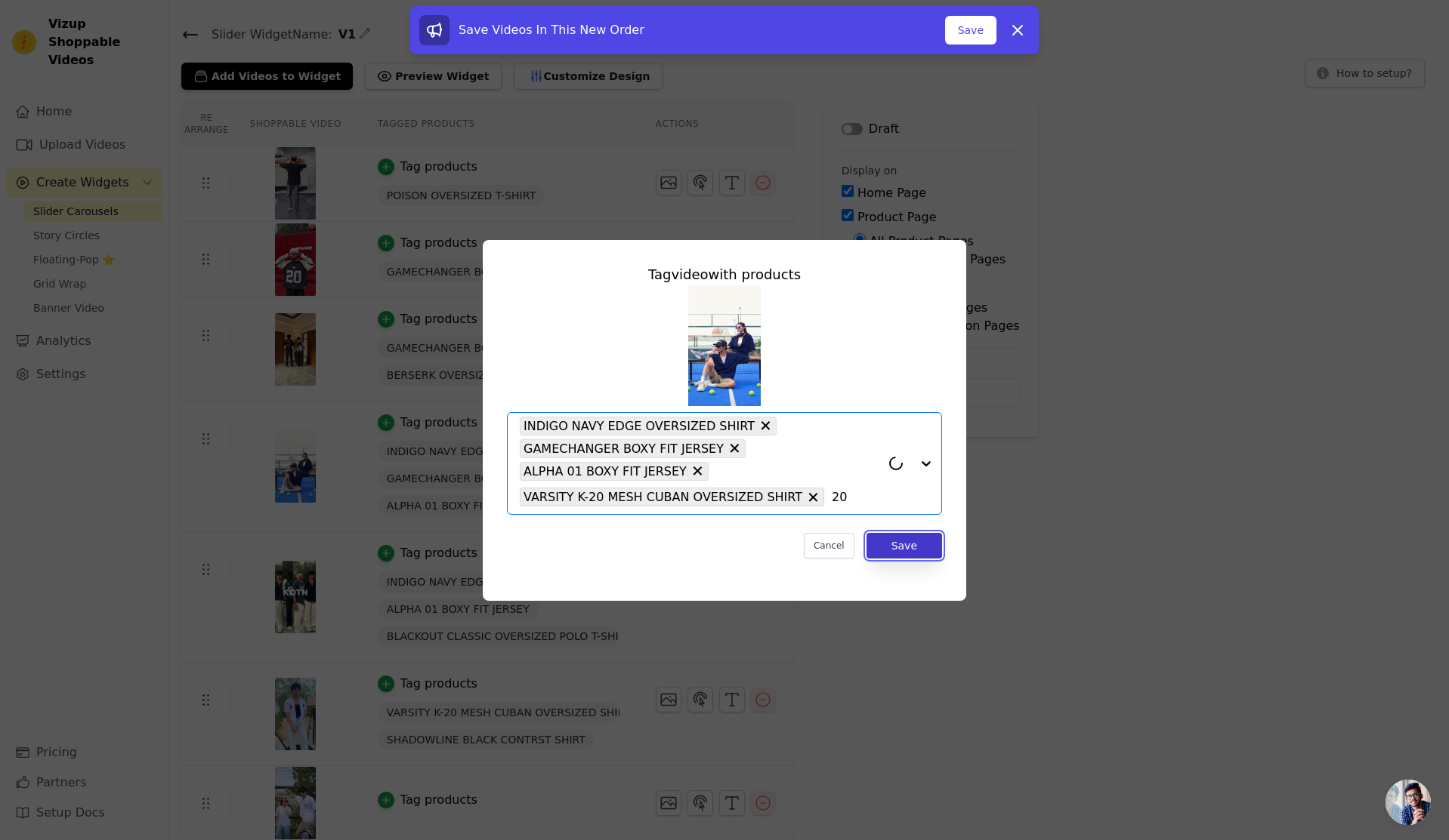
click at [908, 545] on button "Save" at bounding box center [904, 546] width 75 height 25
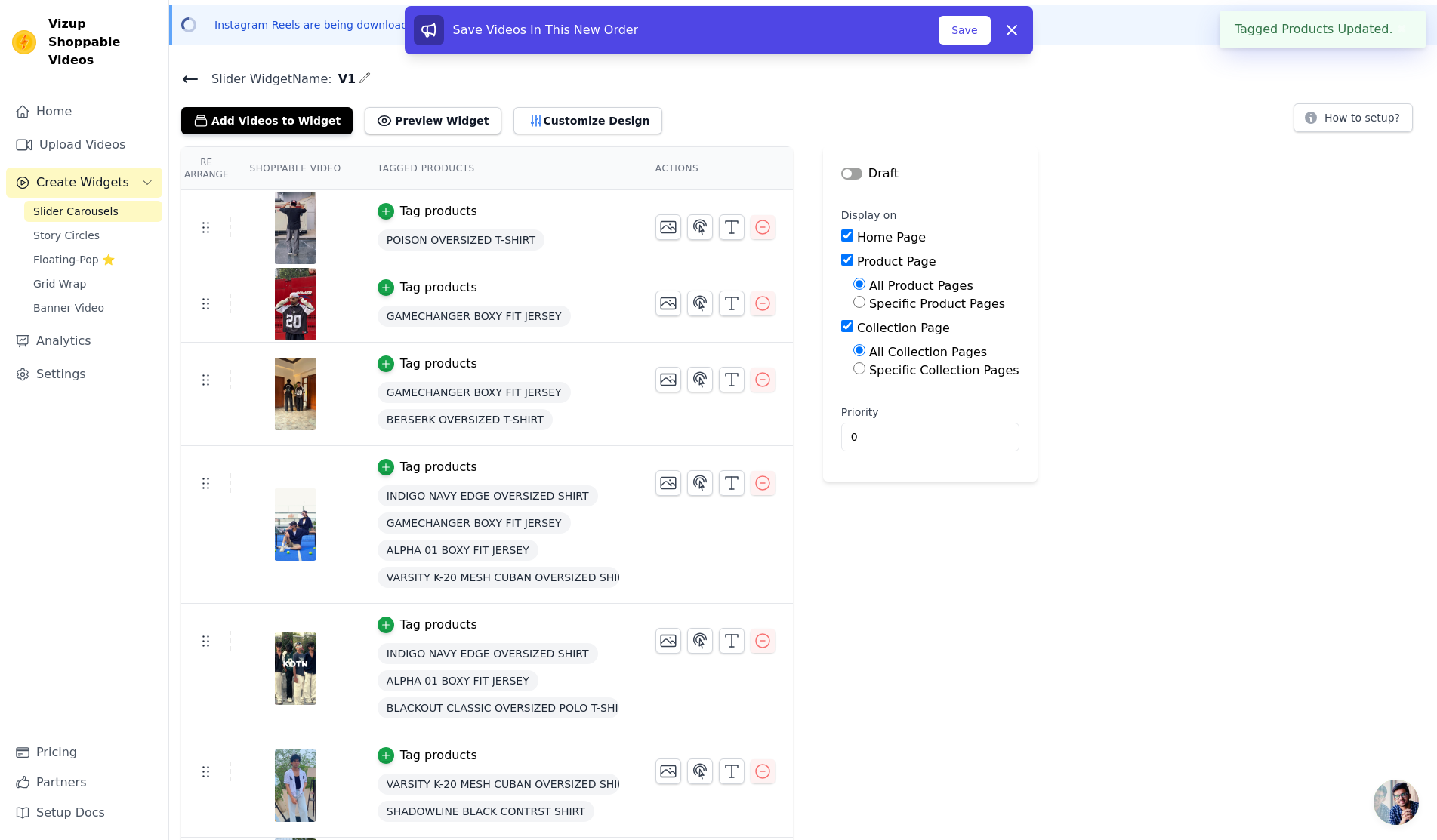
scroll to position [127, 0]
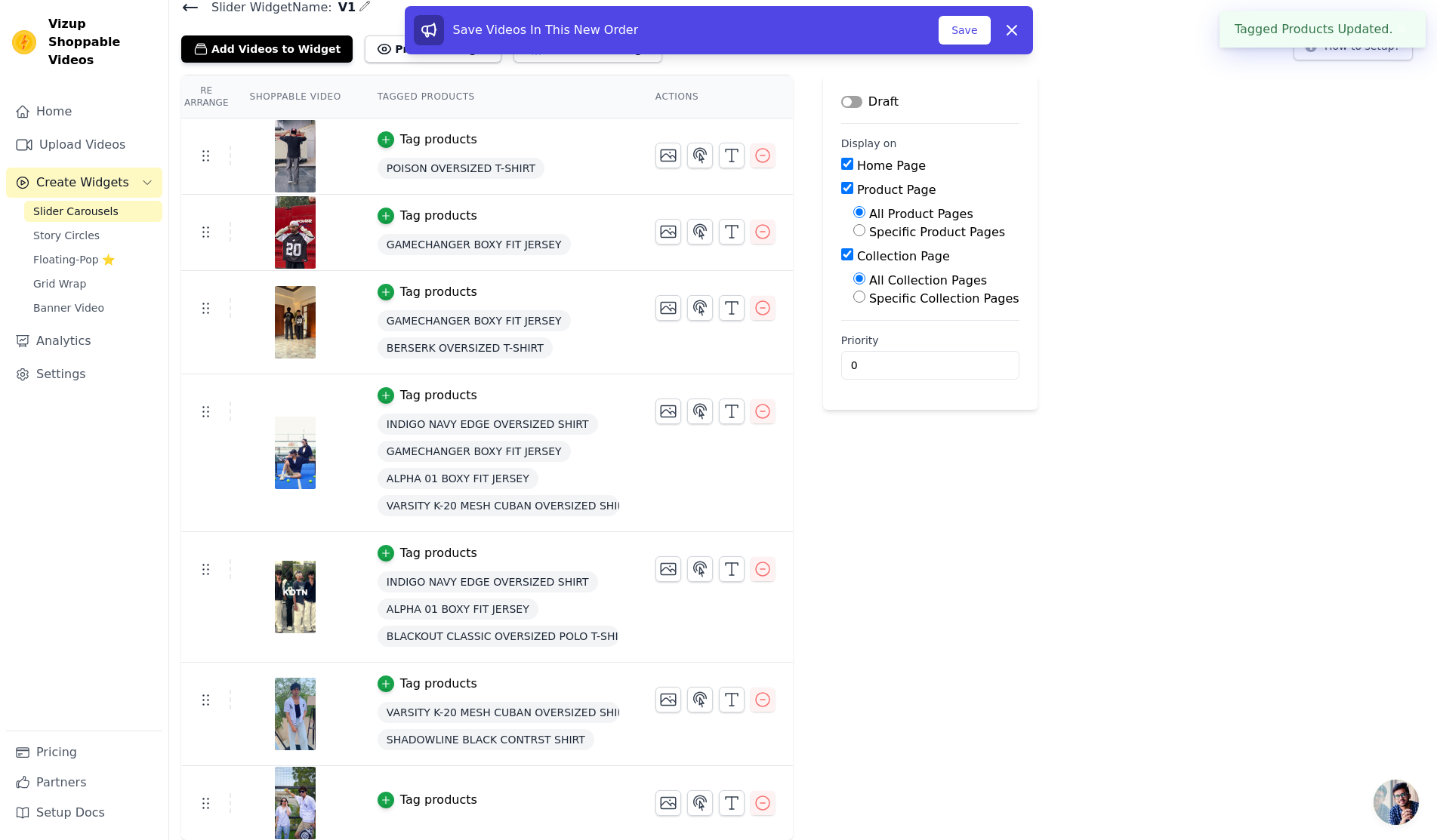
click at [450, 806] on div "Tag products" at bounding box center [438, 800] width 77 height 18
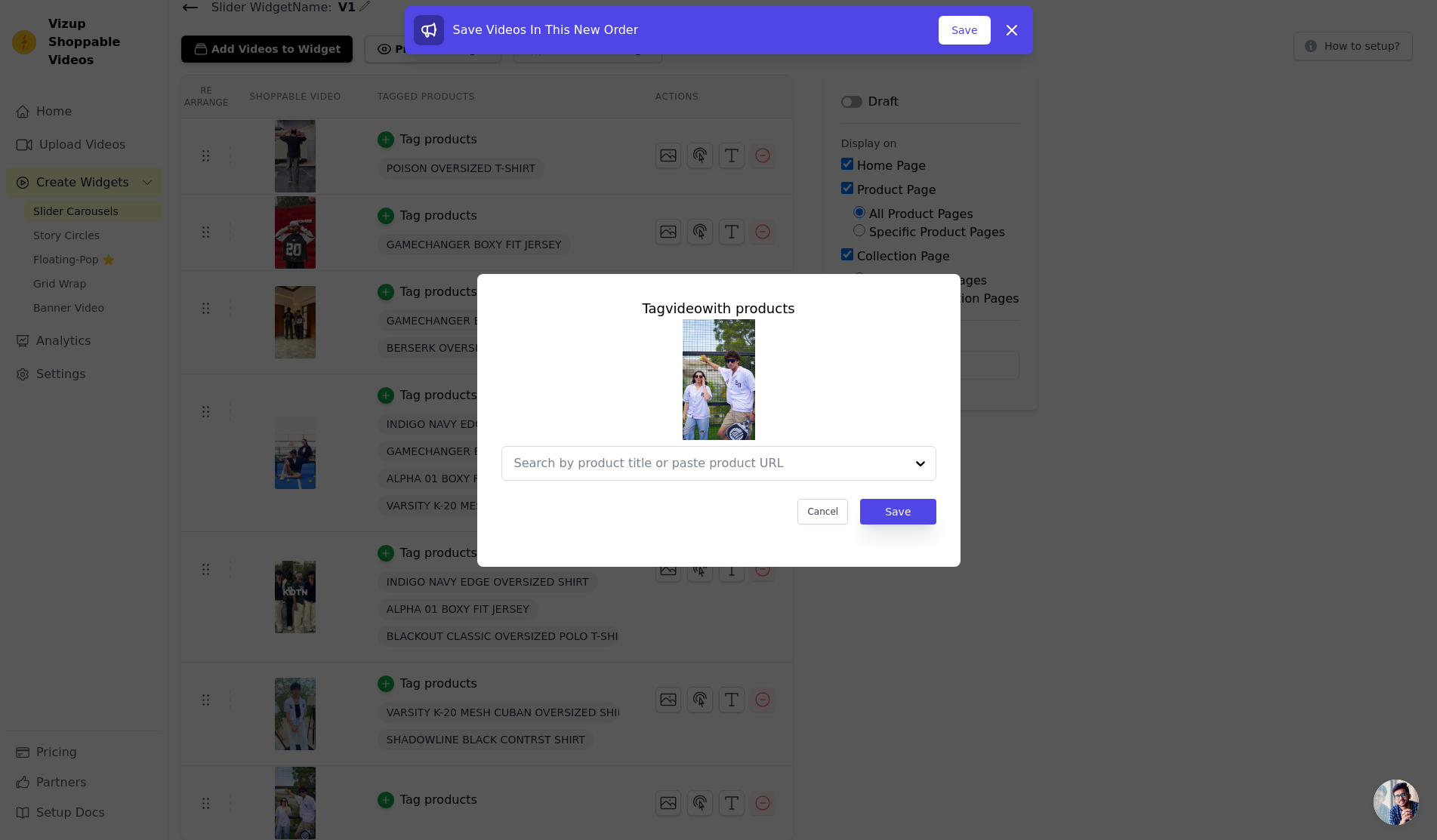
scroll to position [0, 0]
click at [660, 457] on input "text" at bounding box center [715, 464] width 391 height 18
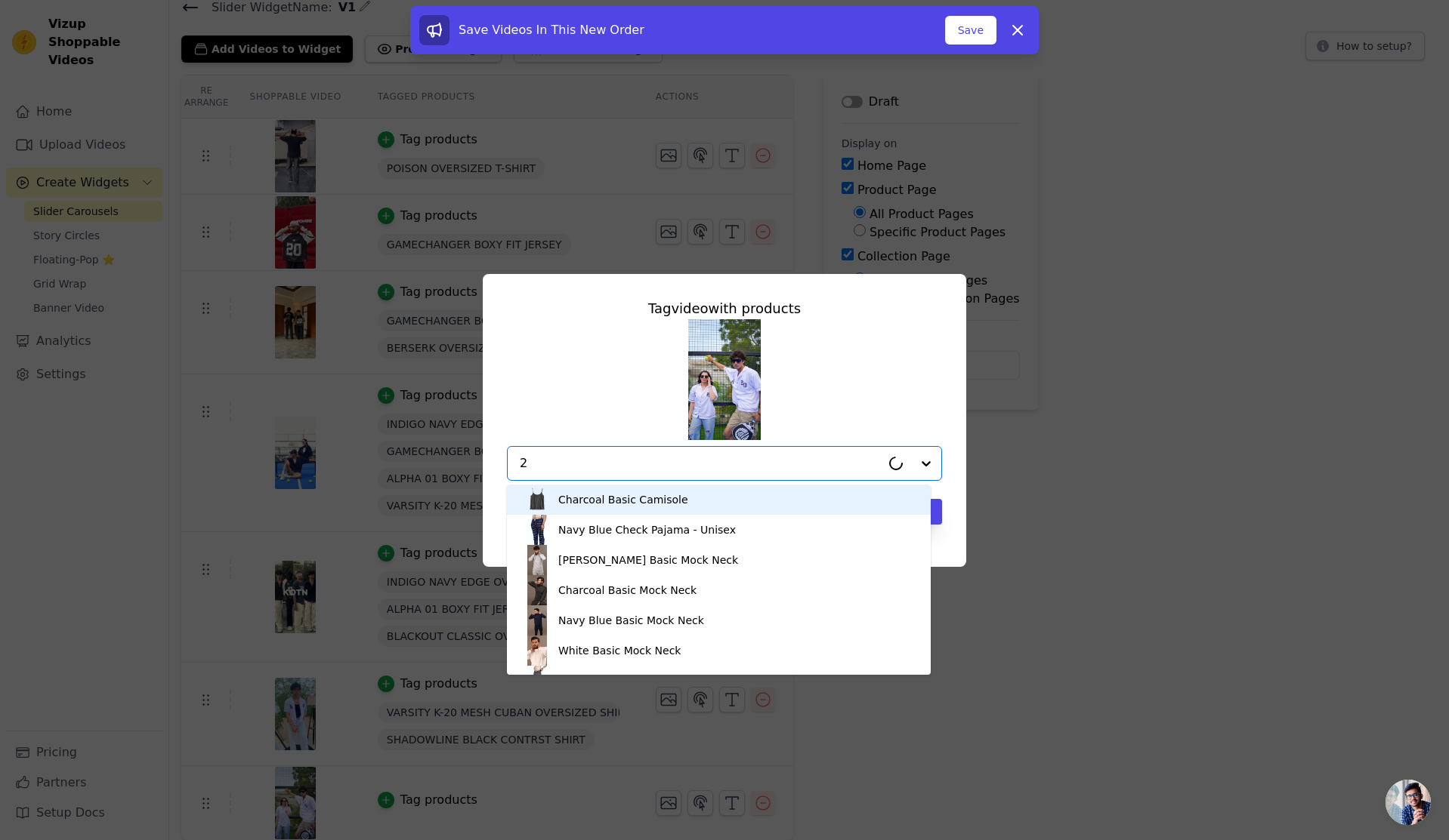
type input "20"
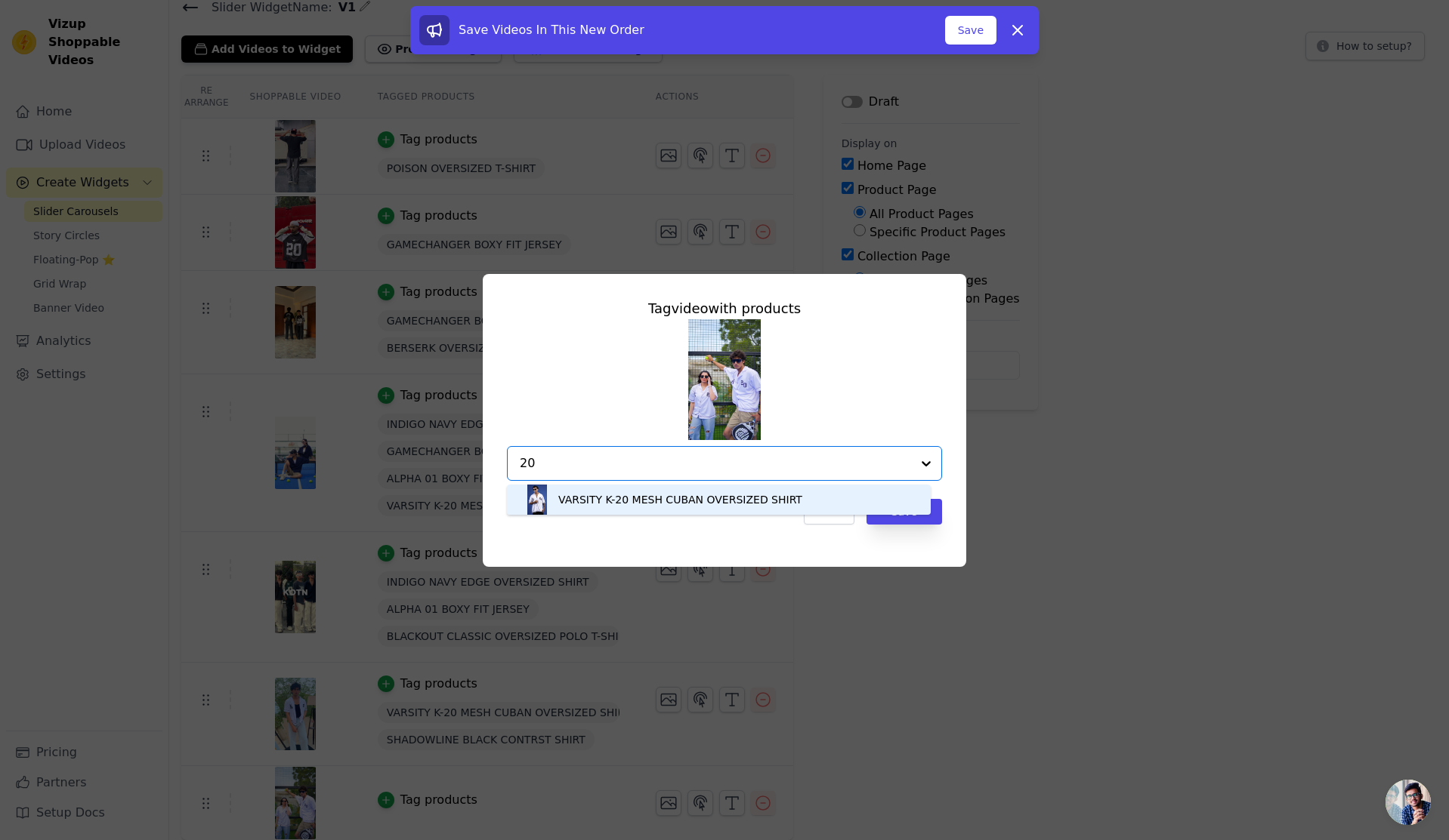
click at [649, 501] on div "VARSITY K-20 MESH CUBAN OVERSIZED SHIRT" at bounding box center [680, 499] width 244 height 15
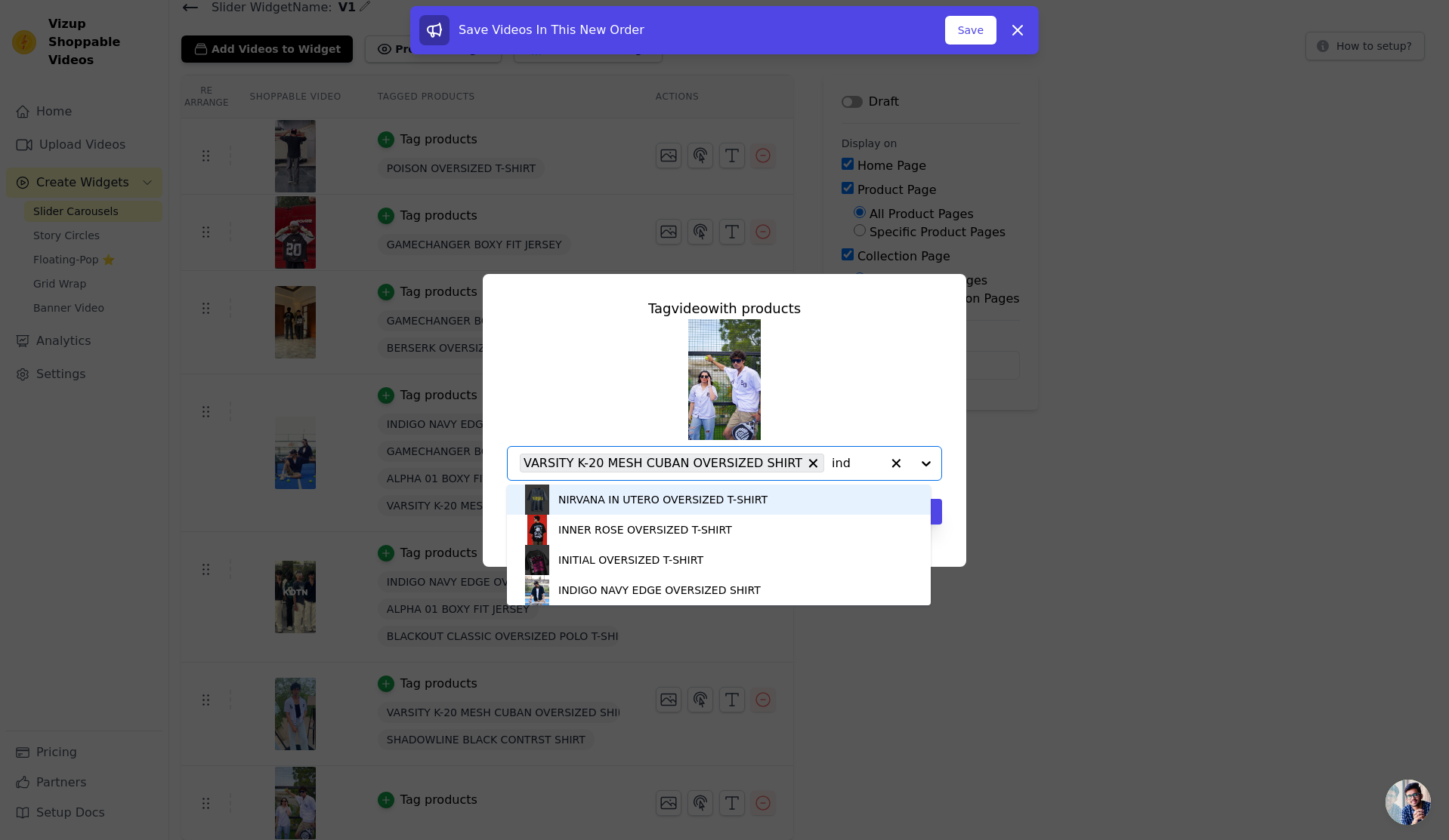
type input "indi"
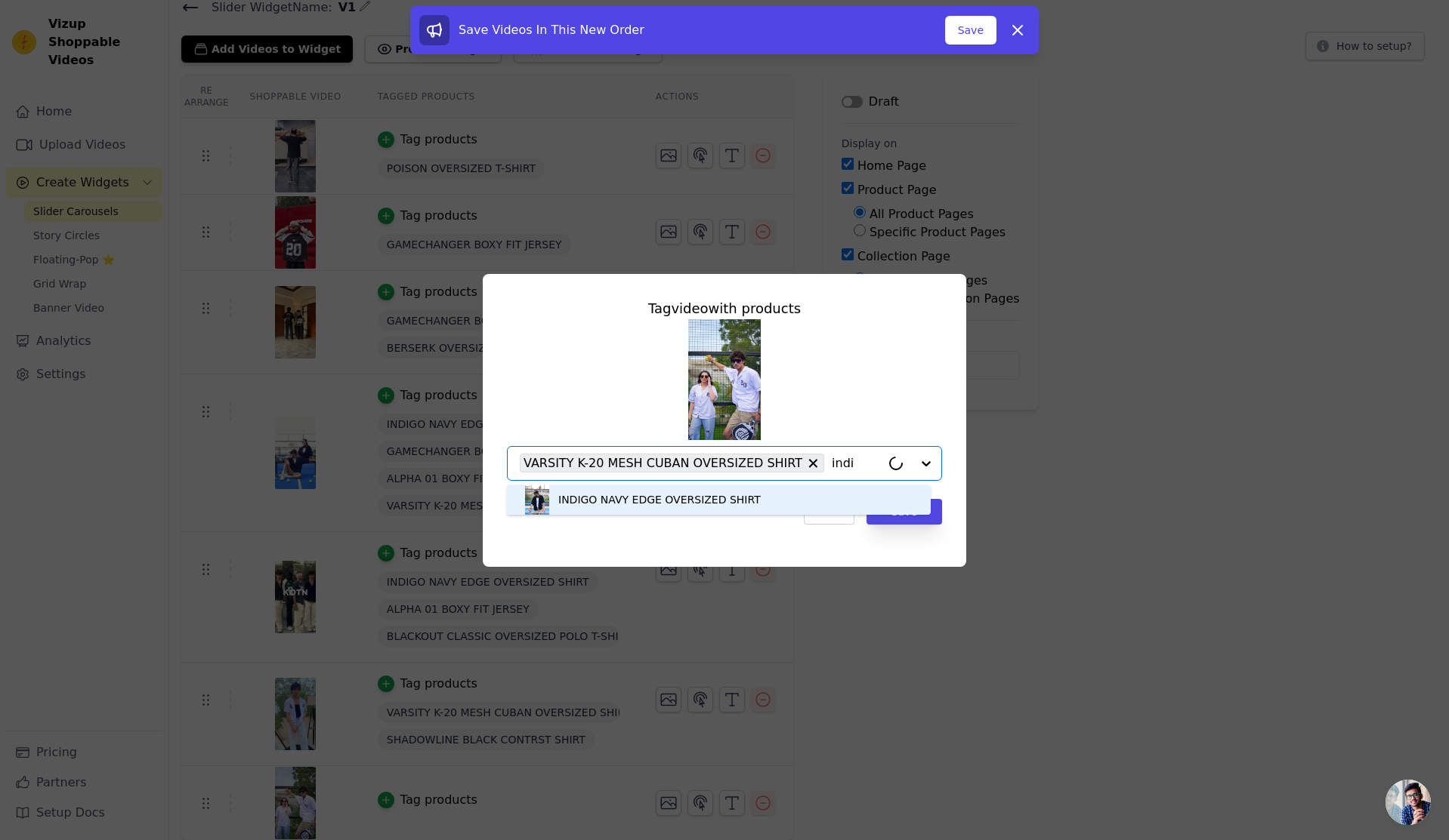
click at [654, 505] on div "INDIGO NAVY EDGE OVERSIZED SHIRT" at bounding box center [659, 499] width 203 height 15
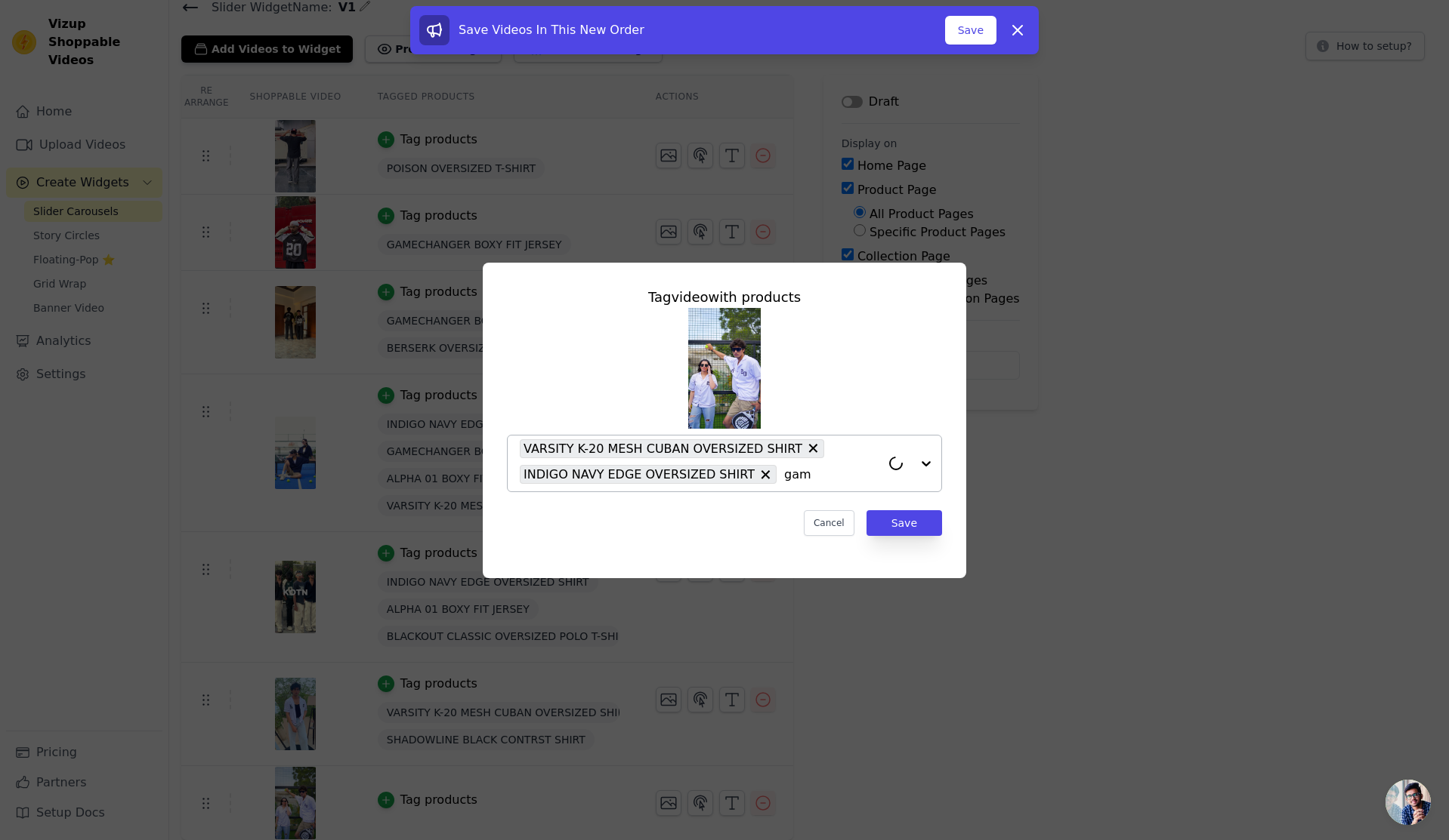
type input "game"
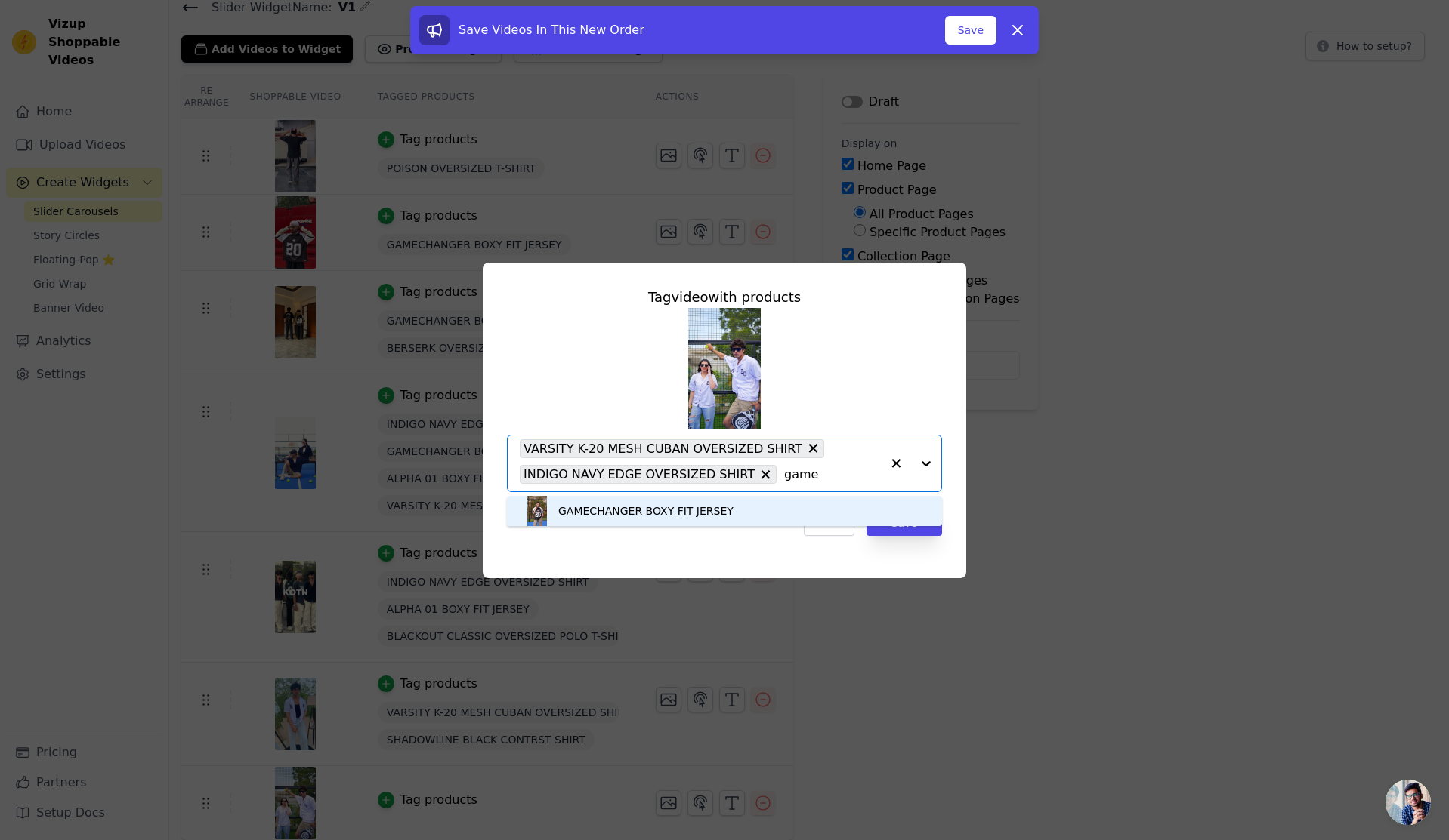
click at [674, 509] on div "GAMECHANGER BOXY FIT JERSEY" at bounding box center [645, 511] width 175 height 15
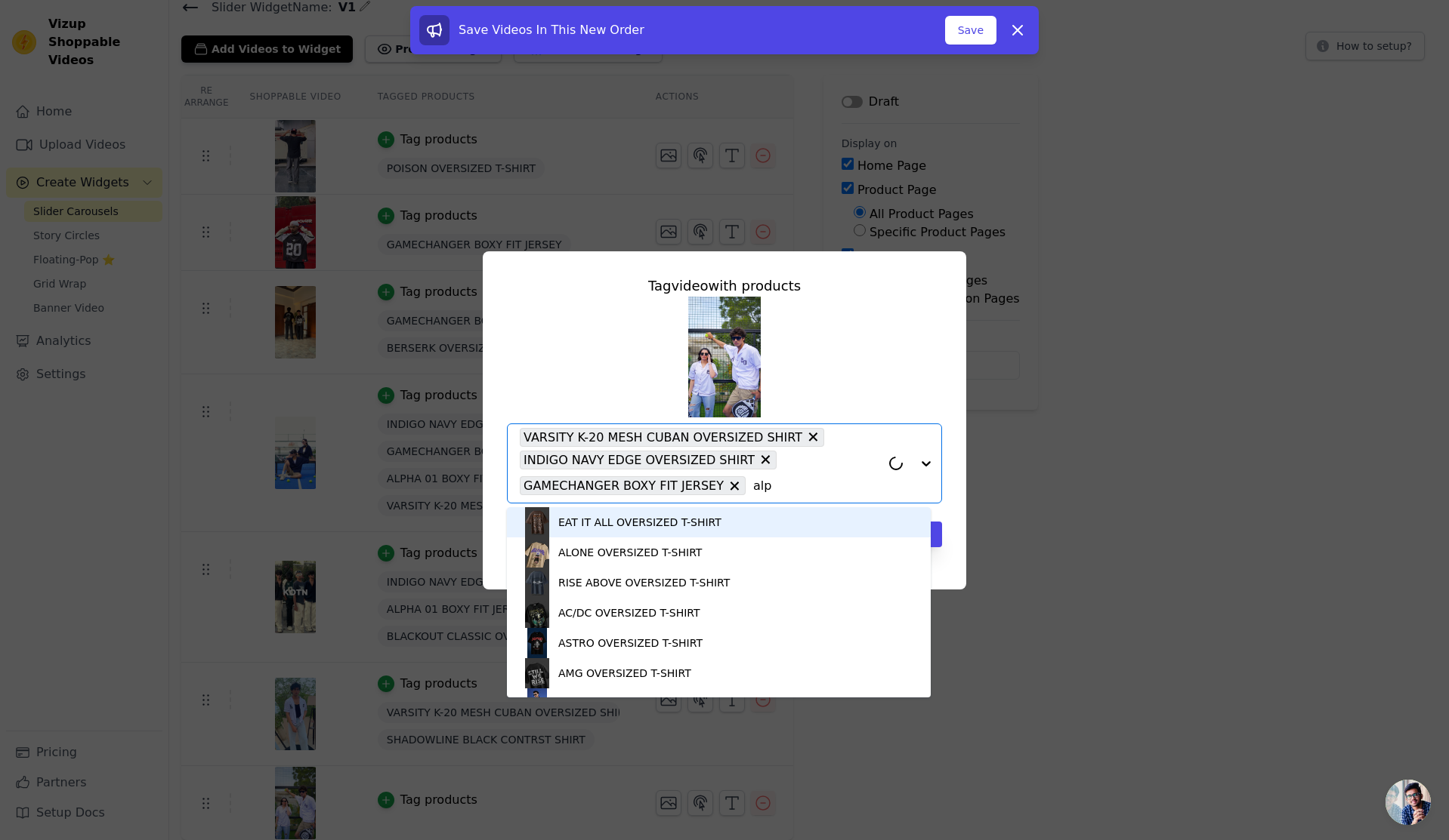
type input "alph"
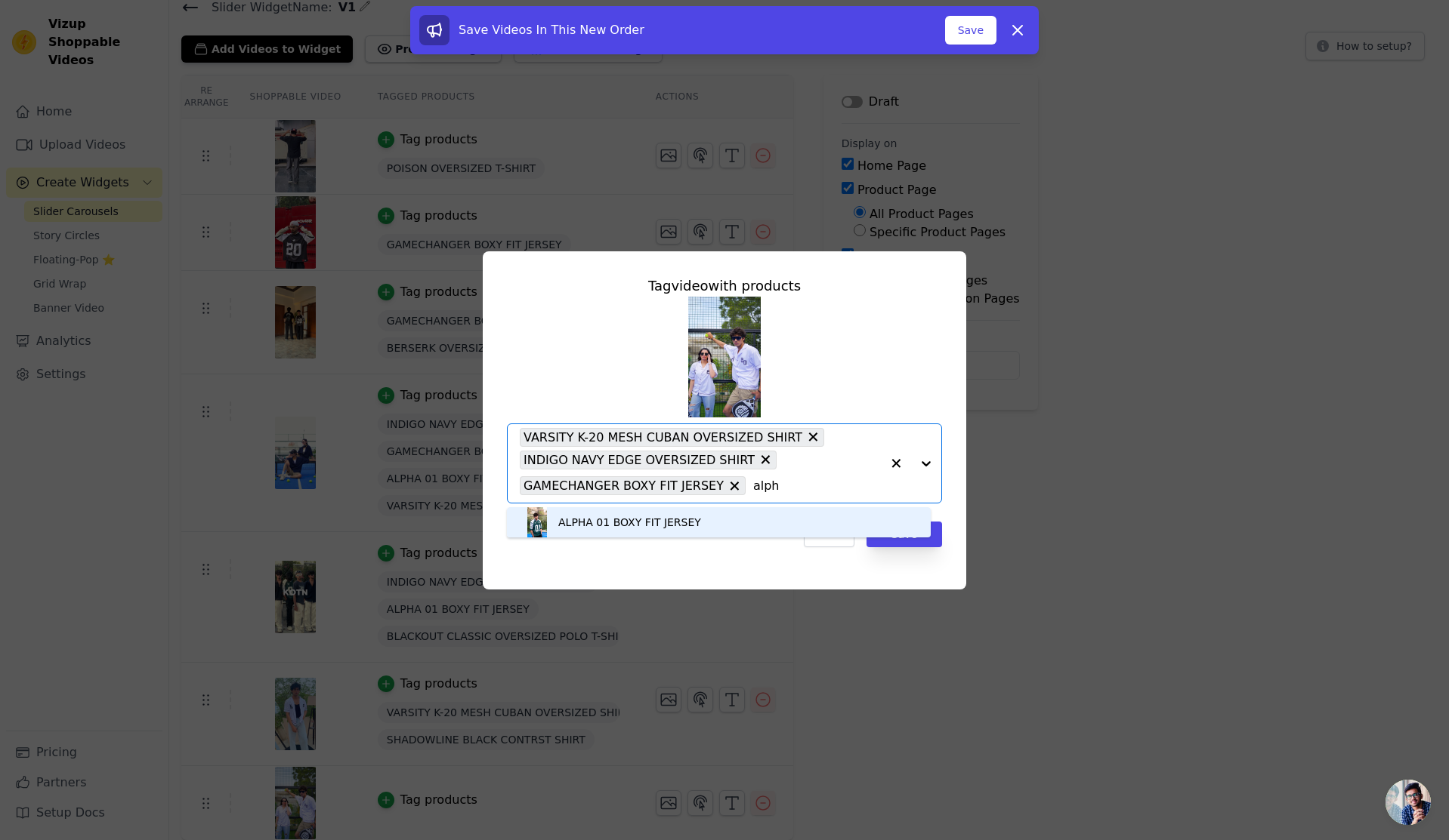
click at [677, 525] on div "ALPHA 01 BOXY FIT JERSEY" at bounding box center [629, 522] width 142 height 15
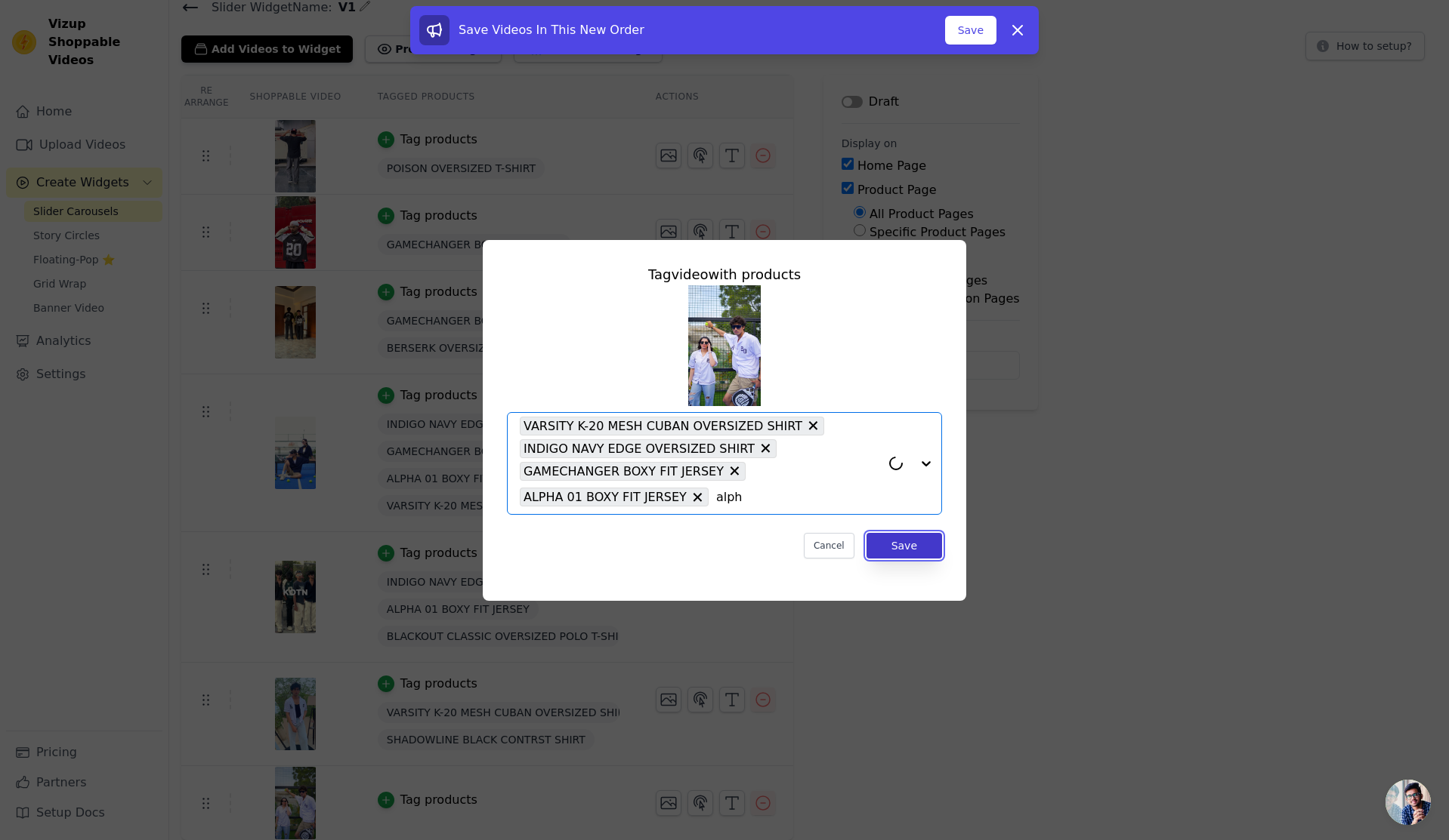
click at [927, 544] on button "Save" at bounding box center [904, 546] width 75 height 25
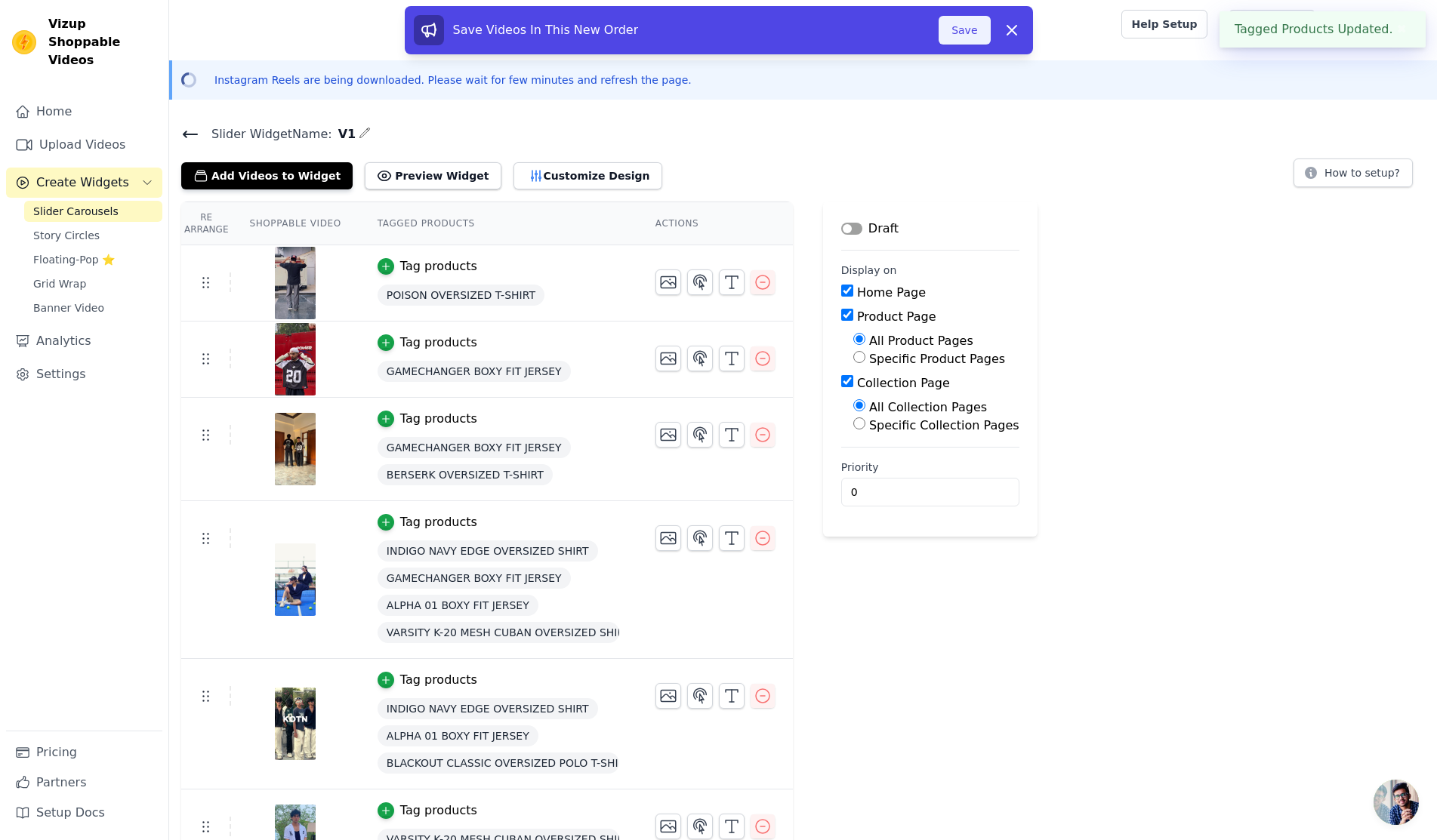
click at [950, 28] on button "Save" at bounding box center [964, 30] width 51 height 28
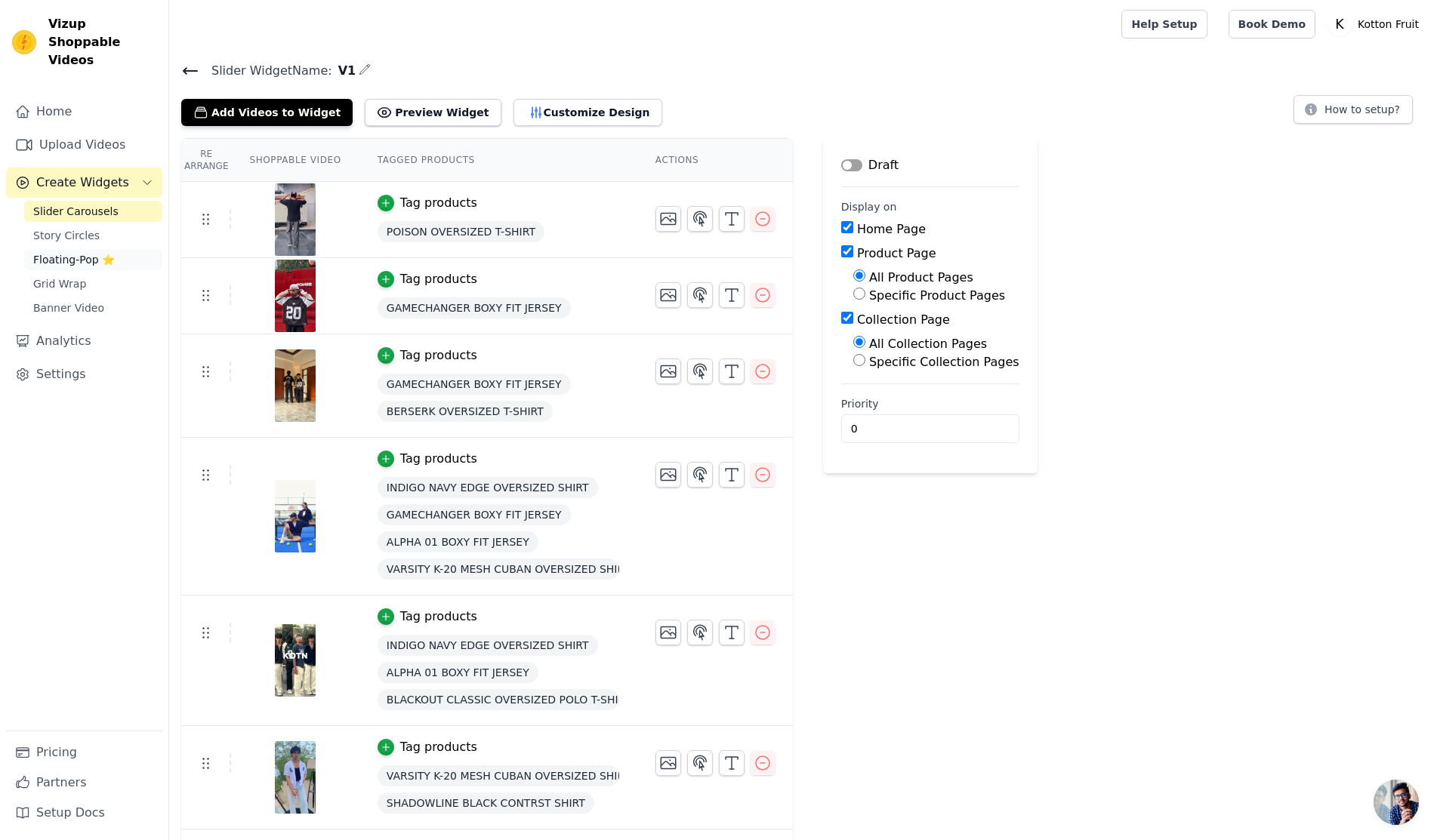
click at [85, 252] on link "Floating-Pop ⭐" at bounding box center [93, 259] width 138 height 21
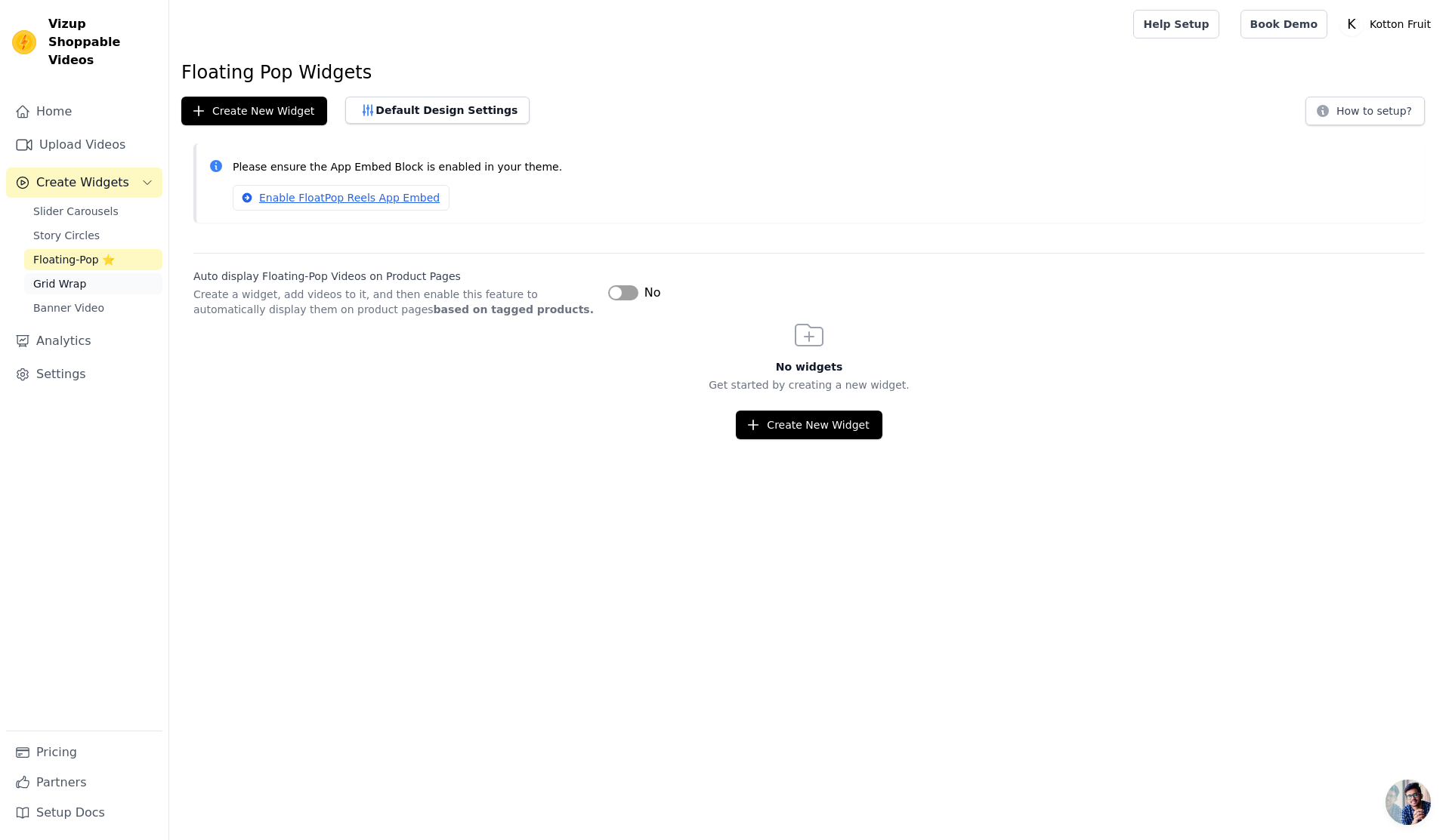
click at [99, 274] on link "Grid Wrap" at bounding box center [93, 284] width 138 height 21
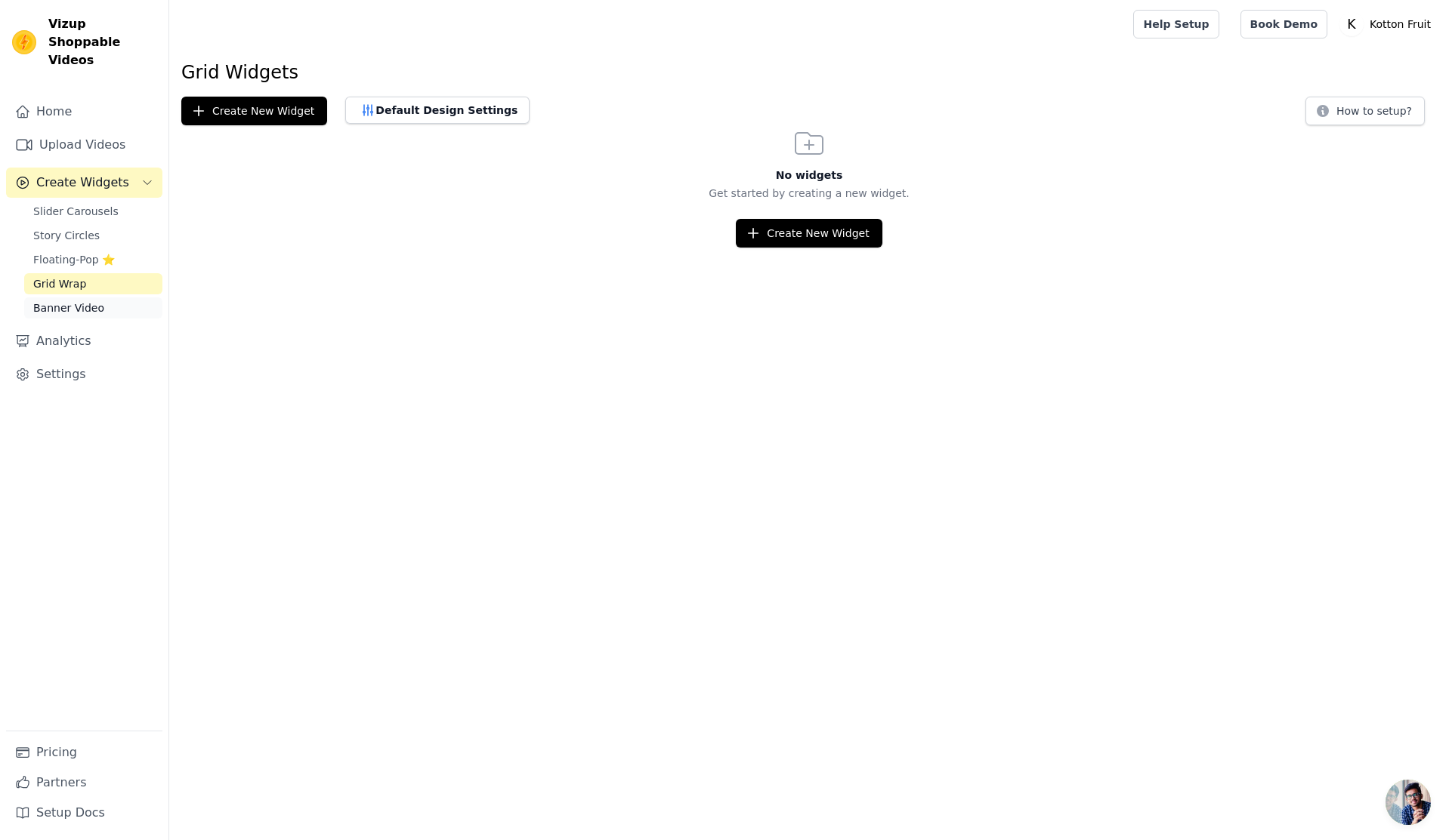
click at [100, 297] on link "Banner Video" at bounding box center [93, 308] width 138 height 21
click at [126, 201] on link "Slider Carousels" at bounding box center [93, 211] width 138 height 21
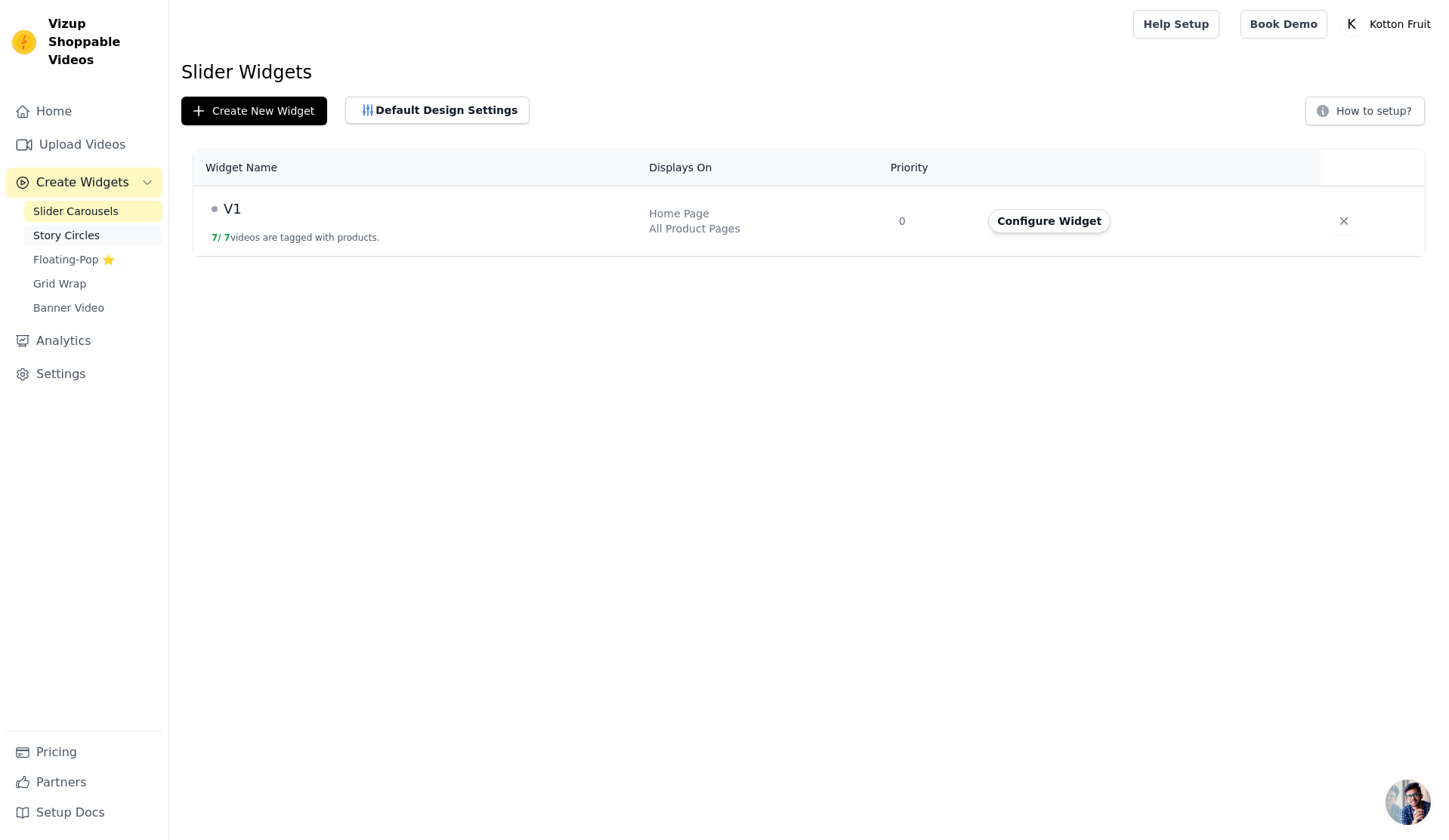
click at [94, 225] on link "Story Circles" at bounding box center [93, 235] width 138 height 21
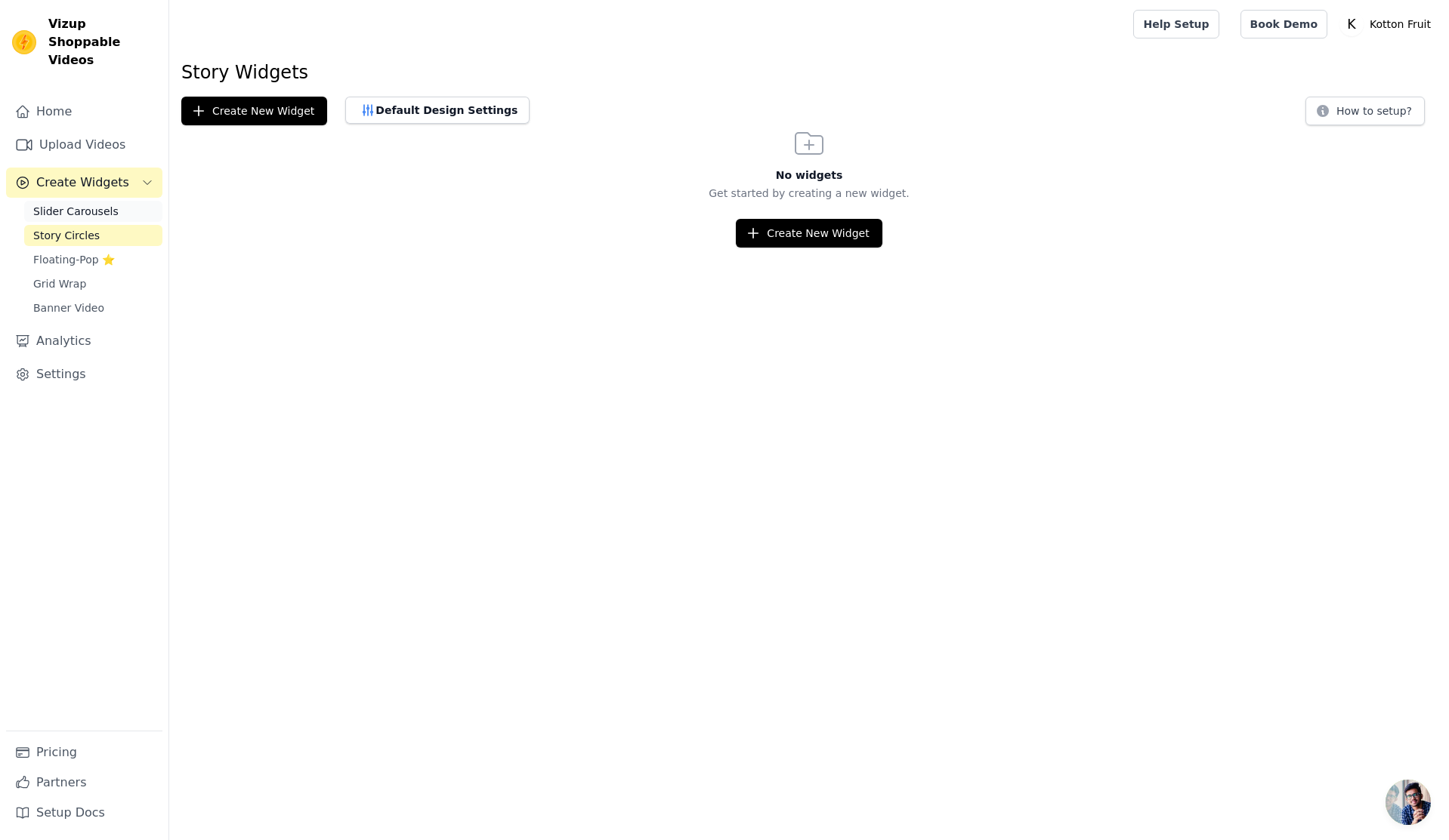
click at [94, 204] on span "Slider Carousels" at bounding box center [76, 211] width 85 height 15
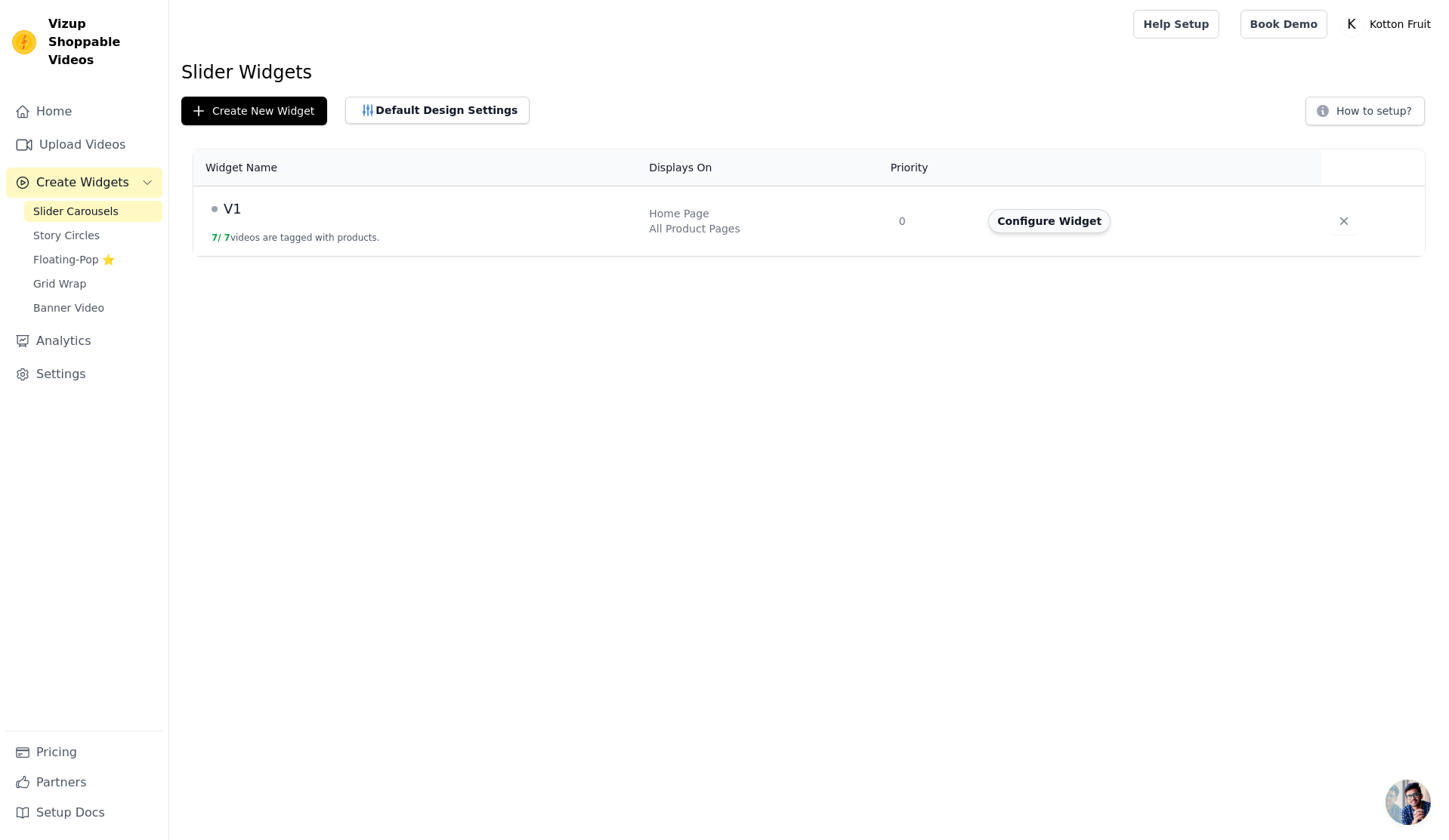
click at [1021, 218] on button "Configure Widget" at bounding box center [1049, 221] width 123 height 25
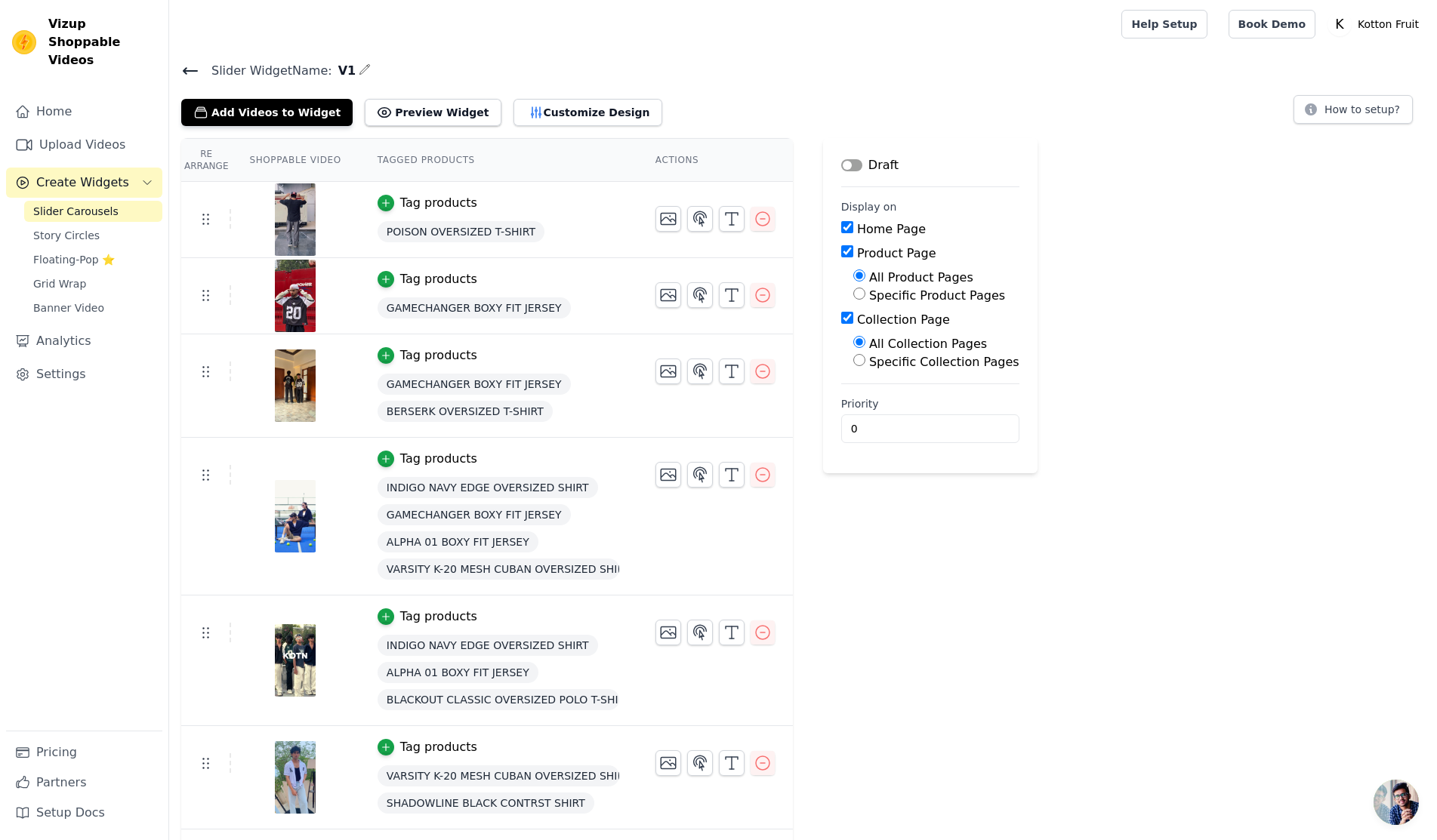
click at [847, 165] on button "Label" at bounding box center [851, 165] width 21 height 12
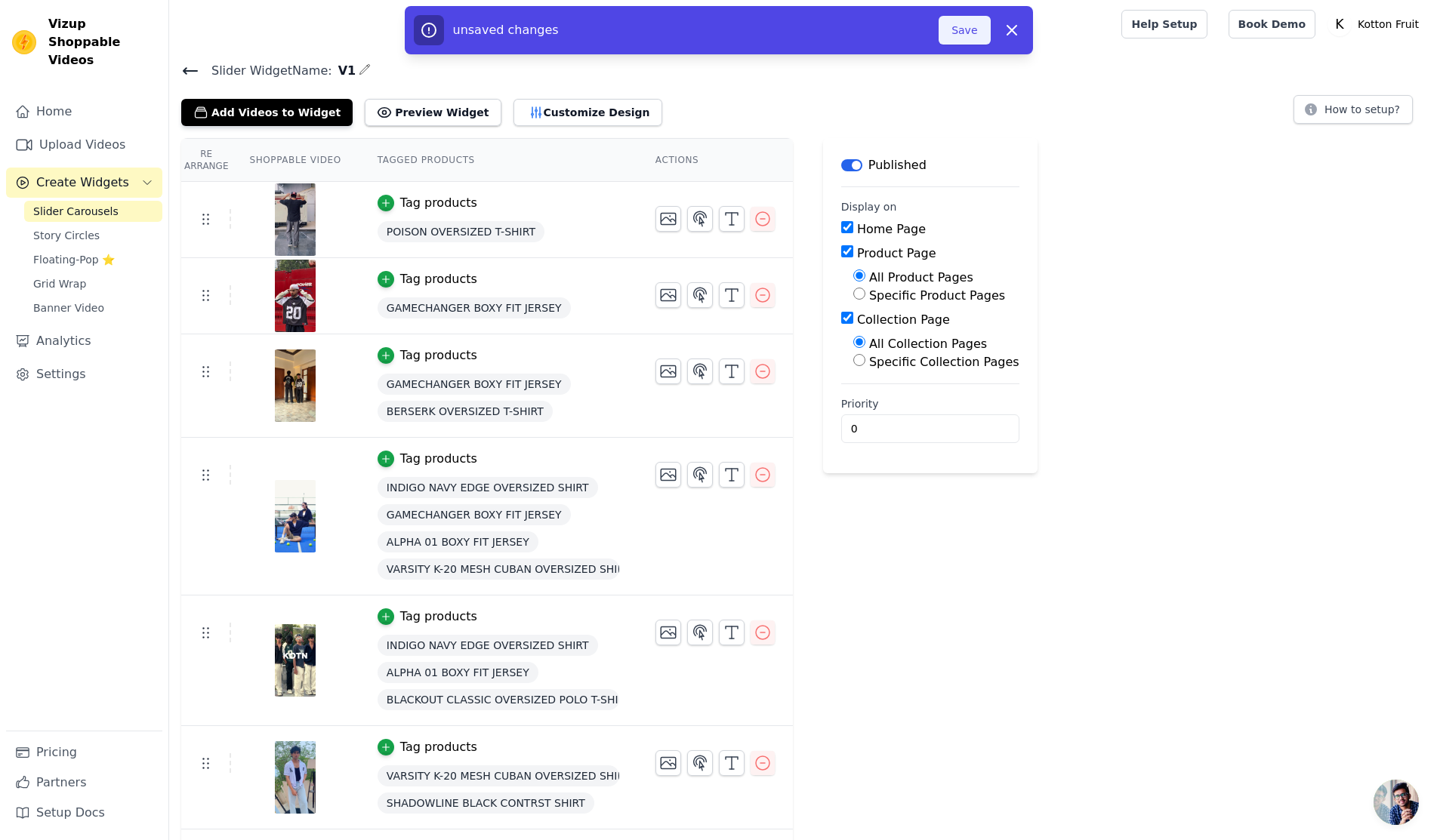
click at [969, 33] on button "Save" at bounding box center [964, 30] width 51 height 28
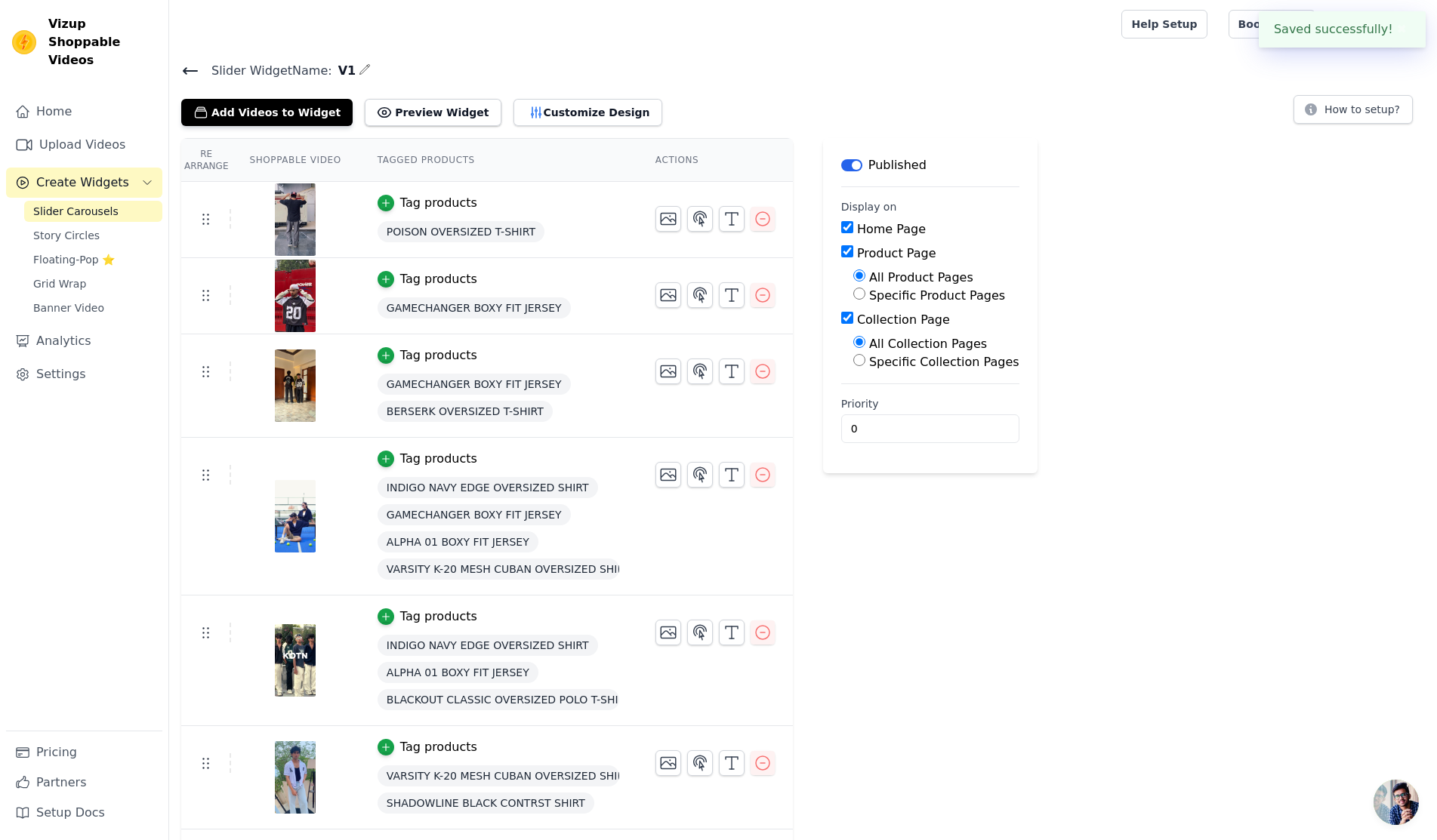
click at [957, 141] on main "Label Published Display on Home Page Product Page All Product Pages Specific Pr…" at bounding box center [930, 306] width 214 height 335
click at [1020, 643] on div "Re Arrange Shoppable Video Tagged Products Actions Tag products POISON OVERSIZE…" at bounding box center [803, 563] width 1268 height 849
click at [64, 326] on link "Analytics" at bounding box center [85, 341] width 157 height 30
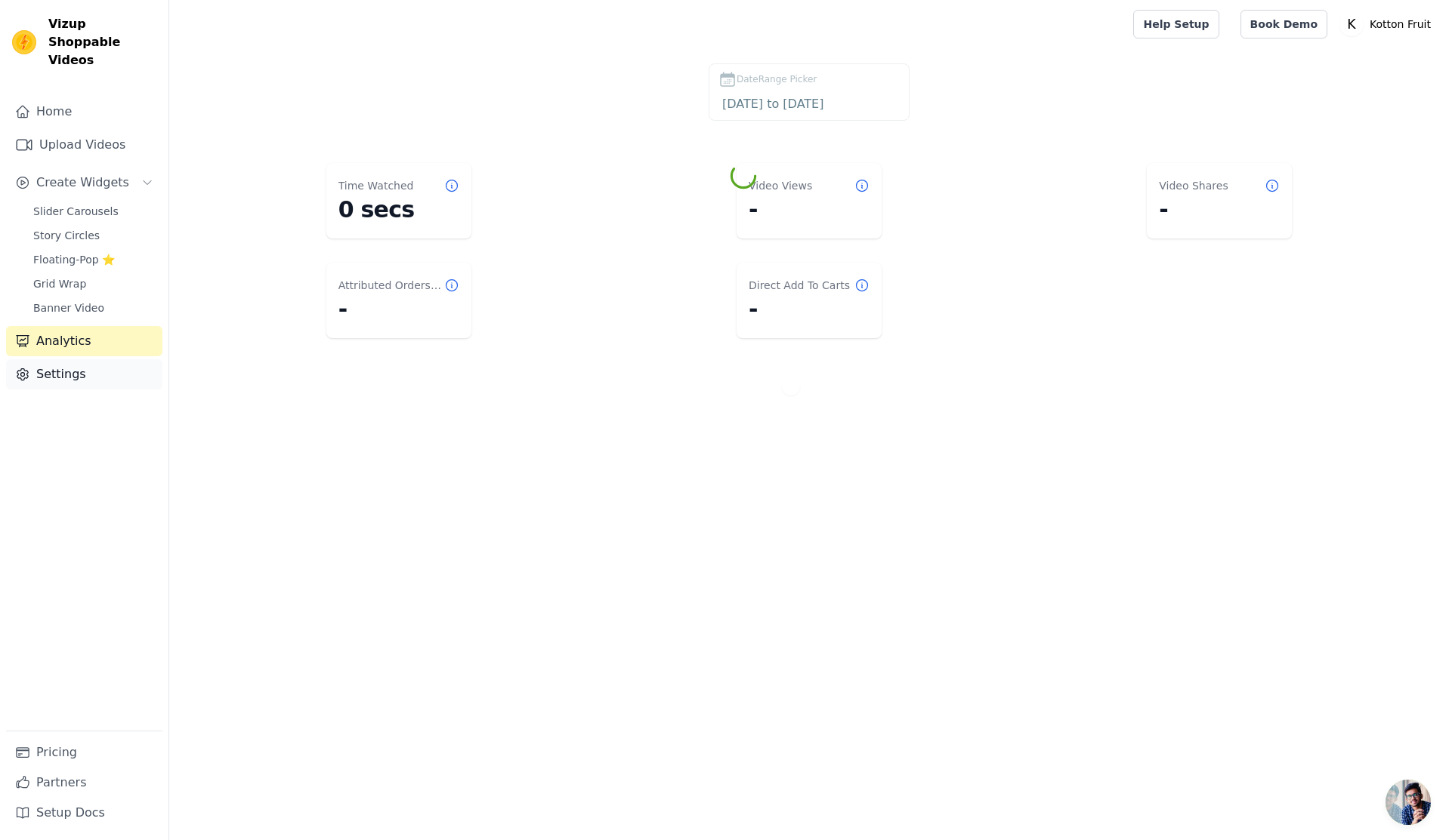
click at [64, 359] on link "Settings" at bounding box center [85, 374] width 157 height 30
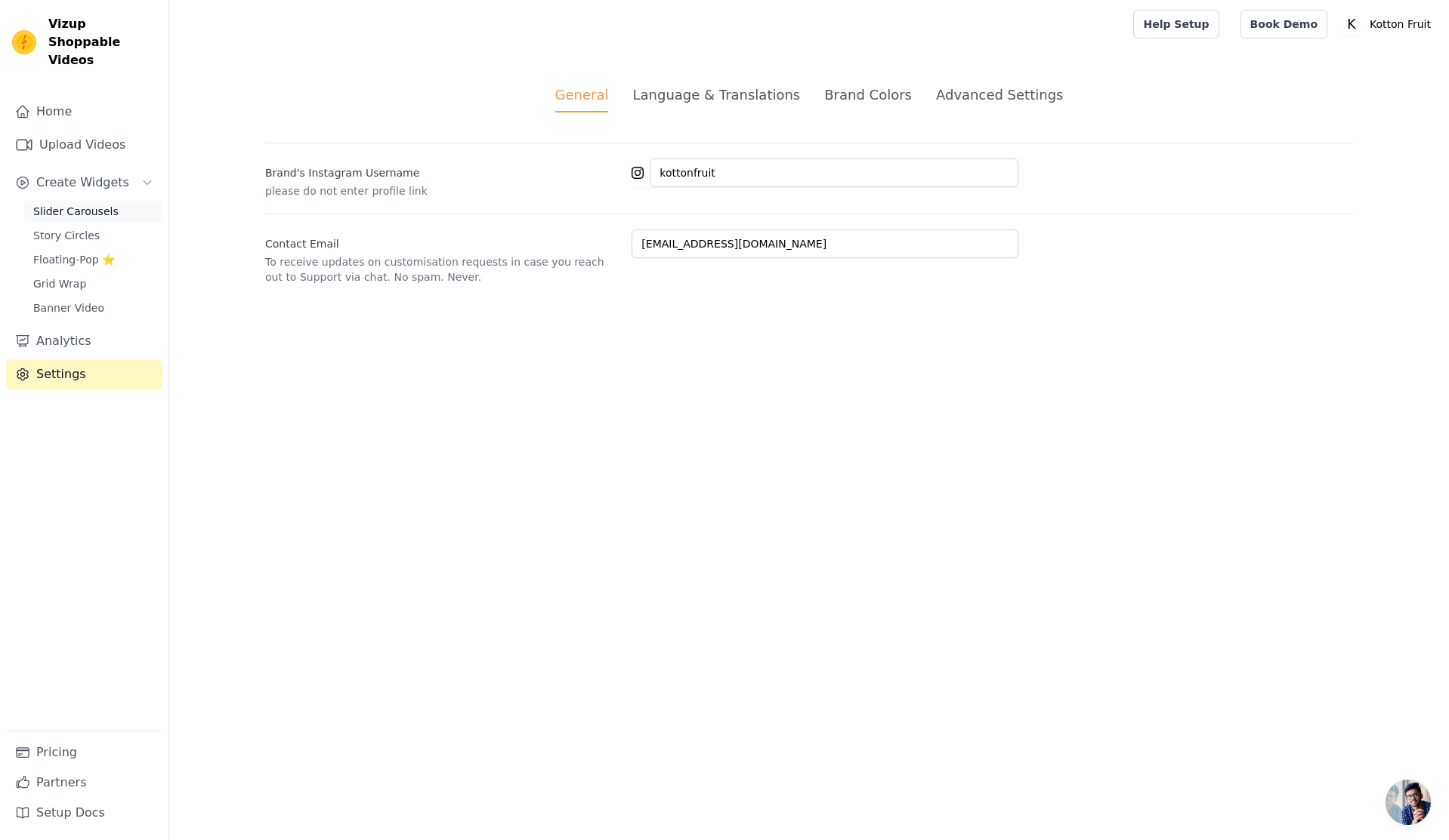
click at [107, 201] on link "Slider Carousels" at bounding box center [93, 211] width 138 height 21
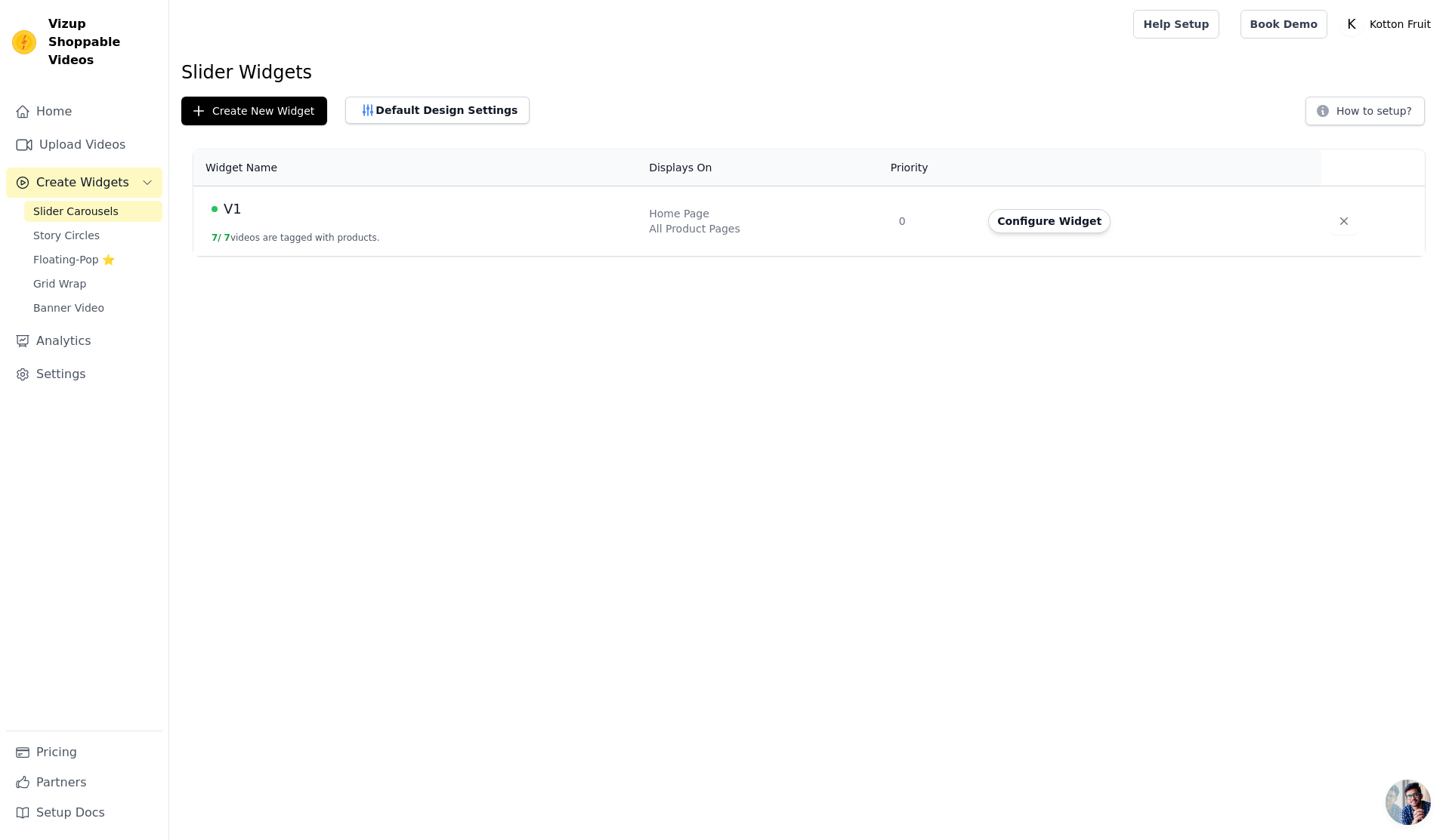
click at [1095, 256] on html "Vizup Shoppable Videos Home Upload Videos Create Widgets Slider Carousels Story…" at bounding box center [724, 128] width 1449 height 256
click at [1032, 223] on button "Configure Widget" at bounding box center [1049, 221] width 123 height 25
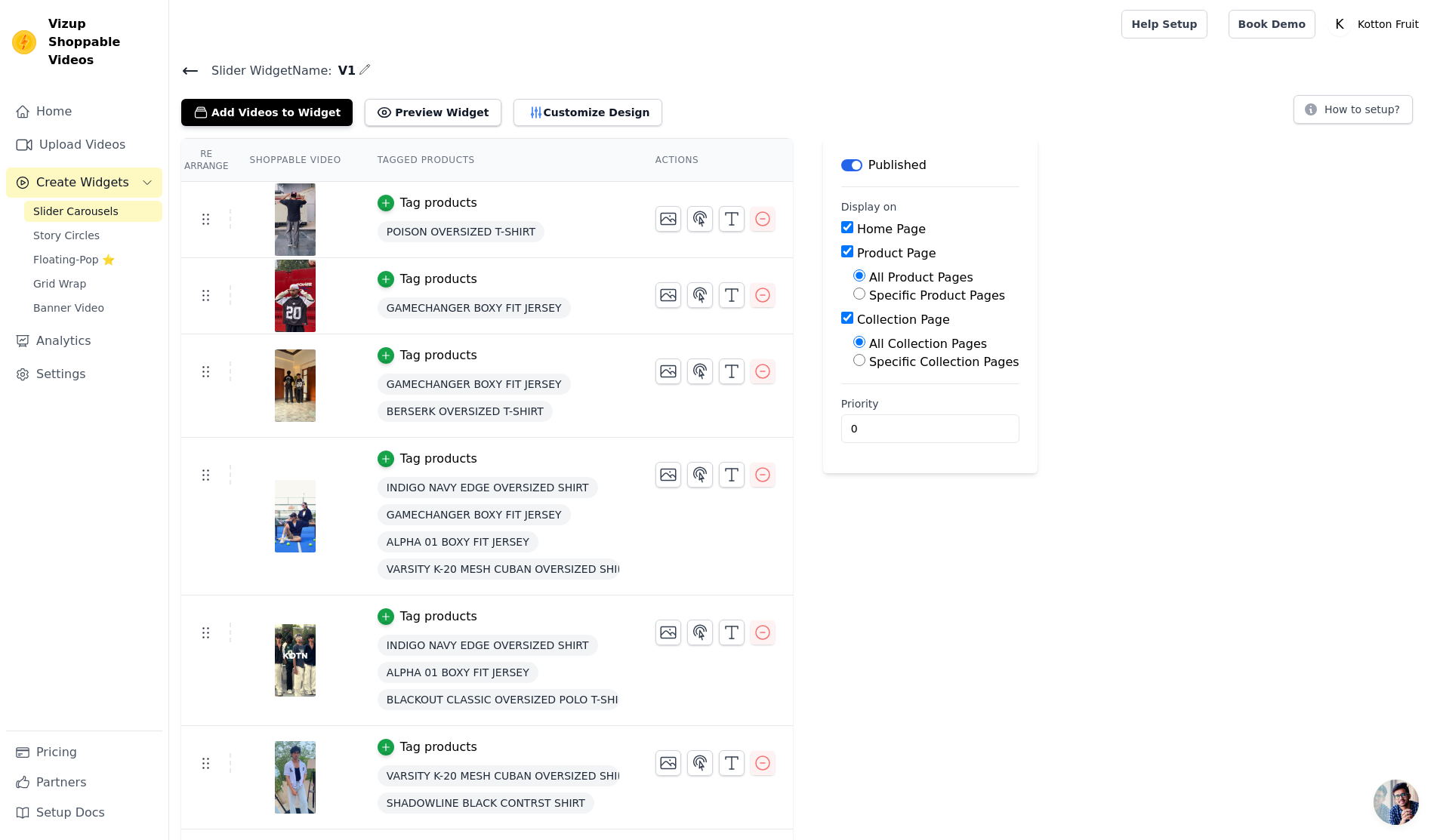
click at [841, 170] on button "Label" at bounding box center [851, 165] width 21 height 12
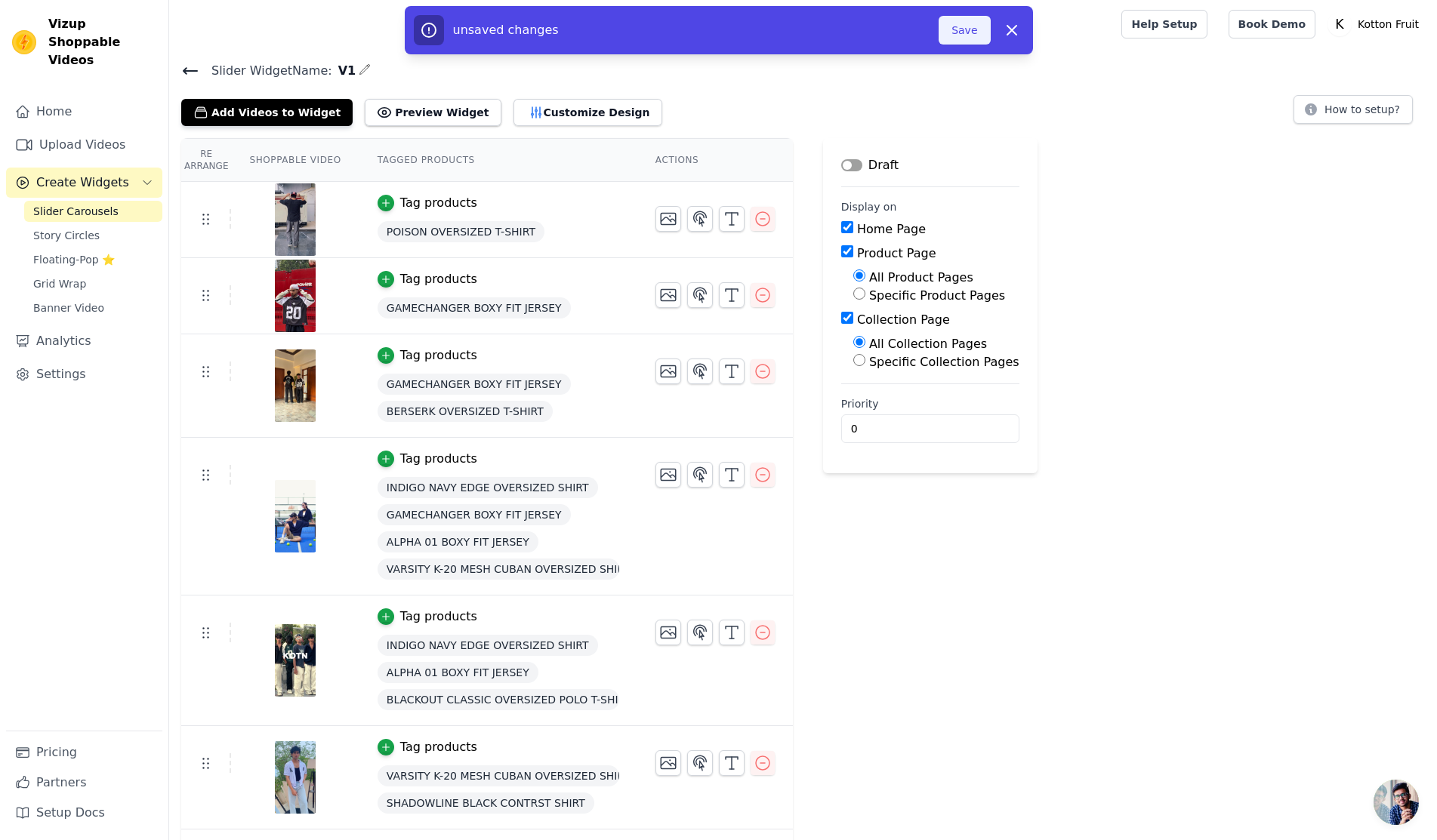
click at [968, 25] on button "Save" at bounding box center [964, 30] width 51 height 28
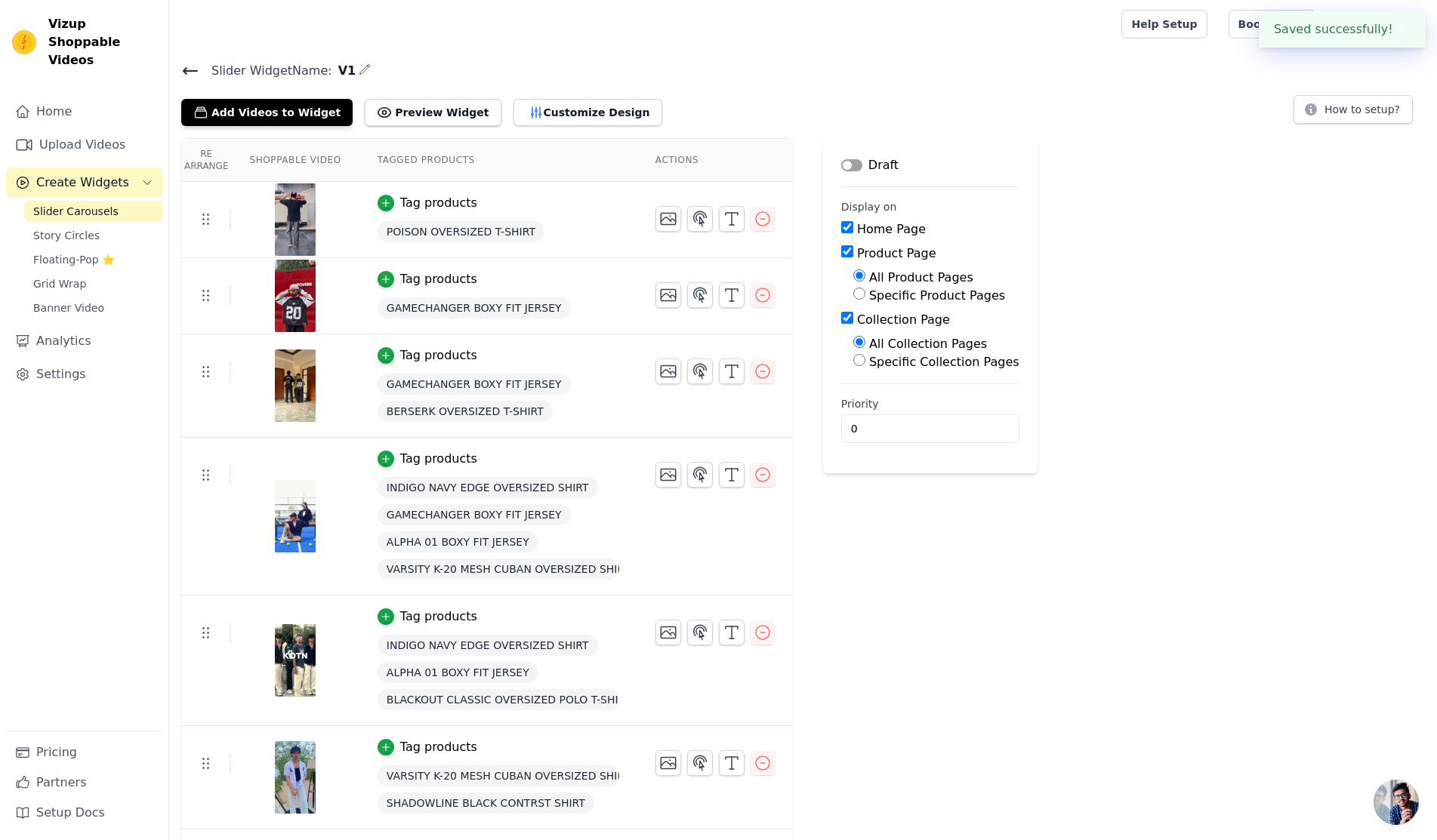
click at [841, 161] on button "Label" at bounding box center [851, 165] width 21 height 12
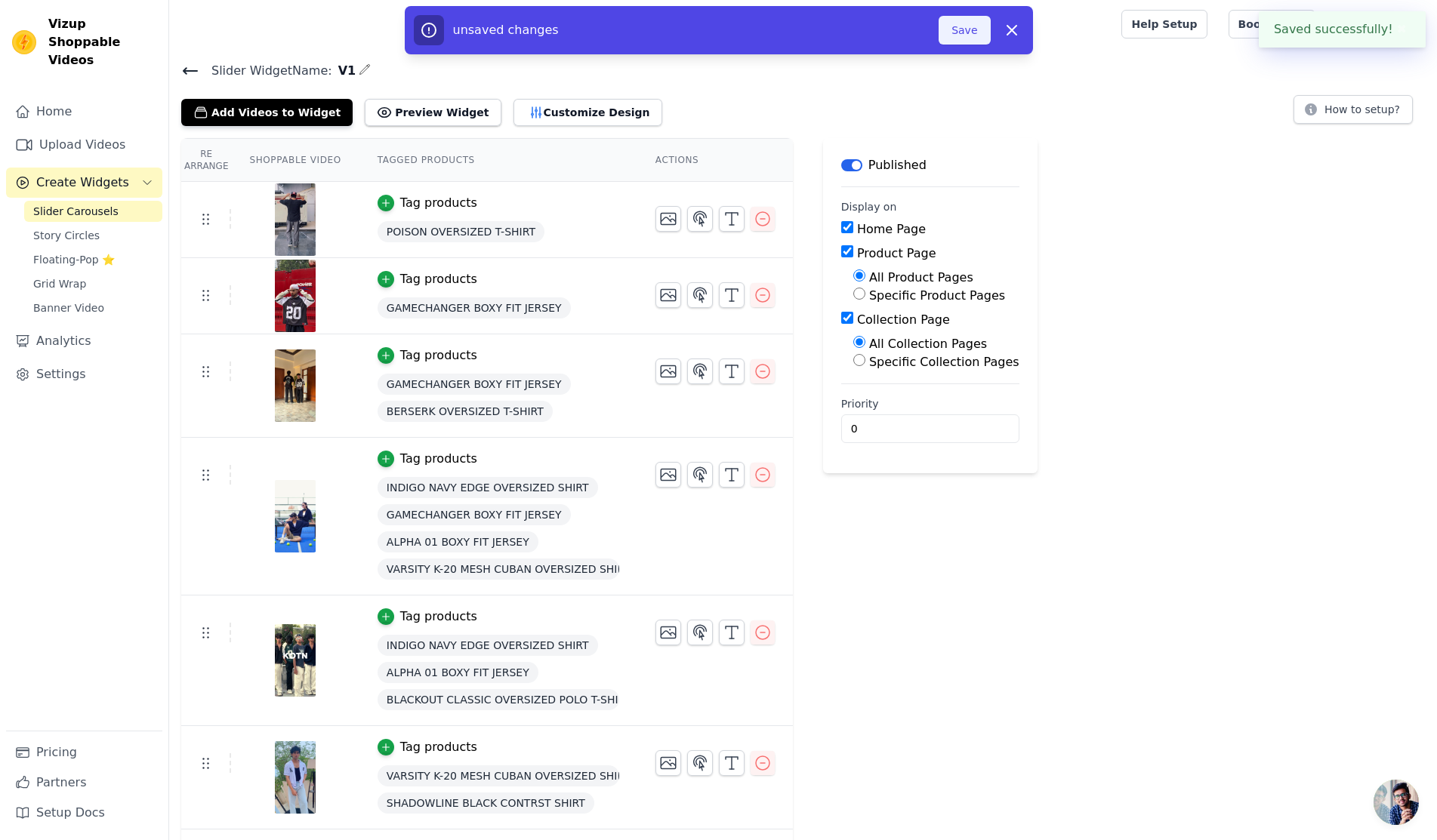
click at [954, 30] on button "Save" at bounding box center [964, 30] width 51 height 28
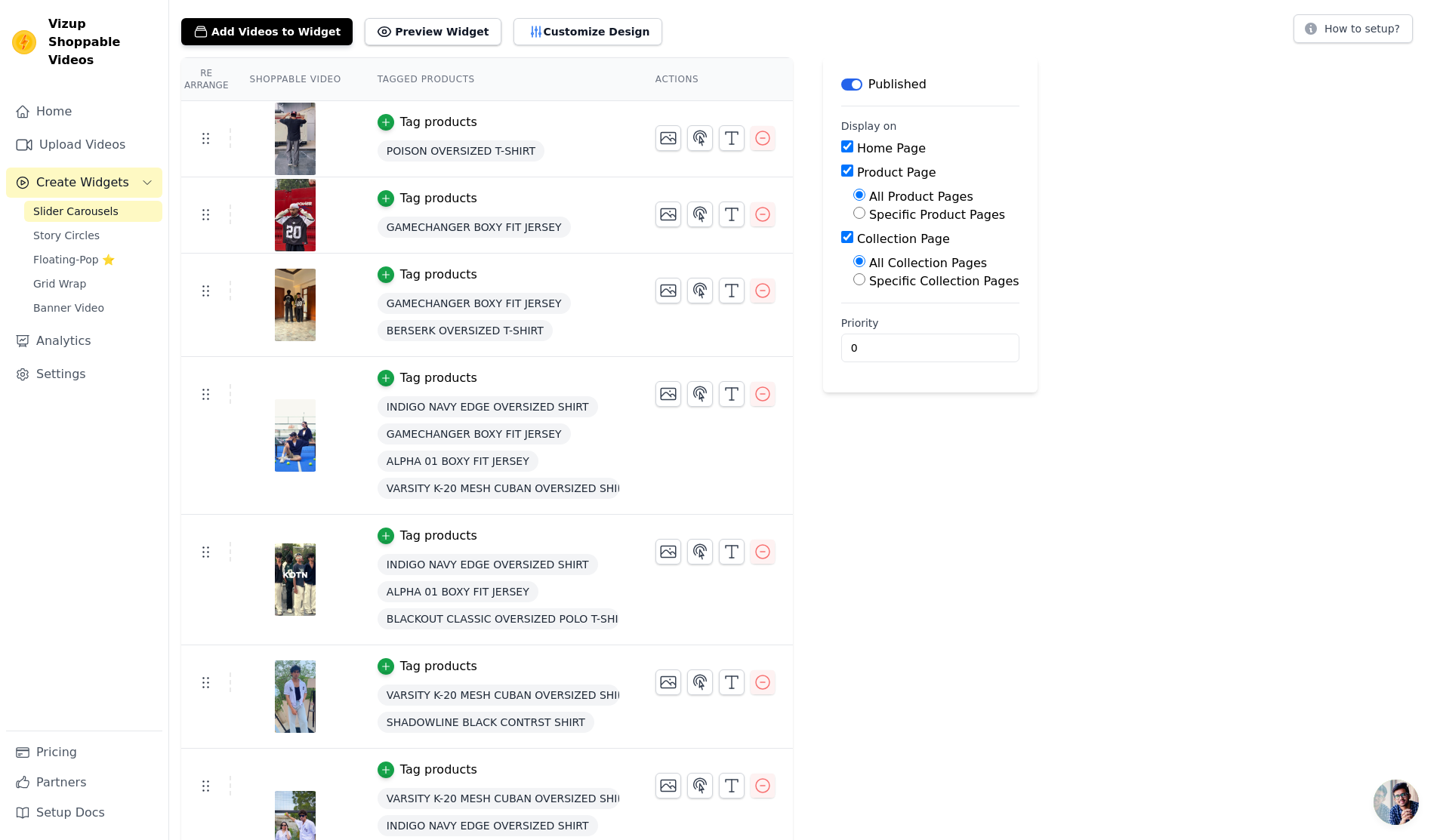
scroll to position [146, 0]
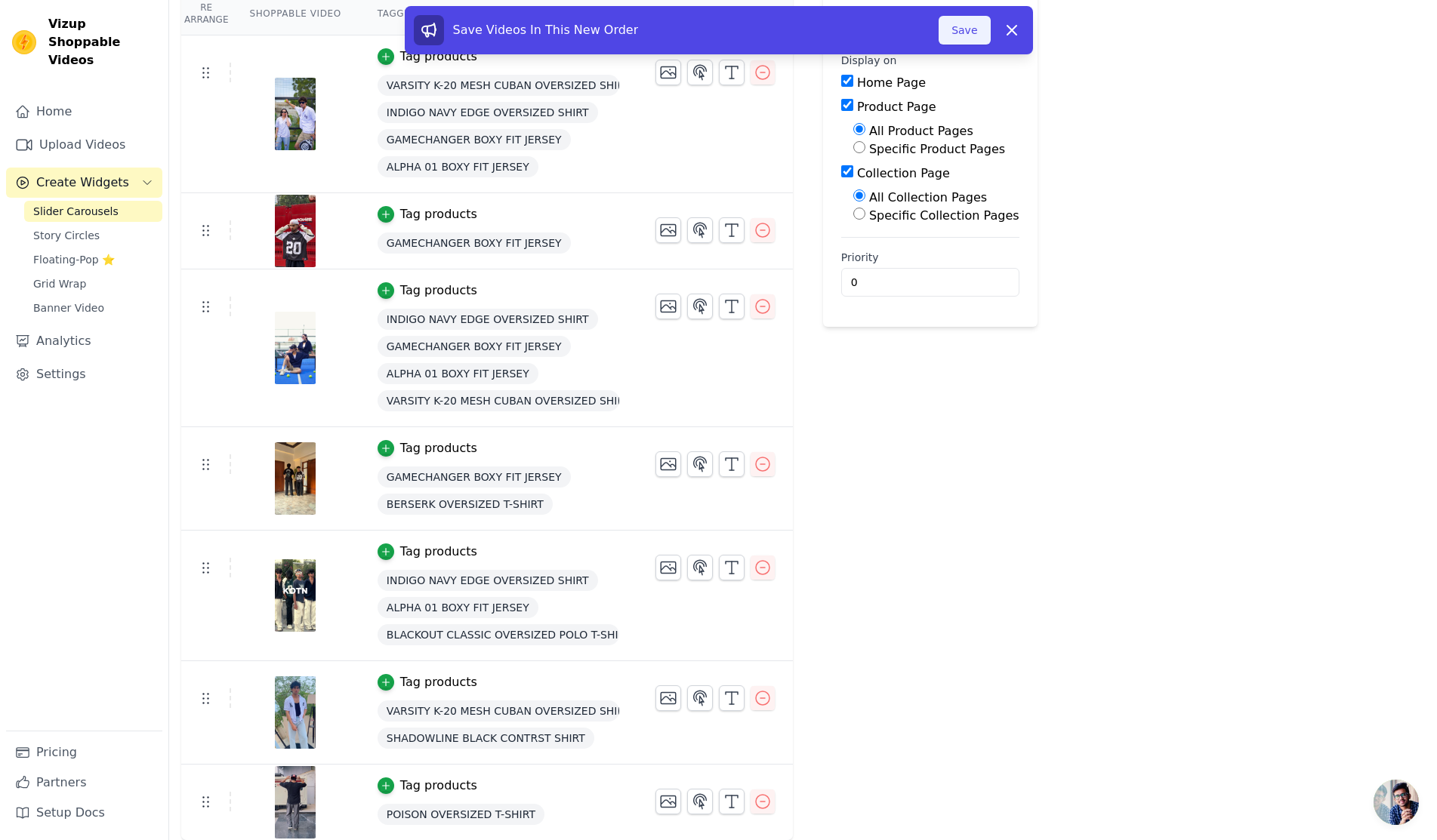
click at [955, 28] on button "Save" at bounding box center [964, 30] width 51 height 28
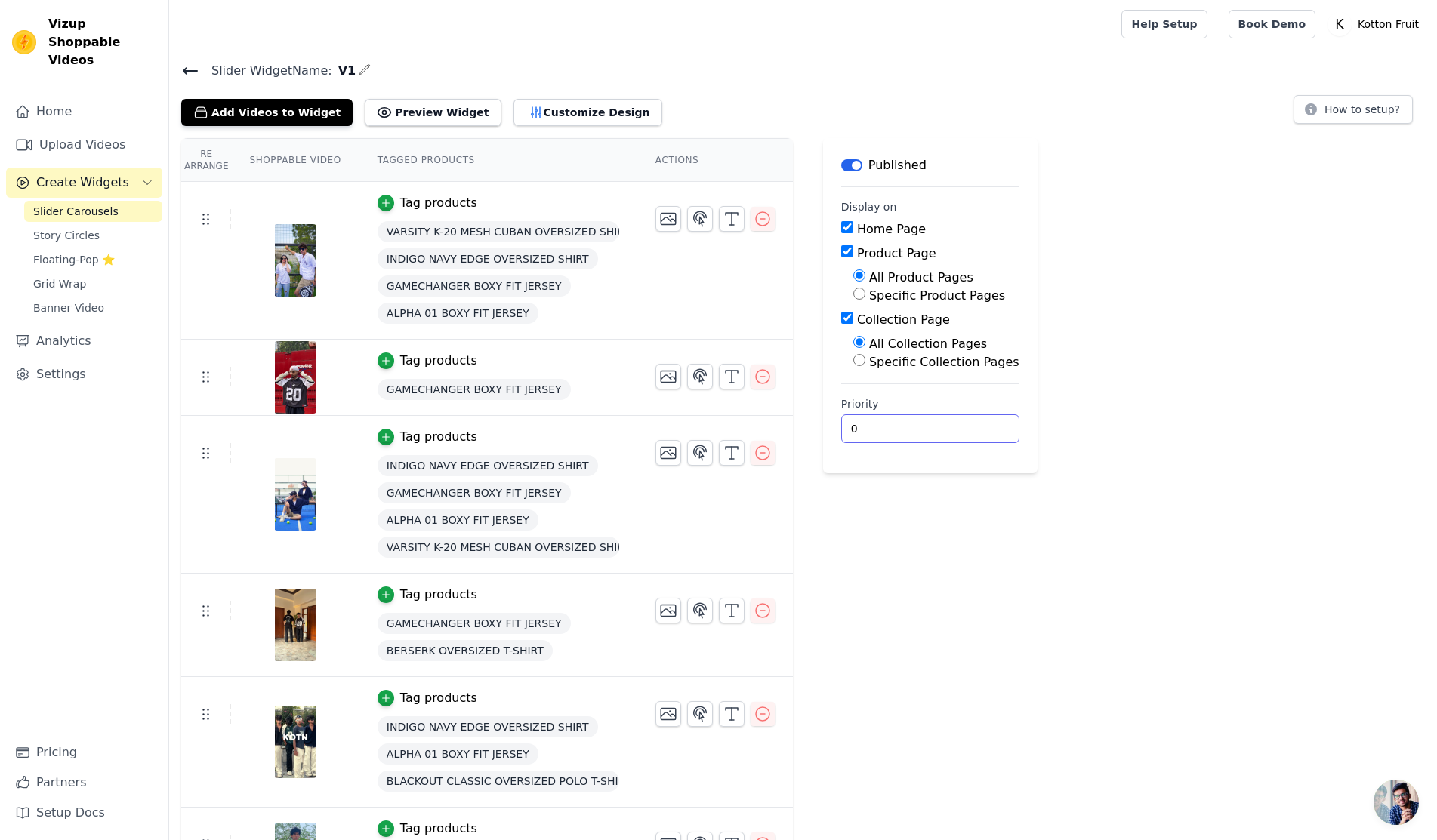
click at [866, 426] on input "0" at bounding box center [930, 429] width 178 height 28
click at [855, 414] on input "0" at bounding box center [930, 429] width 178 height 28
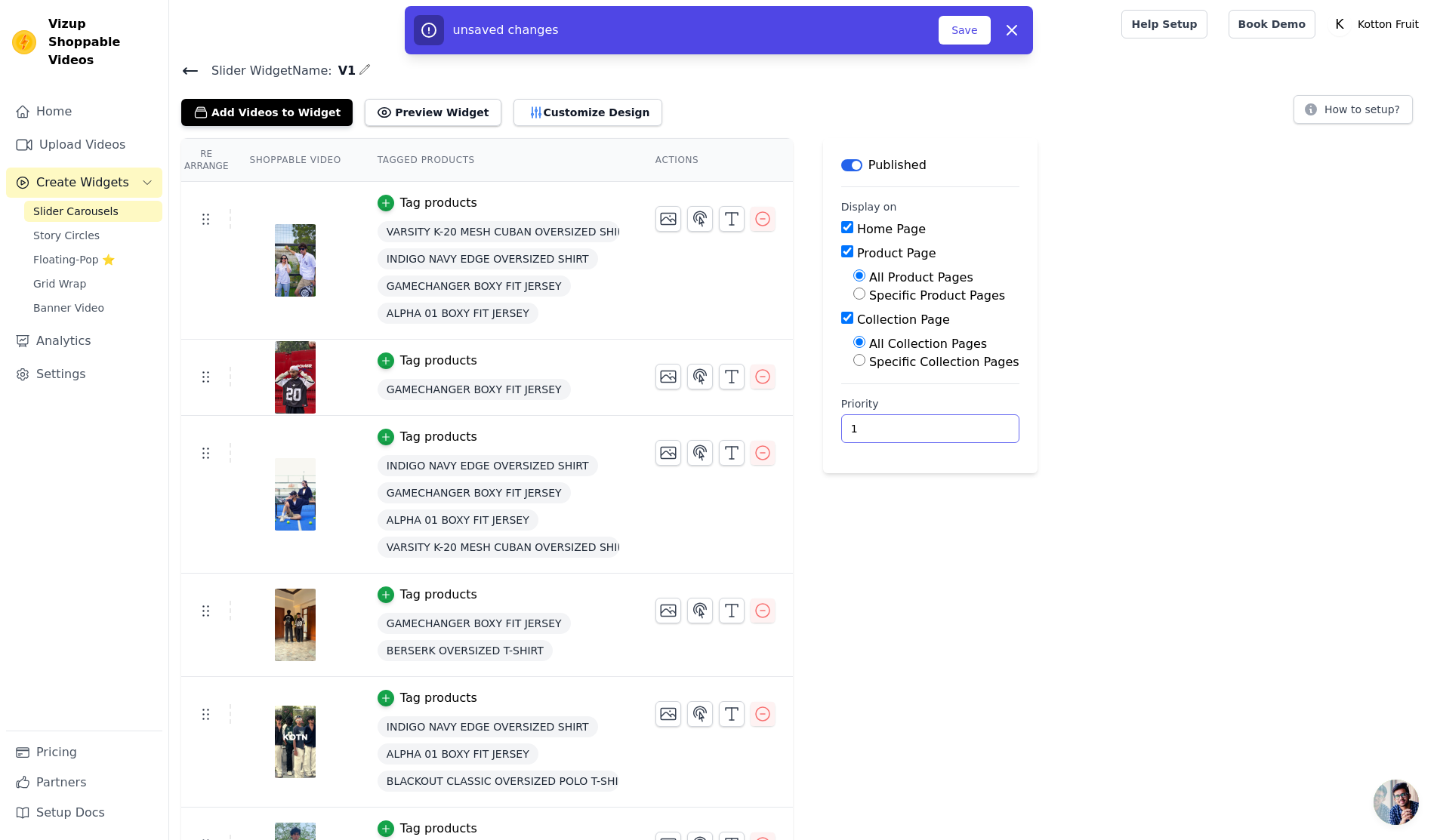
click at [949, 427] on input "1" at bounding box center [930, 429] width 178 height 28
type input "0"
click at [954, 430] on input "0" at bounding box center [930, 429] width 178 height 28
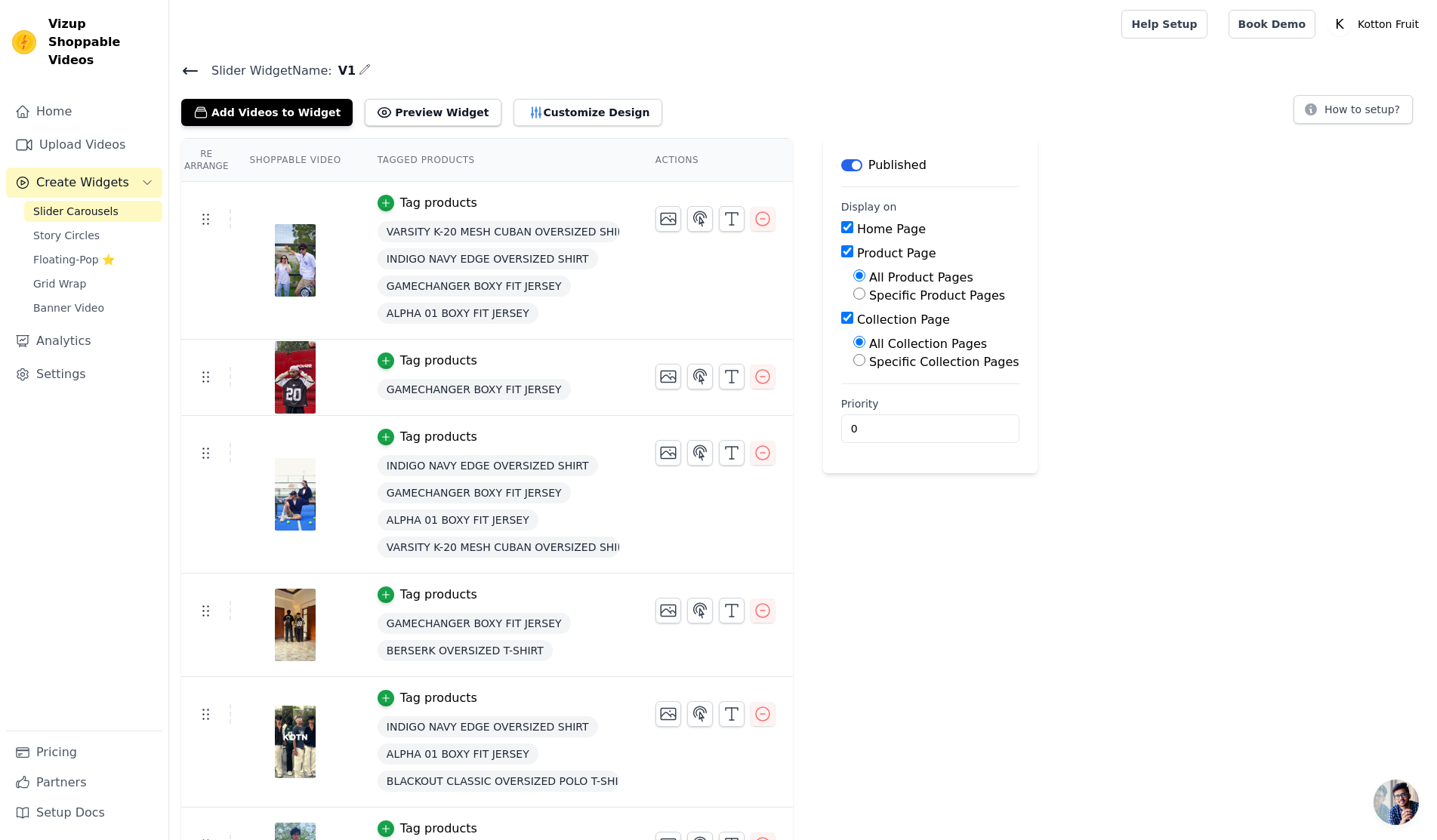
click at [1086, 221] on div "Re Arrange Shoppable Video Tagged Products Actions Tag products VARSITY K-20 ME…" at bounding box center [803, 563] width 1268 height 849
click at [438, 108] on button "Preview Widget" at bounding box center [433, 112] width 136 height 27
